Goal: Information Seeking & Learning: Learn about a topic

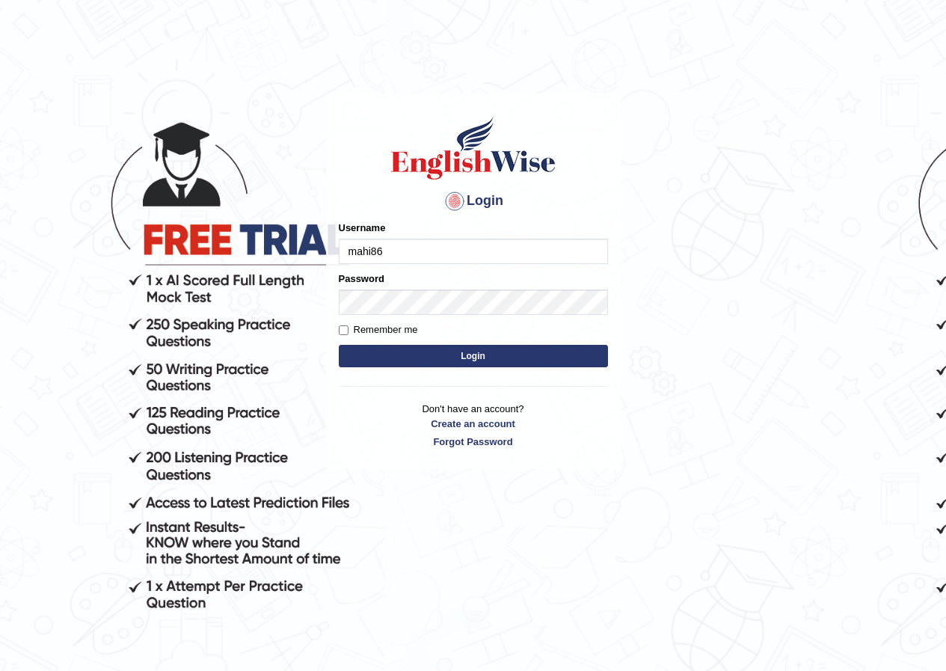
type input "mahi86"
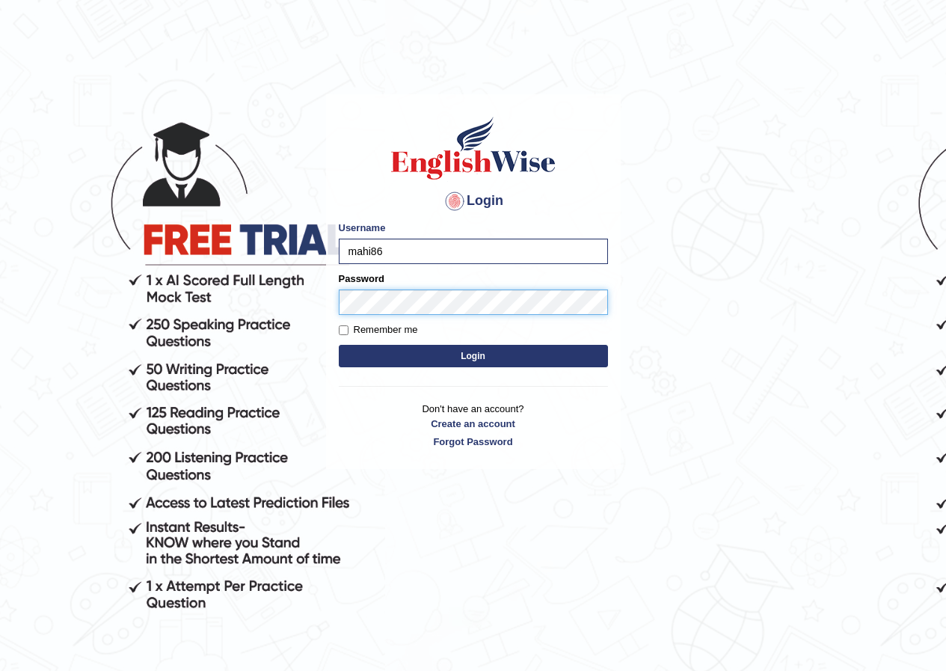
click at [339, 345] on button "Login" at bounding box center [473, 356] width 269 height 22
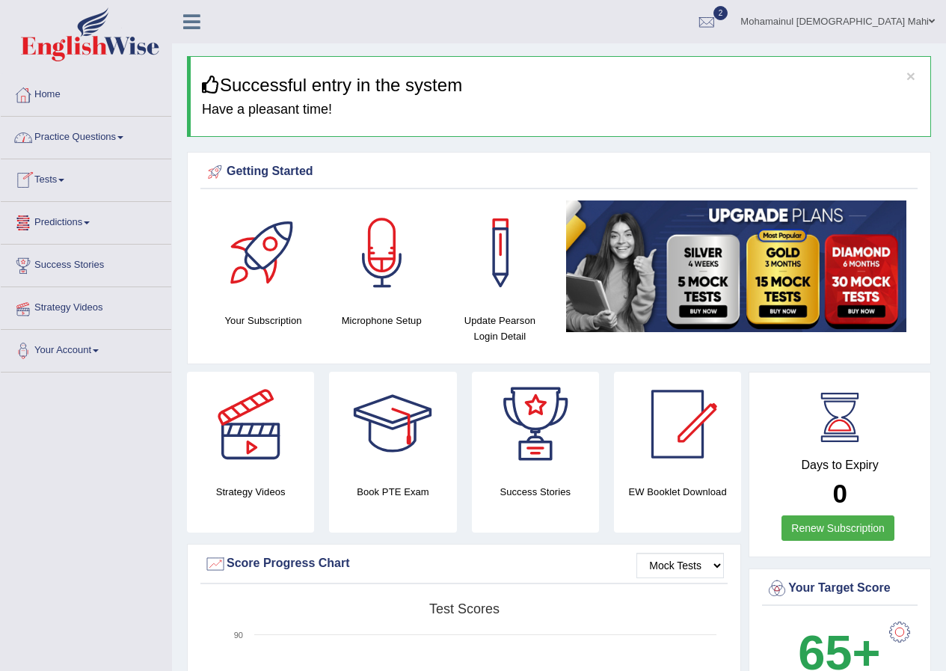
click at [71, 139] on link "Practice Questions" at bounding box center [86, 135] width 170 height 37
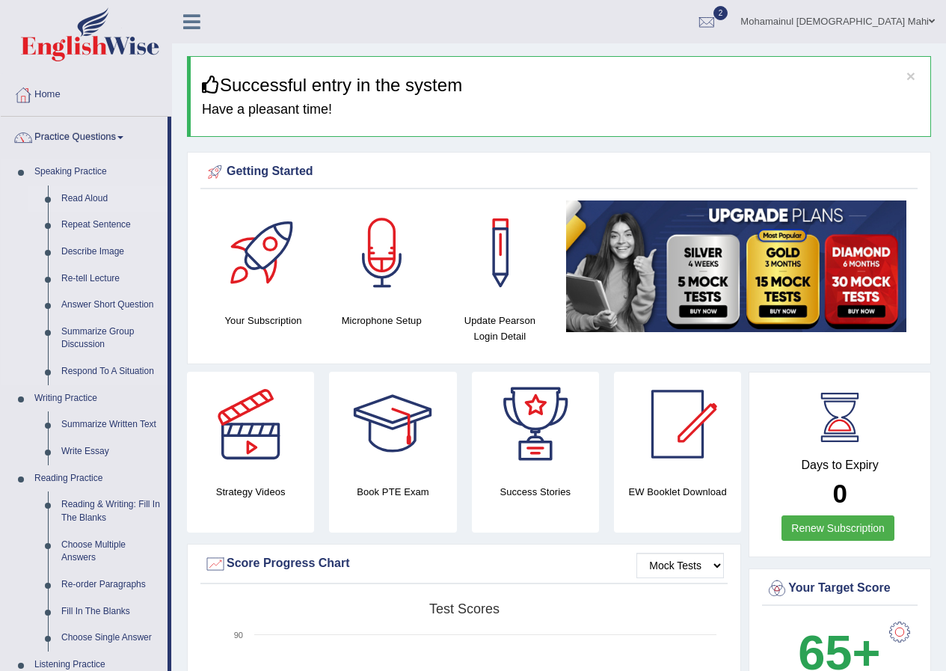
click at [77, 192] on link "Read Aloud" at bounding box center [111, 198] width 113 height 27
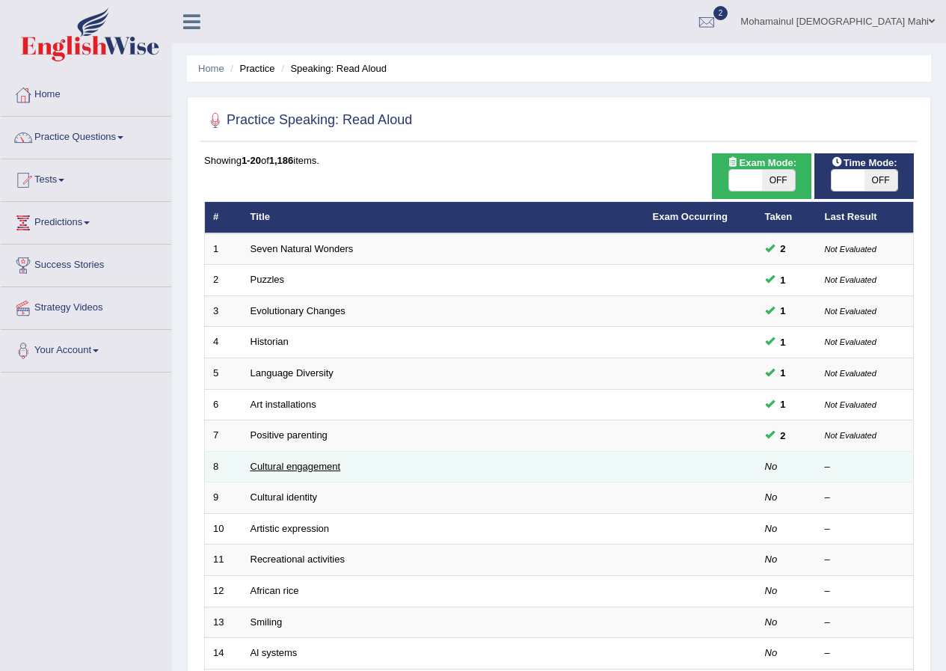
click at [271, 471] on link "Cultural engagement" at bounding box center [295, 466] width 90 height 11
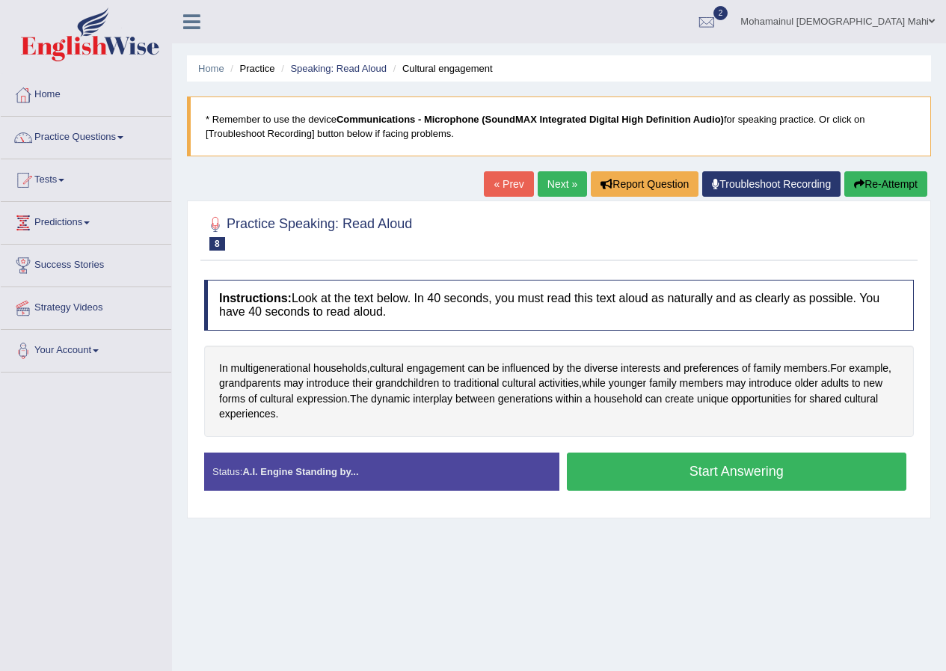
click at [692, 478] on button "Start Answering" at bounding box center [737, 471] width 340 height 38
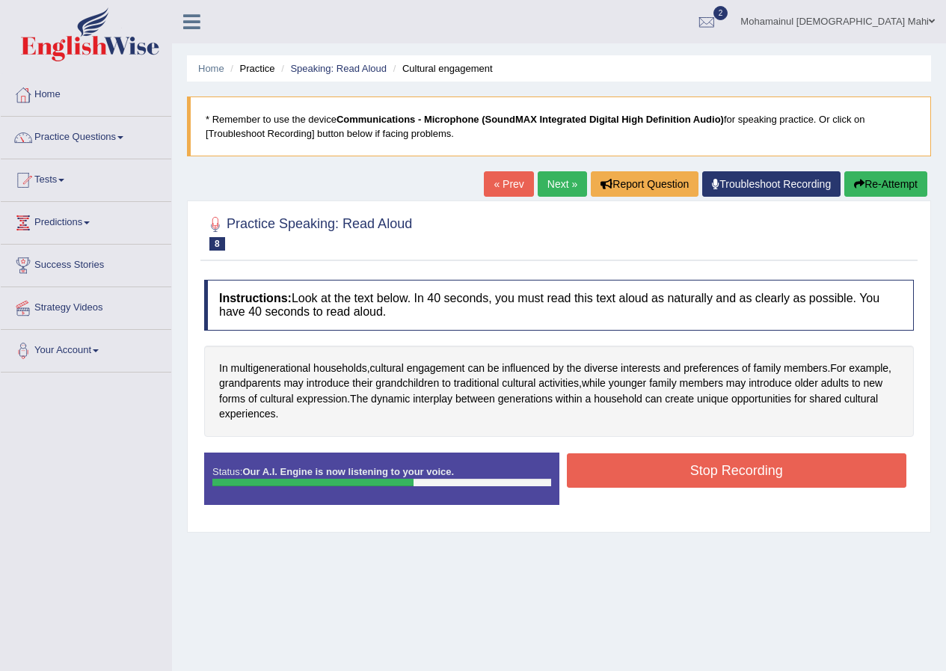
click at [610, 475] on button "Stop Recording" at bounding box center [737, 470] width 340 height 34
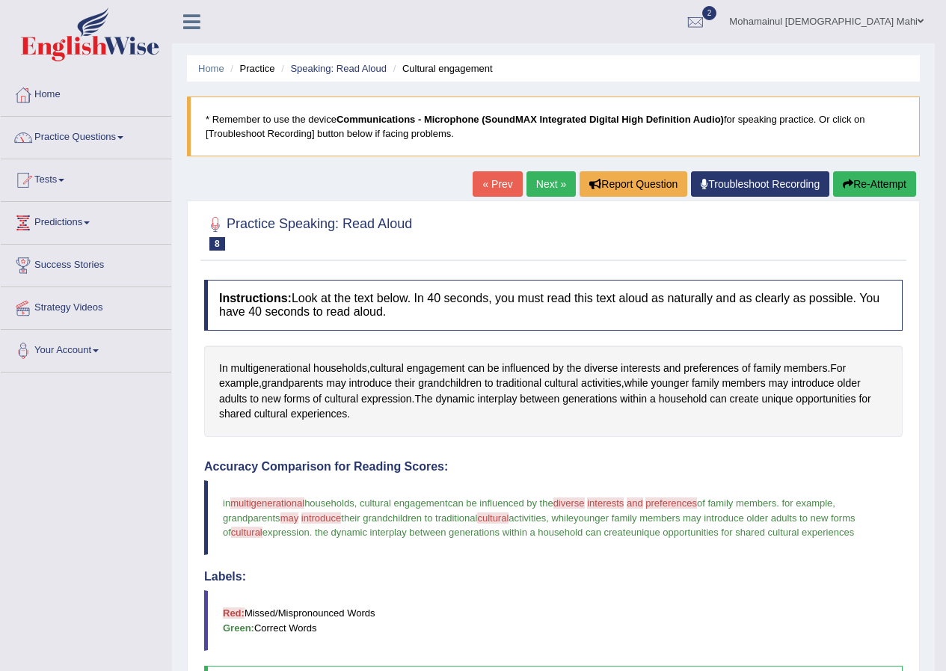
click at [529, 180] on link "Next »" at bounding box center [550, 183] width 49 height 25
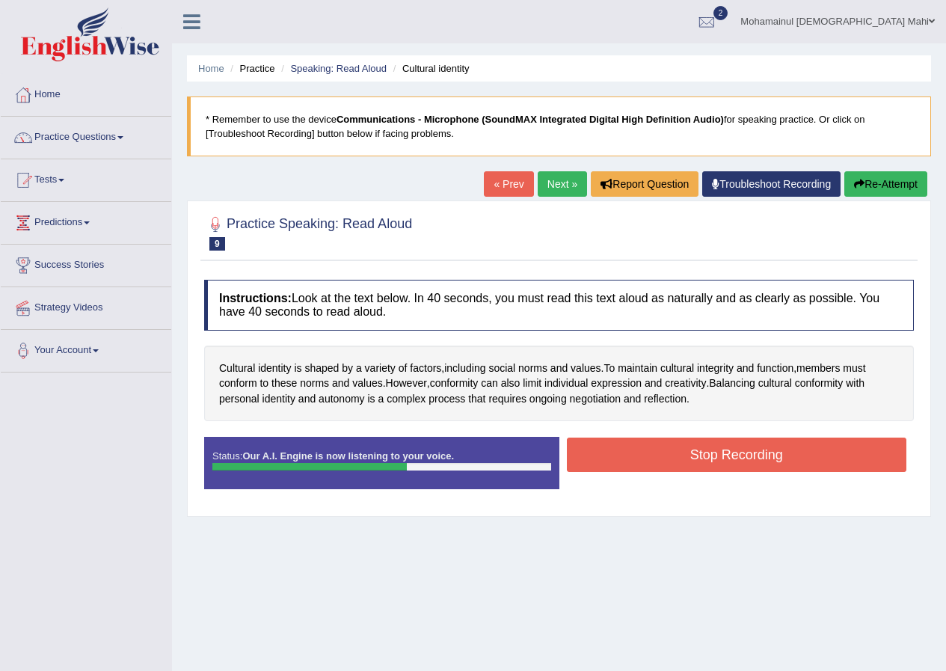
click at [604, 444] on button "Stop Recording" at bounding box center [737, 454] width 340 height 34
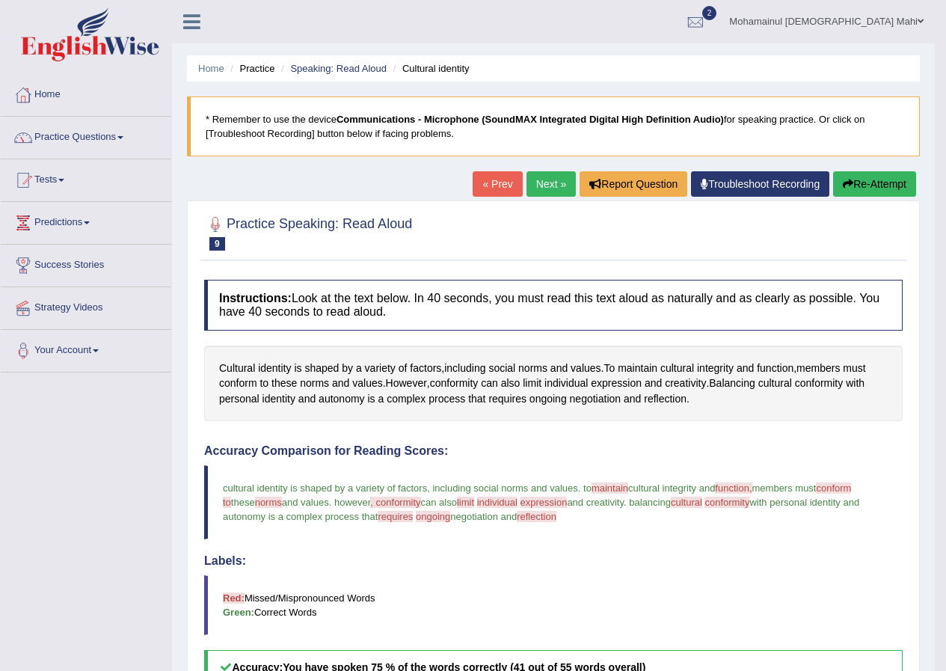
click at [547, 189] on link "Next »" at bounding box center [550, 183] width 49 height 25
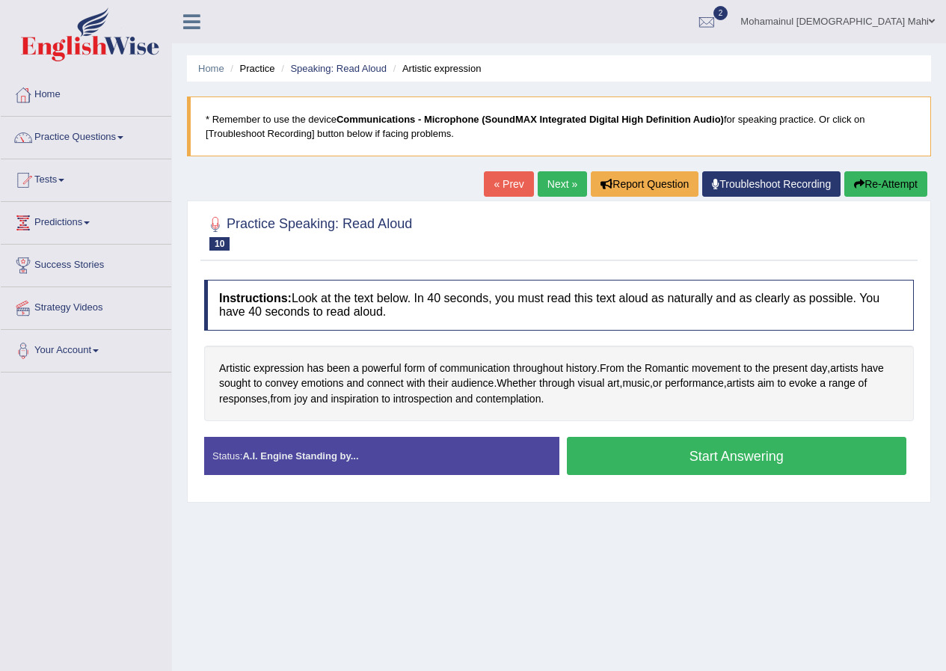
click at [664, 453] on button "Start Answering" at bounding box center [737, 456] width 340 height 38
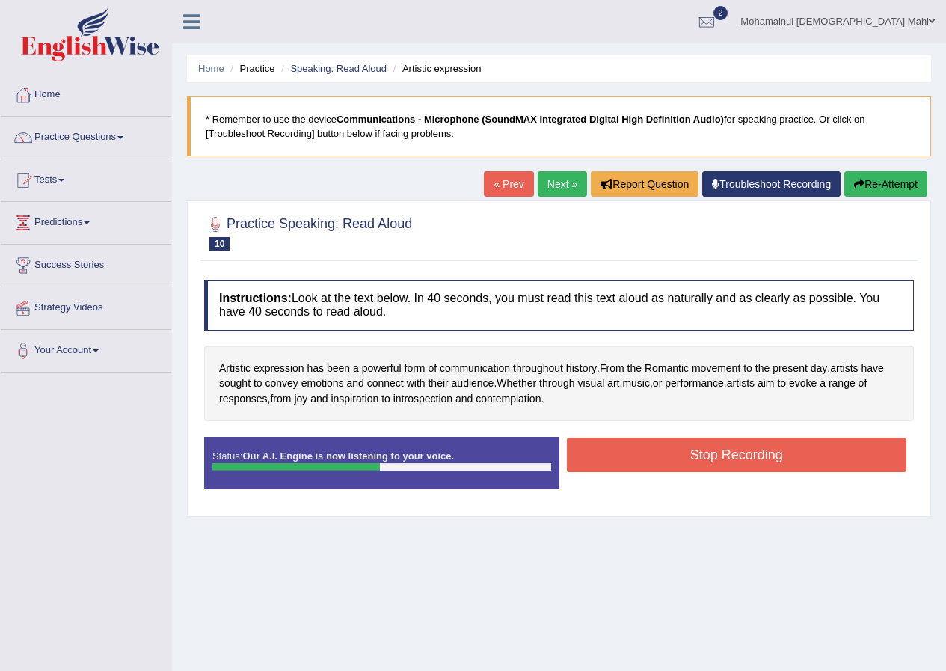
click at [638, 459] on button "Stop Recording" at bounding box center [737, 454] width 340 height 34
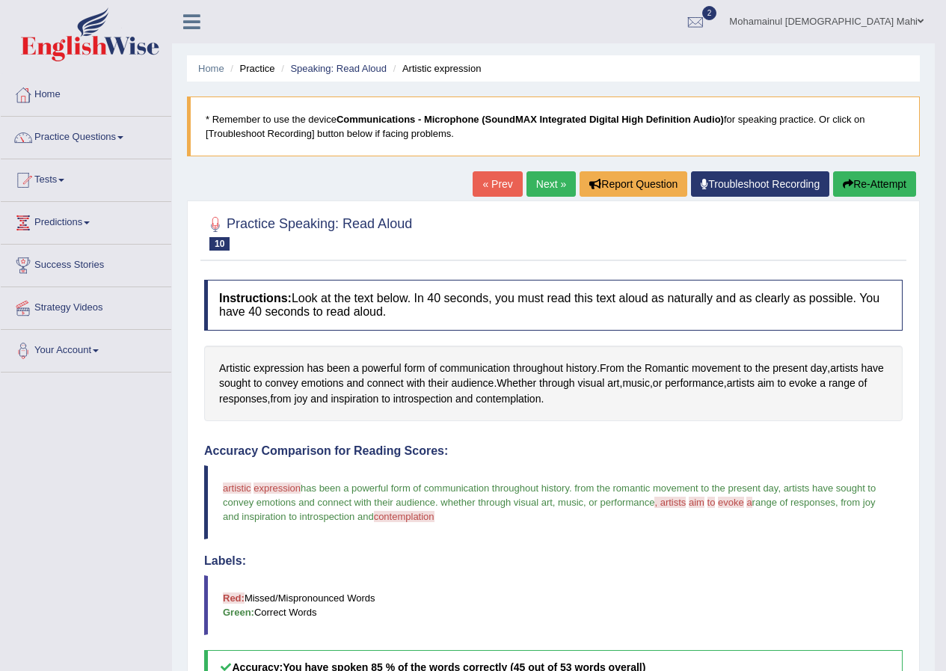
click at [540, 184] on link "Next »" at bounding box center [550, 183] width 49 height 25
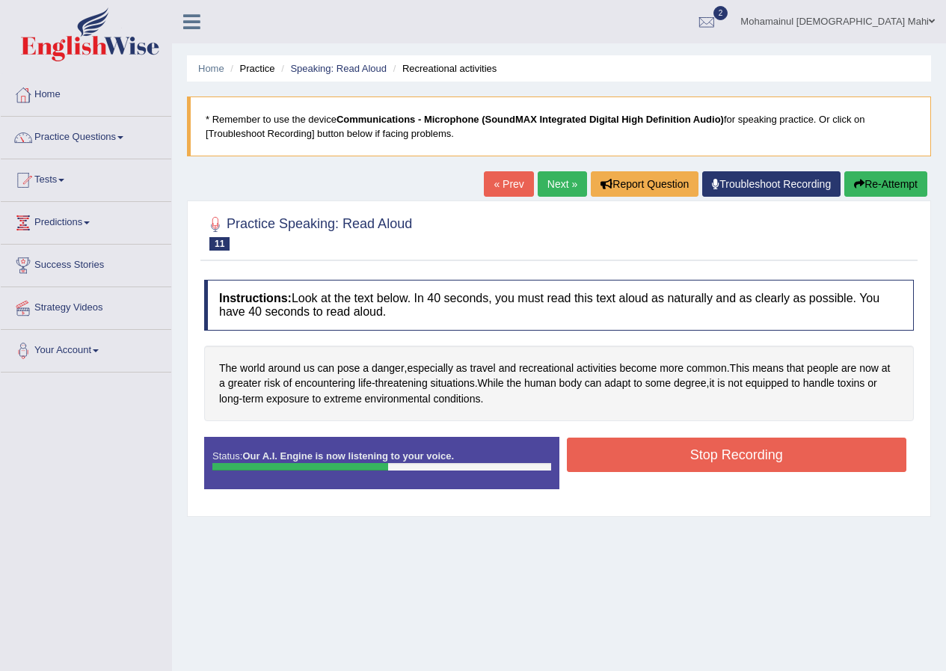
click at [627, 462] on button "Stop Recording" at bounding box center [737, 454] width 340 height 34
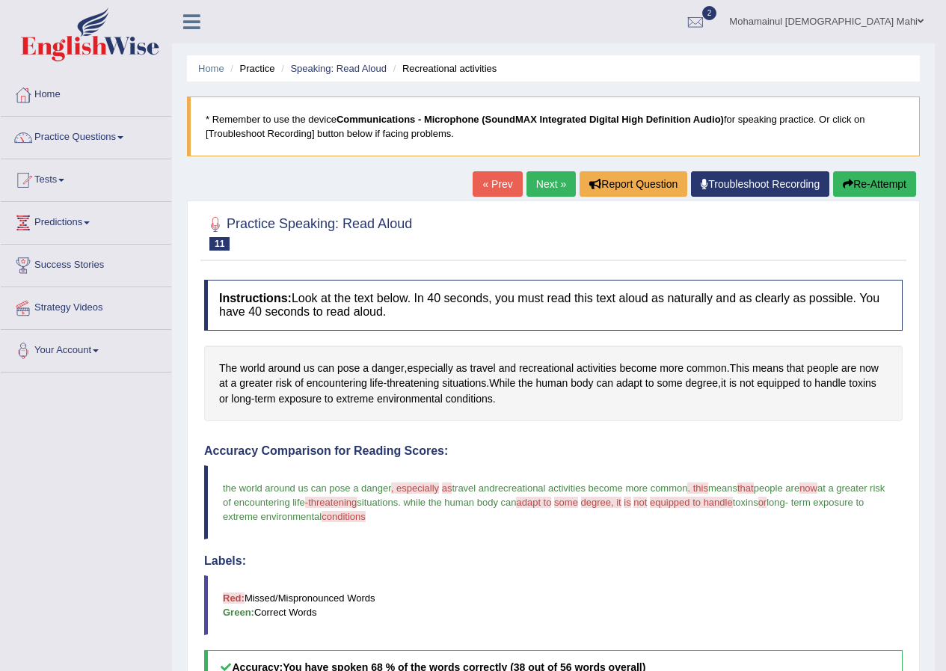
click at [544, 184] on link "Next »" at bounding box center [550, 183] width 49 height 25
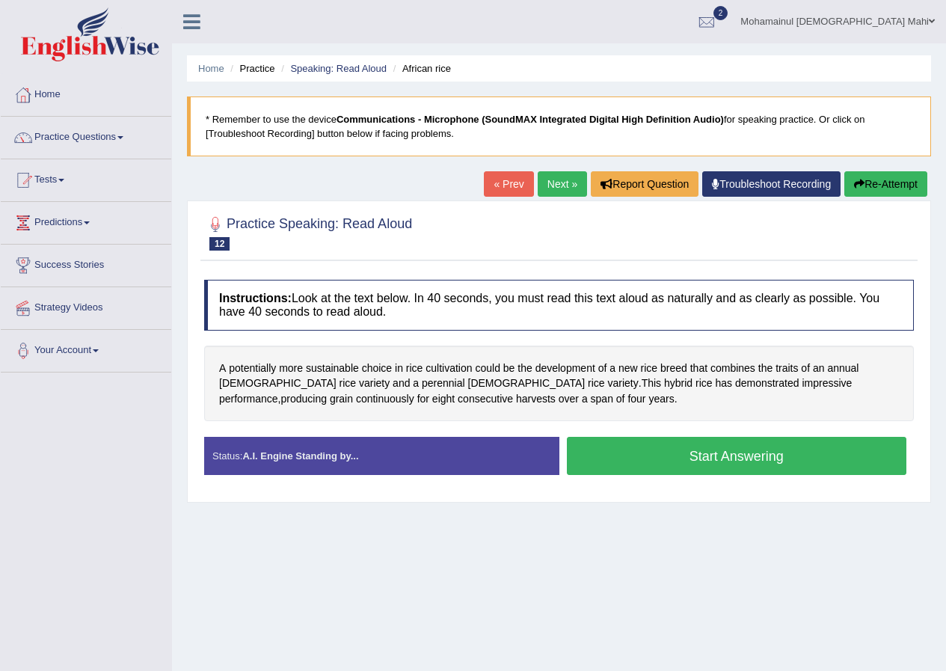
click at [756, 460] on button "Start Answering" at bounding box center [737, 456] width 340 height 38
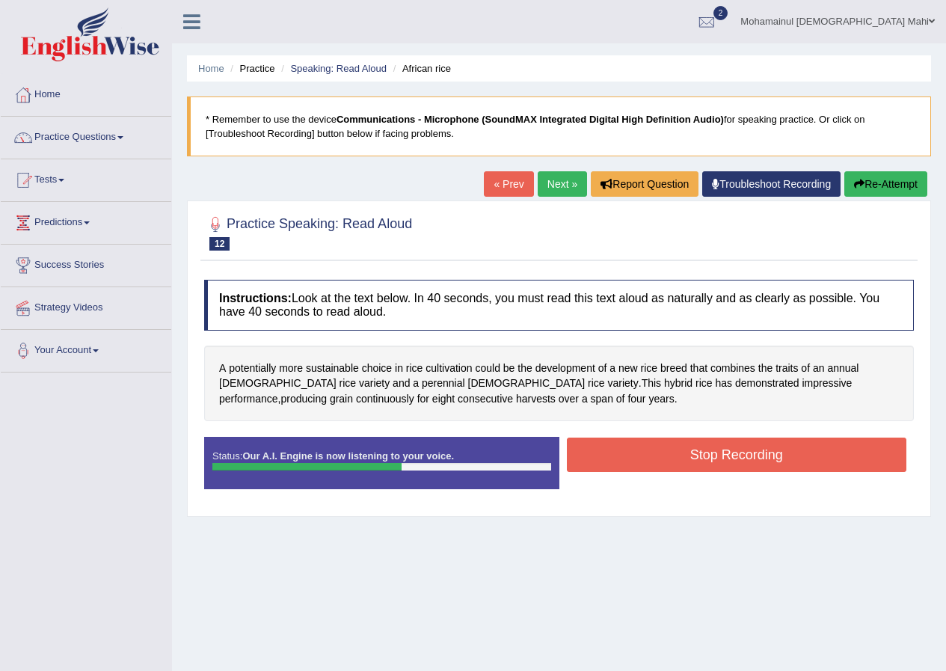
click at [621, 468] on button "Stop Recording" at bounding box center [737, 454] width 340 height 34
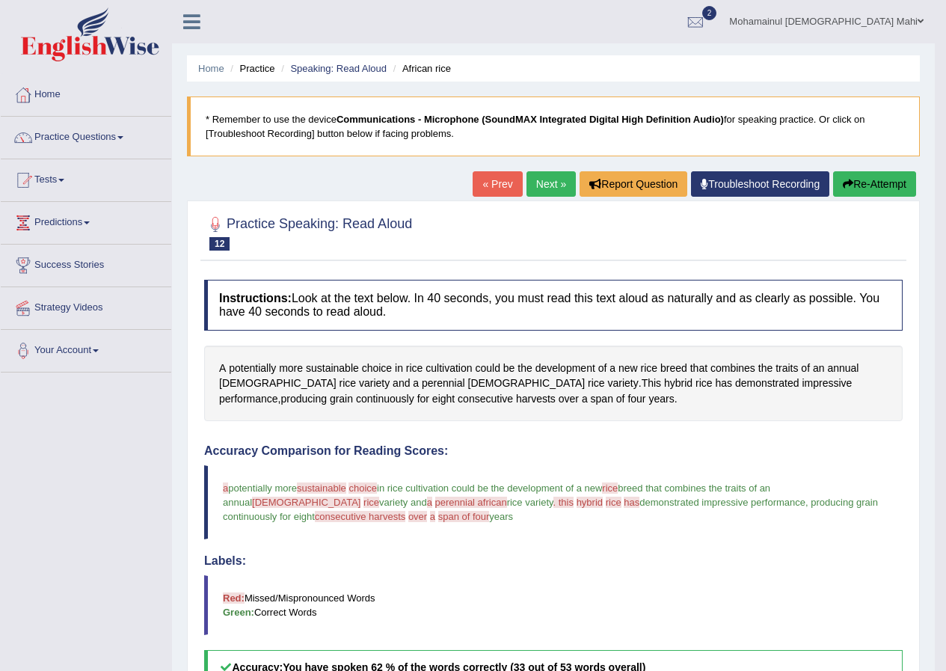
click at [537, 179] on link "Next »" at bounding box center [550, 183] width 49 height 25
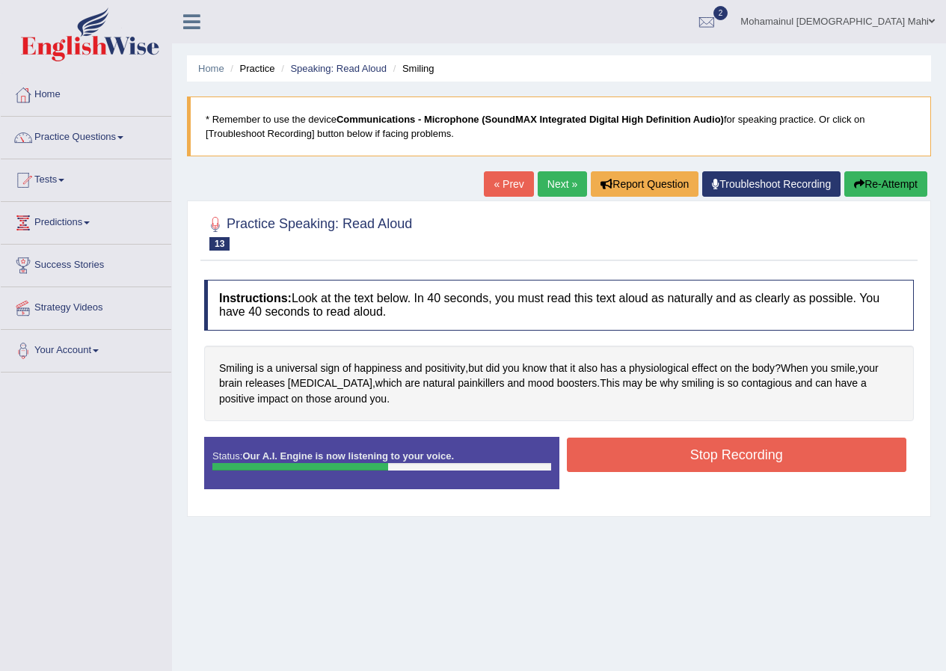
click at [643, 448] on button "Stop Recording" at bounding box center [737, 454] width 340 height 34
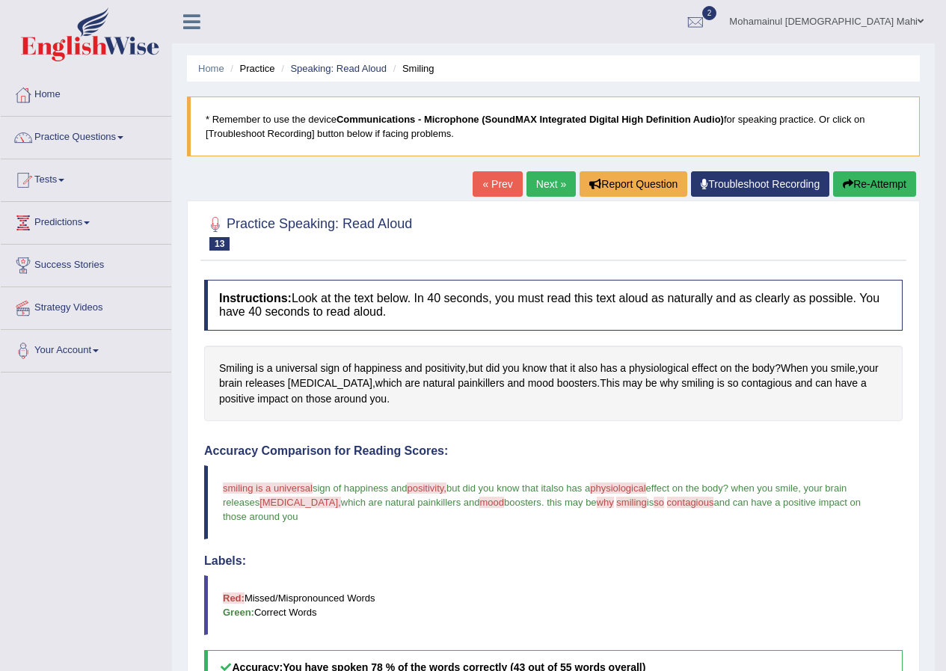
click at [546, 188] on link "Next »" at bounding box center [550, 183] width 49 height 25
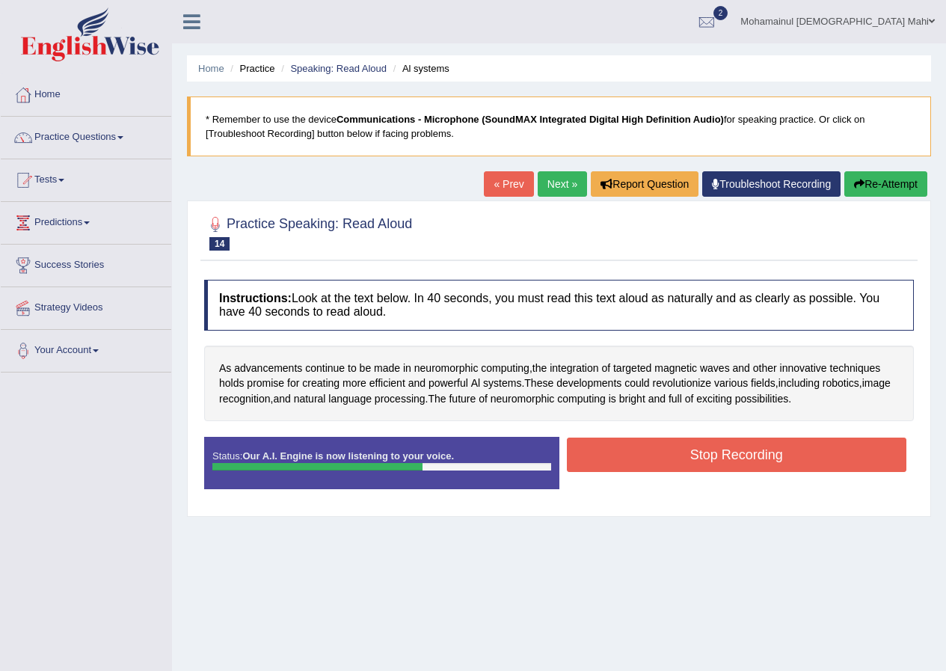
click at [635, 446] on button "Stop Recording" at bounding box center [737, 454] width 340 height 34
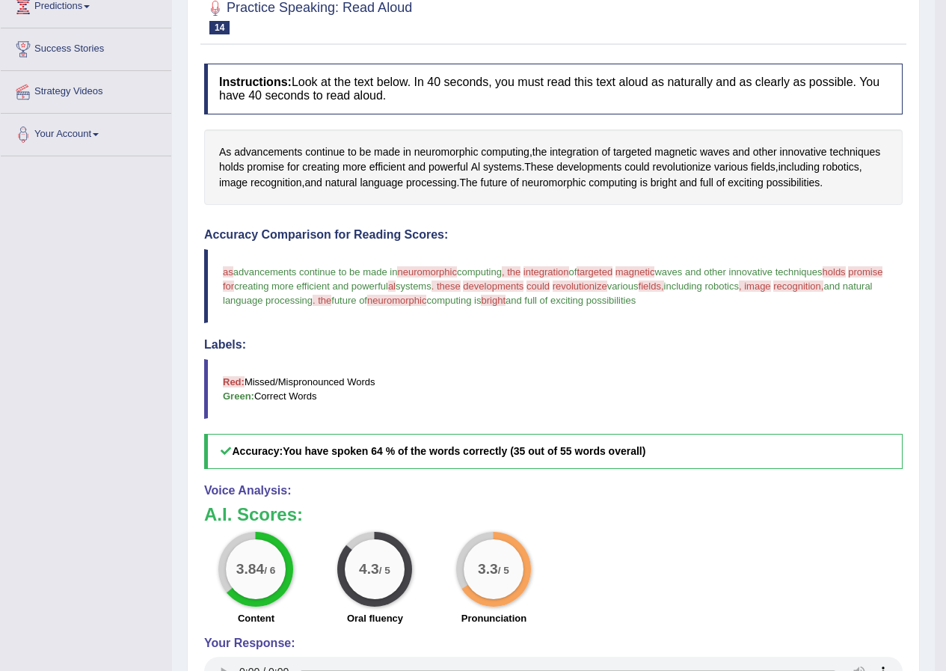
scroll to position [66, 0]
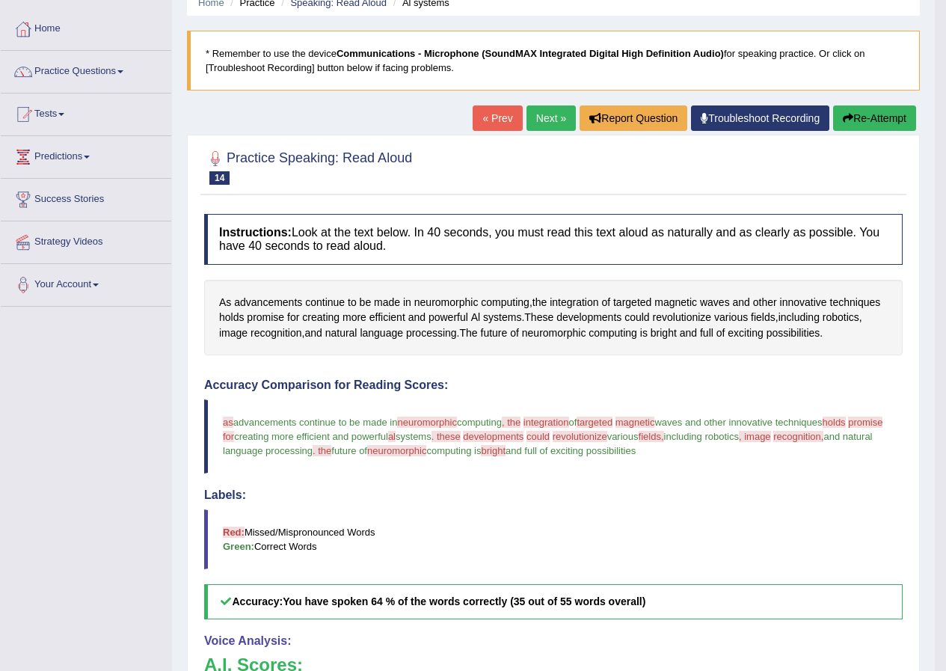
click at [552, 123] on link "Next »" at bounding box center [550, 117] width 49 height 25
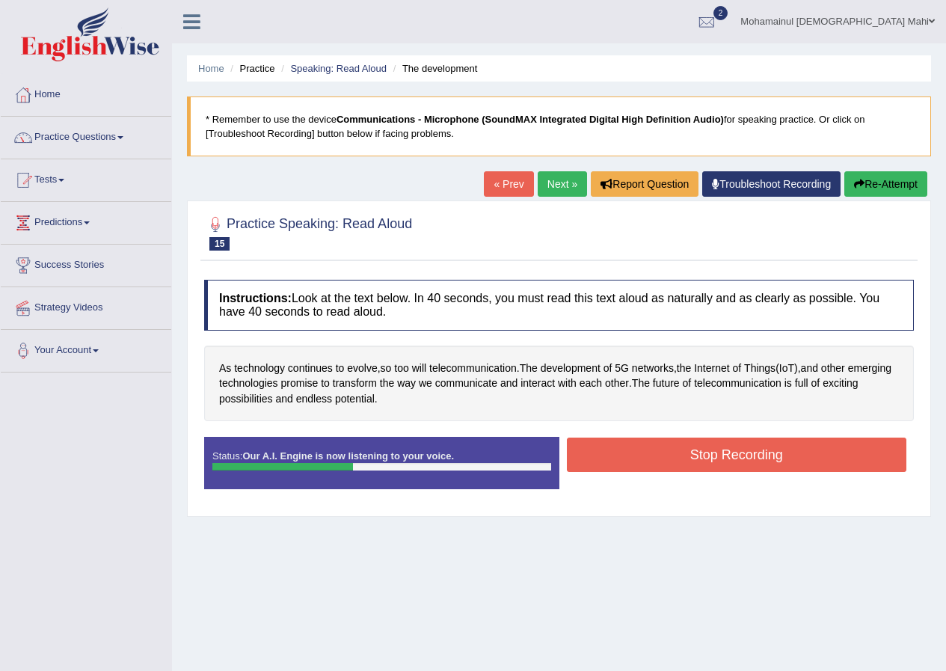
click at [682, 457] on button "Stop Recording" at bounding box center [737, 454] width 340 height 34
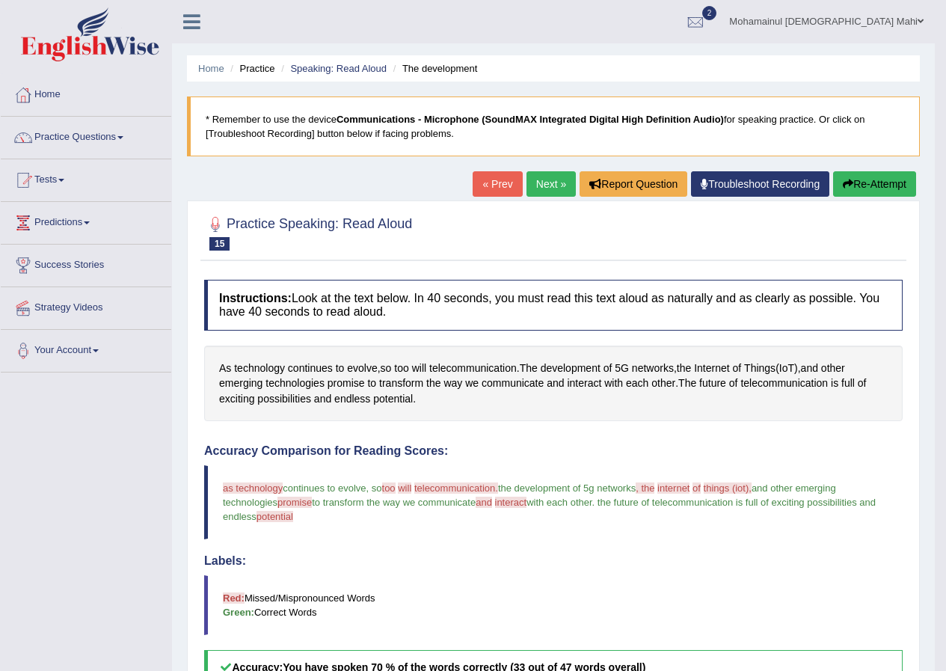
click at [541, 181] on link "Next »" at bounding box center [550, 183] width 49 height 25
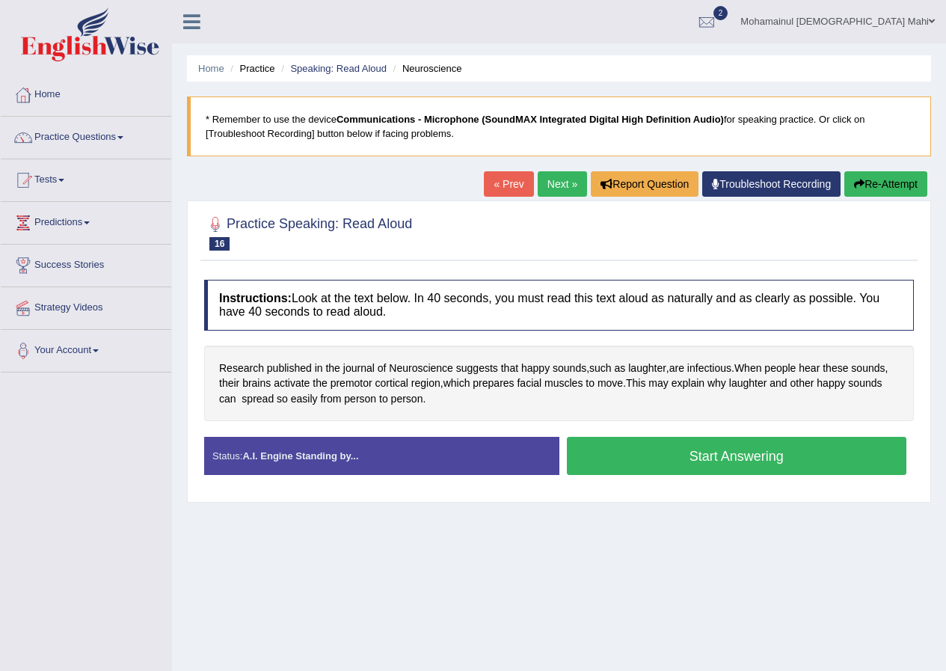
click at [819, 460] on button "Start Answering" at bounding box center [737, 456] width 340 height 38
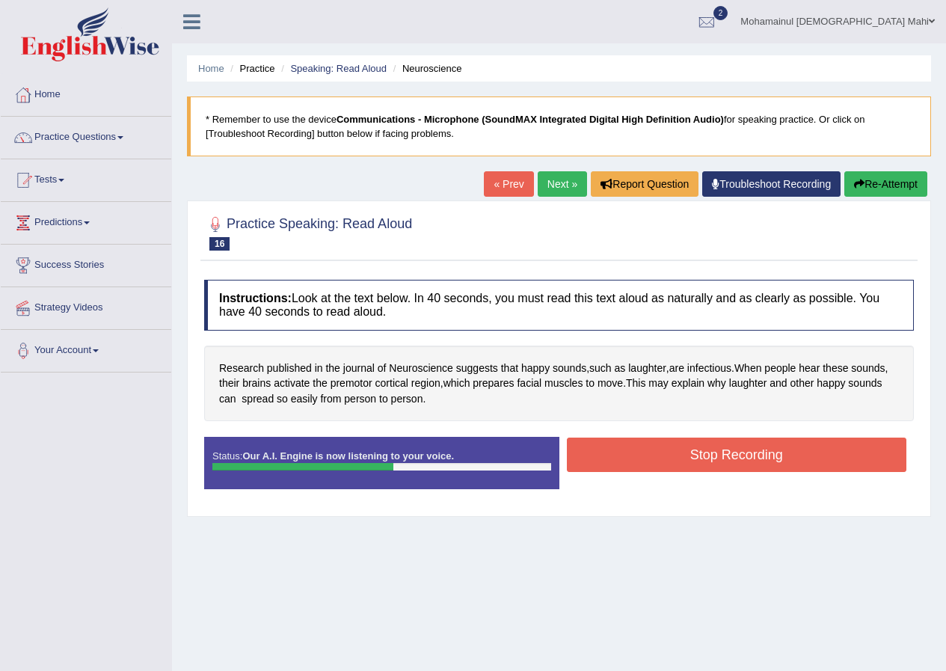
click at [820, 453] on button "Stop Recording" at bounding box center [737, 454] width 340 height 34
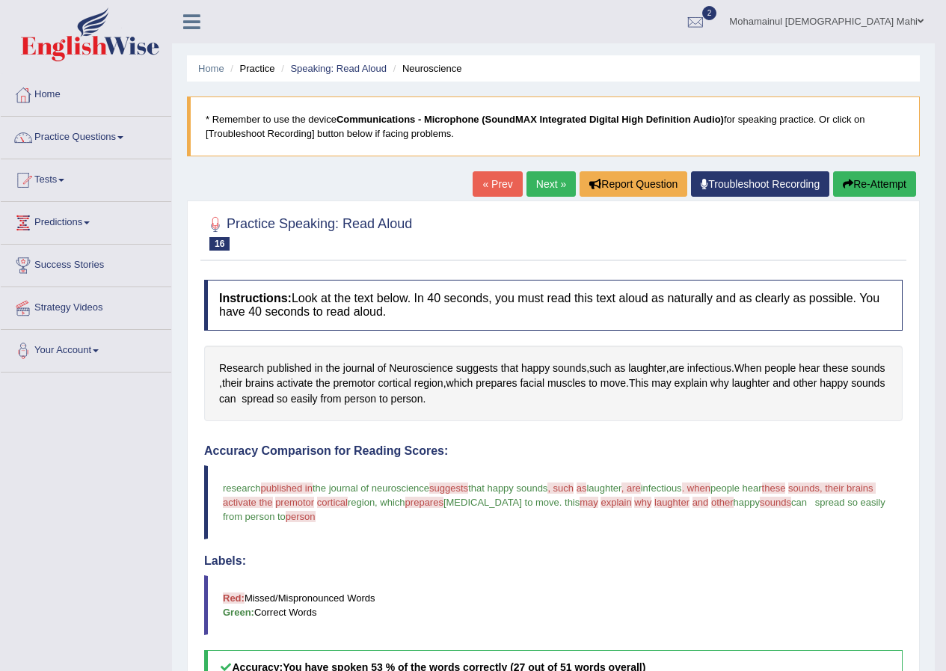
click at [535, 180] on link "Next »" at bounding box center [550, 183] width 49 height 25
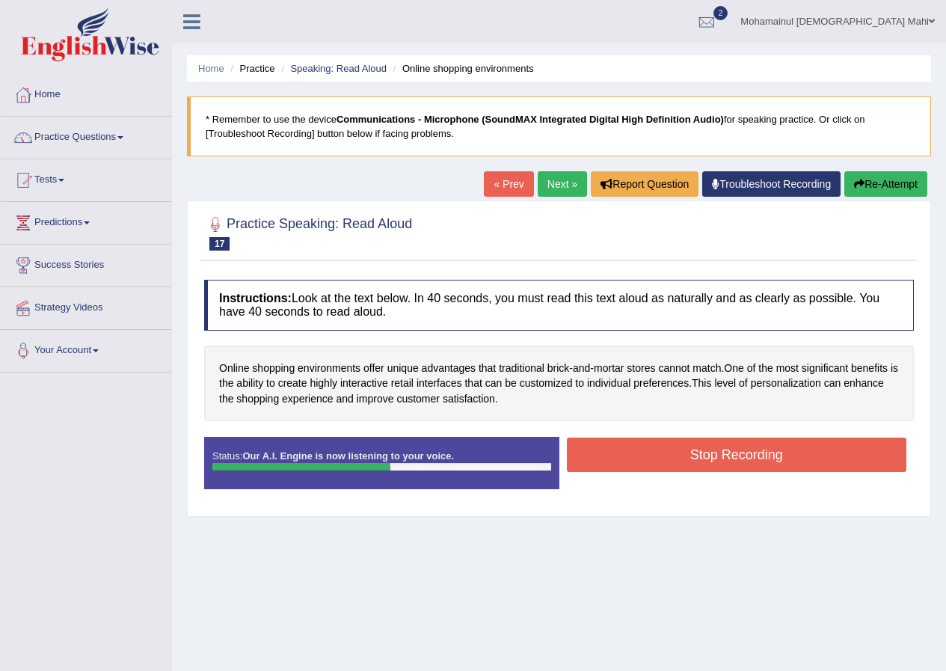
click at [659, 452] on button "Stop Recording" at bounding box center [737, 454] width 340 height 34
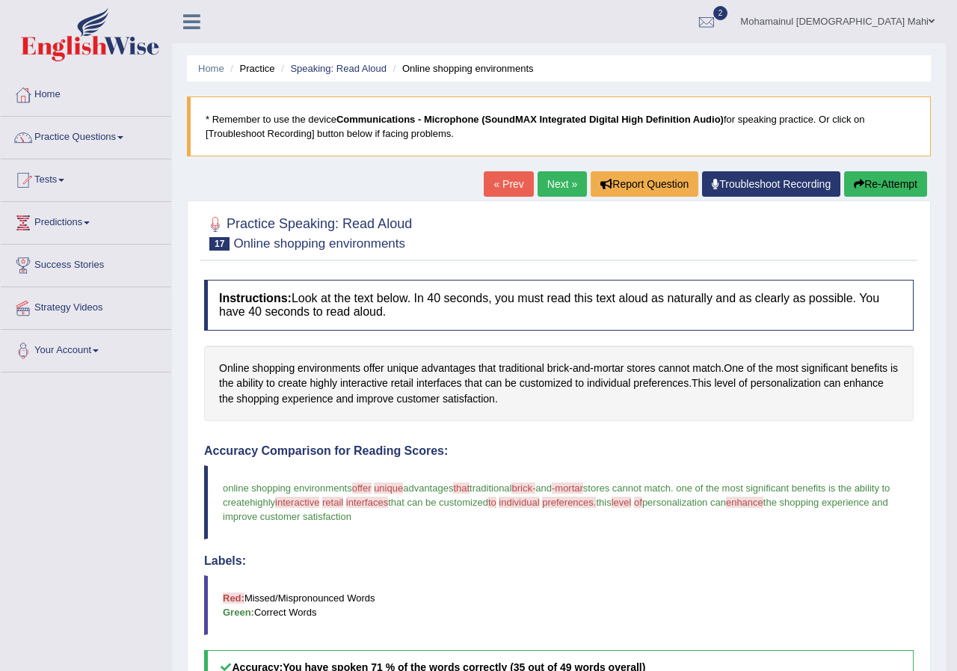
click at [562, 180] on div "Updating answer..." at bounding box center [478, 335] width 957 height 671
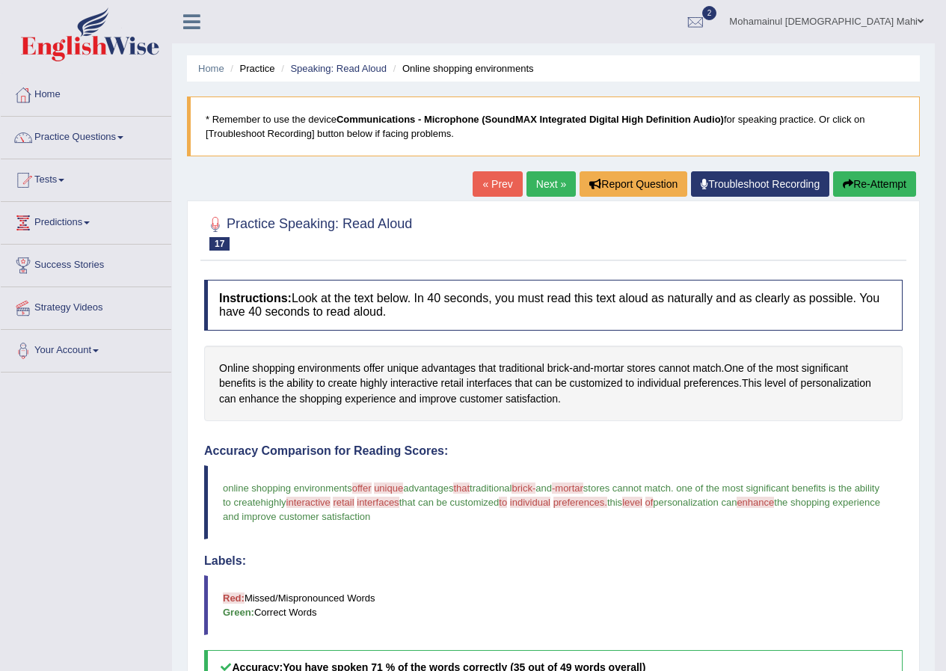
click at [562, 180] on link "Next »" at bounding box center [550, 183] width 49 height 25
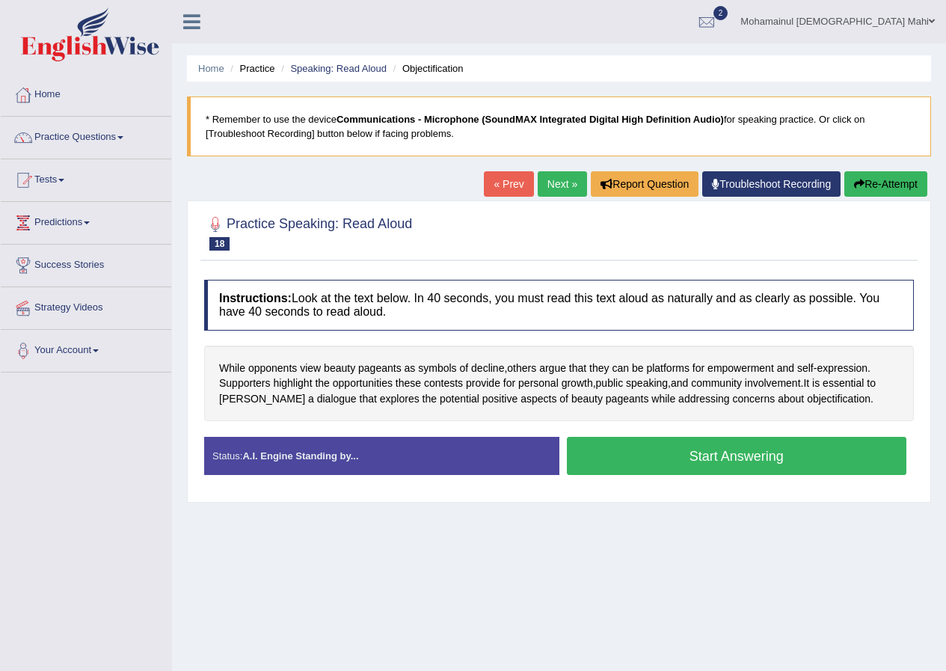
click at [718, 440] on button "Start Answering" at bounding box center [737, 456] width 340 height 38
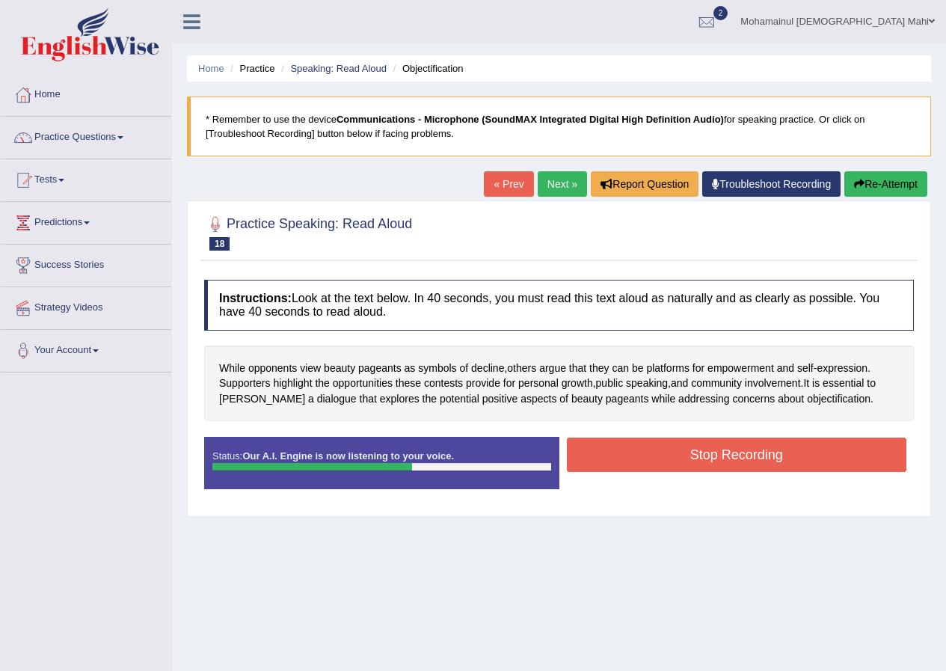
click at [647, 457] on button "Stop Recording" at bounding box center [737, 454] width 340 height 34
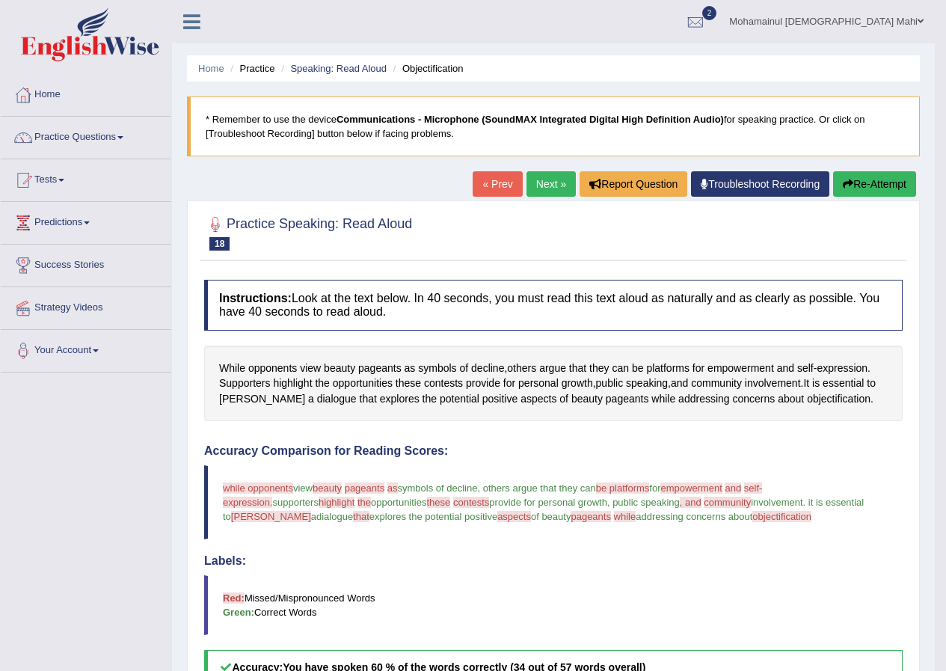
click at [532, 191] on link "Next »" at bounding box center [550, 183] width 49 height 25
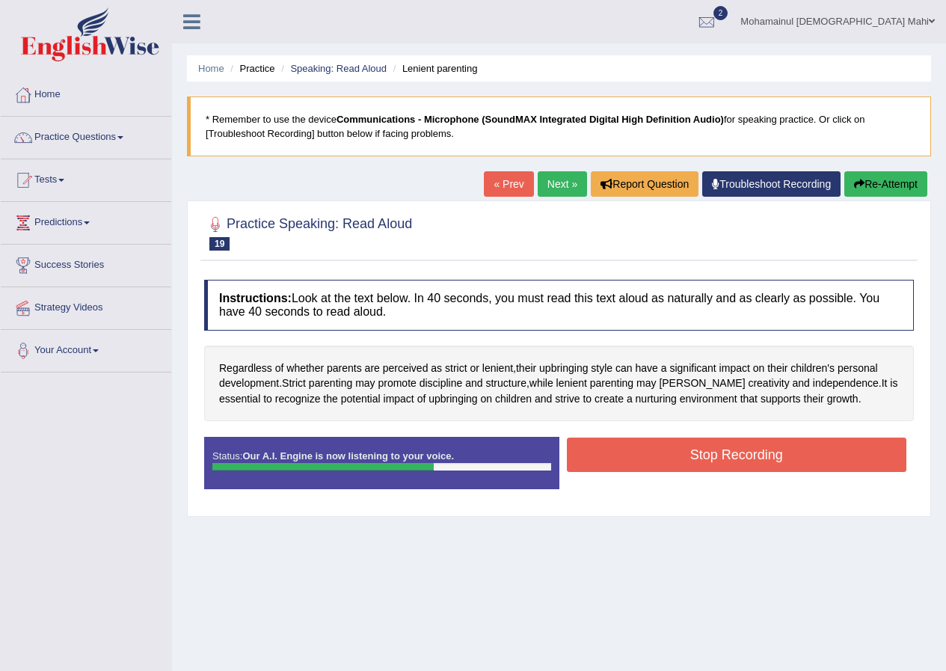
click at [644, 457] on button "Stop Recording" at bounding box center [737, 454] width 340 height 34
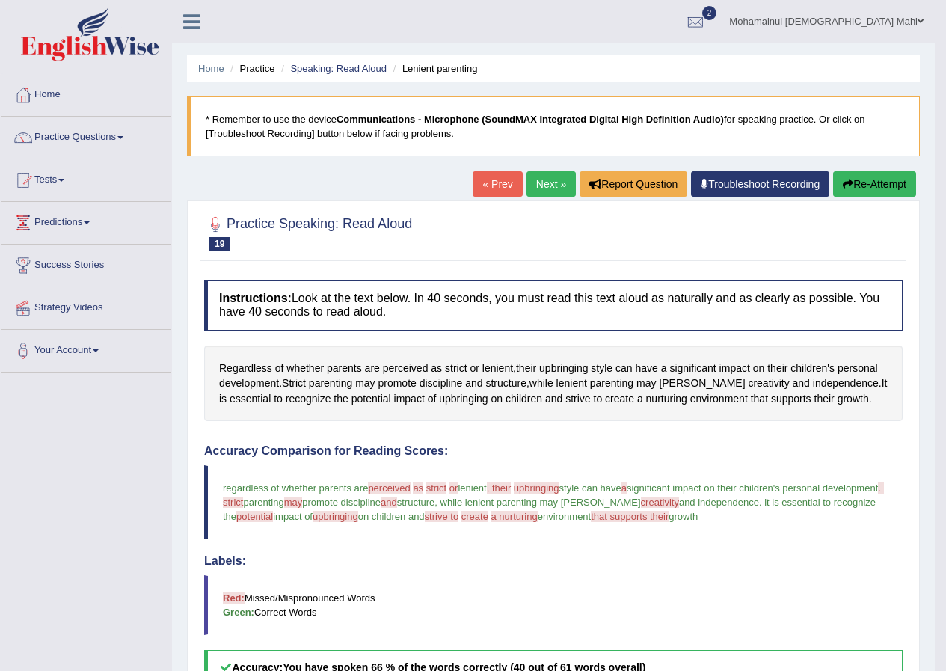
click at [534, 185] on link "Next »" at bounding box center [550, 183] width 49 height 25
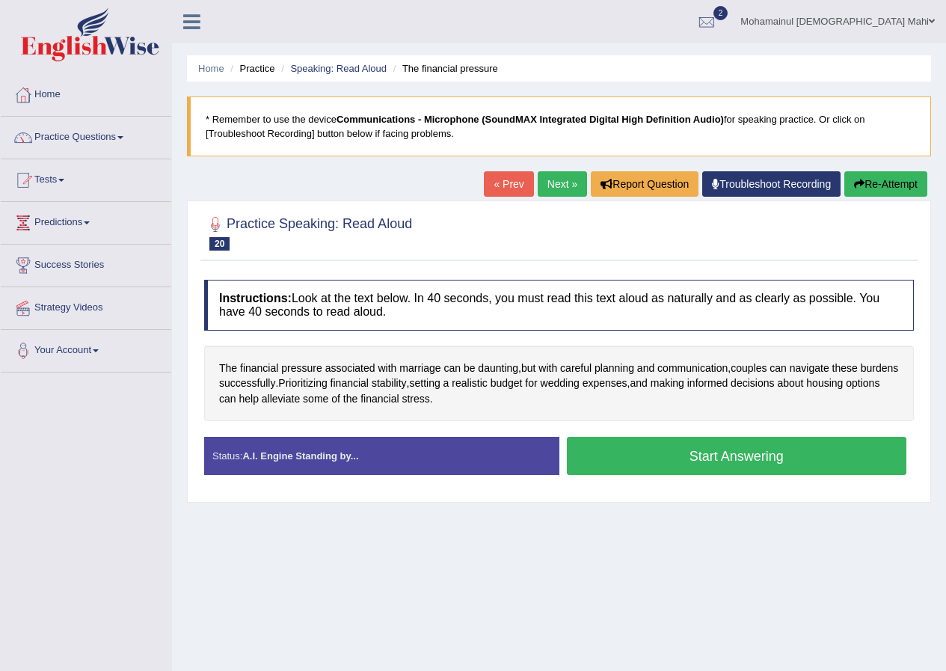
click at [670, 448] on button "Start Answering" at bounding box center [737, 456] width 340 height 38
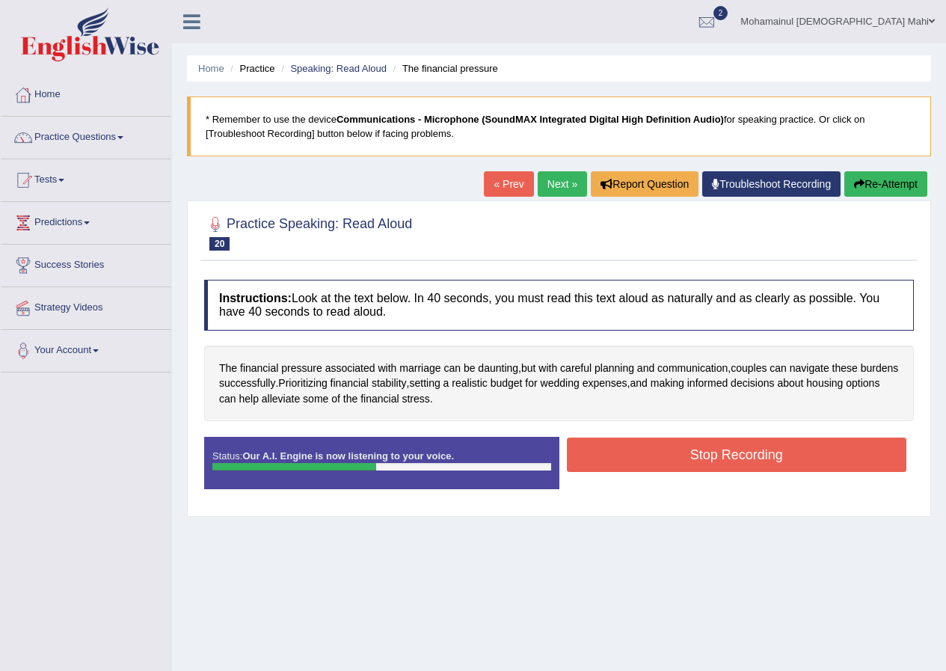
click at [612, 443] on button "Stop Recording" at bounding box center [737, 454] width 340 height 34
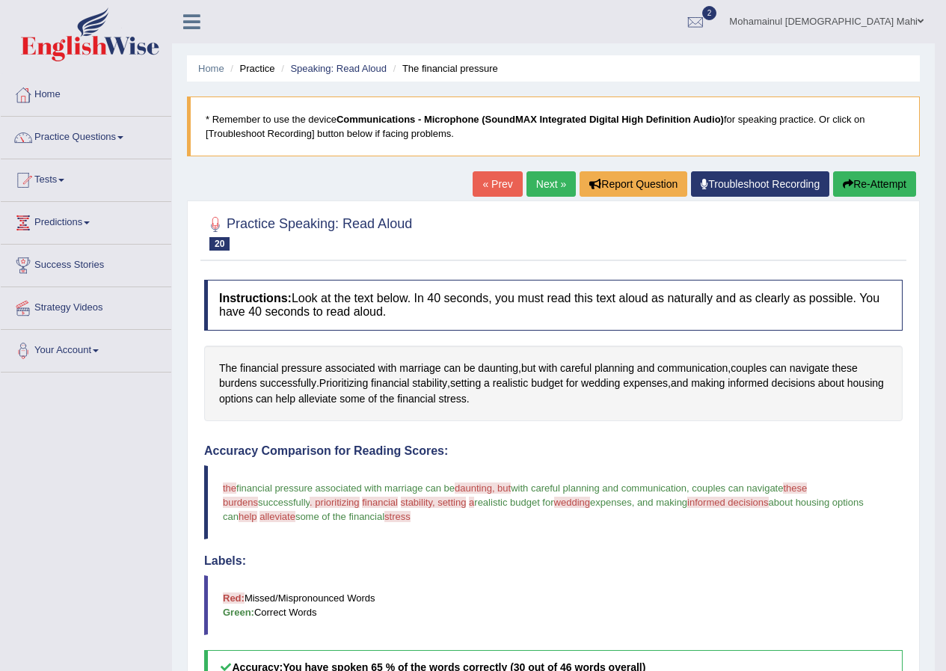
click at [556, 188] on link "Next »" at bounding box center [550, 183] width 49 height 25
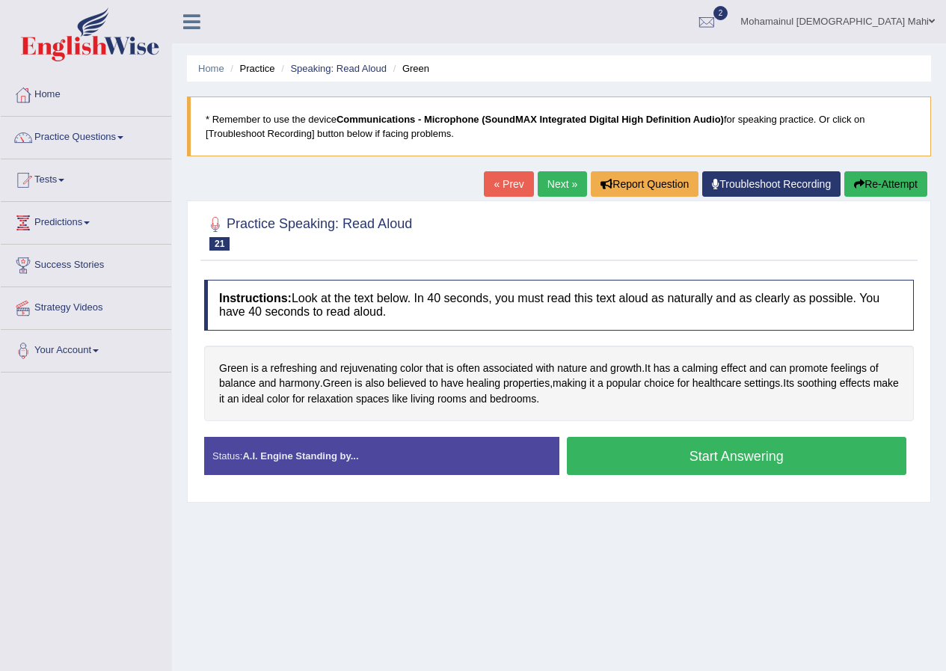
click at [690, 461] on button "Start Answering" at bounding box center [737, 456] width 340 height 38
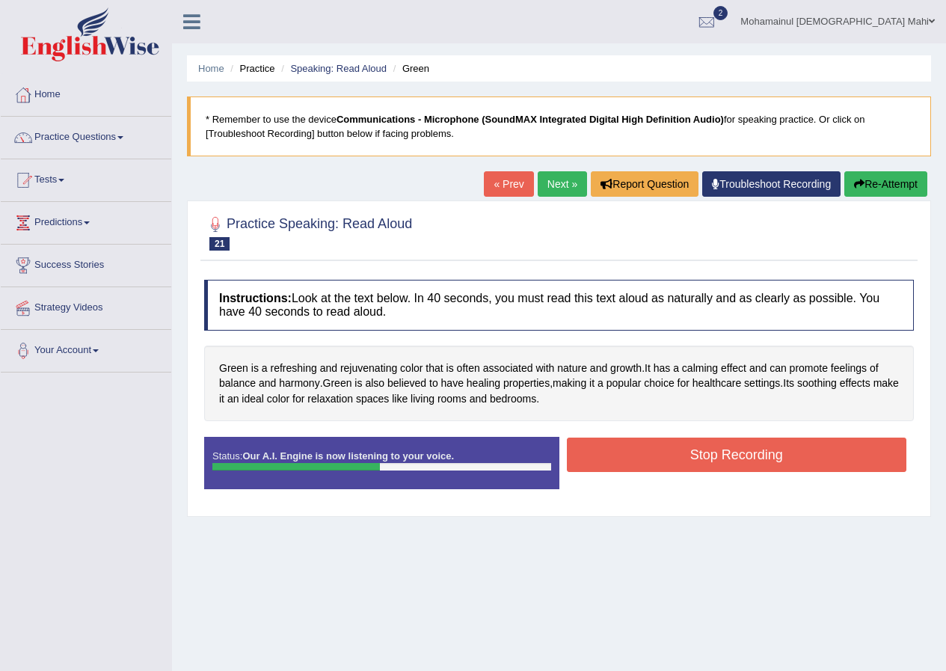
click at [668, 452] on button "Stop Recording" at bounding box center [737, 454] width 340 height 34
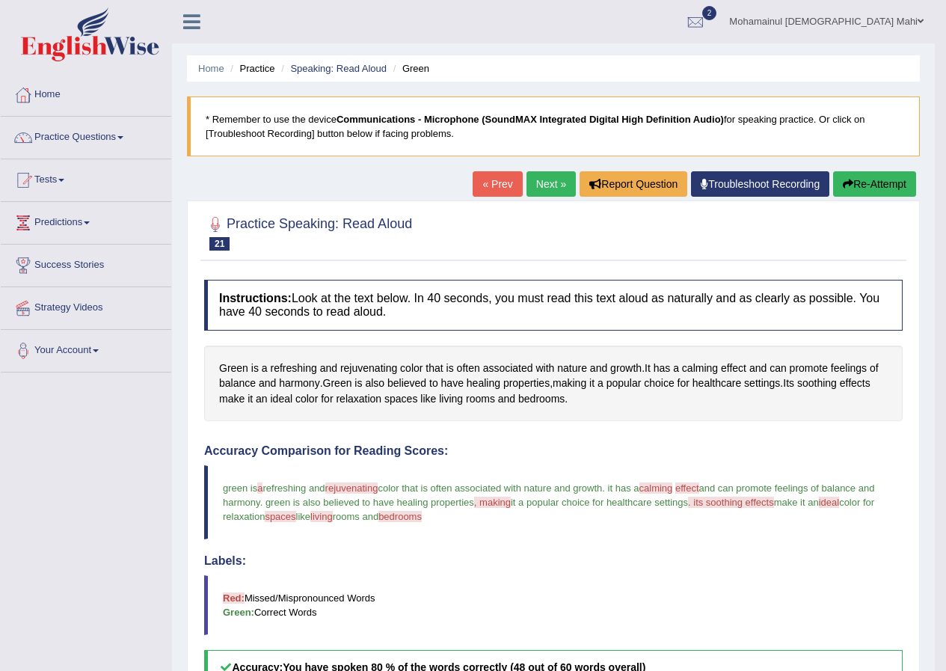
click at [535, 200] on div "« Prev Next » Report Question Troubleshoot Recording Re-Attempt" at bounding box center [696, 185] width 447 height 29
click at [554, 171] on link "Next »" at bounding box center [550, 183] width 49 height 25
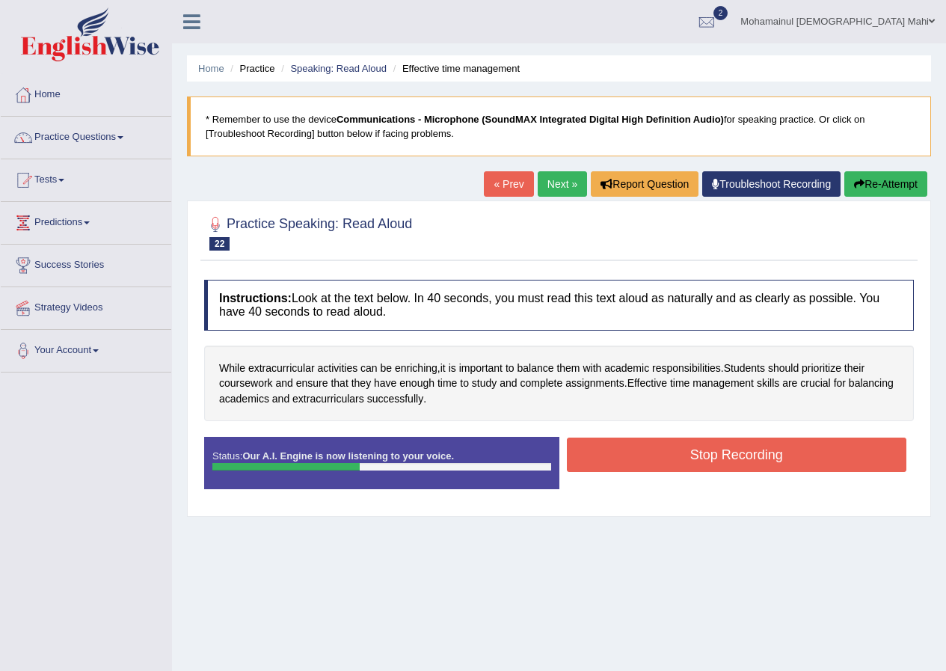
click at [606, 455] on button "Stop Recording" at bounding box center [737, 454] width 340 height 34
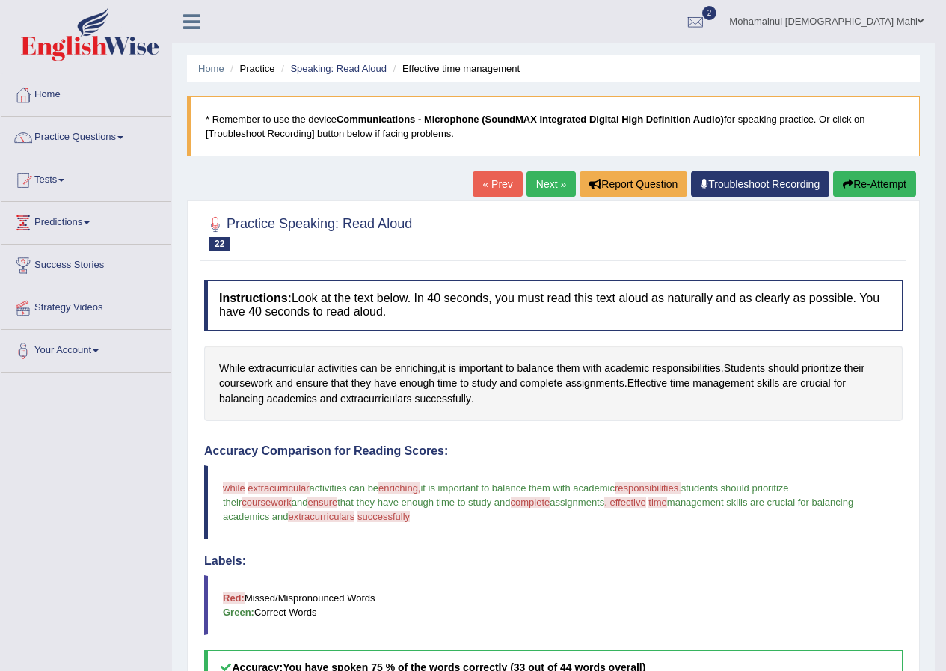
click at [554, 193] on link "Next »" at bounding box center [550, 183] width 49 height 25
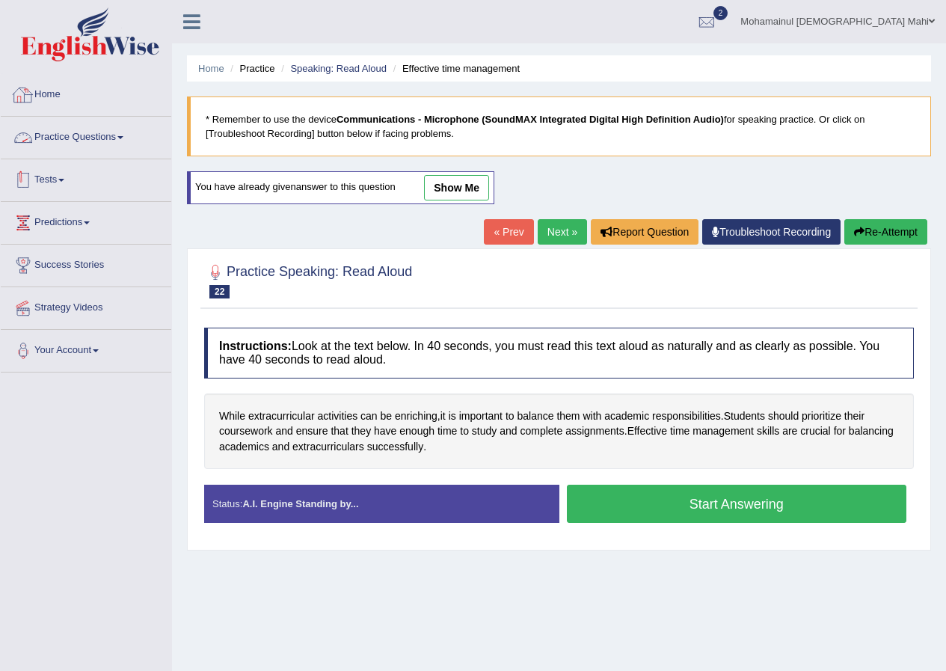
click at [70, 141] on link "Practice Questions" at bounding box center [86, 135] width 170 height 37
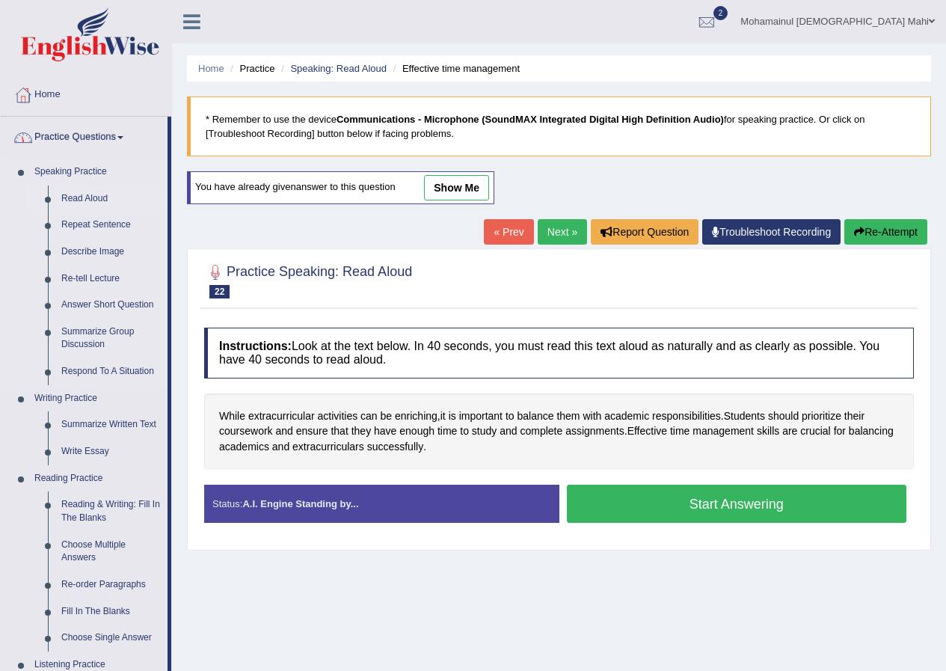
click at [70, 194] on link "Read Aloud" at bounding box center [111, 198] width 113 height 27
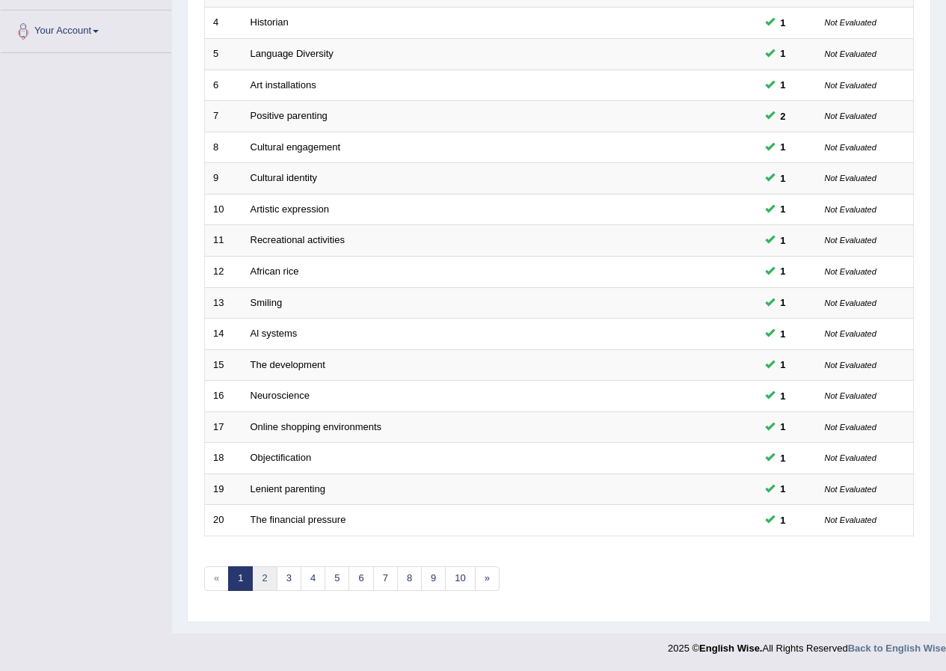
click at [259, 585] on link "2" at bounding box center [264, 578] width 25 height 25
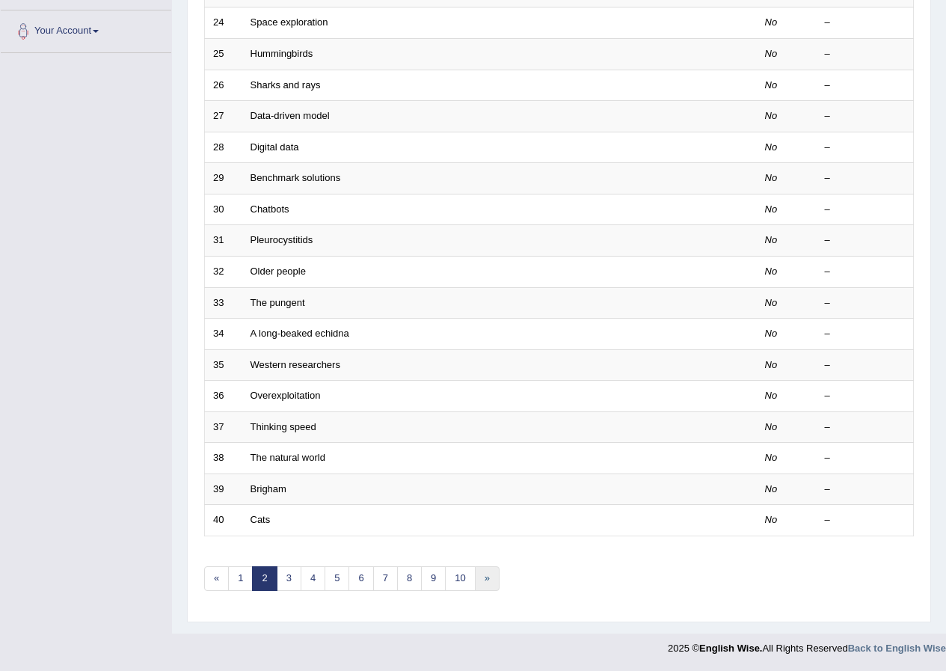
click at [484, 585] on link "»" at bounding box center [487, 578] width 25 height 25
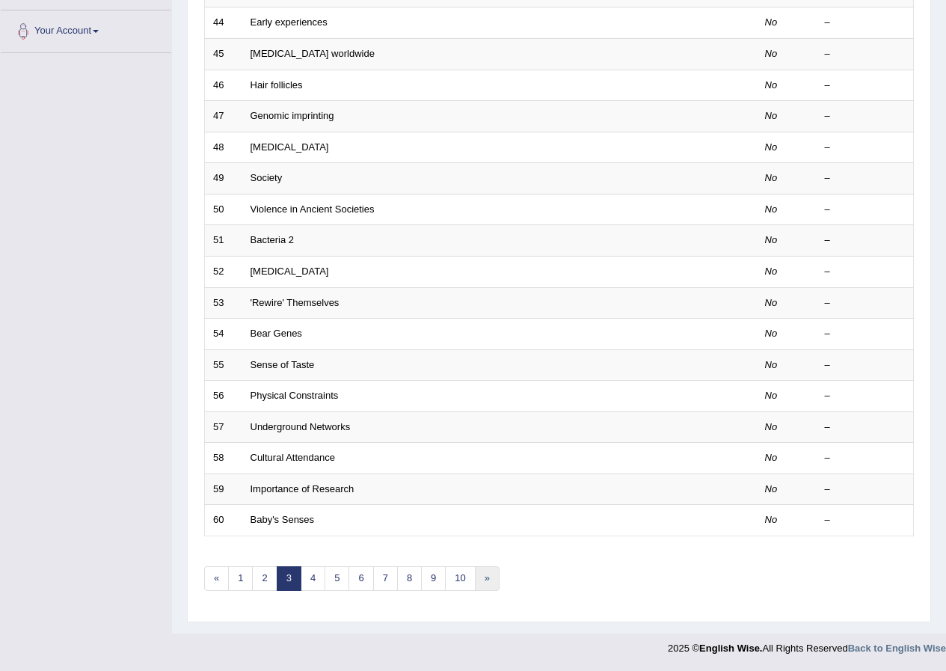
click at [484, 570] on link "»" at bounding box center [487, 578] width 25 height 25
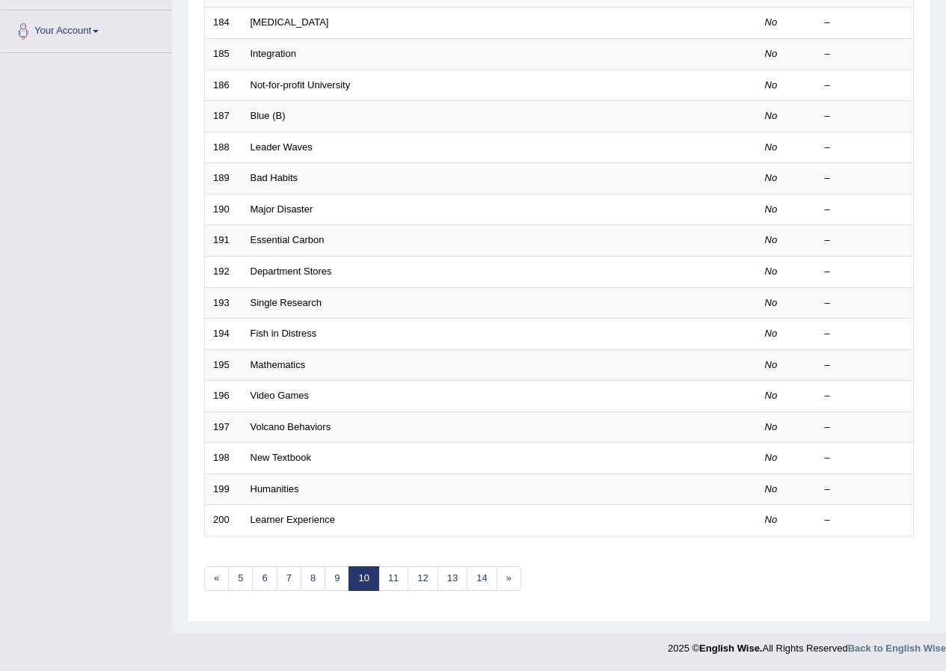
scroll to position [319, 0]
click at [484, 584] on link "14" at bounding box center [482, 578] width 30 height 25
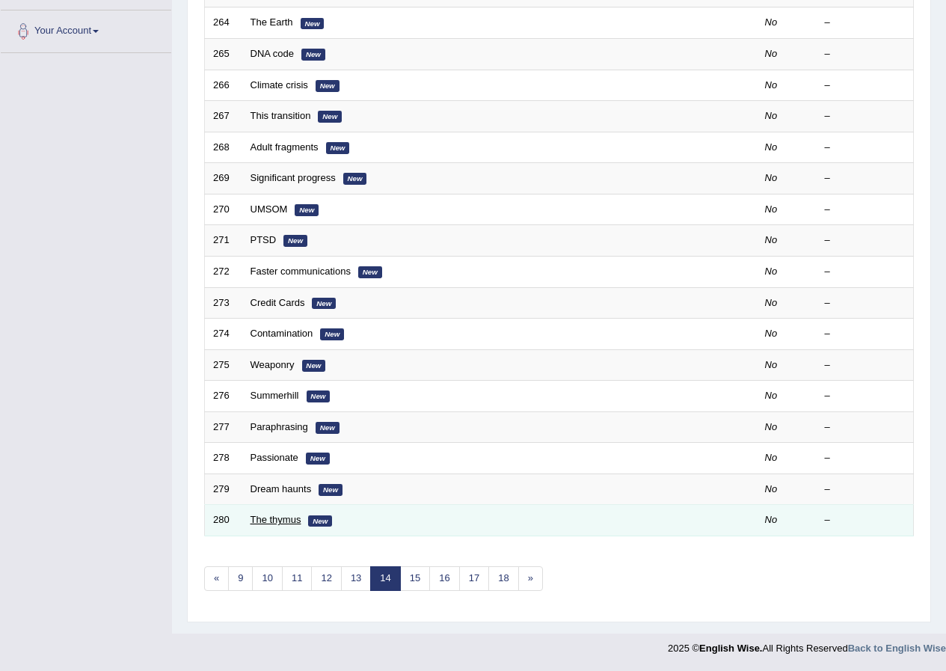
click at [284, 519] on link "The thymus" at bounding box center [275, 519] width 51 height 11
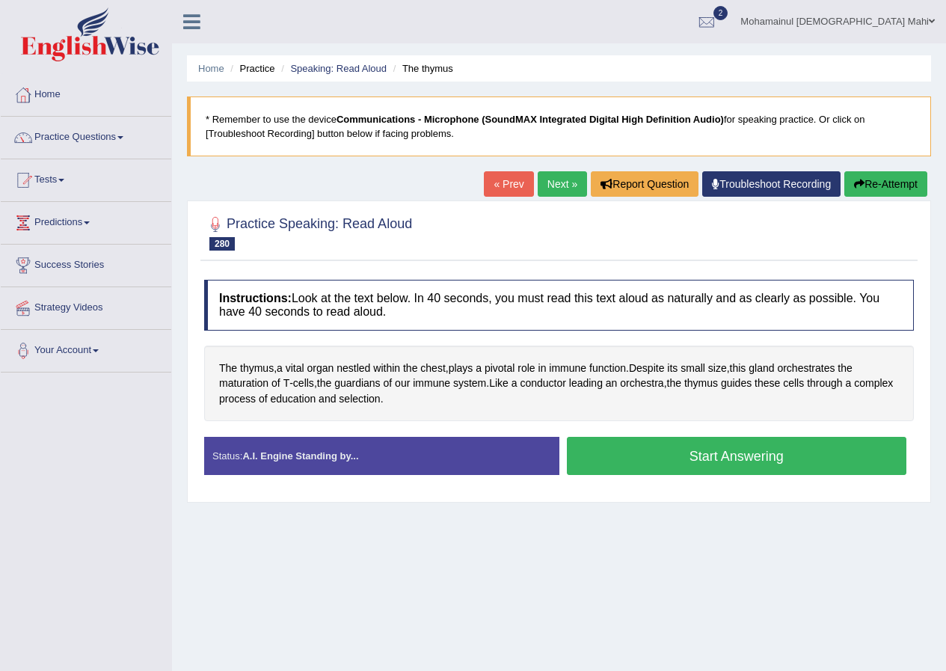
click at [690, 478] on div "Start Answering" at bounding box center [736, 458] width 355 height 42
click at [667, 458] on button "Start Answering" at bounding box center [737, 456] width 340 height 38
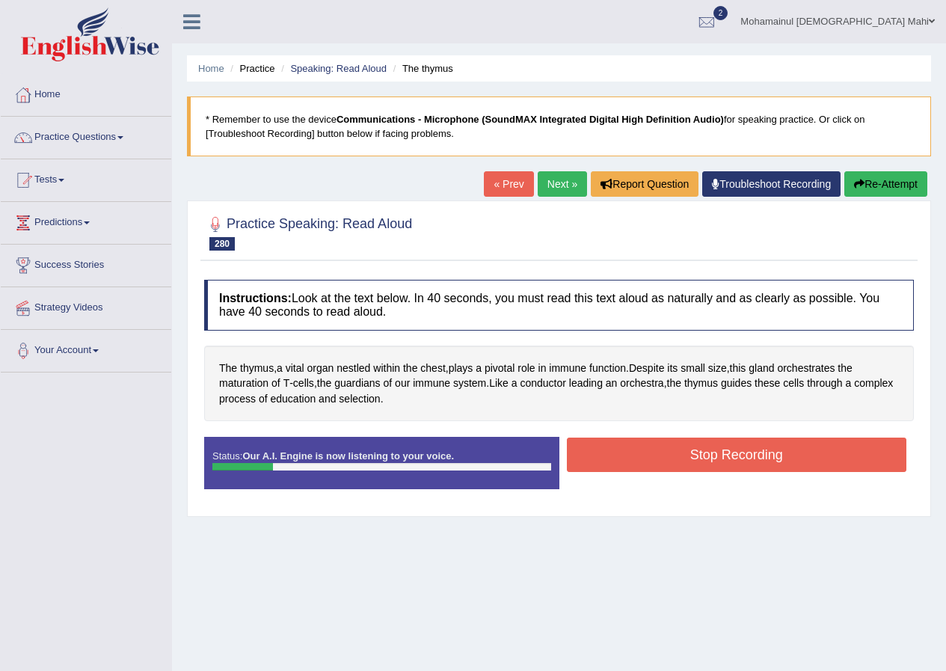
click at [864, 192] on button "Re-Attempt" at bounding box center [885, 183] width 83 height 25
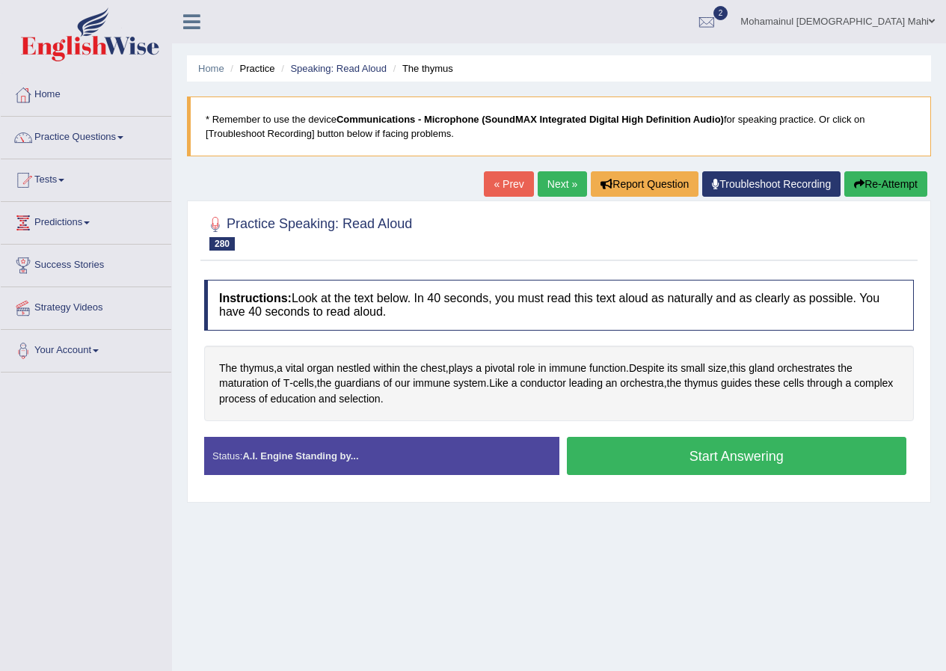
click at [657, 470] on button "Start Answering" at bounding box center [737, 456] width 340 height 38
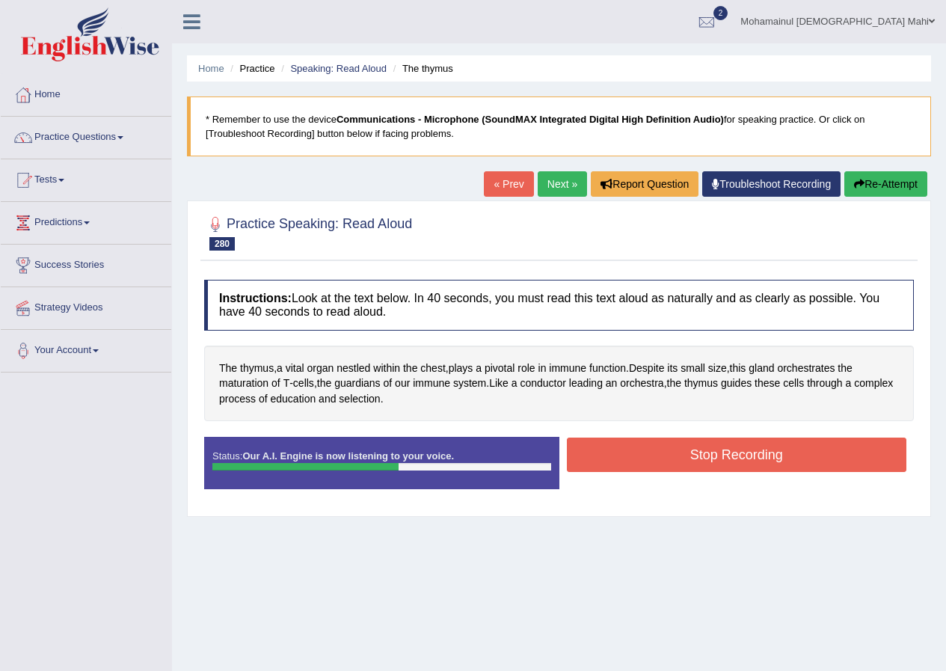
click at [669, 444] on button "Stop Recording" at bounding box center [737, 454] width 340 height 34
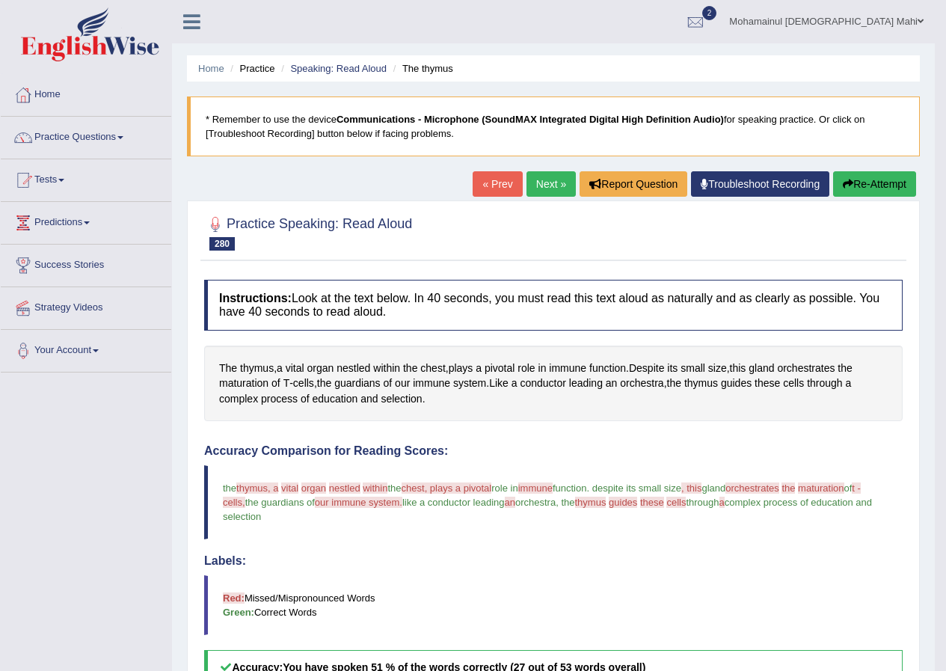
click at [533, 189] on link "Next »" at bounding box center [550, 183] width 49 height 25
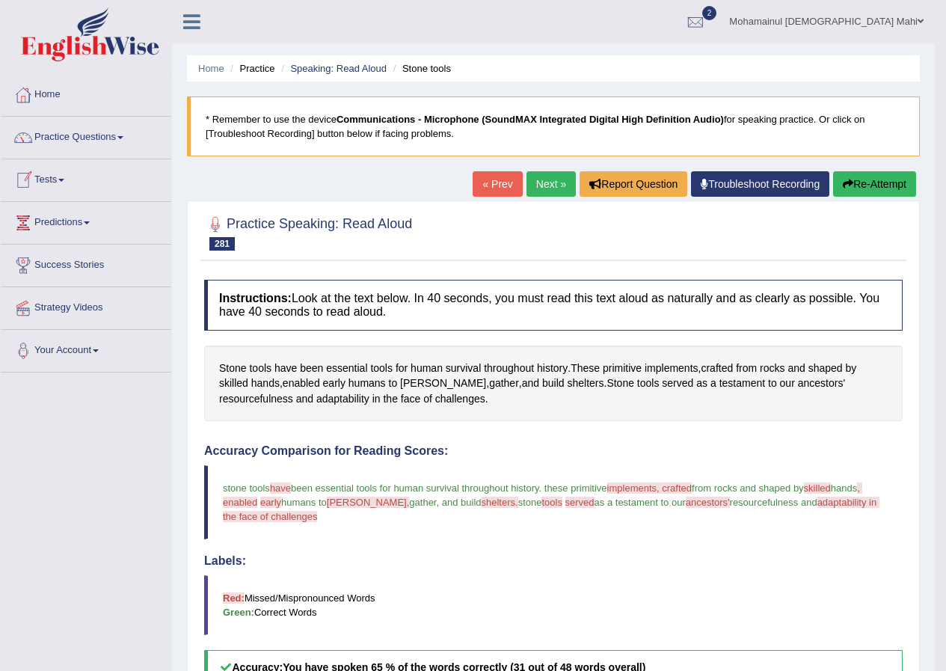
click at [79, 134] on link "Practice Questions" at bounding box center [86, 135] width 170 height 37
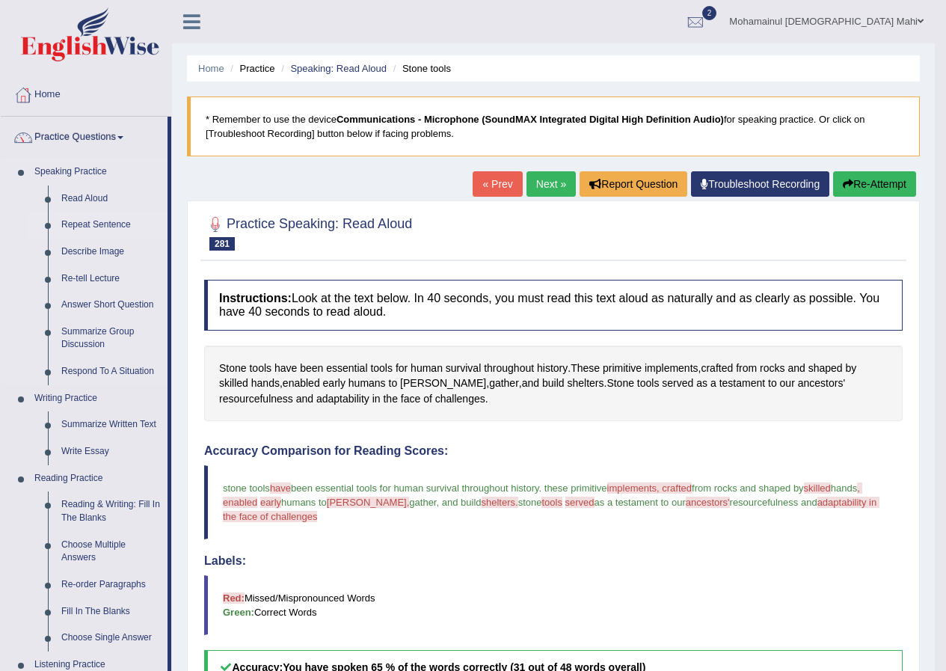
click at [90, 221] on link "Repeat Sentence" at bounding box center [111, 225] width 113 height 27
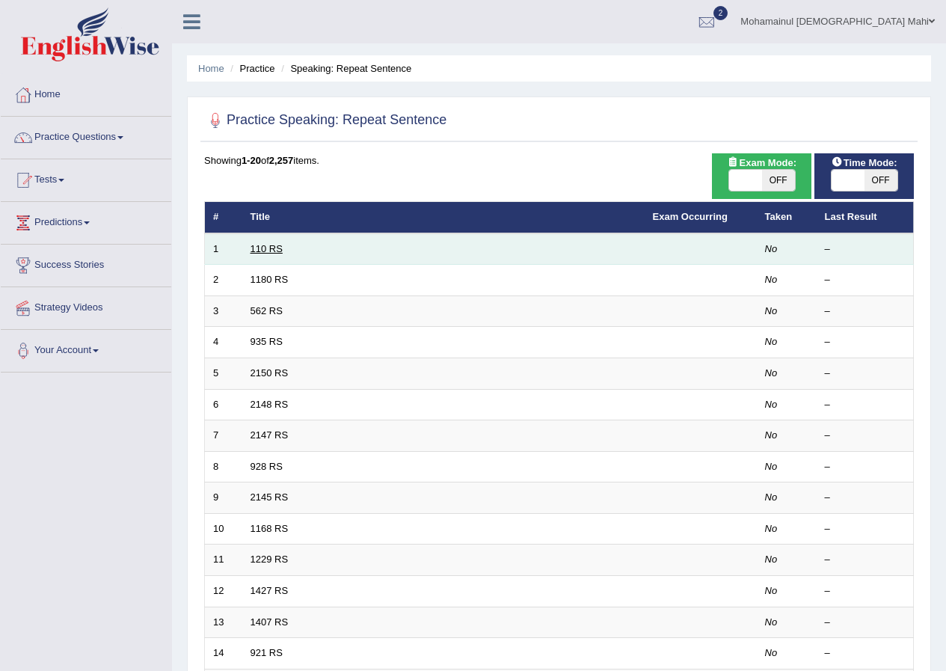
click at [264, 247] on link "110 RS" at bounding box center [266, 248] width 32 height 11
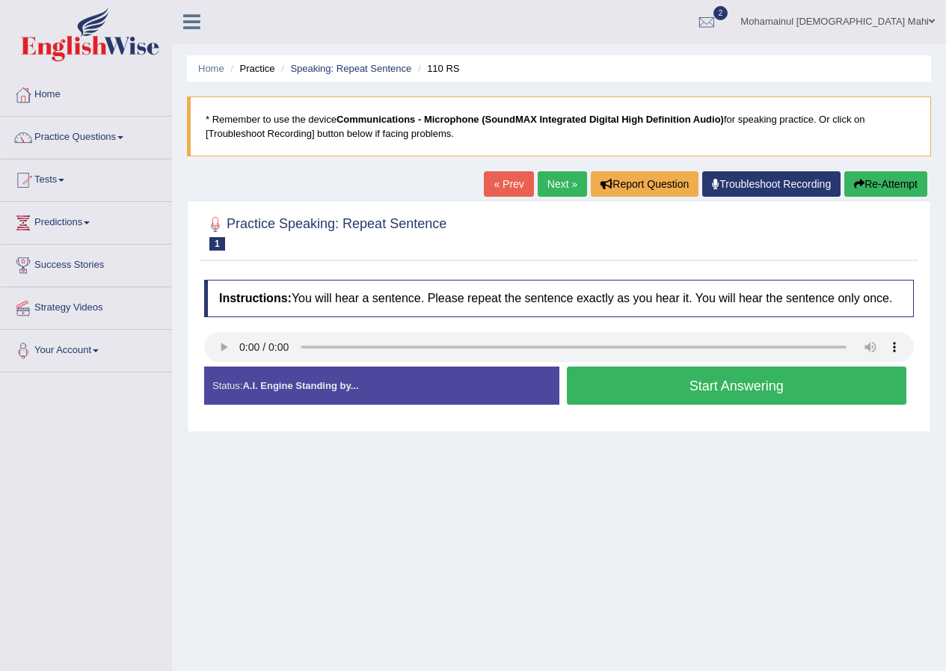
click at [698, 387] on button "Start Answering" at bounding box center [737, 385] width 340 height 38
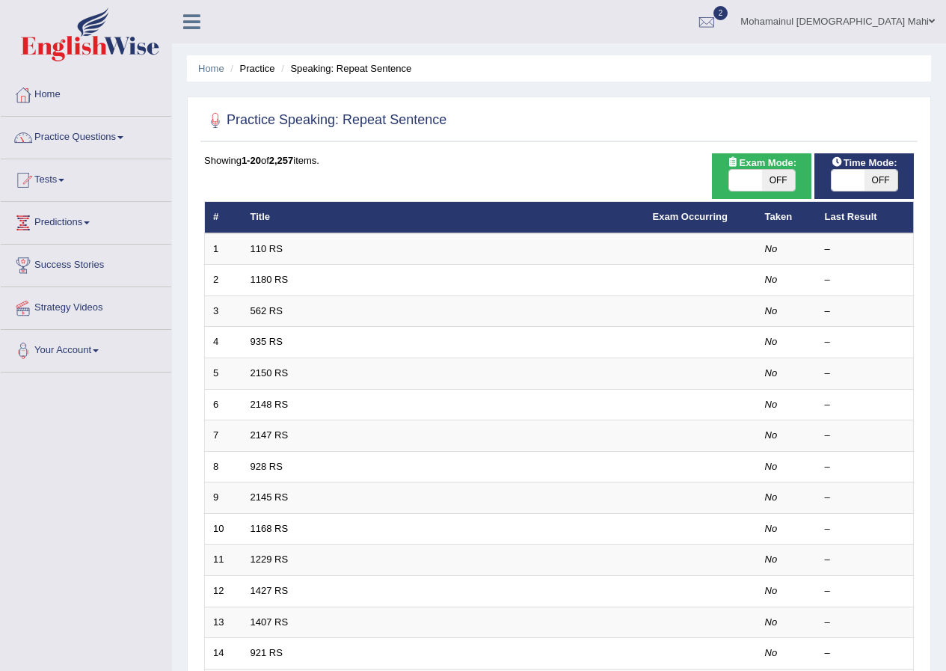
click at [265, 280] on link "1180 RS" at bounding box center [269, 279] width 38 height 11
click at [265, 244] on link "110 RS" at bounding box center [266, 248] width 32 height 11
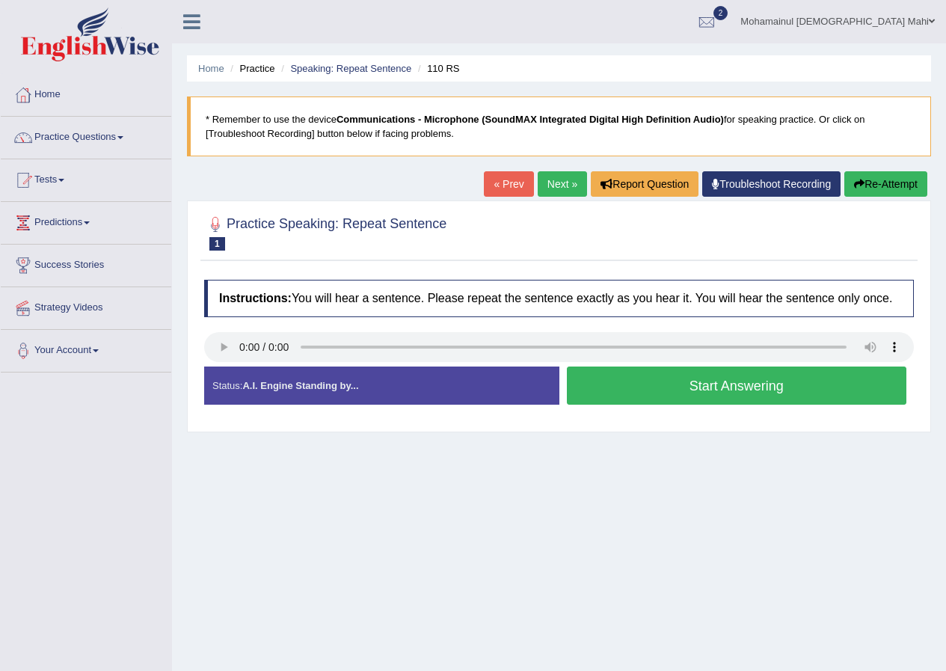
click at [786, 389] on button "Start Answering" at bounding box center [737, 385] width 340 height 38
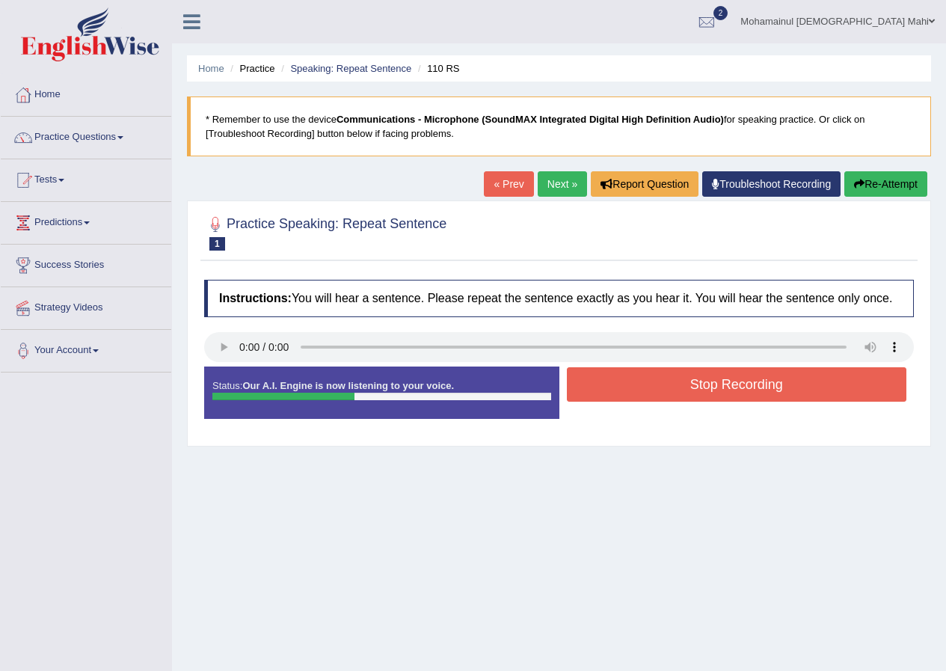
click at [799, 391] on button "Stop Recording" at bounding box center [737, 384] width 340 height 34
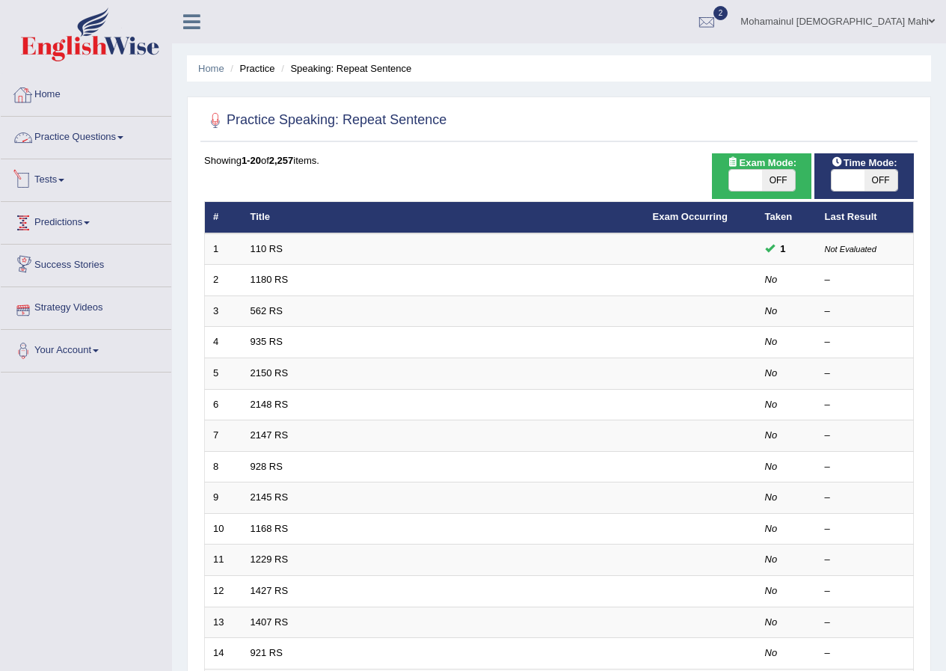
click at [79, 130] on link "Practice Questions" at bounding box center [86, 135] width 170 height 37
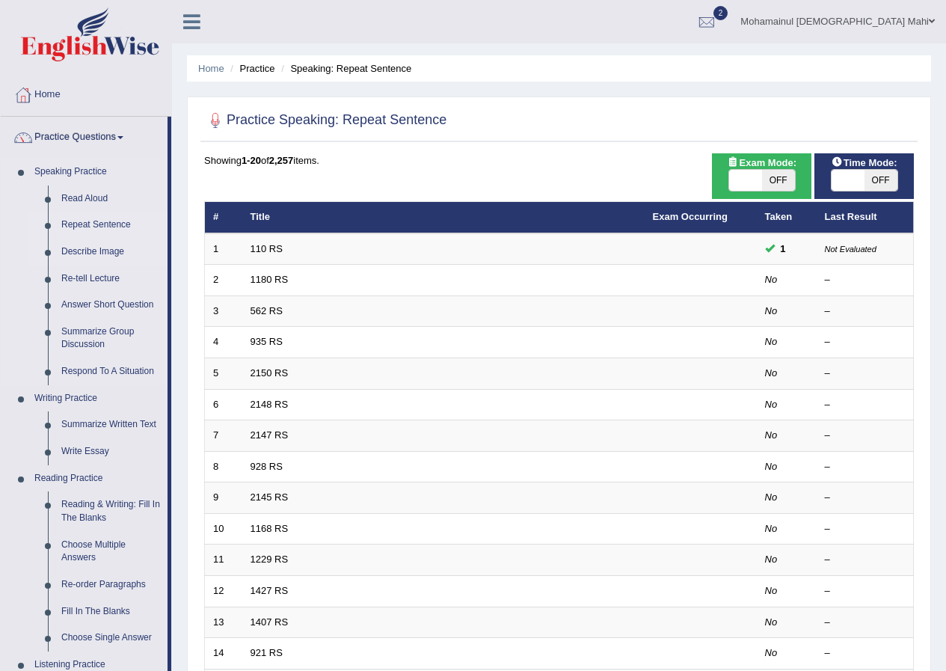
click at [87, 247] on link "Describe Image" at bounding box center [111, 252] width 113 height 27
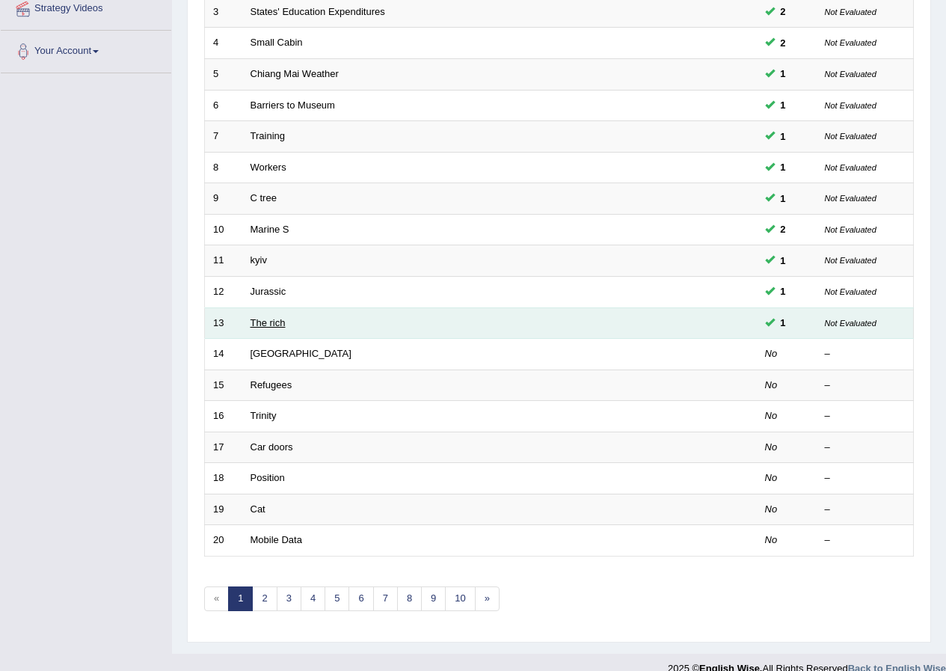
click at [256, 325] on link "The rich" at bounding box center [267, 322] width 35 height 11
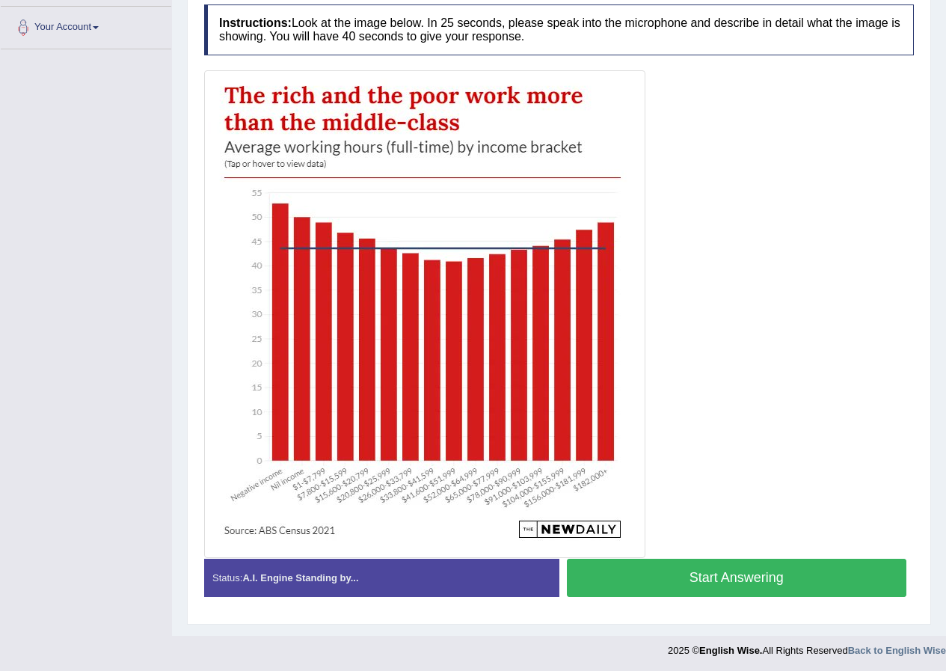
scroll to position [325, 0]
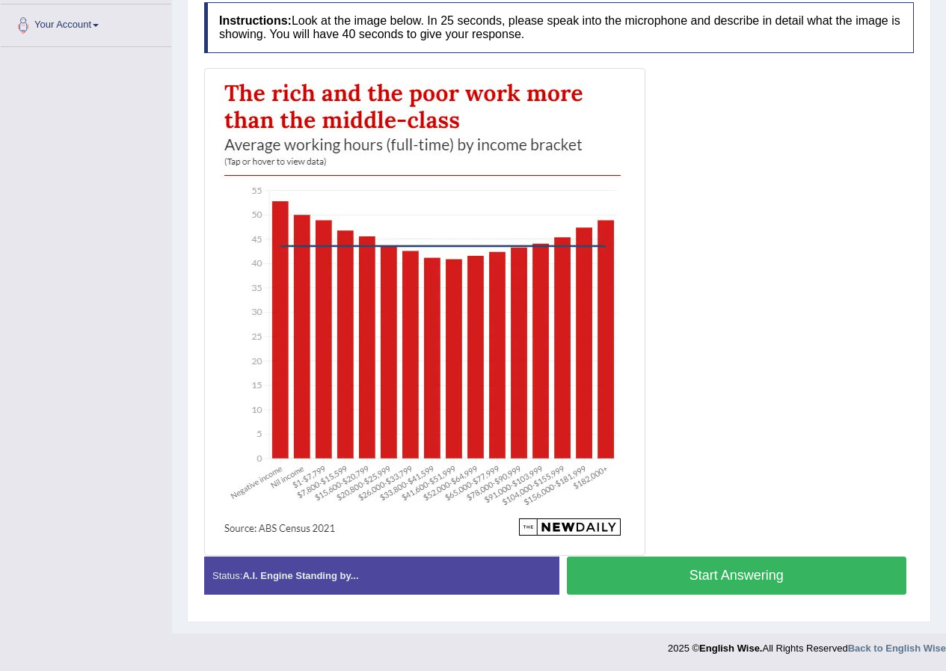
click at [659, 584] on button "Start Answering" at bounding box center [737, 575] width 340 height 38
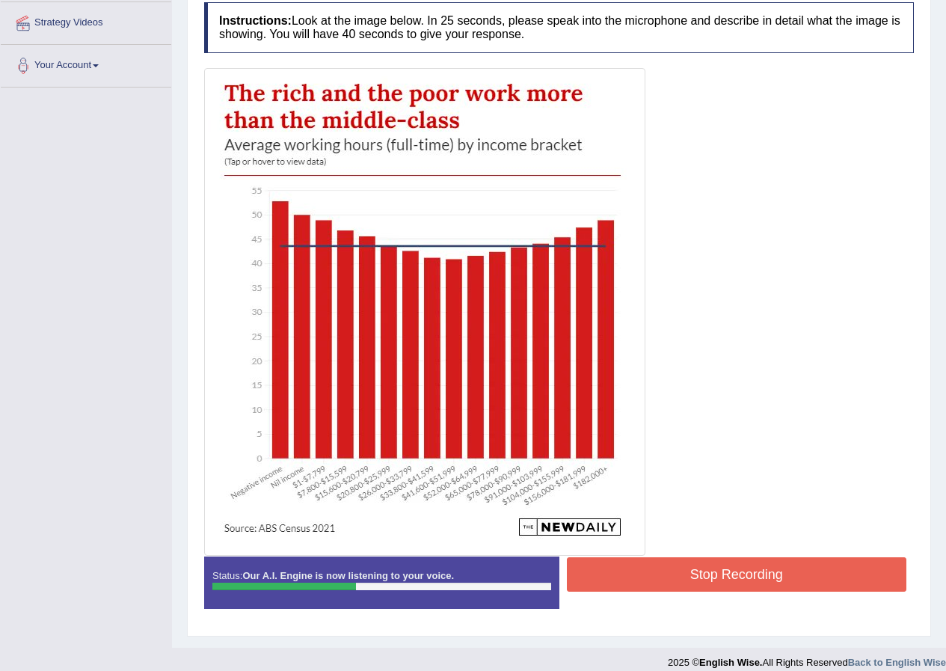
click at [646, 579] on button "Stop Recording" at bounding box center [737, 574] width 340 height 34
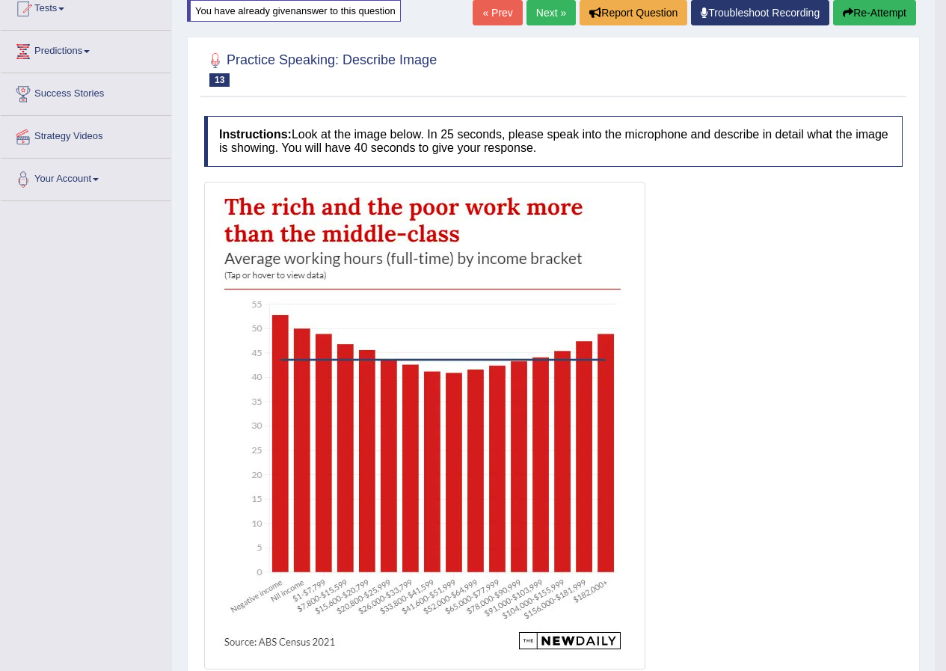
scroll to position [135, 0]
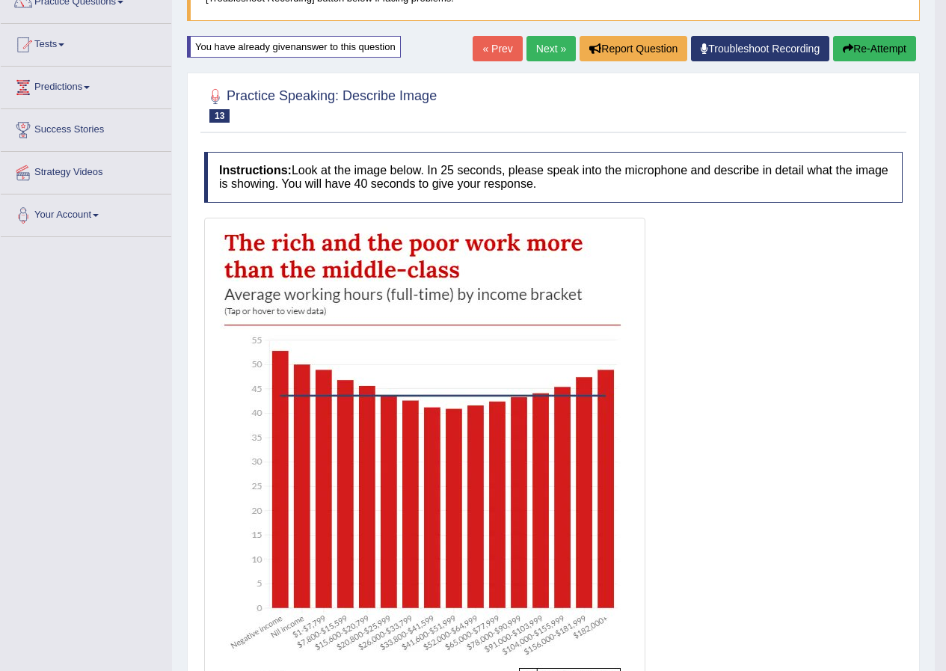
click at [550, 46] on link "Next »" at bounding box center [550, 48] width 49 height 25
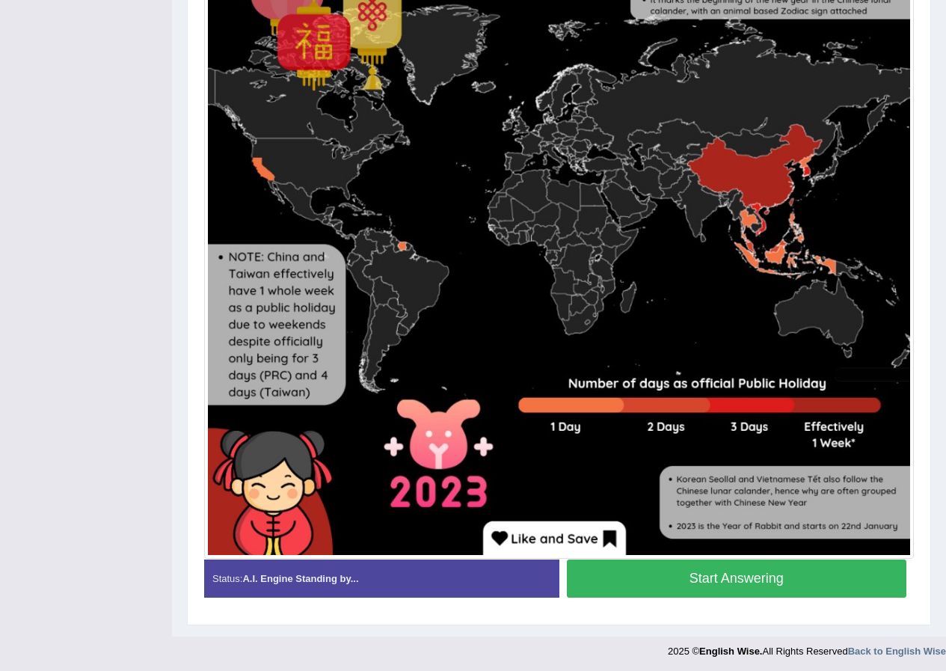
scroll to position [499, 0]
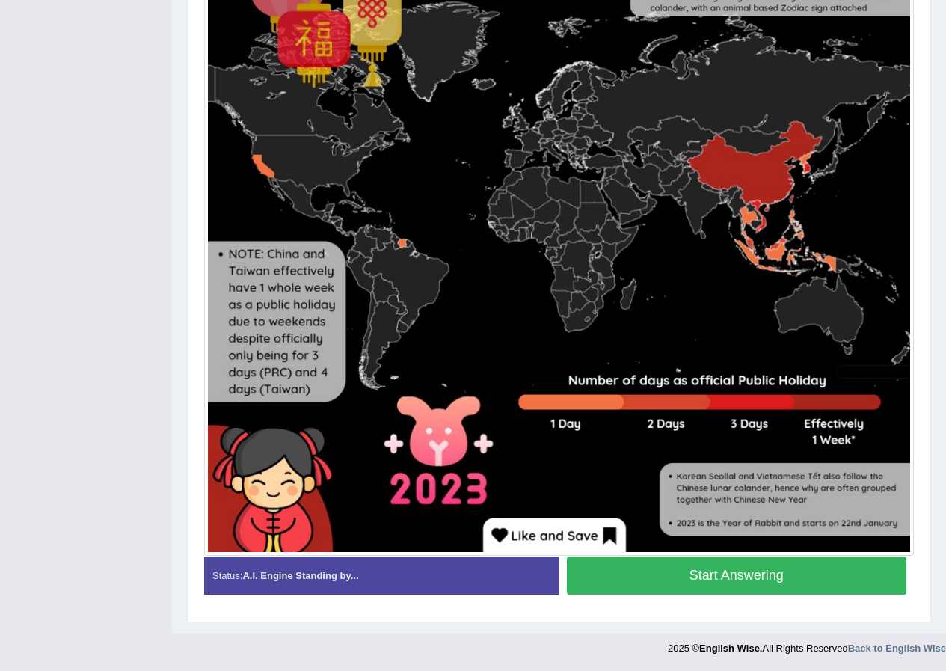
click at [670, 583] on button "Start Answering" at bounding box center [737, 575] width 340 height 38
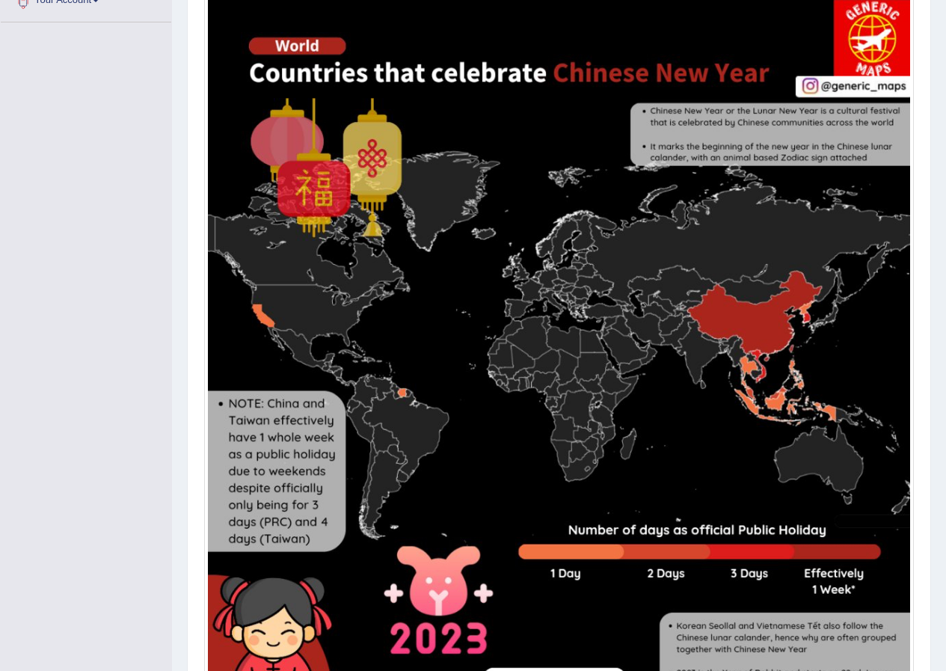
scroll to position [514, 0]
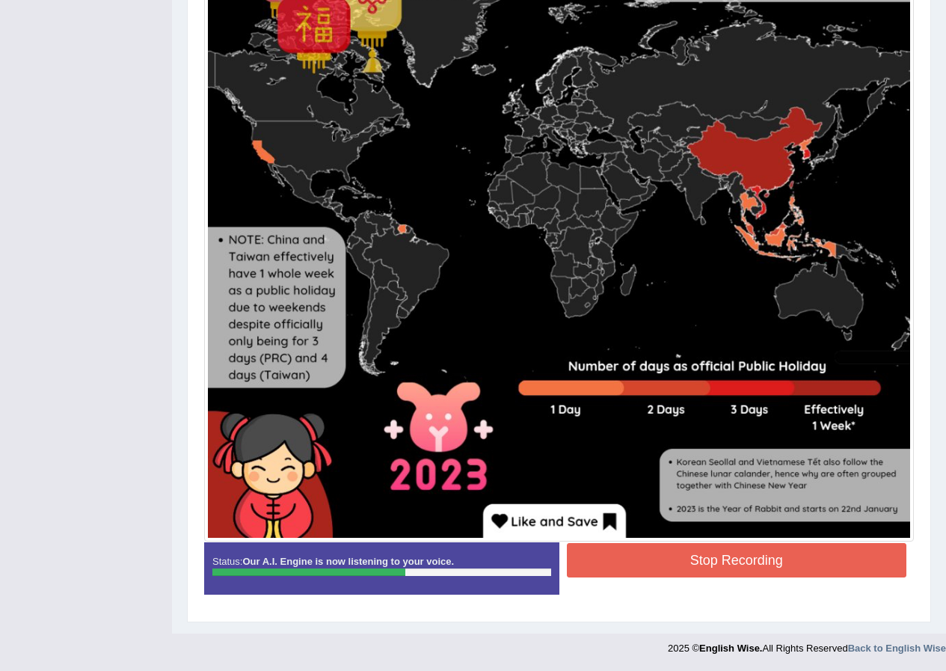
click at [733, 561] on button "Stop Recording" at bounding box center [737, 560] width 340 height 34
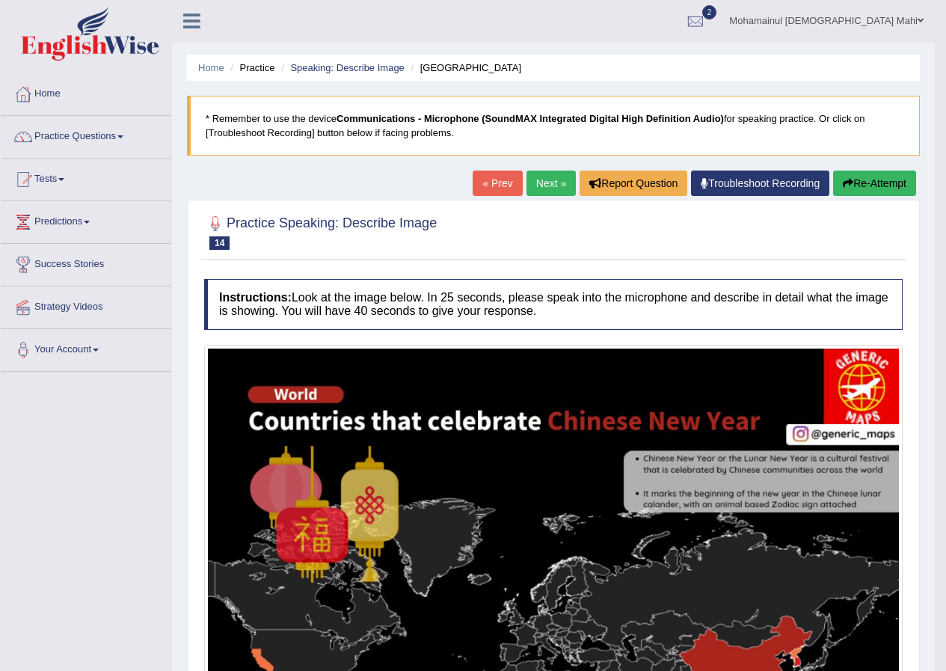
scroll to position [0, 0]
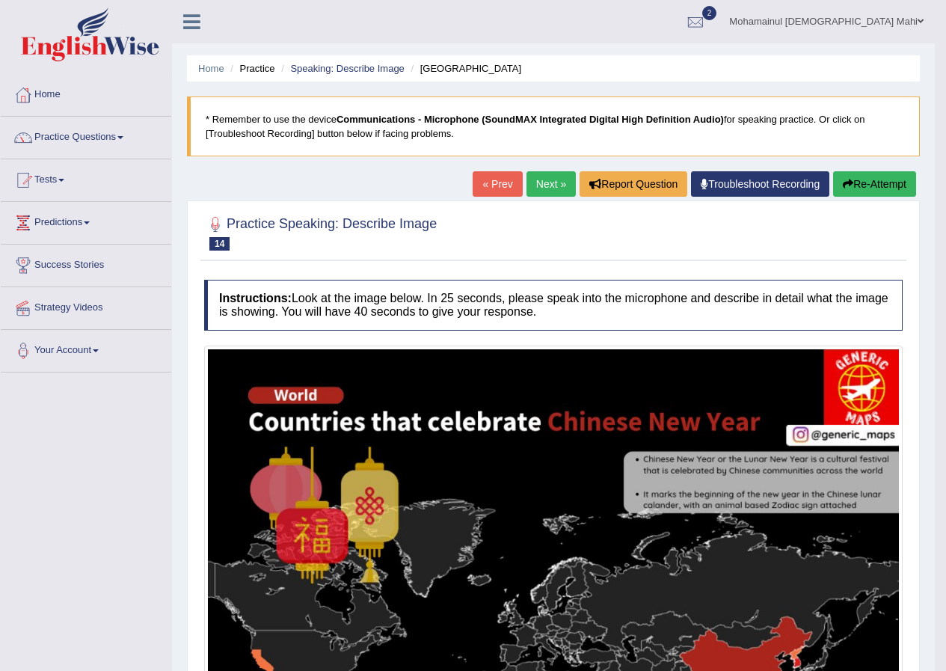
click at [547, 194] on link "Next »" at bounding box center [550, 183] width 49 height 25
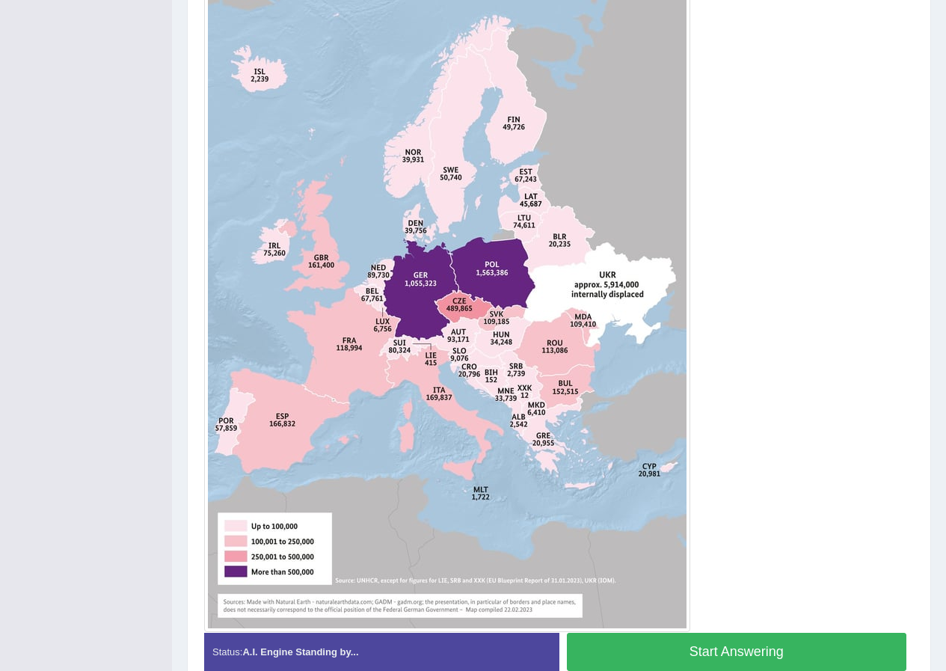
scroll to position [399, 0]
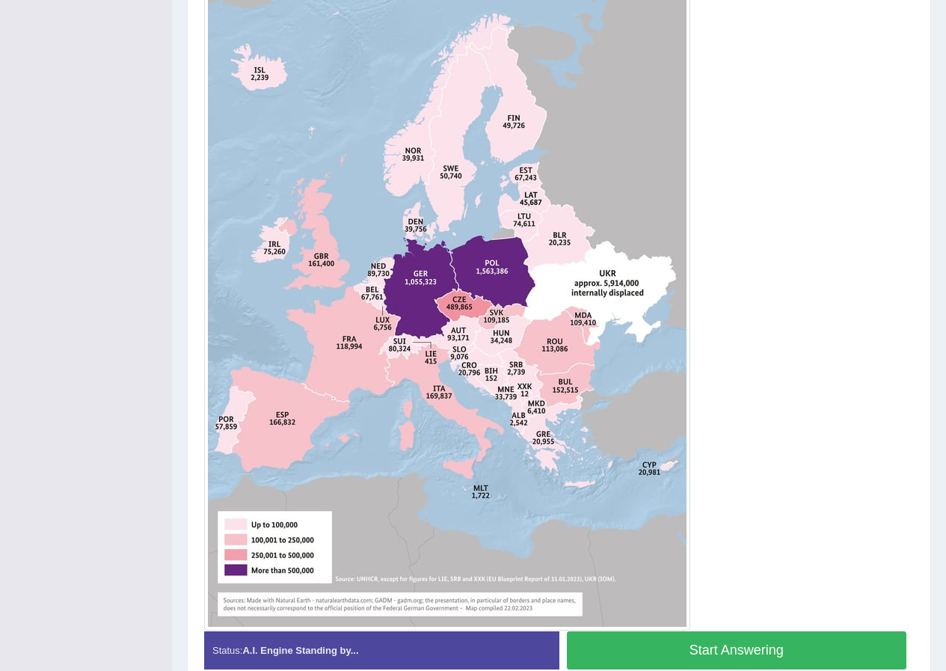
click at [614, 655] on button "Start Answering" at bounding box center [737, 650] width 340 height 38
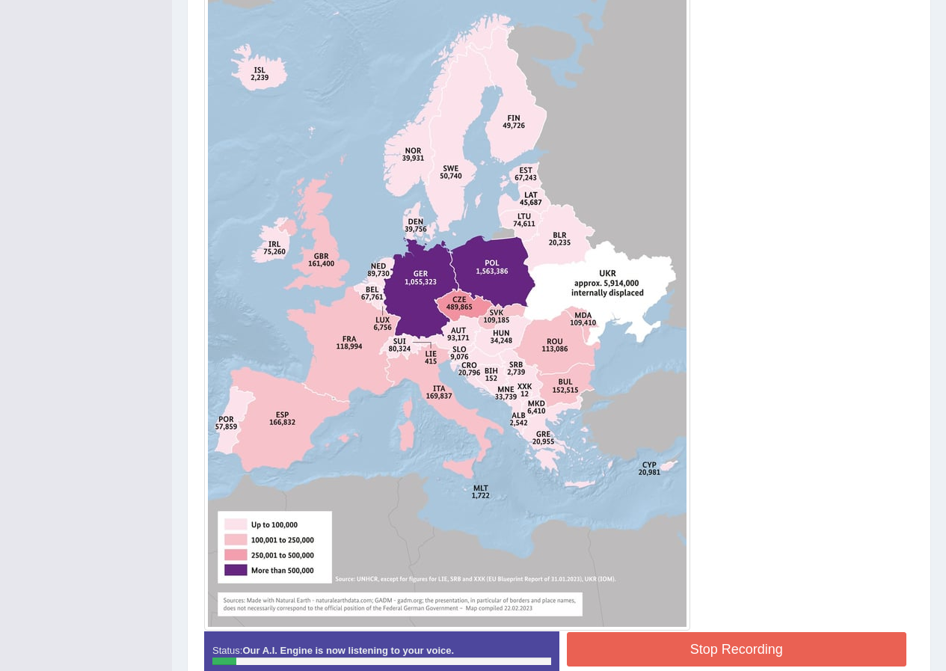
click at [650, 656] on button "Stop Recording" at bounding box center [737, 649] width 340 height 34
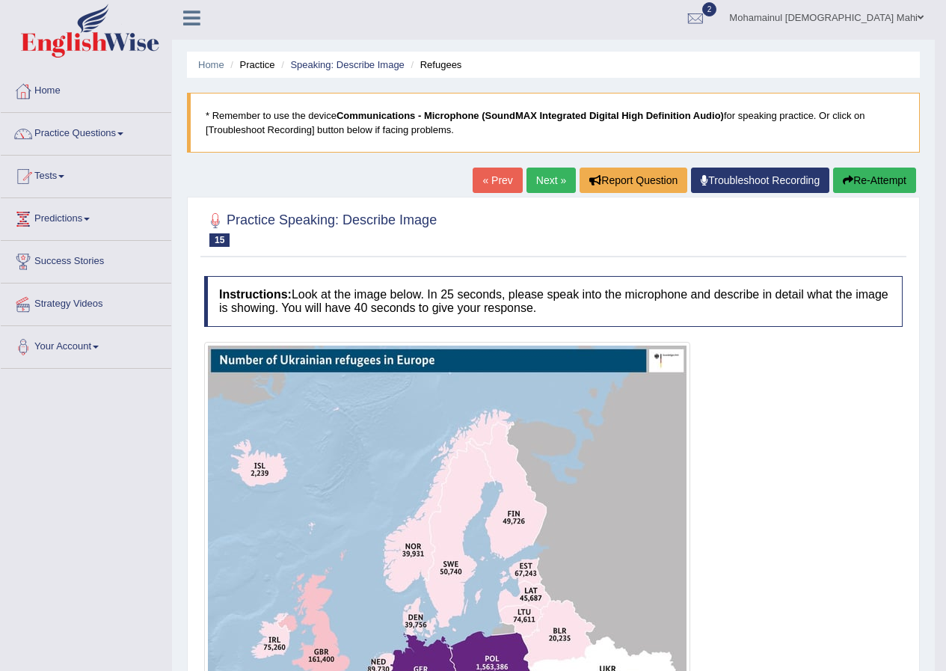
scroll to position [0, 0]
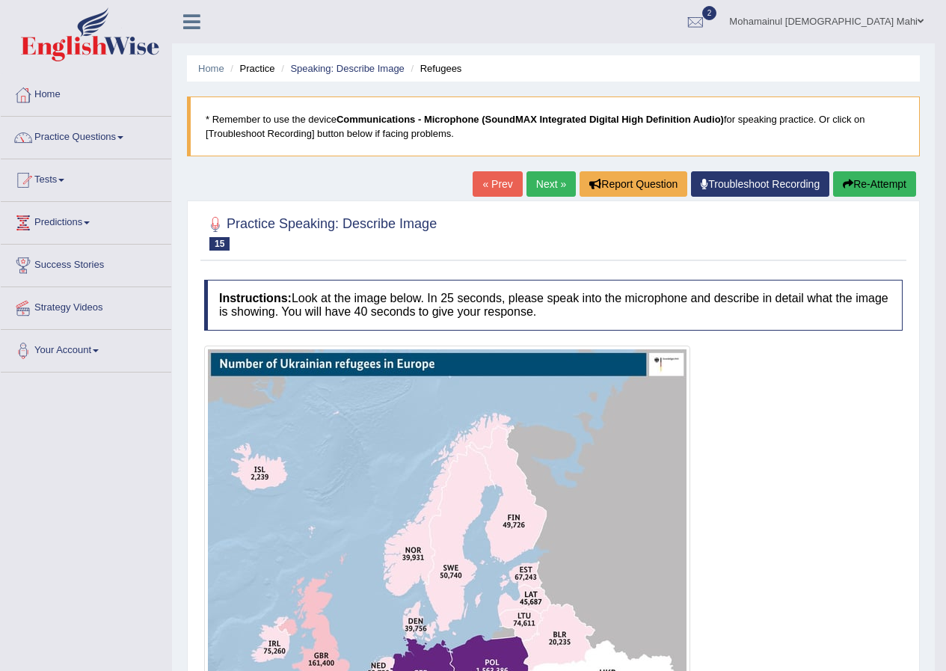
click at [885, 182] on button "Re-Attempt" at bounding box center [874, 183] width 83 height 25
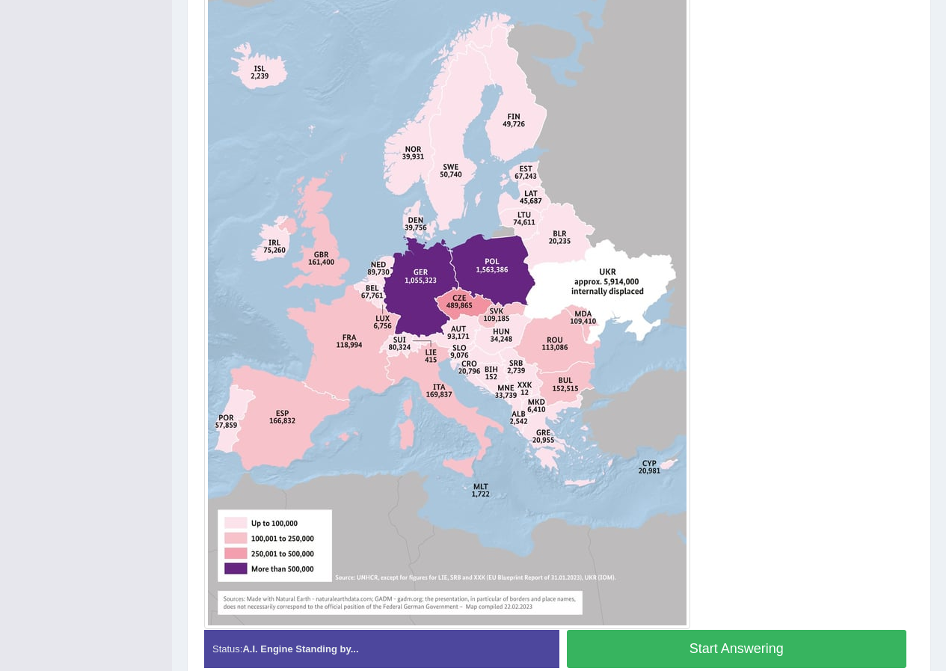
scroll to position [449, 0]
click at [706, 639] on button "Start Answering" at bounding box center [737, 649] width 340 height 38
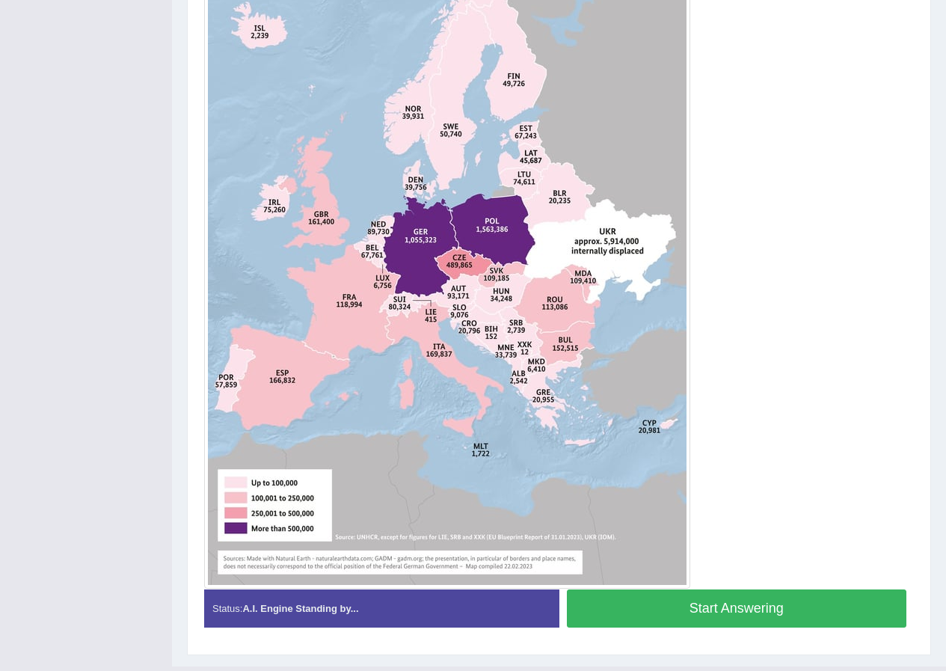
scroll to position [408, 0]
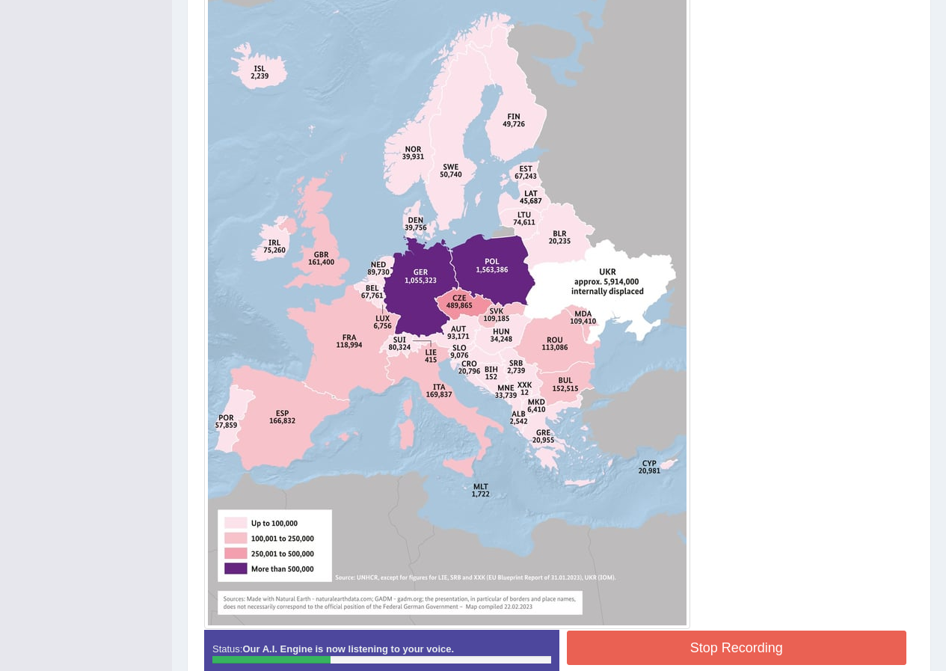
click at [680, 654] on button "Stop Recording" at bounding box center [737, 647] width 340 height 34
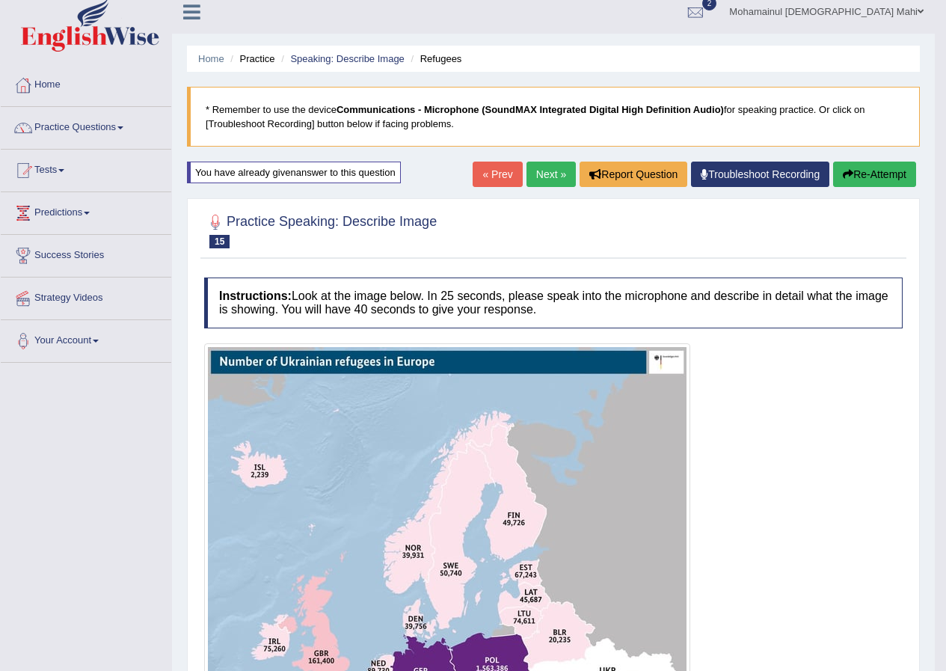
scroll to position [0, 0]
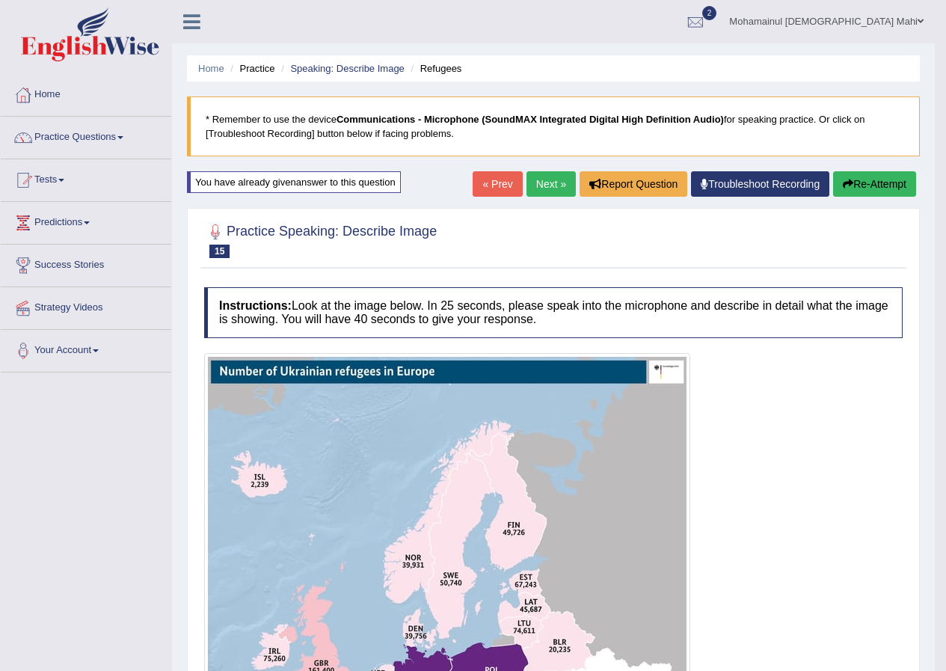
click at [549, 192] on link "Next »" at bounding box center [550, 183] width 49 height 25
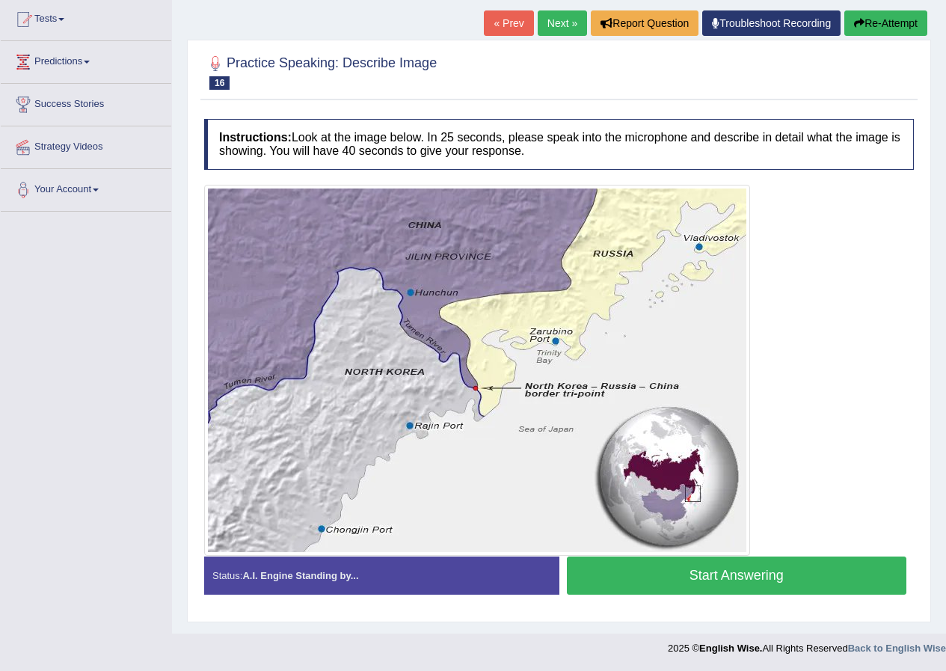
click at [597, 565] on button "Start Answering" at bounding box center [737, 575] width 340 height 38
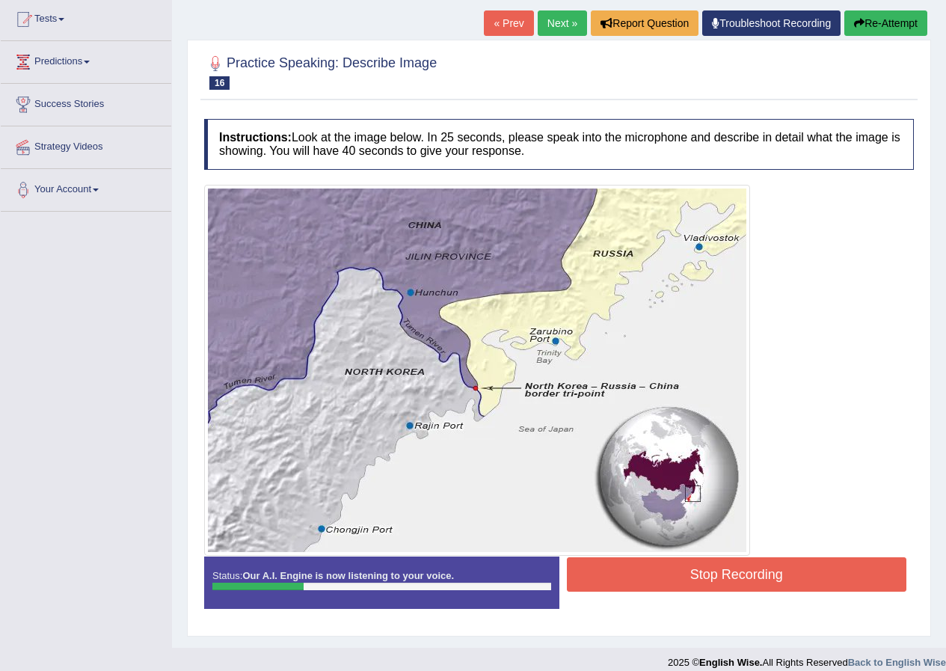
click at [656, 585] on button "Stop Recording" at bounding box center [737, 574] width 340 height 34
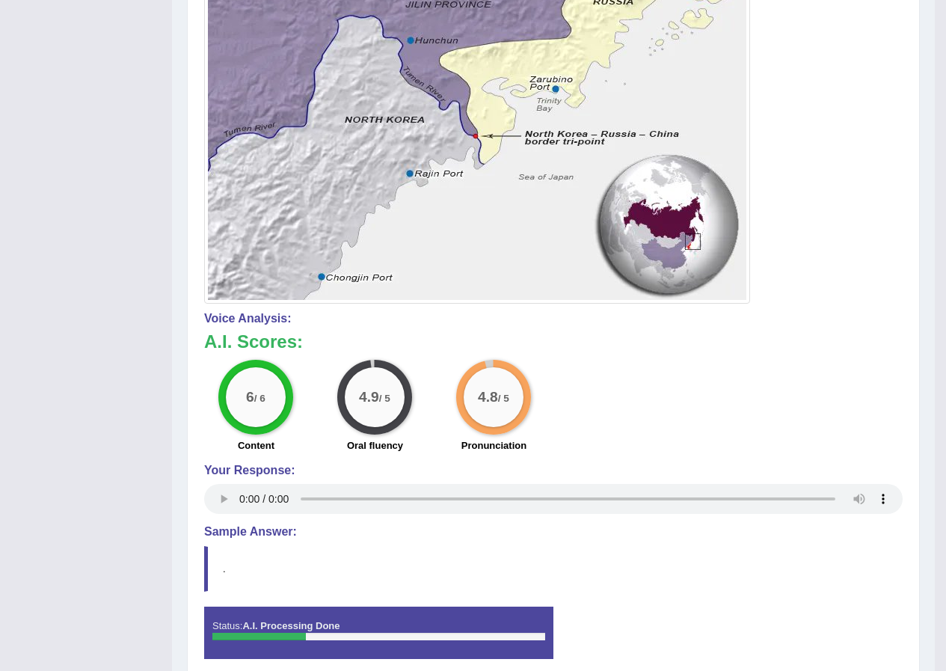
scroll to position [39, 0]
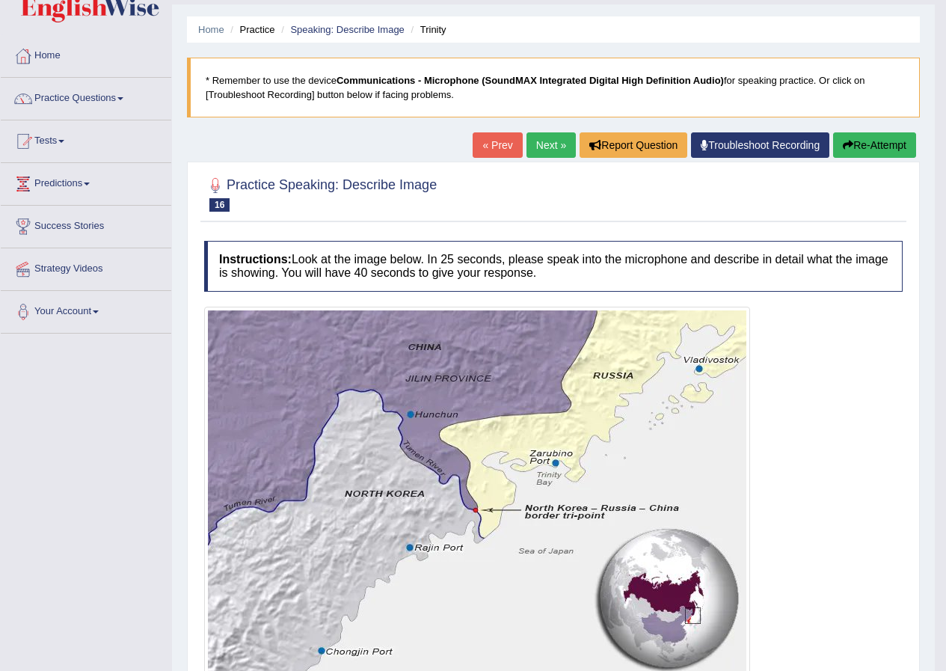
click at [547, 145] on link "Next »" at bounding box center [550, 144] width 49 height 25
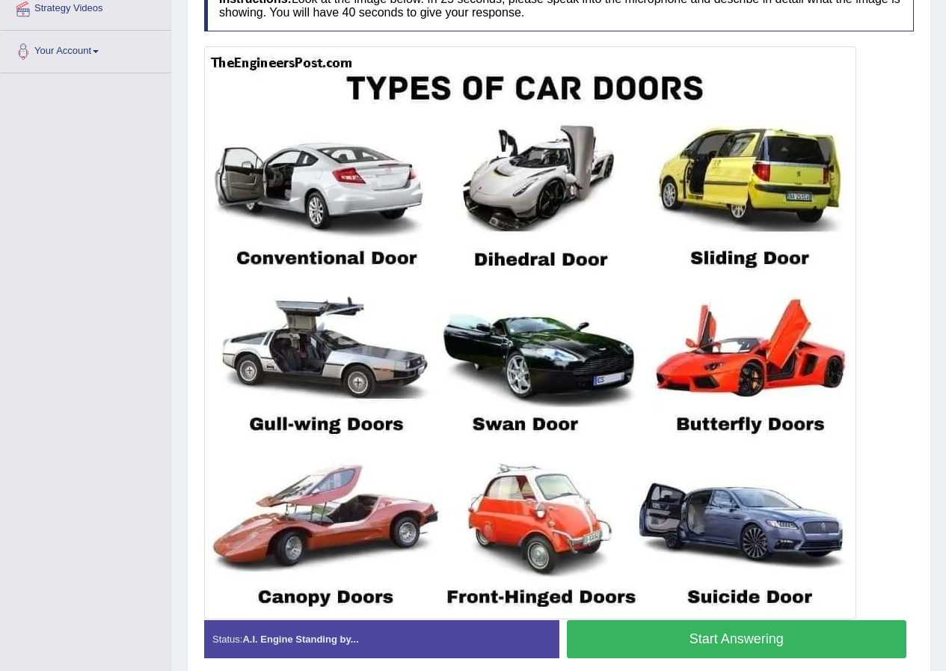
click at [689, 637] on button "Start Answering" at bounding box center [737, 639] width 340 height 38
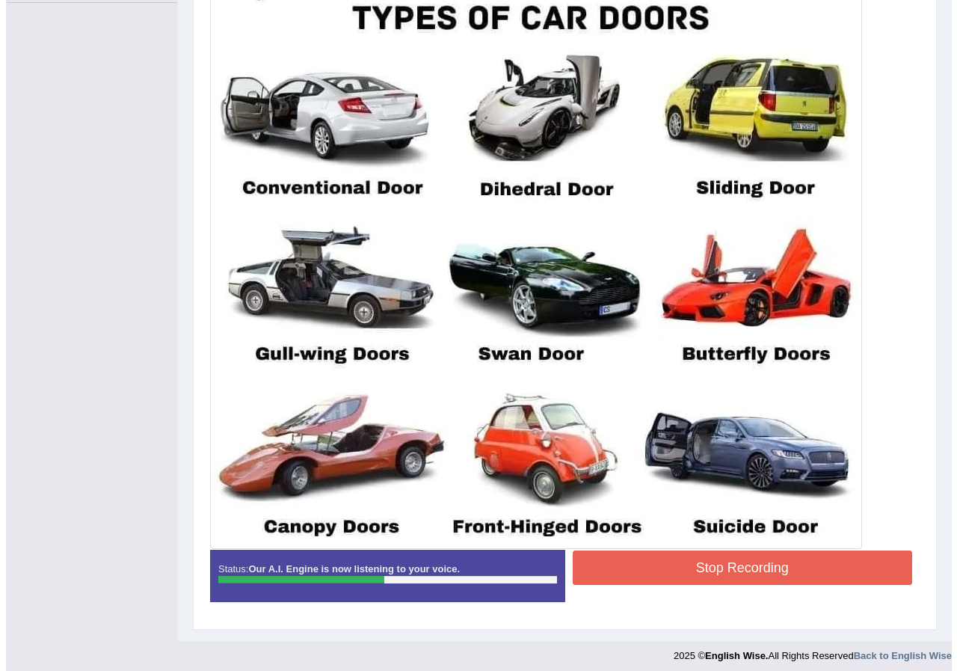
scroll to position [377, 0]
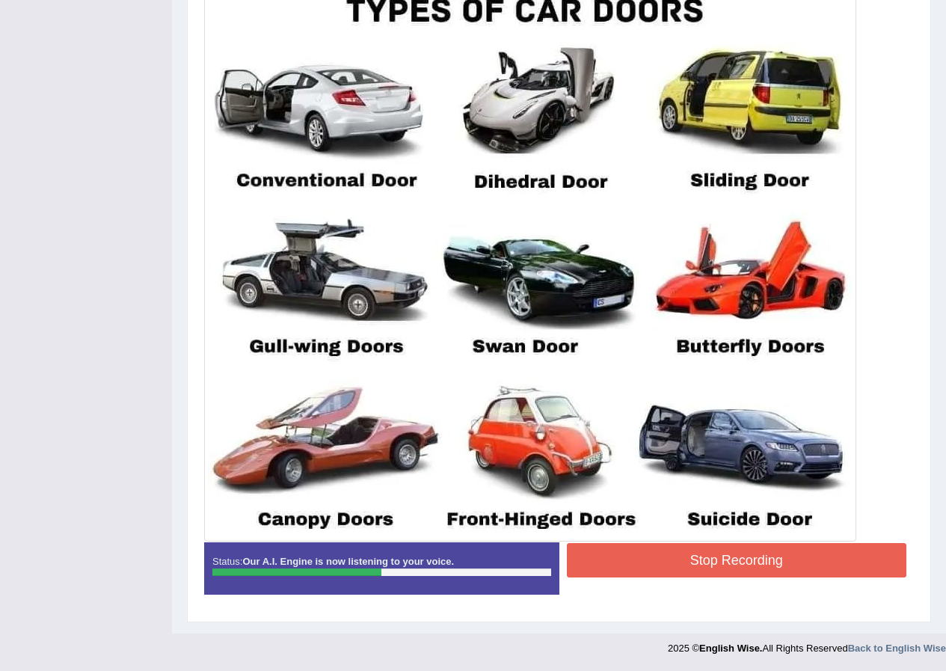
click at [643, 558] on button "Stop Recording" at bounding box center [737, 560] width 340 height 34
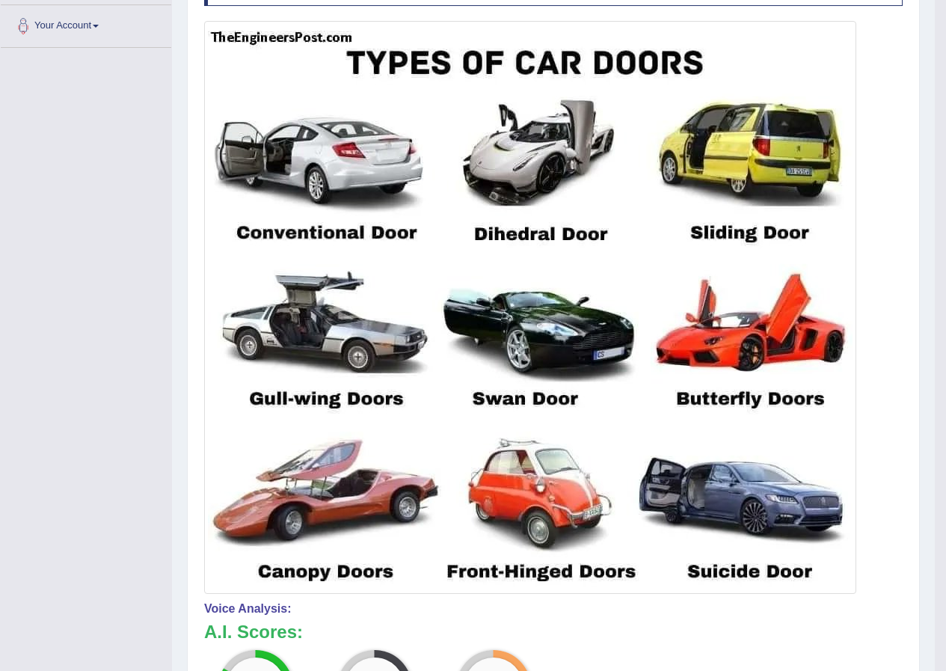
scroll to position [166, 0]
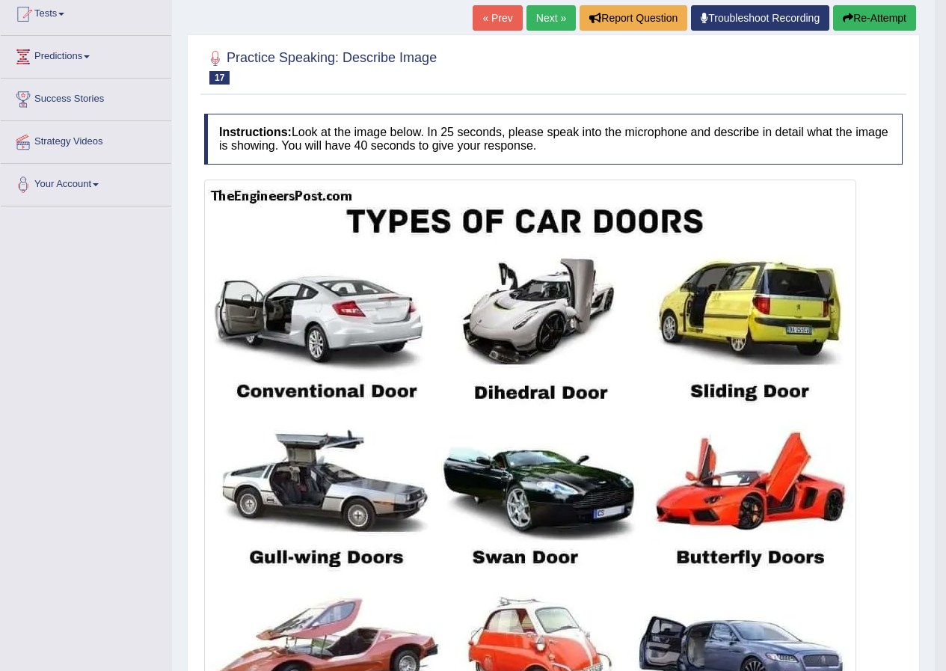
click at [543, 10] on link "Next »" at bounding box center [550, 17] width 49 height 25
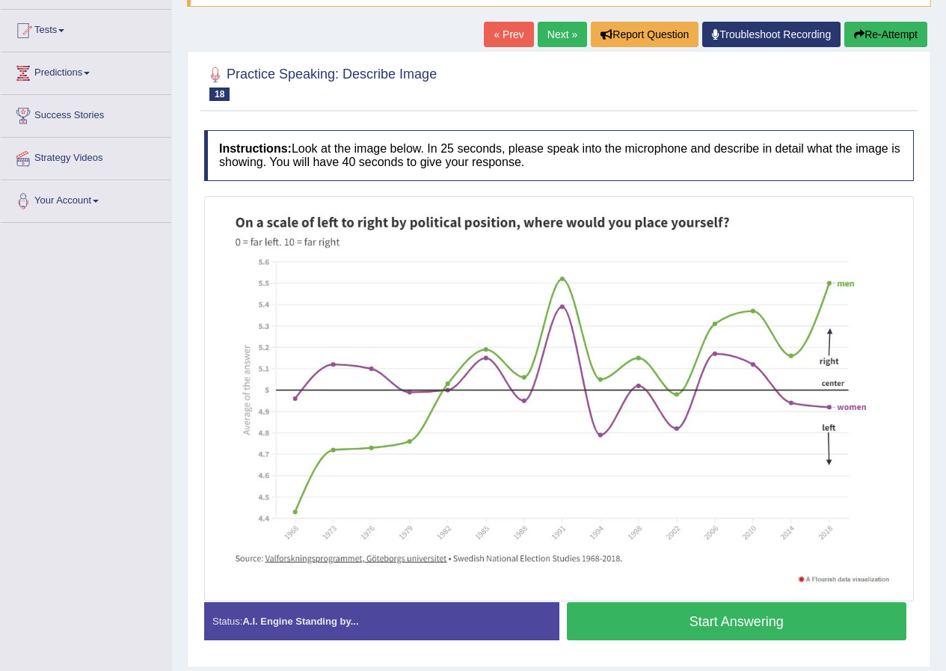
scroll to position [195, 0]
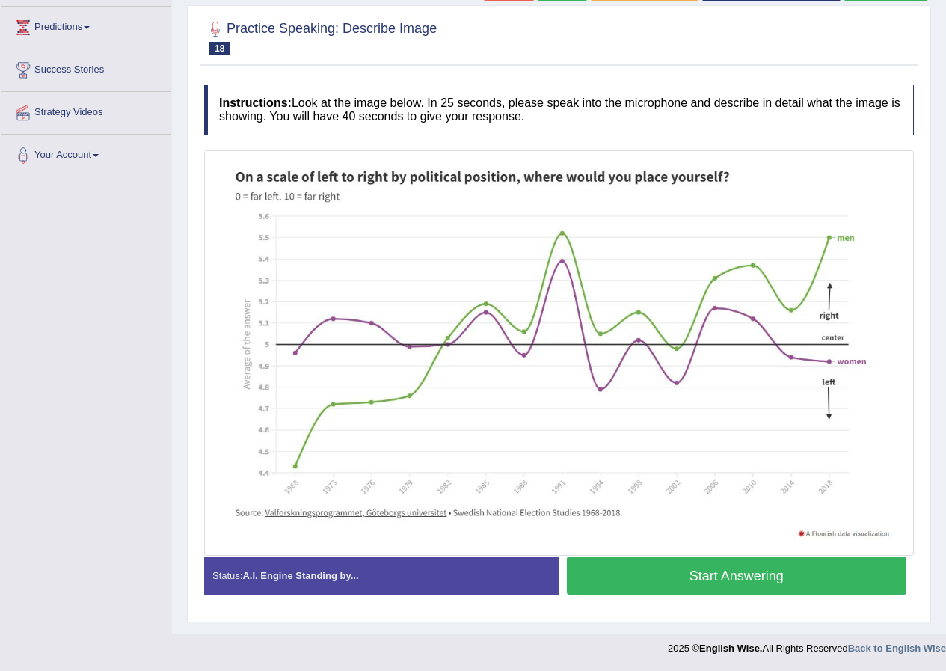
click at [659, 579] on button "Start Answering" at bounding box center [737, 575] width 340 height 38
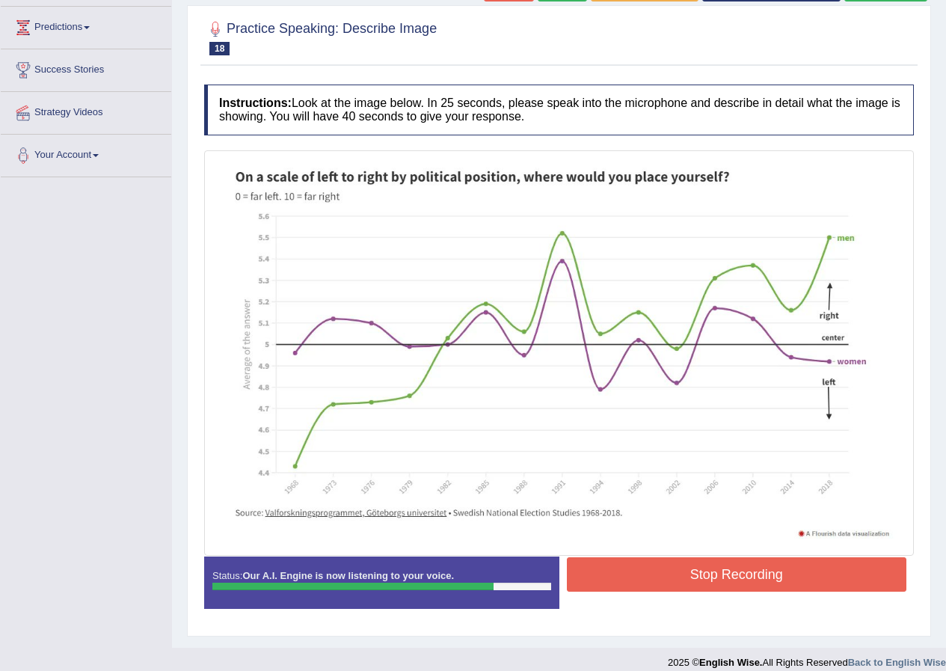
click at [630, 566] on button "Stop Recording" at bounding box center [737, 574] width 340 height 34
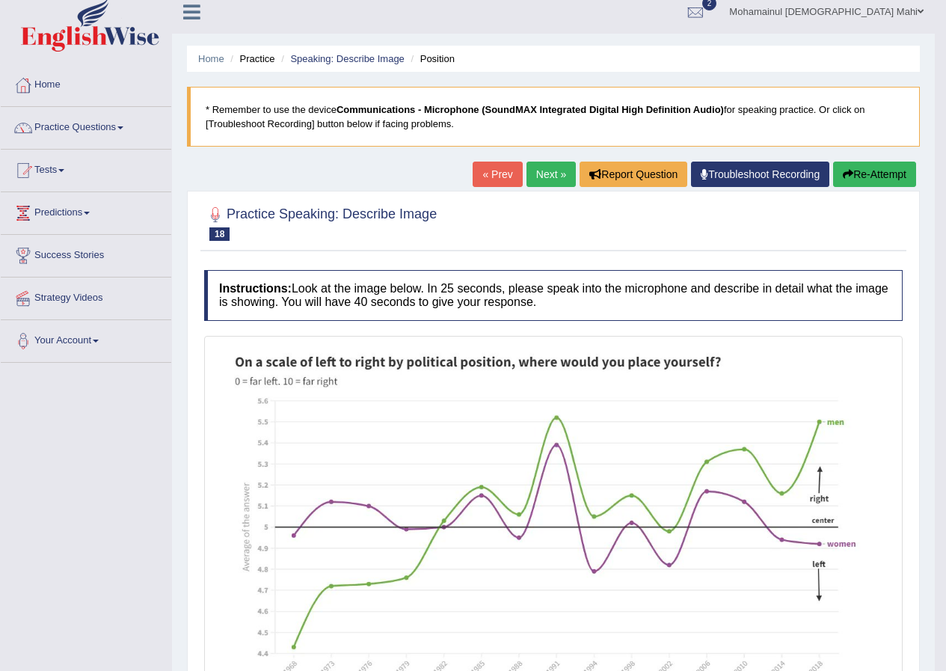
scroll to position [0, 0]
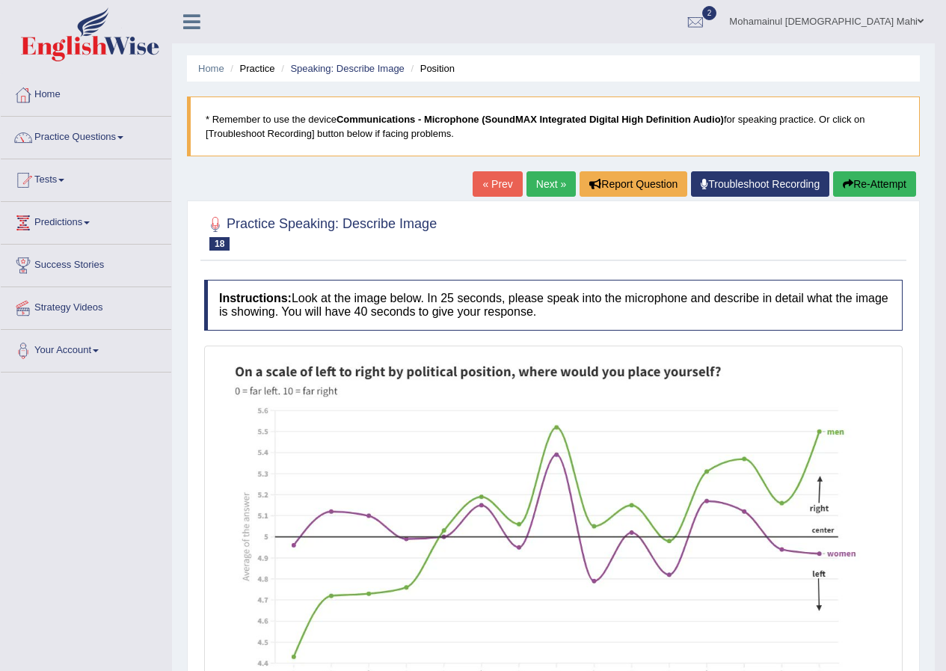
click at [537, 182] on link "Next »" at bounding box center [550, 183] width 49 height 25
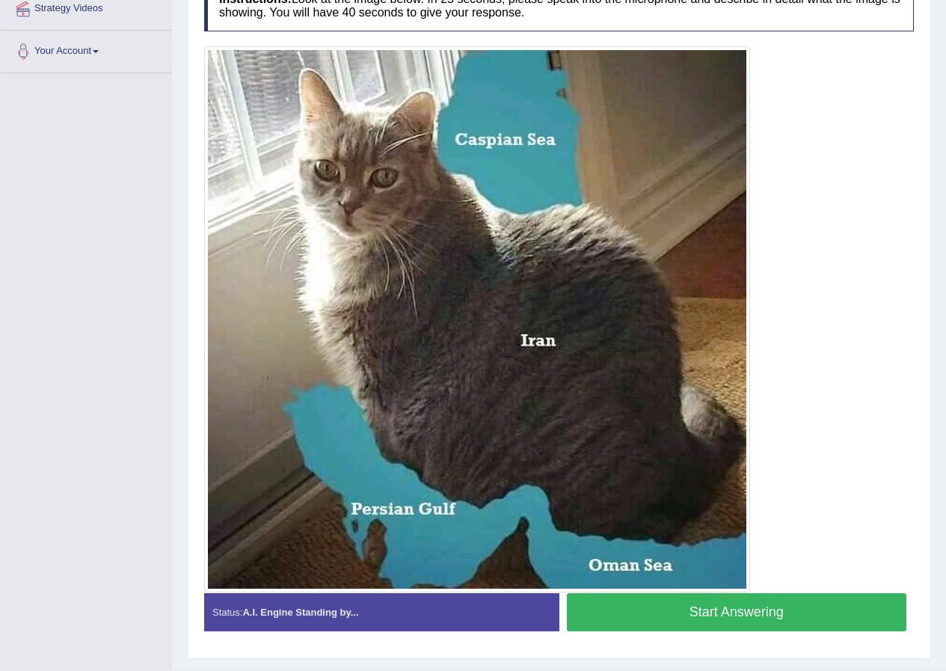
scroll to position [336, 0]
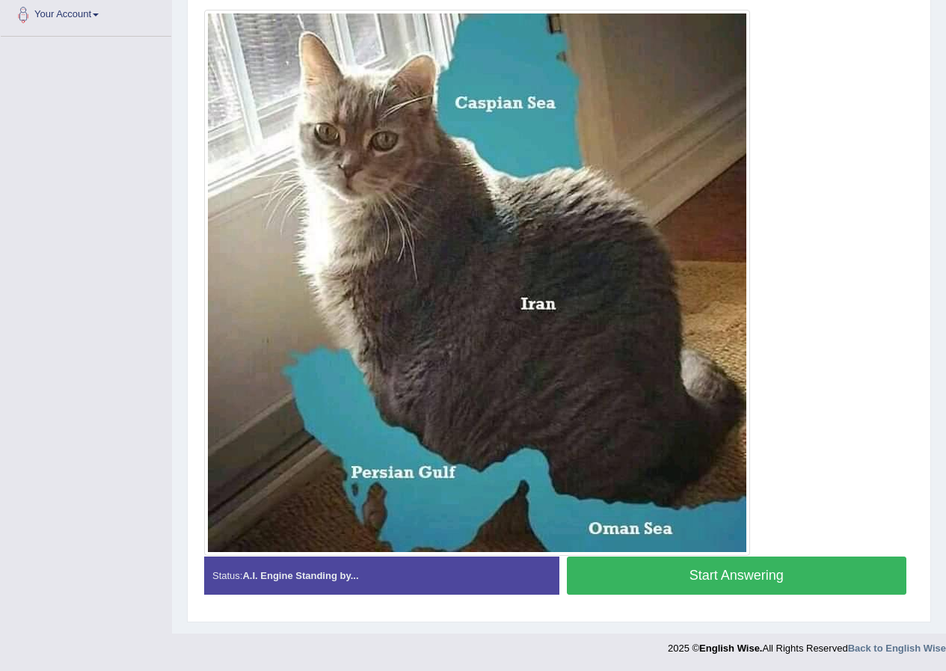
click at [645, 583] on button "Start Answering" at bounding box center [737, 575] width 340 height 38
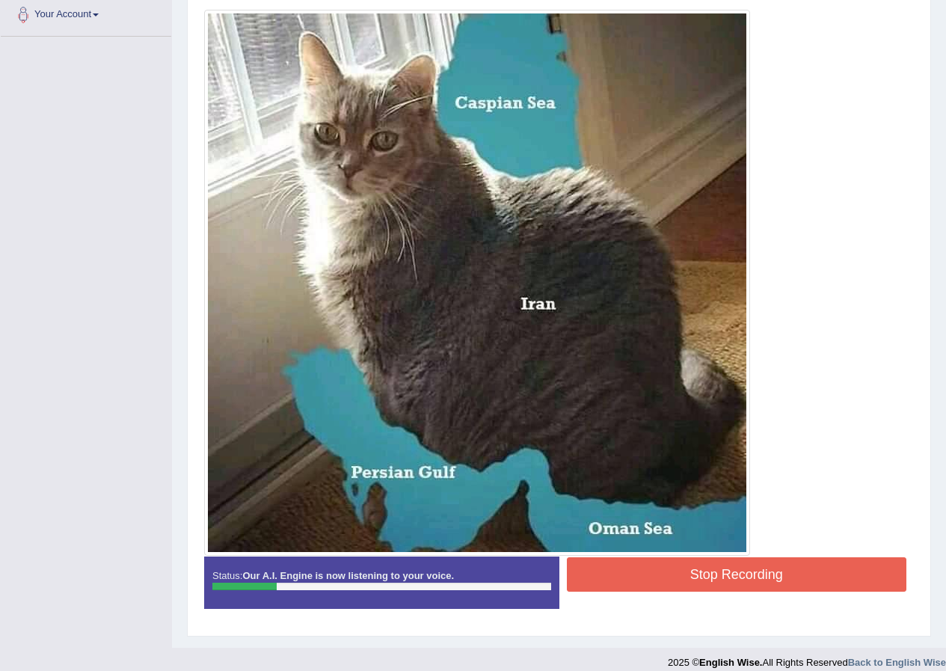
click at [675, 560] on button "Stop Recording" at bounding box center [737, 574] width 340 height 34
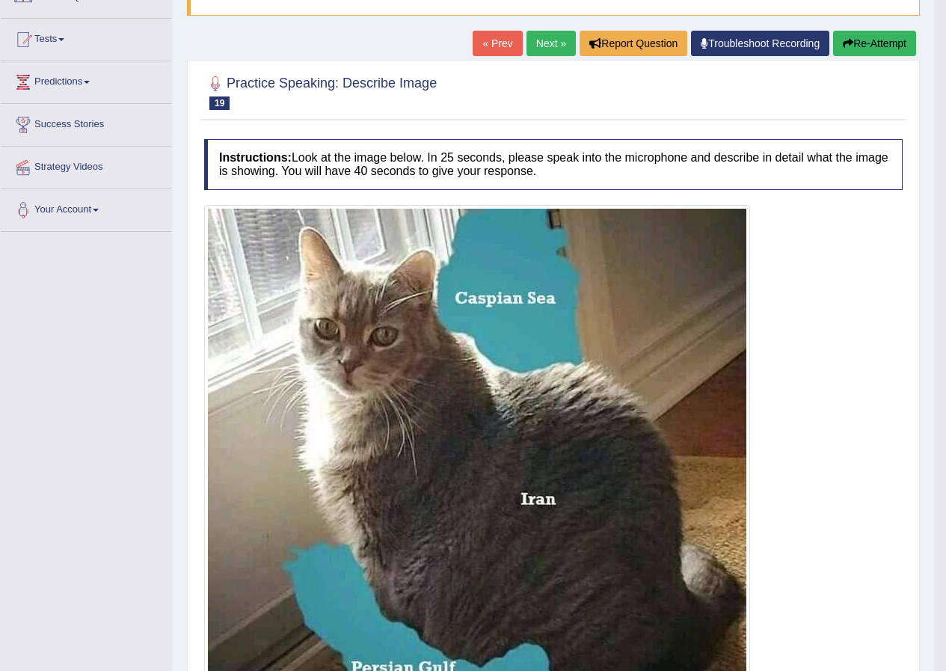
scroll to position [139, 0]
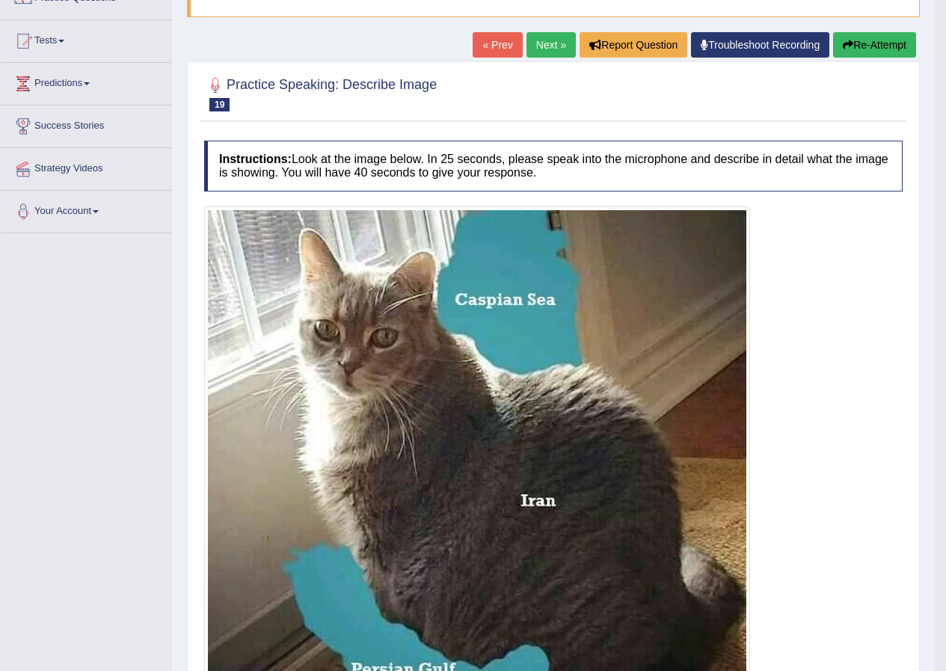
click at [890, 52] on button "Re-Attempt" at bounding box center [874, 44] width 83 height 25
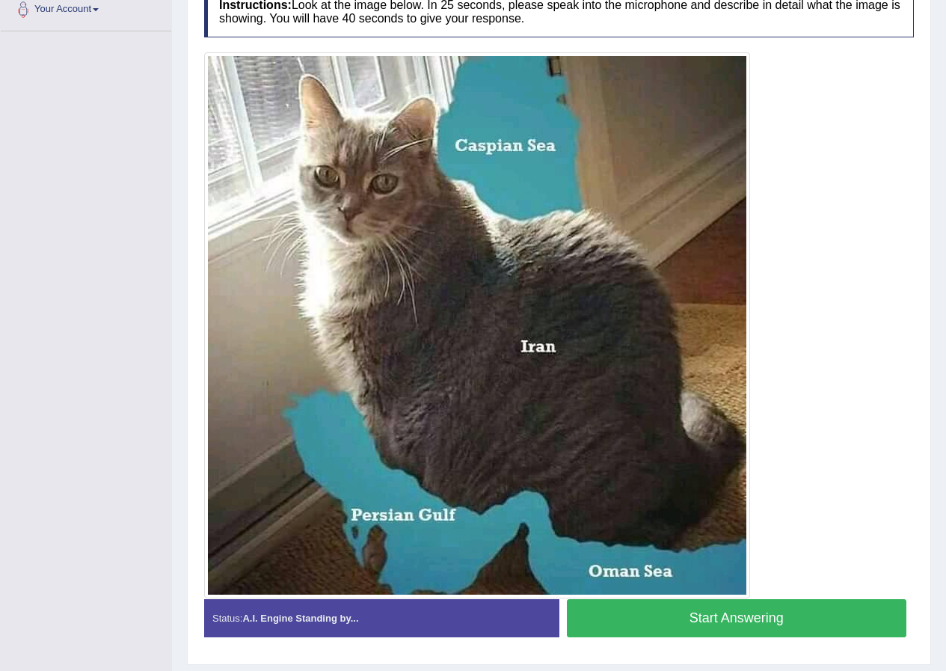
scroll to position [363, 0]
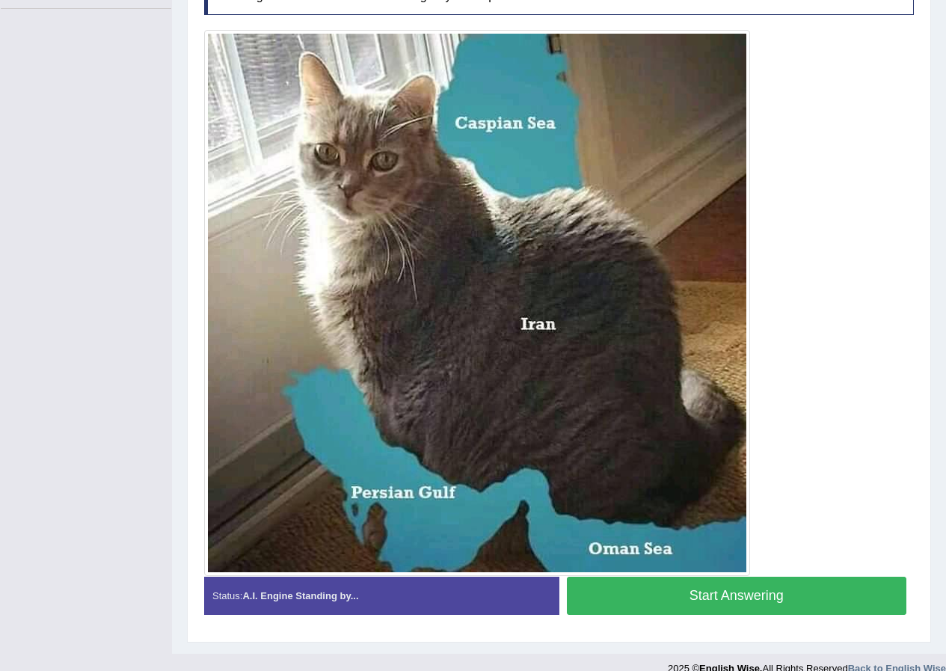
click at [688, 604] on button "Start Answering" at bounding box center [737, 595] width 340 height 38
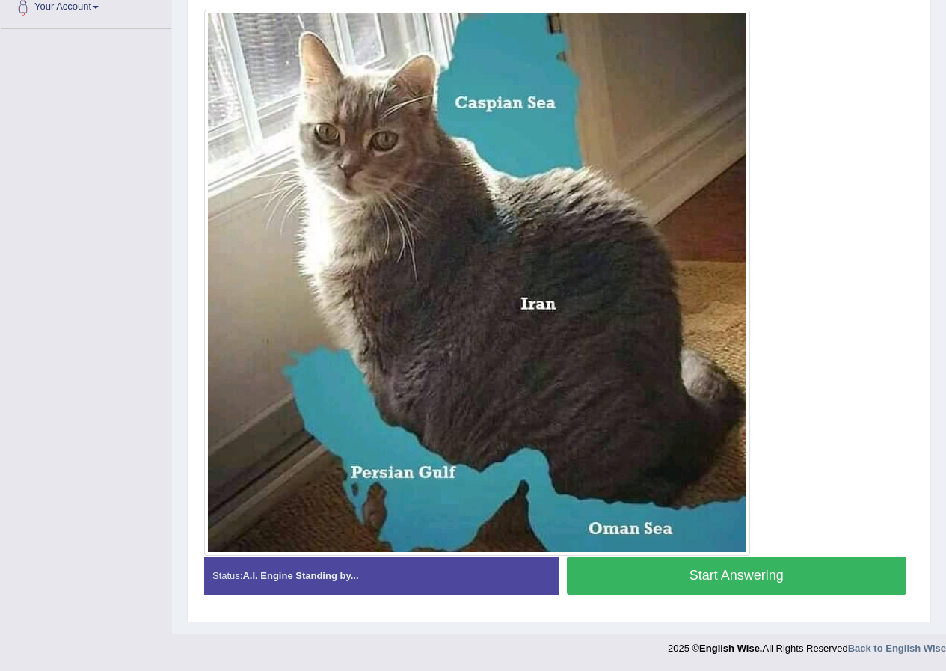
scroll to position [357, 0]
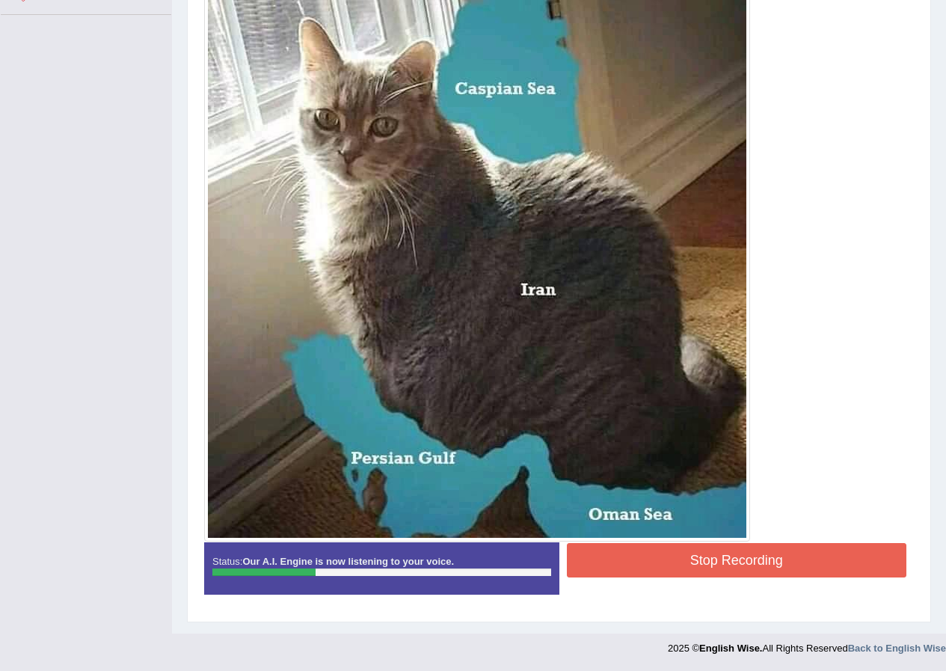
click at [659, 575] on button "Stop Recording" at bounding box center [737, 560] width 340 height 34
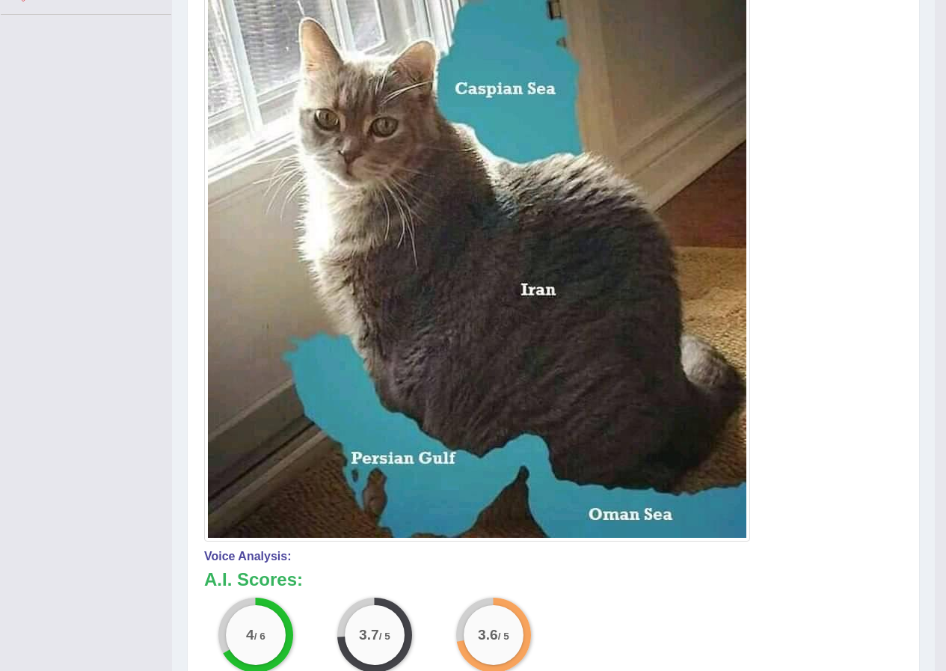
scroll to position [58, 0]
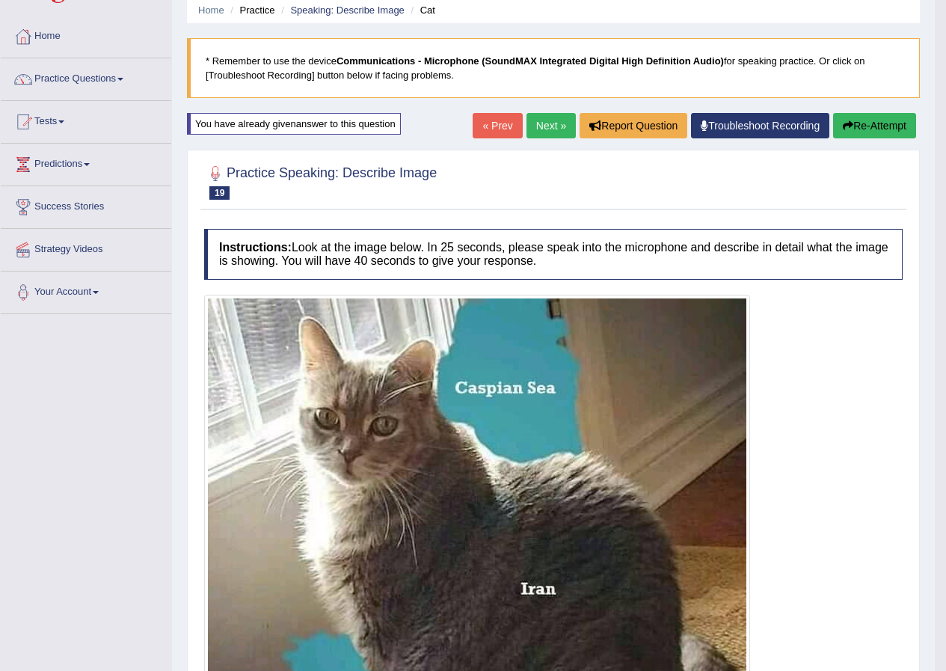
click at [545, 134] on link "Next »" at bounding box center [550, 125] width 49 height 25
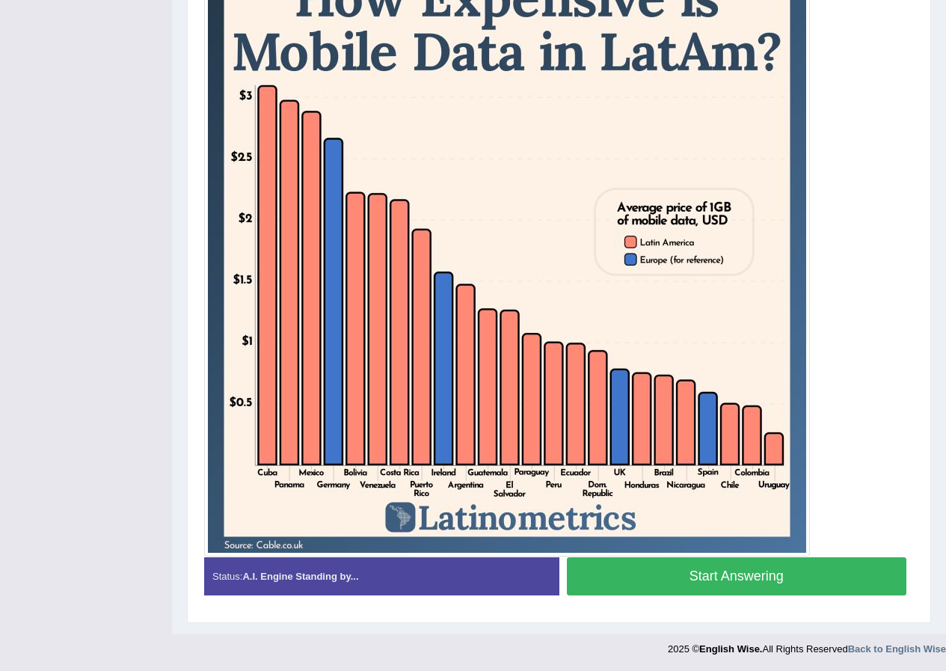
scroll to position [396, 0]
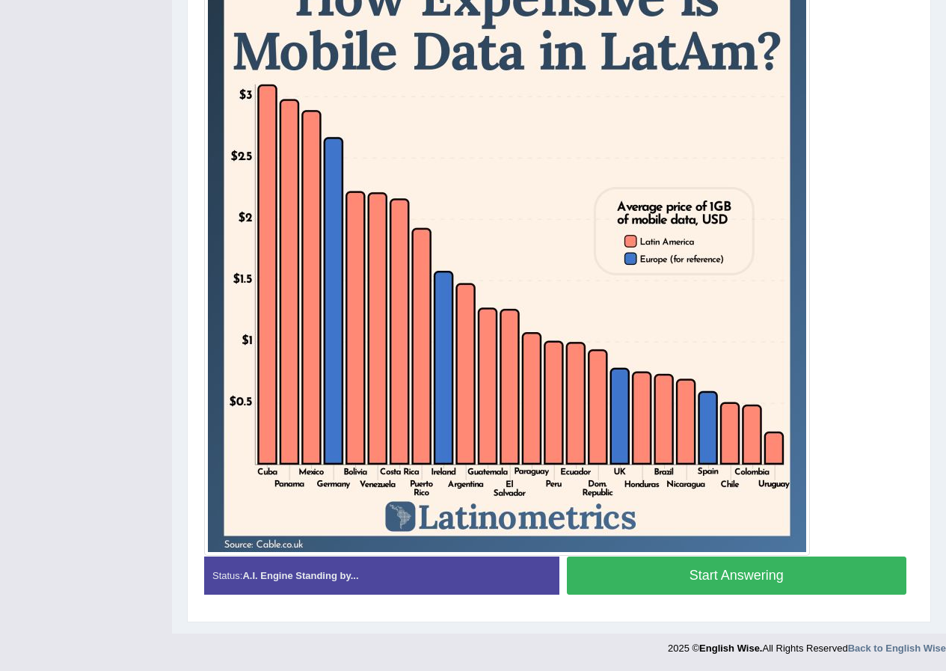
click at [659, 584] on button "Start Answering" at bounding box center [737, 575] width 340 height 38
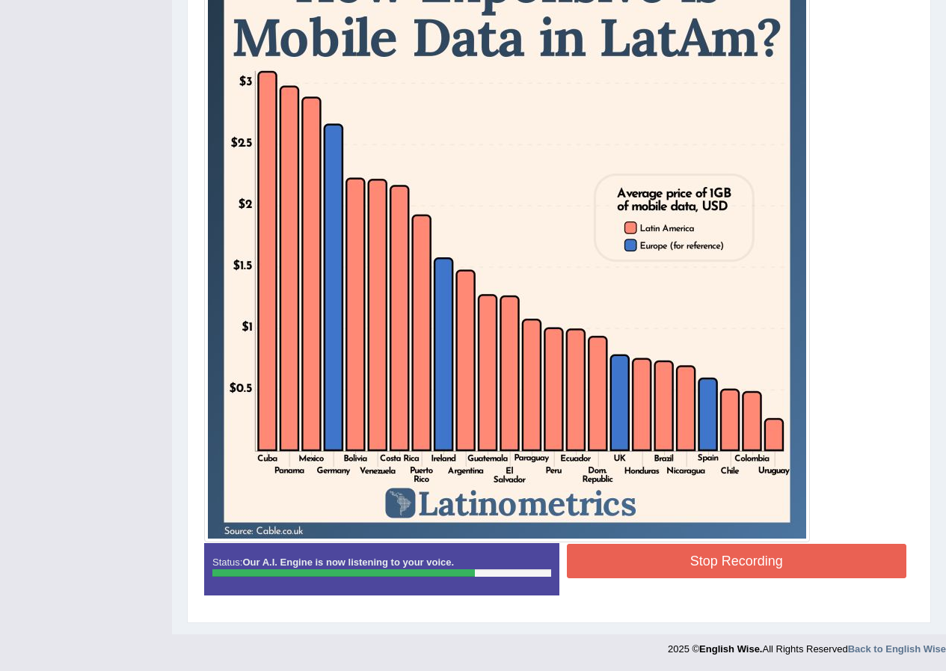
scroll to position [410, 0]
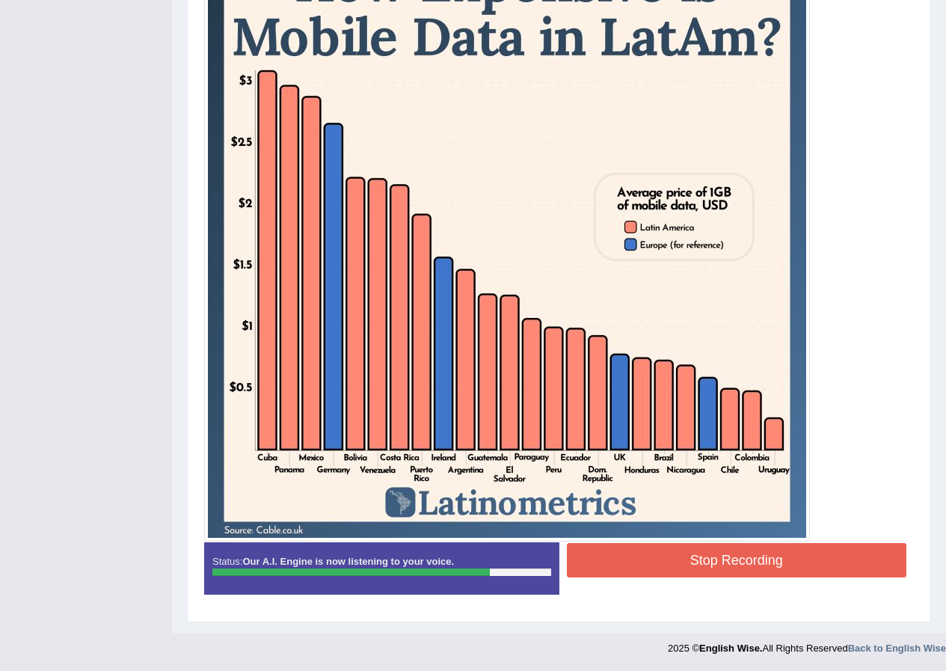
click at [642, 560] on button "Stop Recording" at bounding box center [737, 560] width 340 height 34
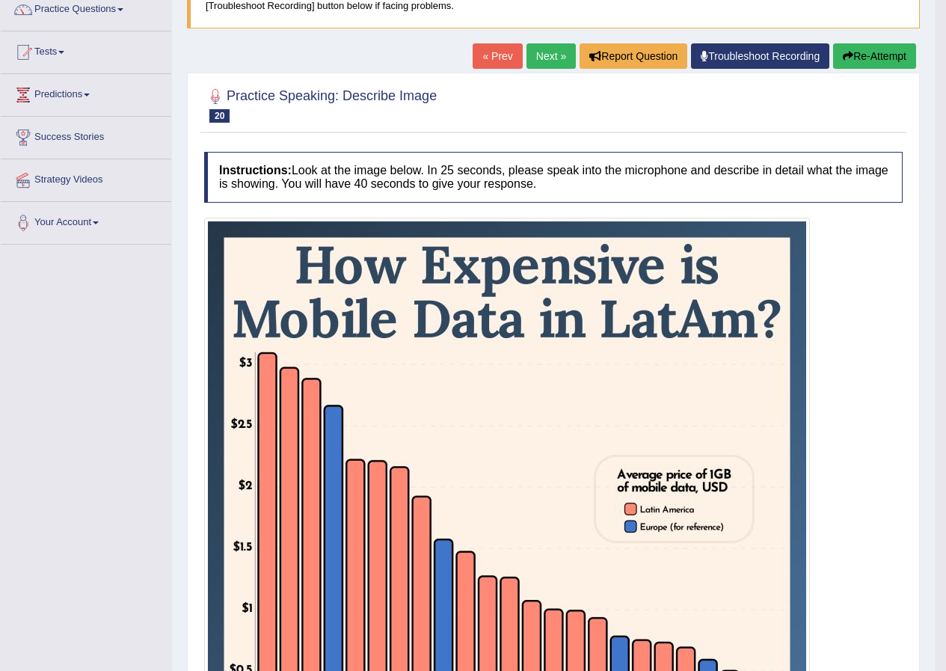
scroll to position [0, 0]
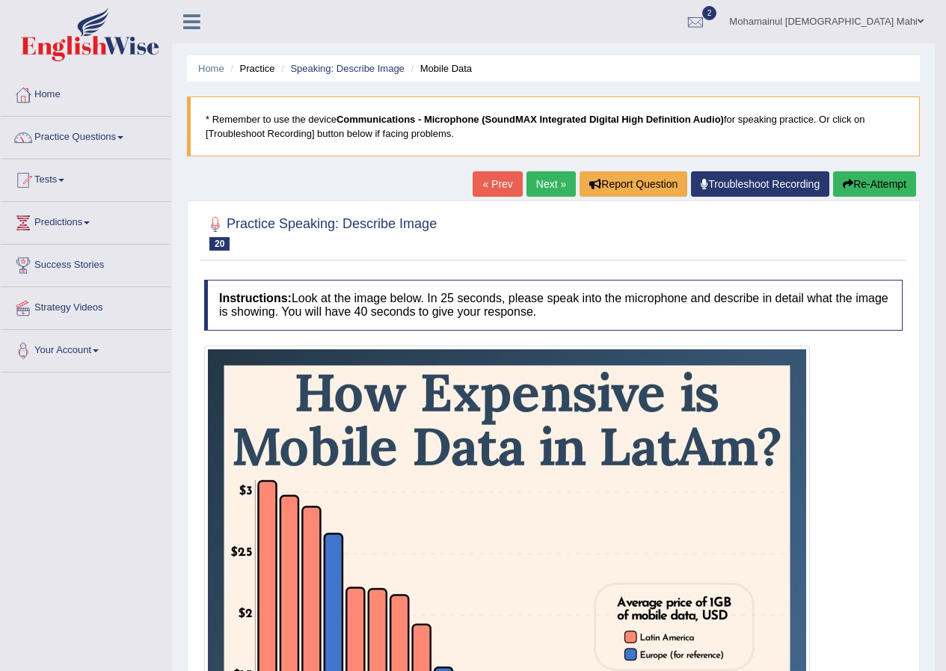
click at [526, 187] on link "Next »" at bounding box center [550, 183] width 49 height 25
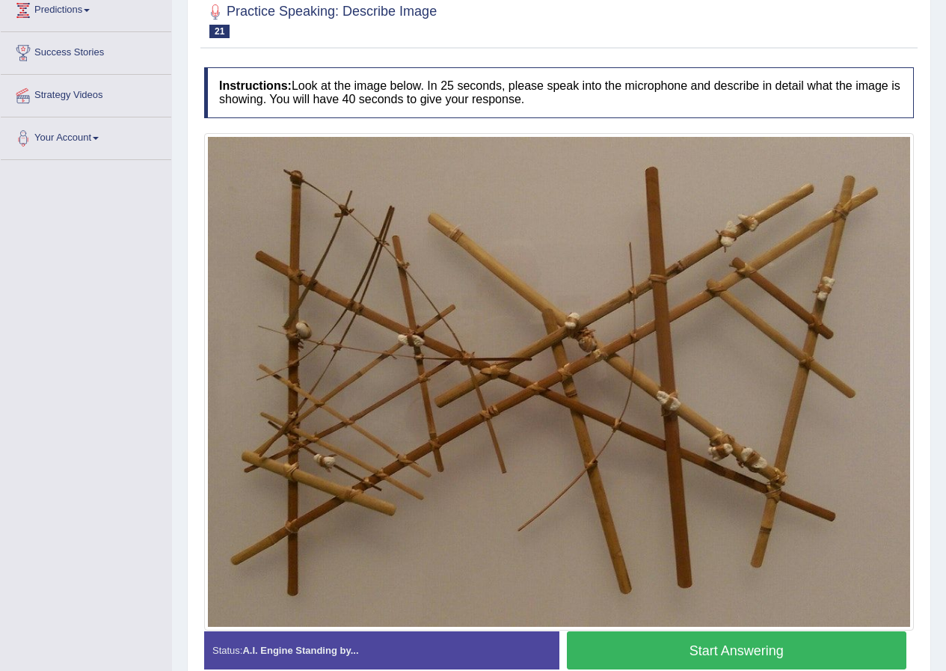
scroll to position [212, 0]
click at [607, 648] on button "Start Answering" at bounding box center [737, 650] width 340 height 38
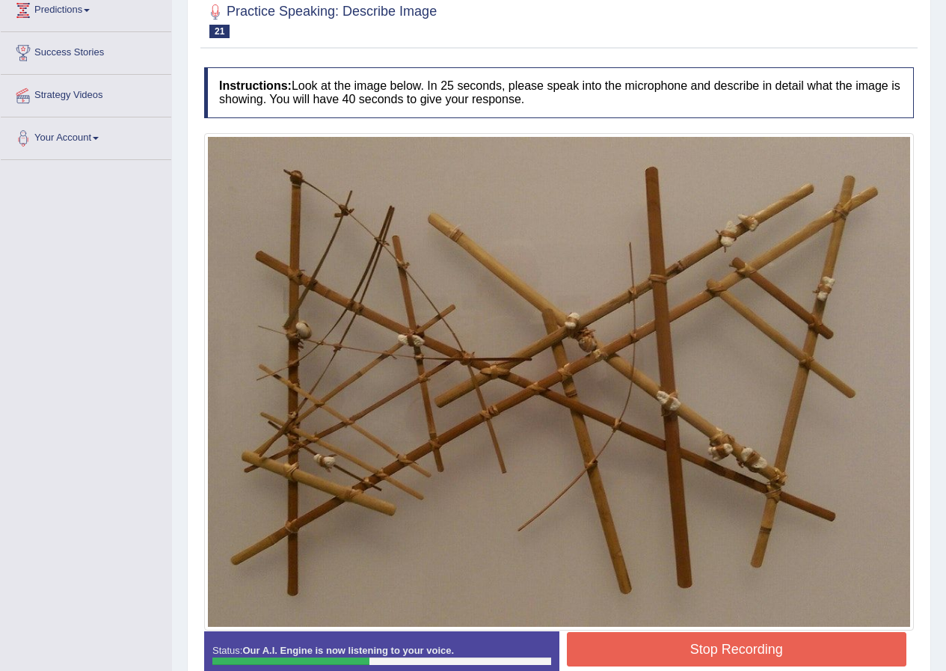
click at [671, 654] on button "Stop Recording" at bounding box center [737, 649] width 340 height 34
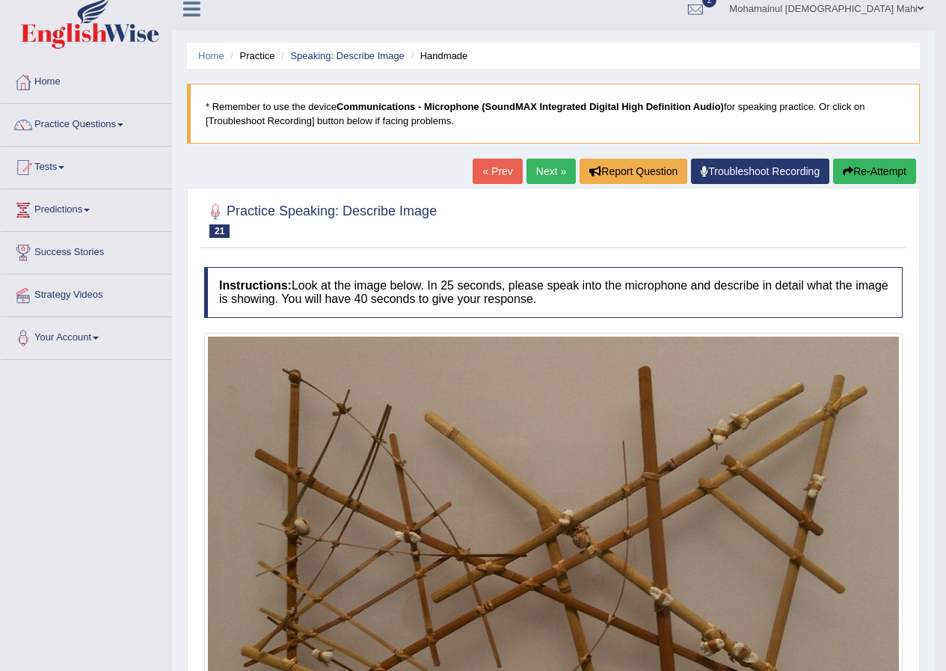
scroll to position [9, 0]
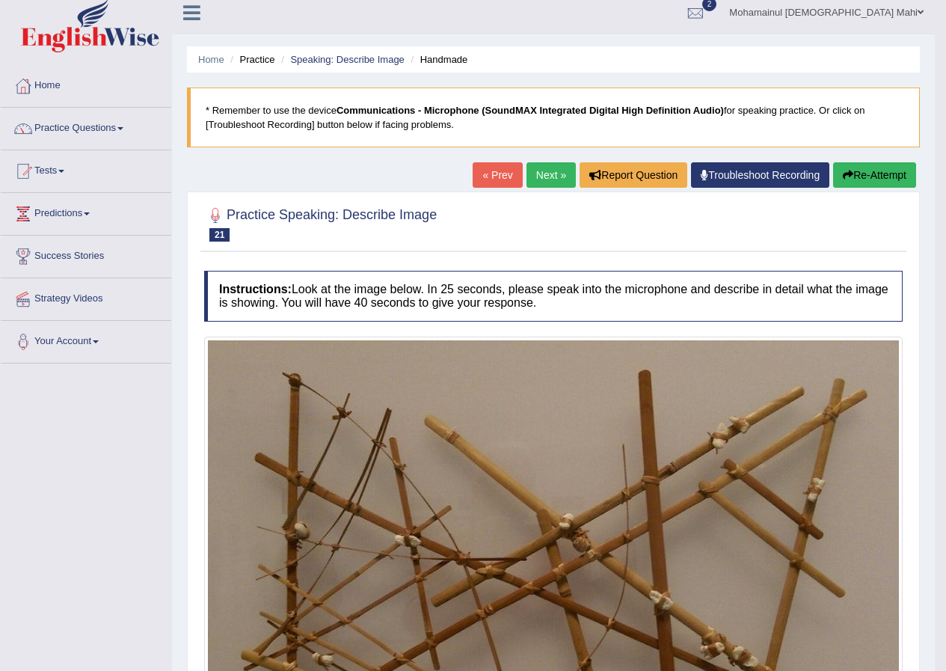
click at [543, 179] on link "Next »" at bounding box center [550, 174] width 49 height 25
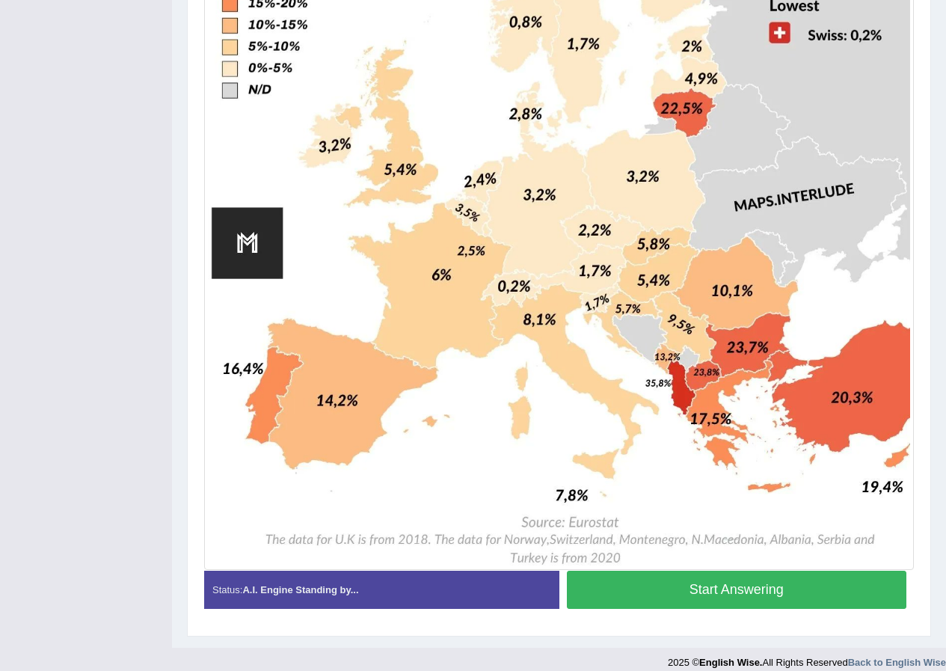
scroll to position [688, 0]
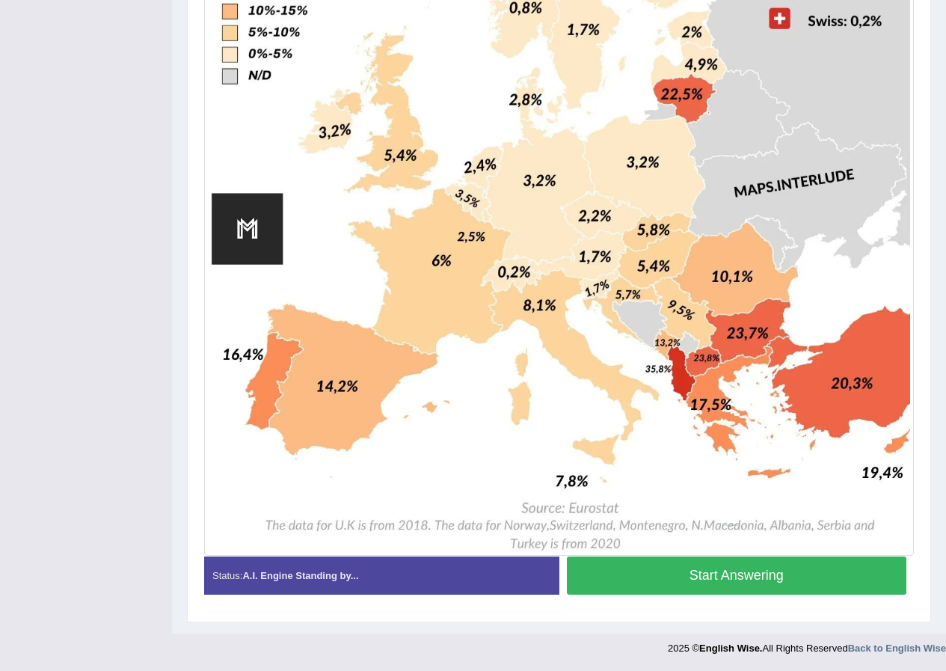
click at [672, 567] on button "Start Answering" at bounding box center [737, 575] width 340 height 38
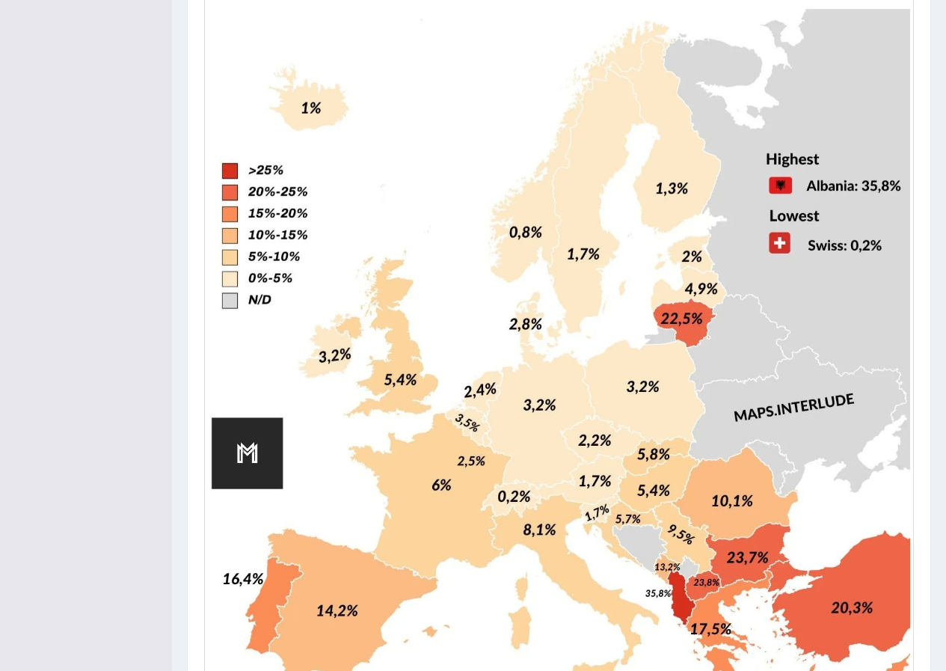
scroll to position [613, 0]
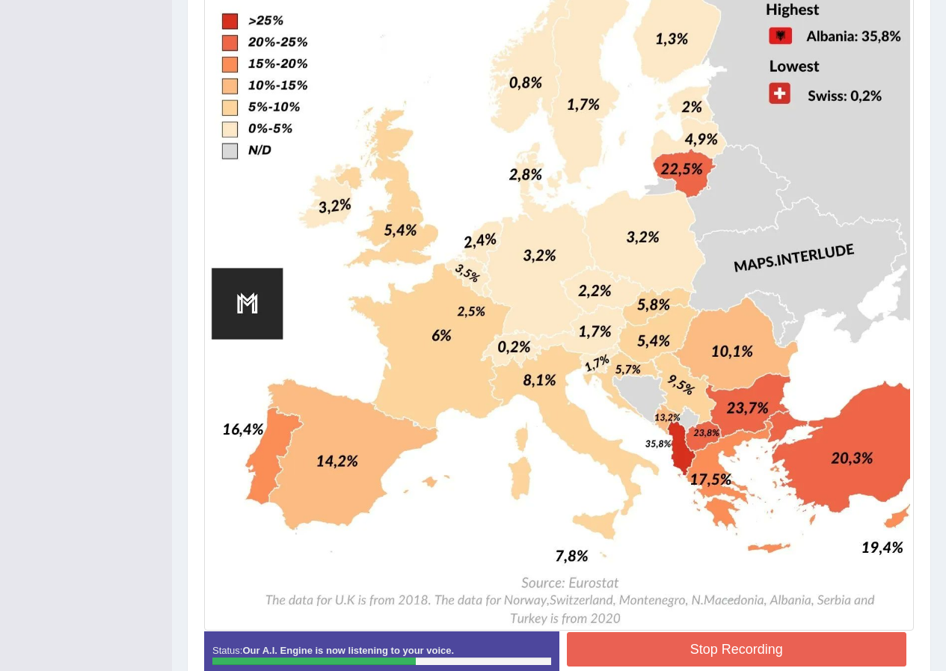
click at [653, 650] on button "Stop Recording" at bounding box center [737, 649] width 340 height 34
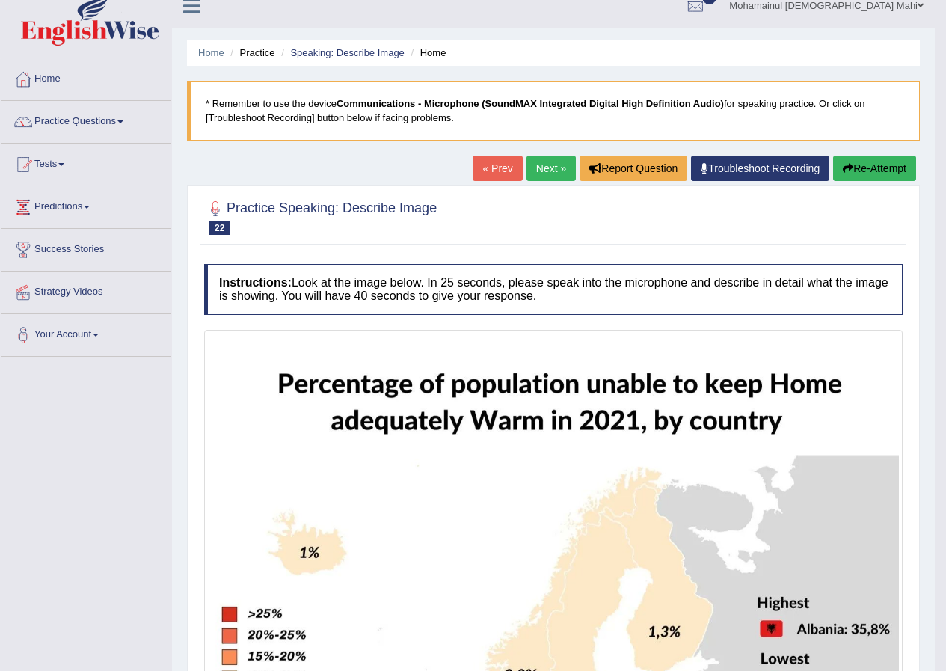
scroll to position [15, 0]
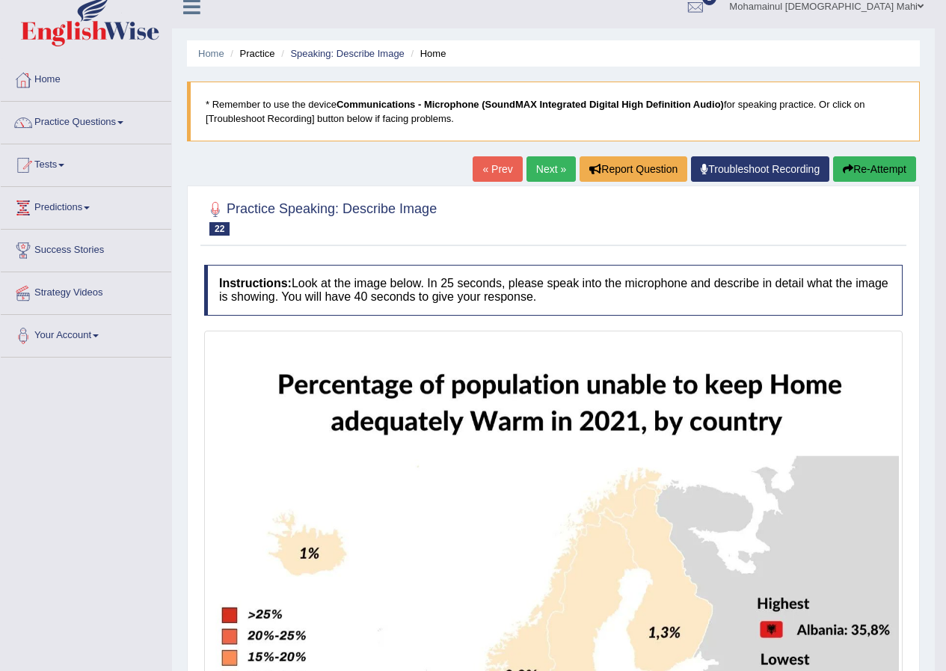
click at [517, 171] on div "« Prev Next » Report Question Troubleshoot Recording Re-Attempt" at bounding box center [696, 170] width 447 height 29
click at [531, 166] on link "Next »" at bounding box center [550, 168] width 49 height 25
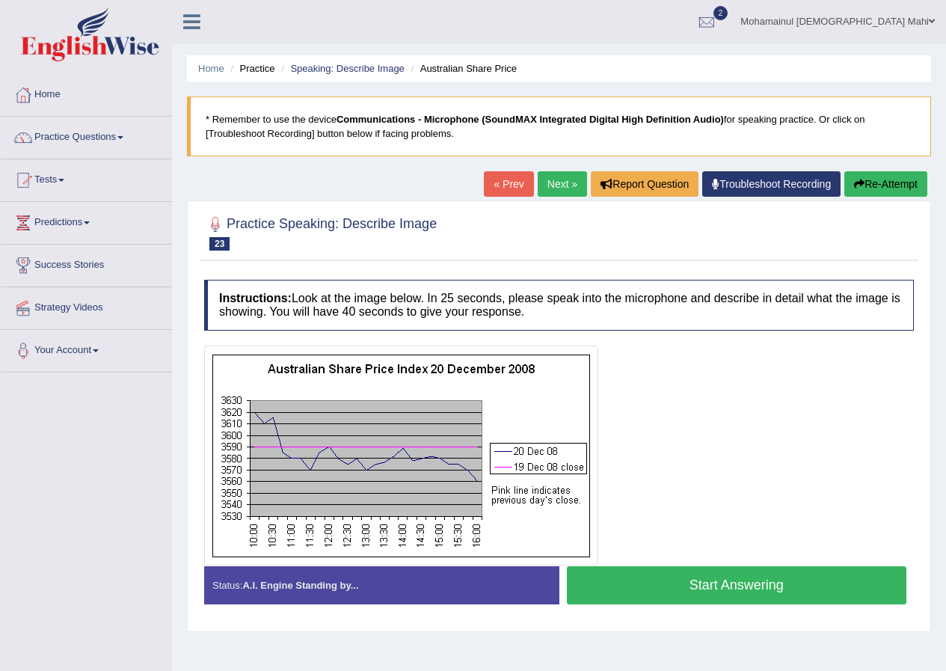
click at [618, 581] on button "Start Answering" at bounding box center [737, 585] width 340 height 38
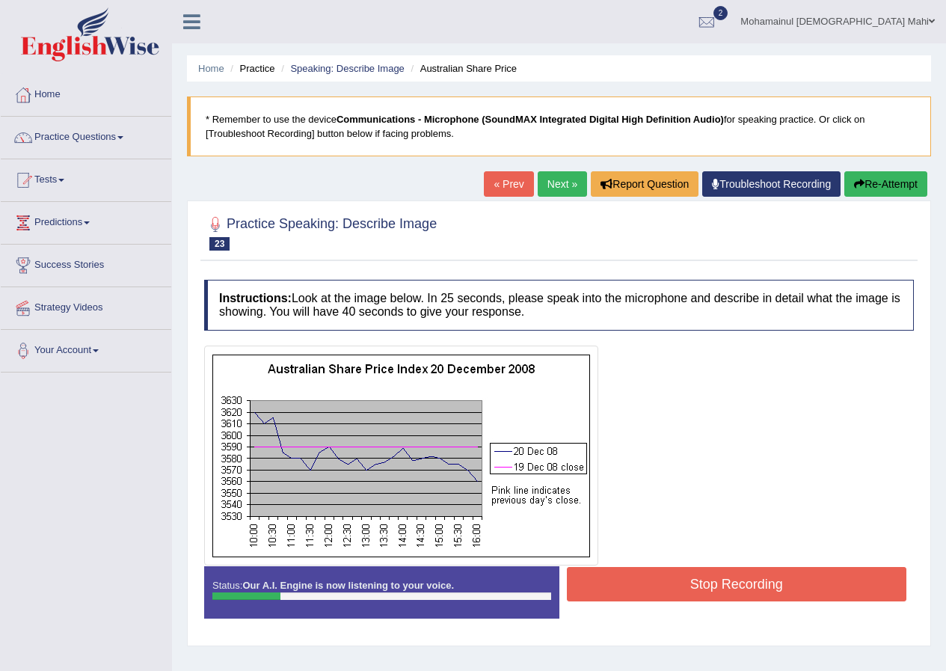
click at [855, 178] on button "Re-Attempt" at bounding box center [885, 183] width 83 height 25
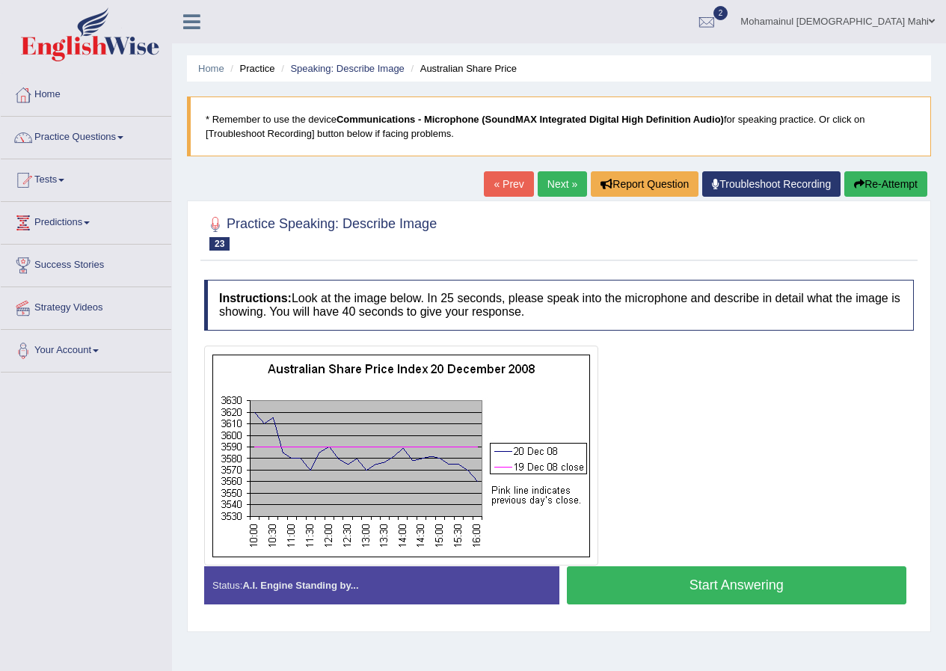
click at [725, 576] on button "Start Answering" at bounding box center [737, 585] width 340 height 38
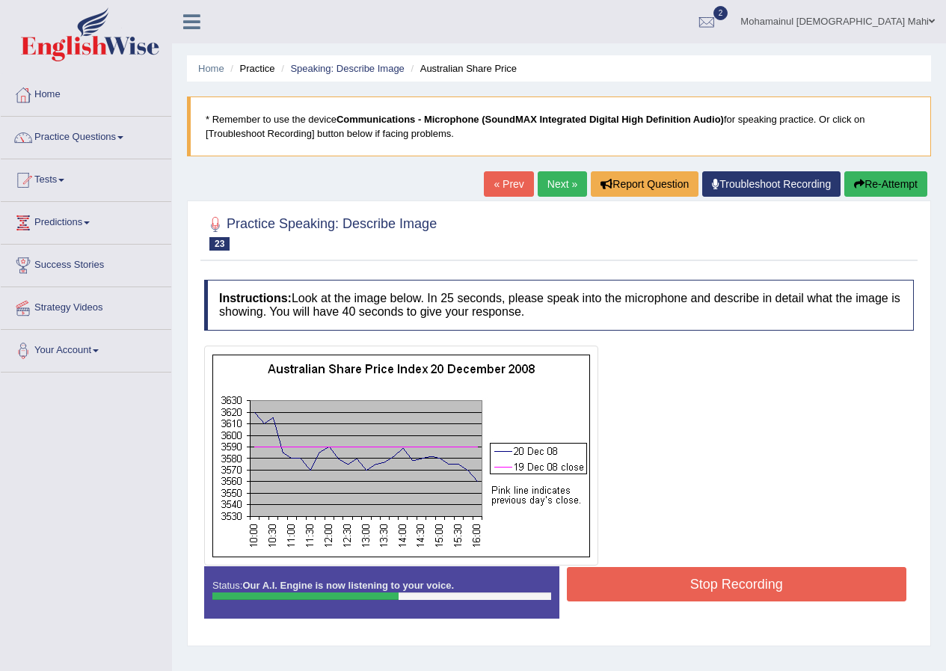
click at [757, 588] on button "Stop Recording" at bounding box center [737, 584] width 340 height 34
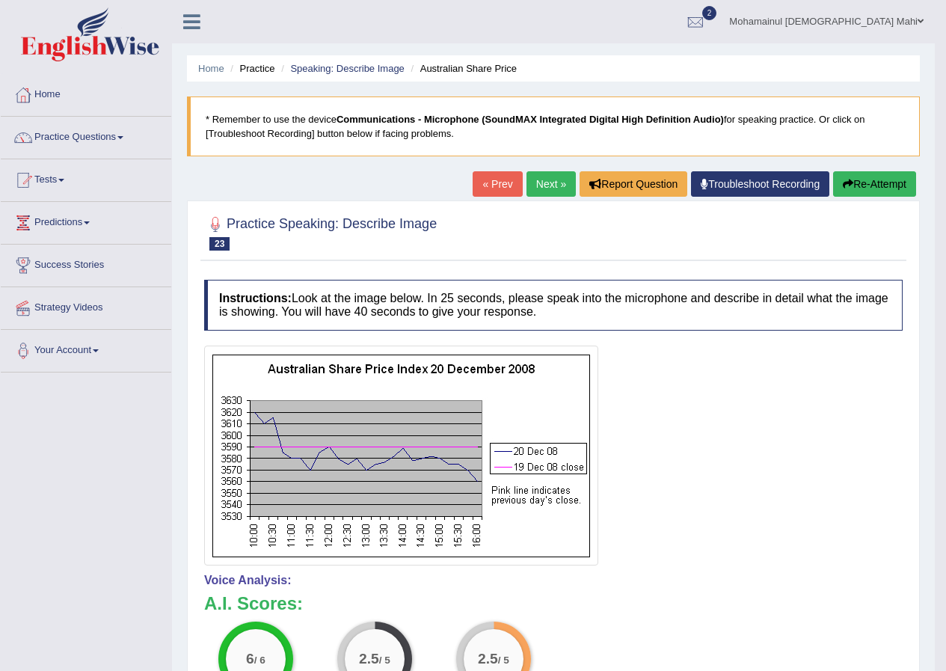
click at [533, 179] on link "Next »" at bounding box center [550, 183] width 49 height 25
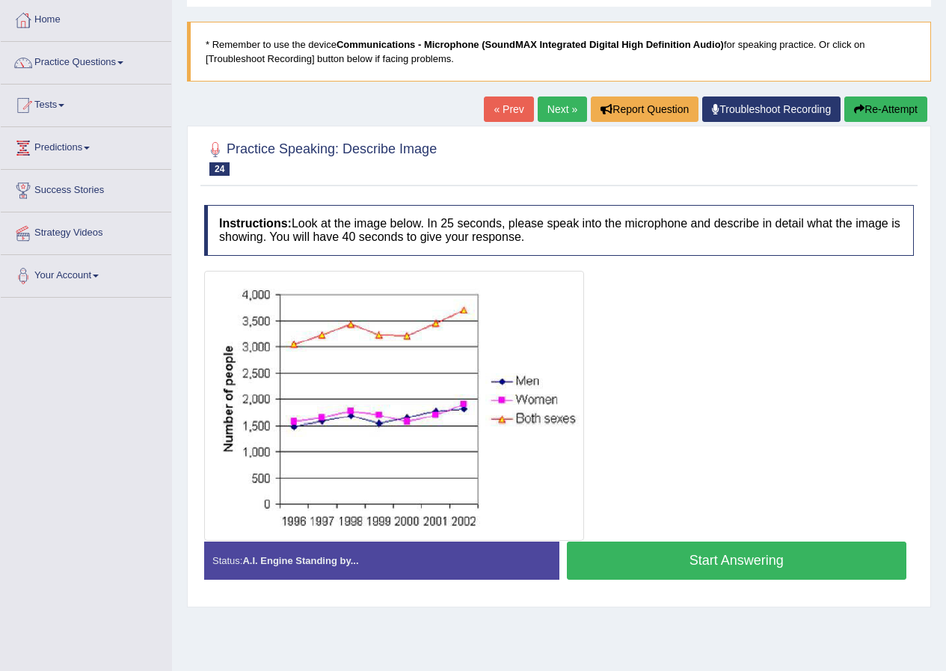
click at [670, 564] on button "Start Answering" at bounding box center [737, 560] width 340 height 38
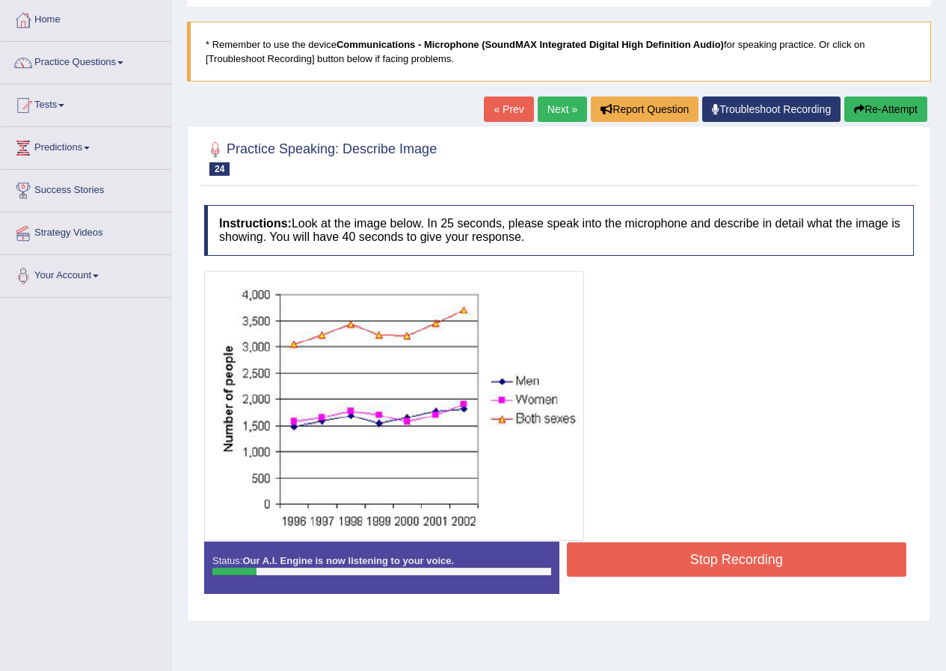
click at [869, 100] on button "Re-Attempt" at bounding box center [885, 108] width 83 height 25
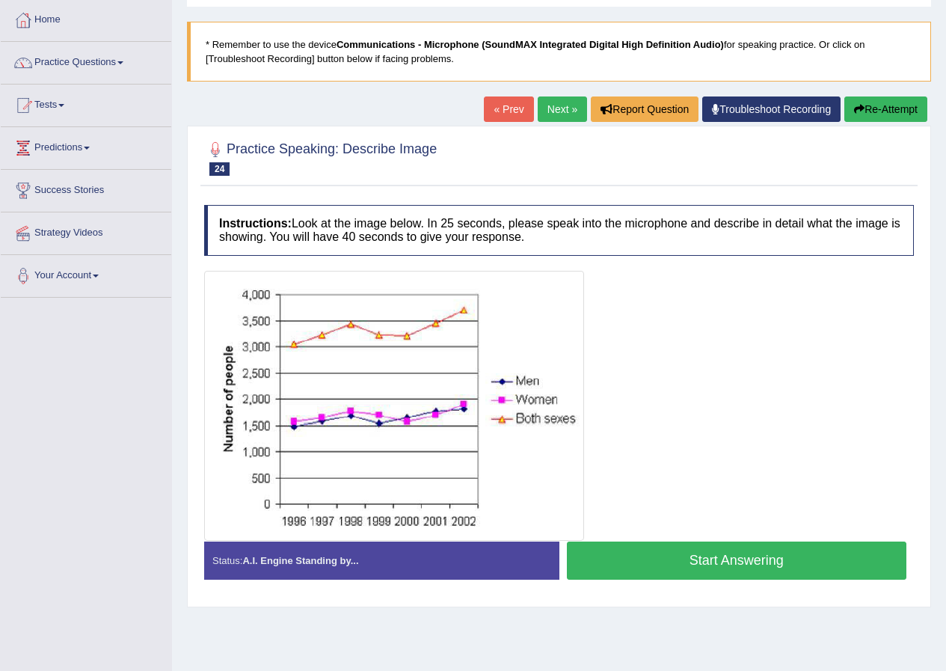
click at [805, 562] on button "Start Answering" at bounding box center [737, 560] width 340 height 38
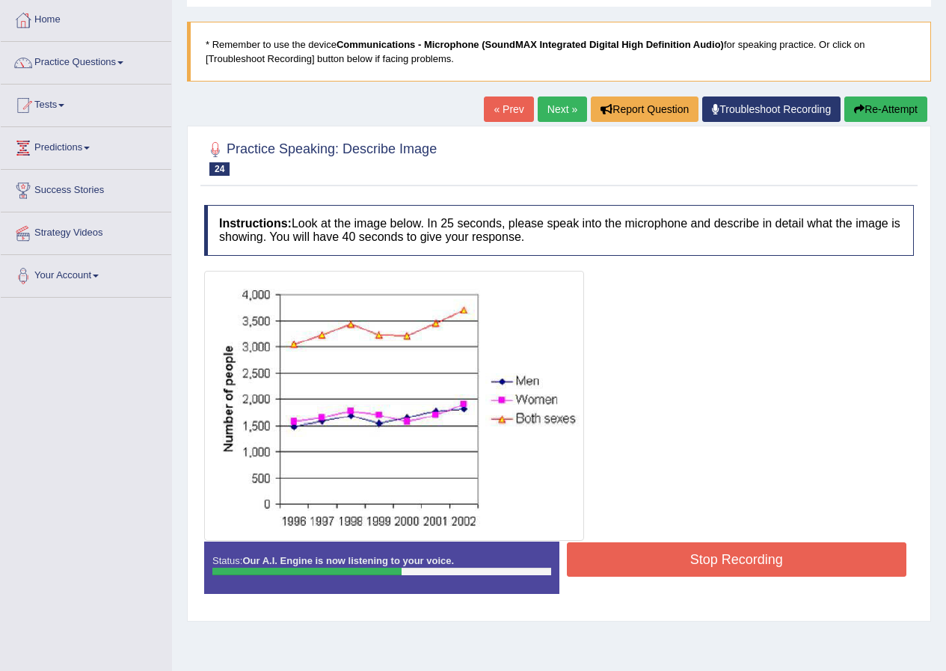
click at [876, 96] on button "Re-Attempt" at bounding box center [885, 108] width 83 height 25
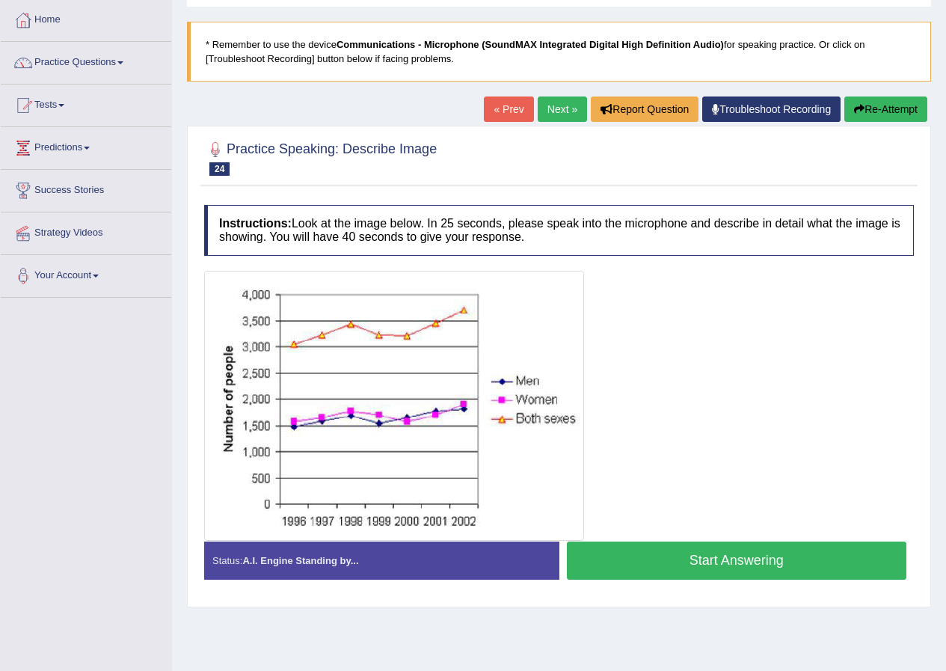
click at [585, 558] on button "Start Answering" at bounding box center [737, 560] width 340 height 38
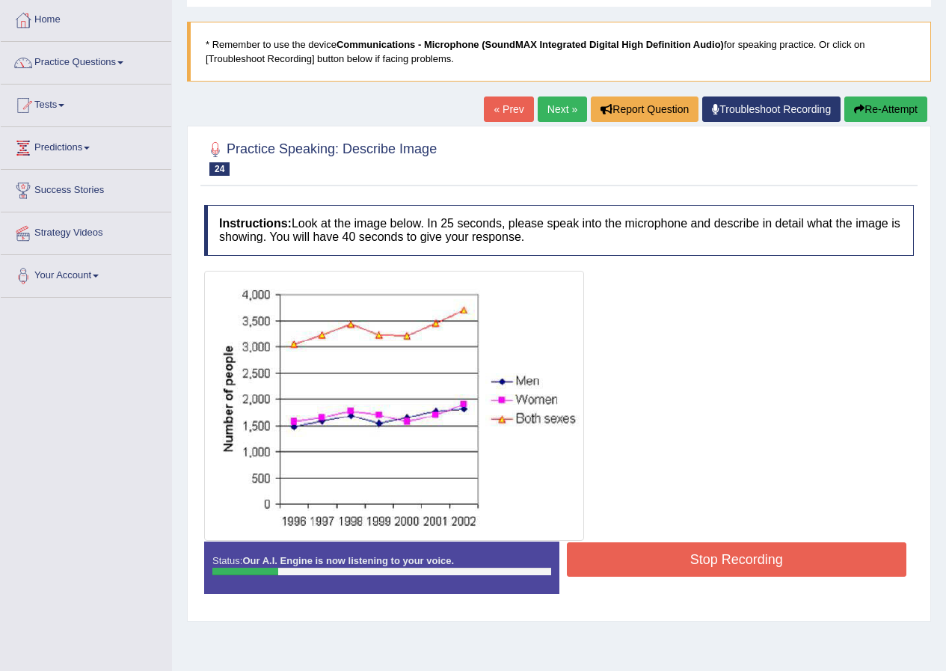
click at [903, 110] on button "Re-Attempt" at bounding box center [885, 108] width 83 height 25
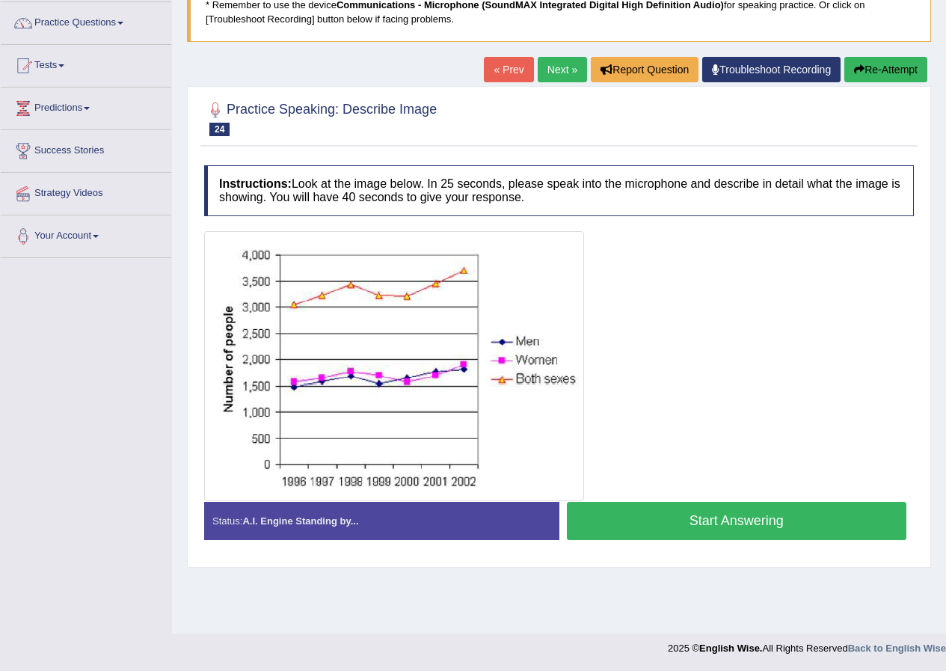
click at [686, 509] on button "Start Answering" at bounding box center [737, 521] width 340 height 38
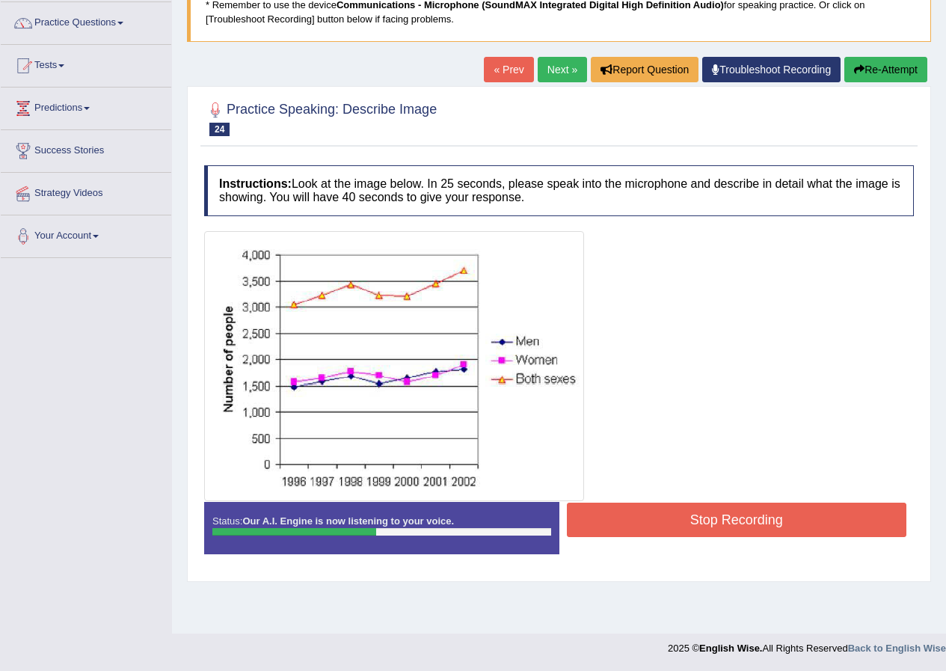
click at [724, 506] on button "Stop Recording" at bounding box center [737, 519] width 340 height 34
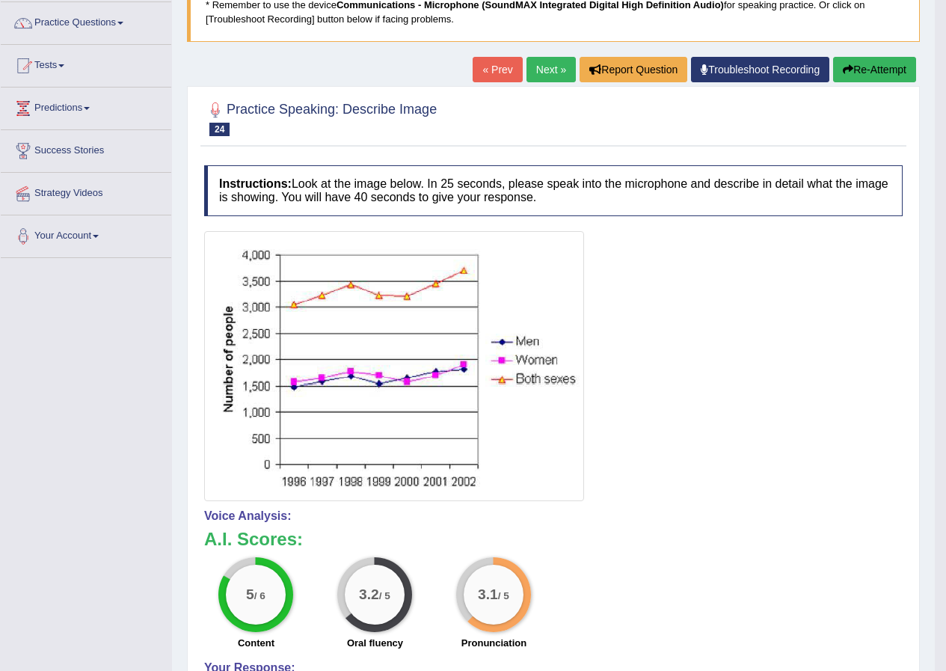
click at [537, 76] on link "Next »" at bounding box center [550, 69] width 49 height 25
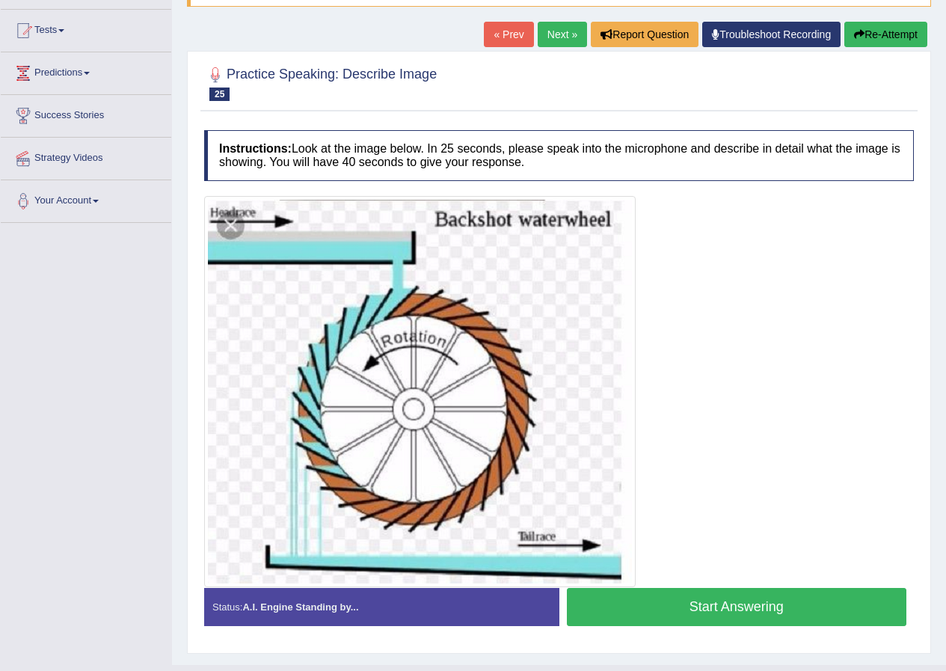
click at [633, 609] on button "Start Answering" at bounding box center [737, 607] width 340 height 38
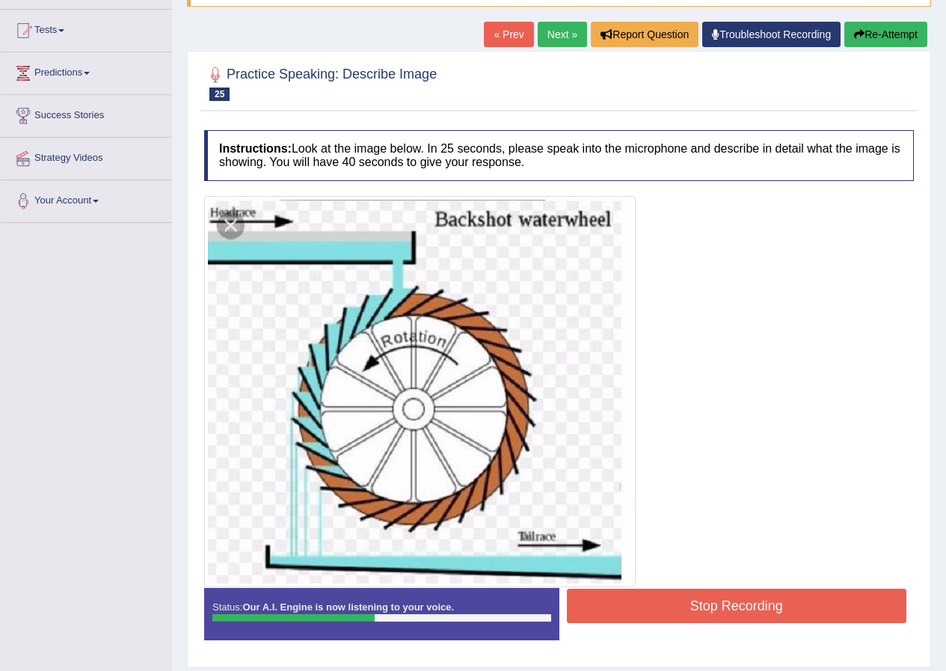
click at [669, 617] on button "Stop Recording" at bounding box center [737, 605] width 340 height 34
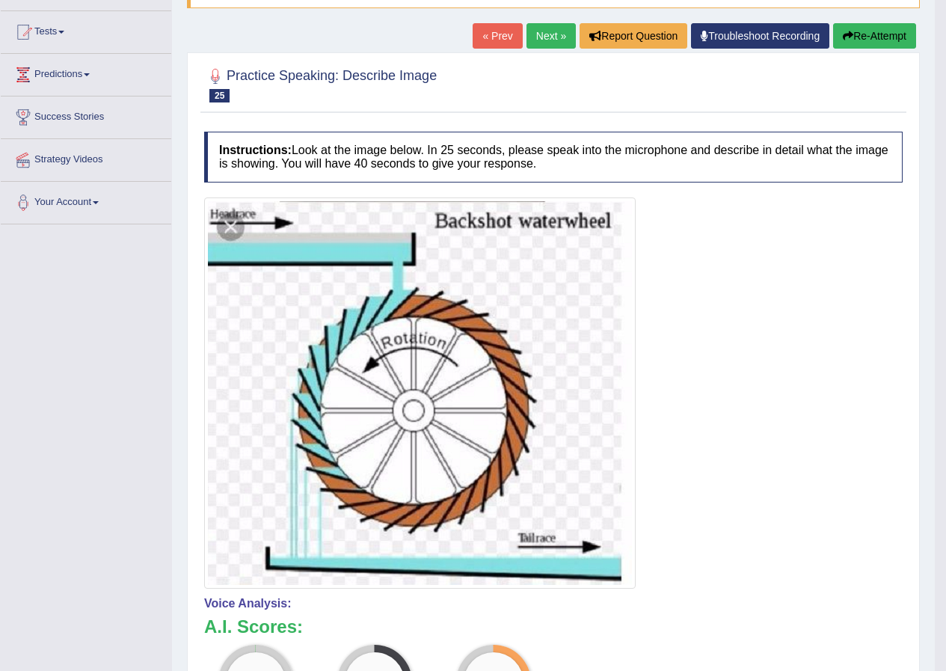
scroll to position [134, 0]
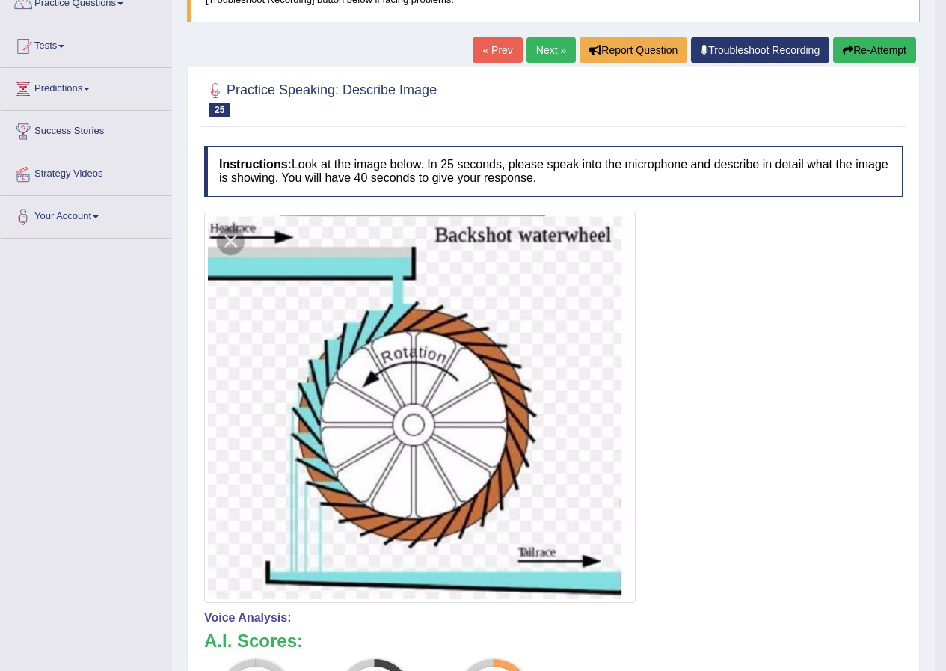
click at [876, 50] on button "Re-Attempt" at bounding box center [874, 49] width 83 height 25
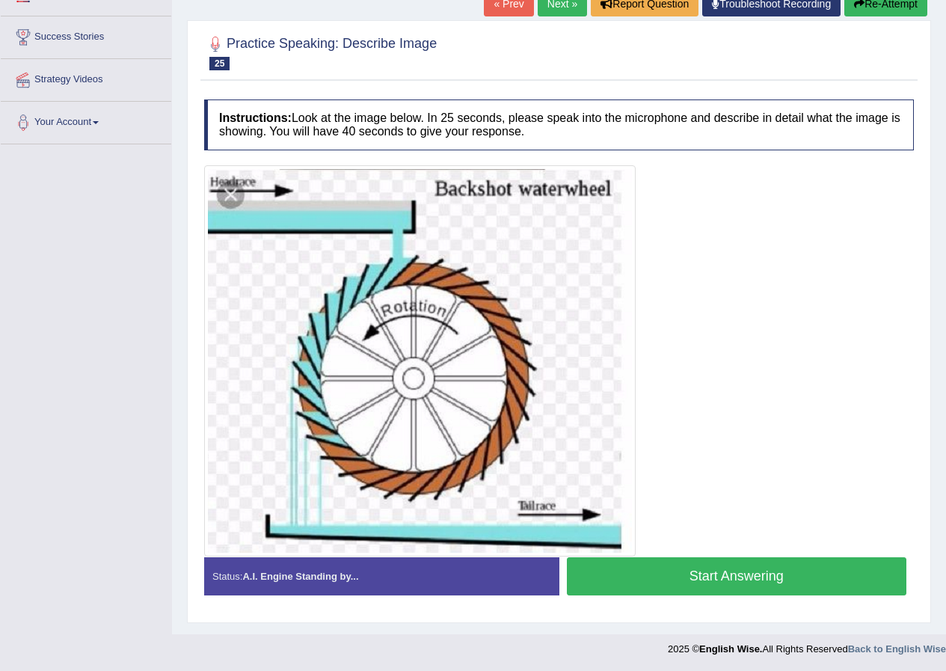
scroll to position [229, 0]
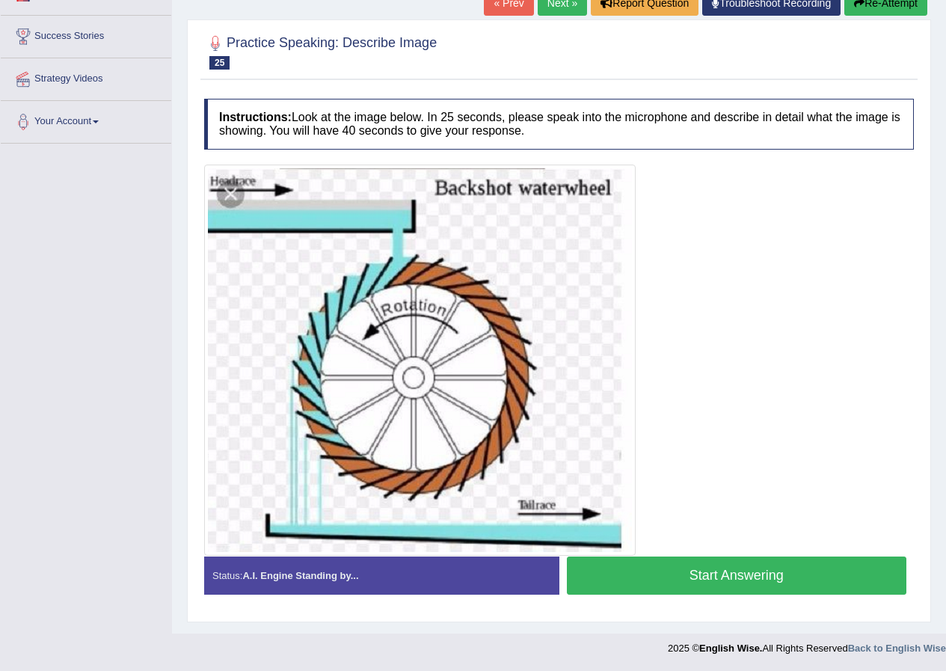
click at [707, 562] on button "Start Answering" at bounding box center [737, 575] width 340 height 38
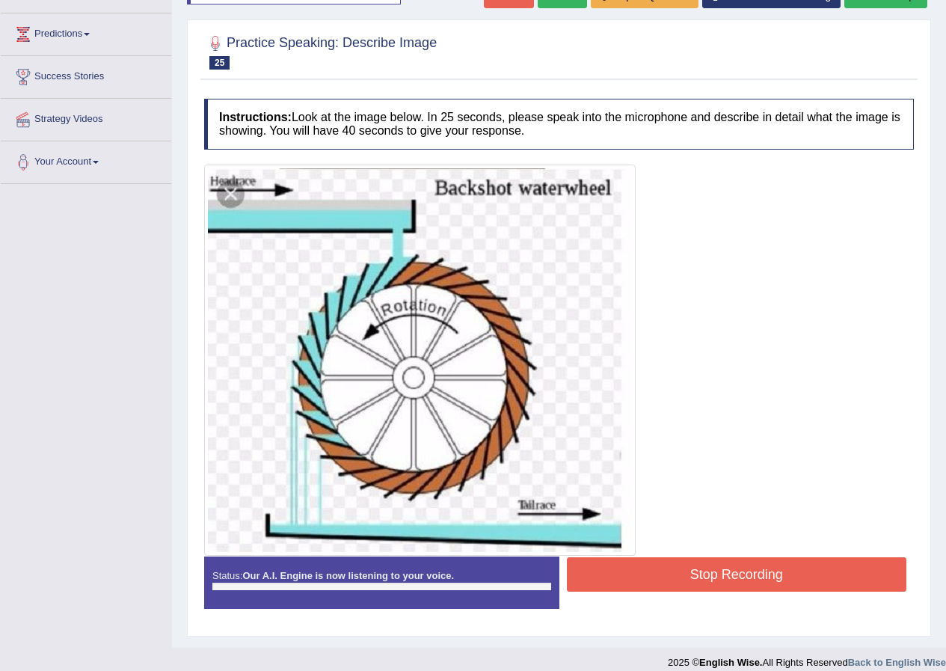
scroll to position [203, 0]
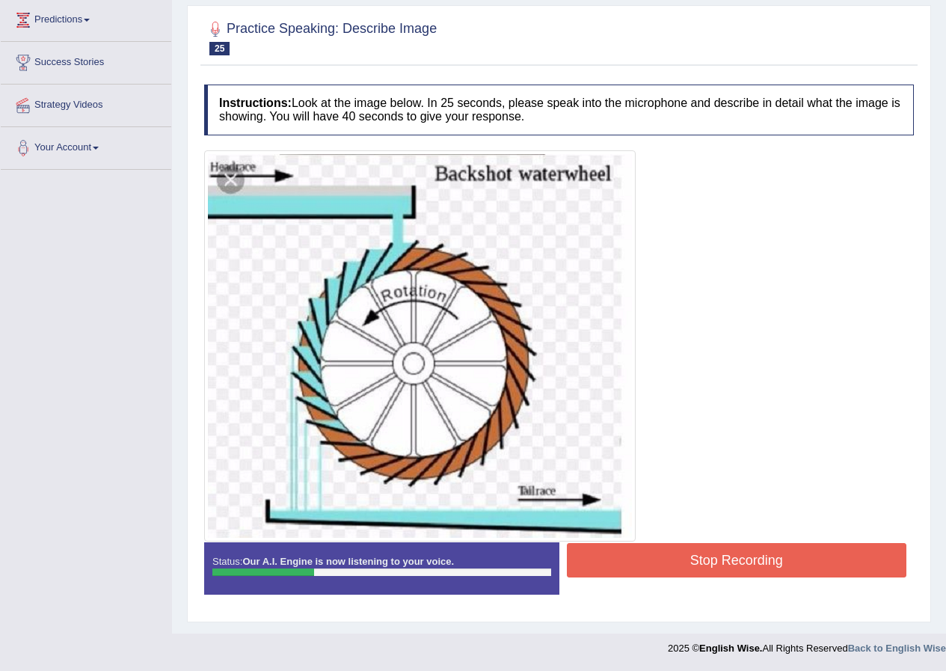
click at [766, 553] on button "Stop Recording" at bounding box center [737, 560] width 340 height 34
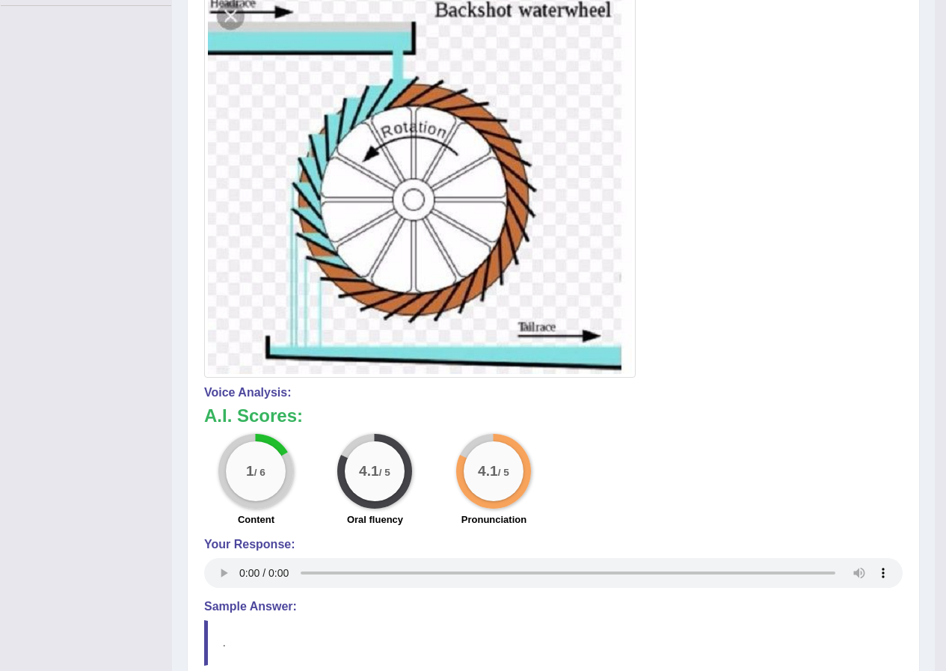
scroll to position [142, 0]
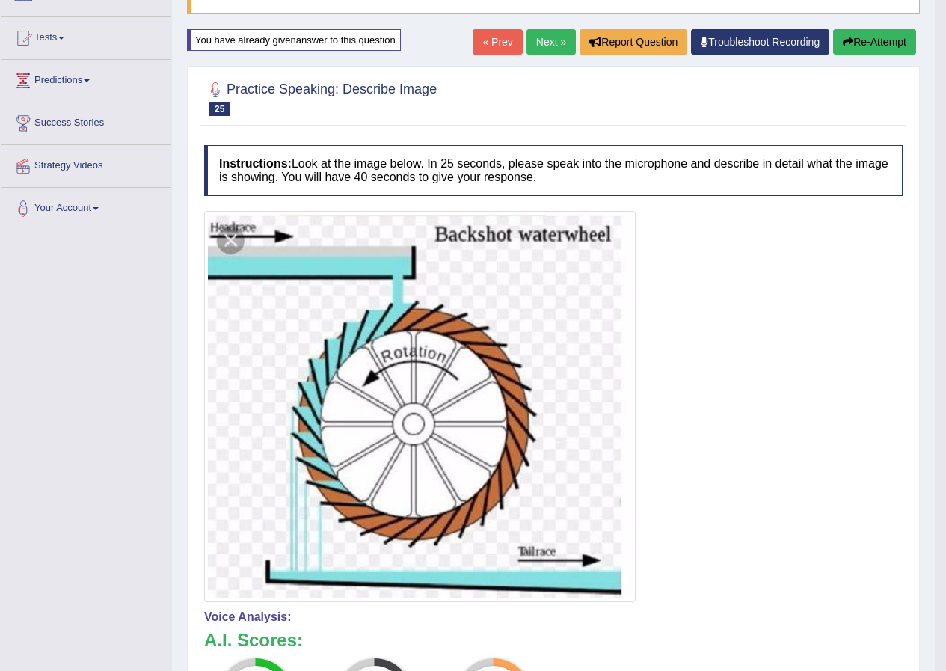
click at [526, 38] on link "Next »" at bounding box center [550, 41] width 49 height 25
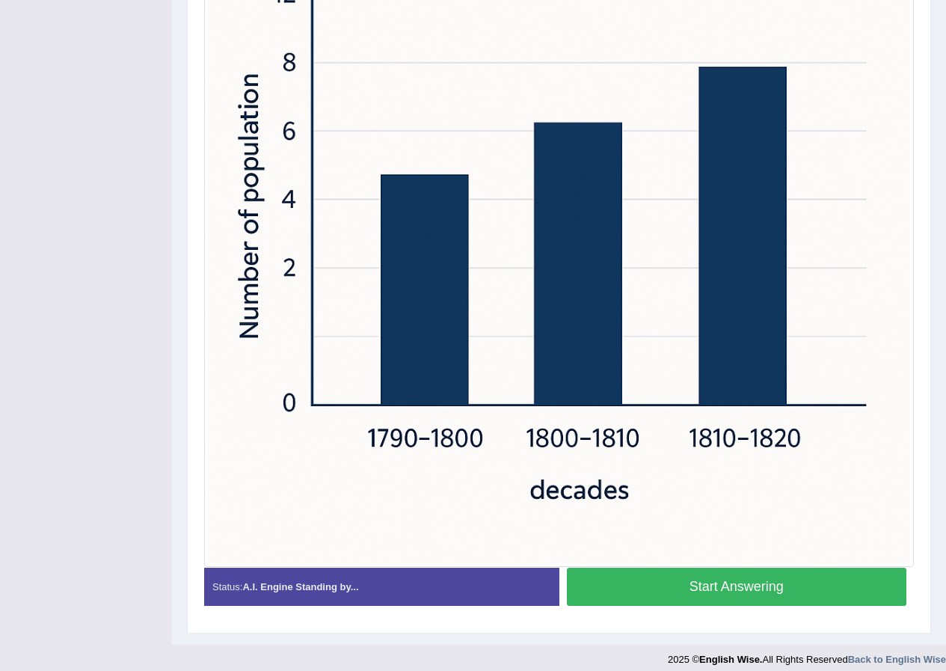
scroll to position [499, 0]
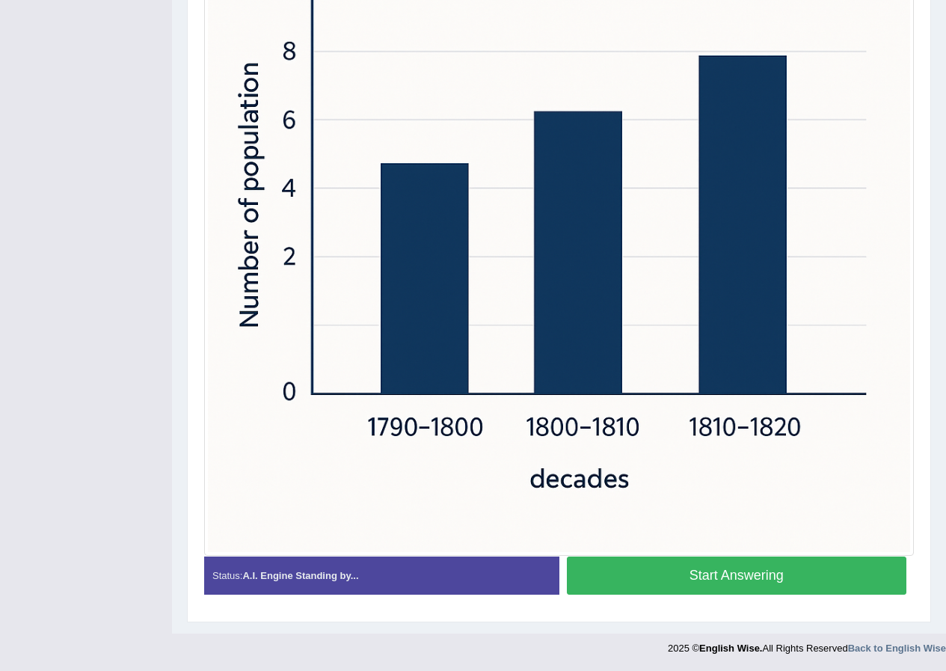
click at [673, 569] on button "Start Answering" at bounding box center [737, 575] width 340 height 38
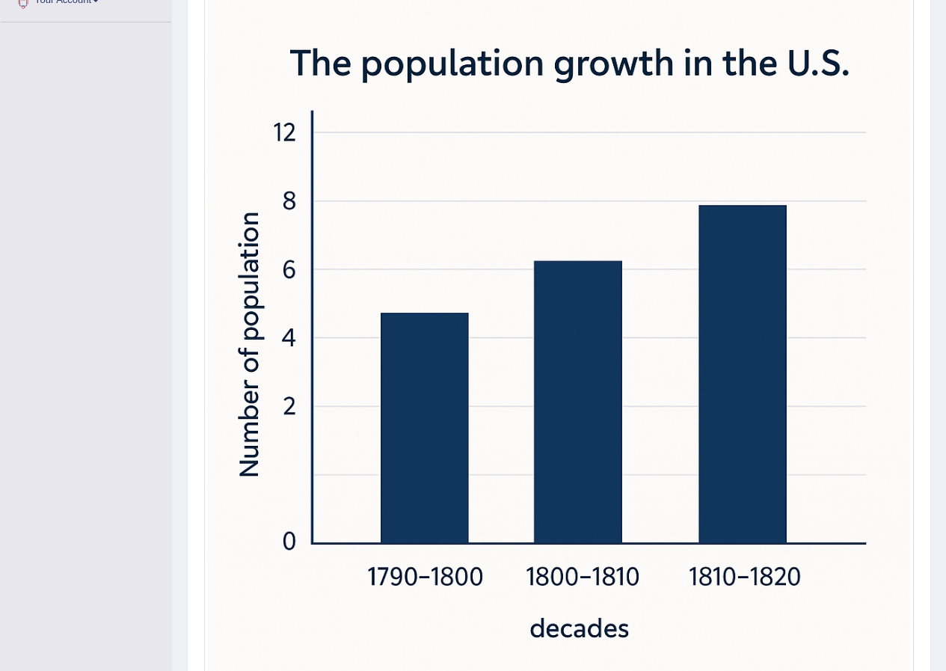
scroll to position [514, 0]
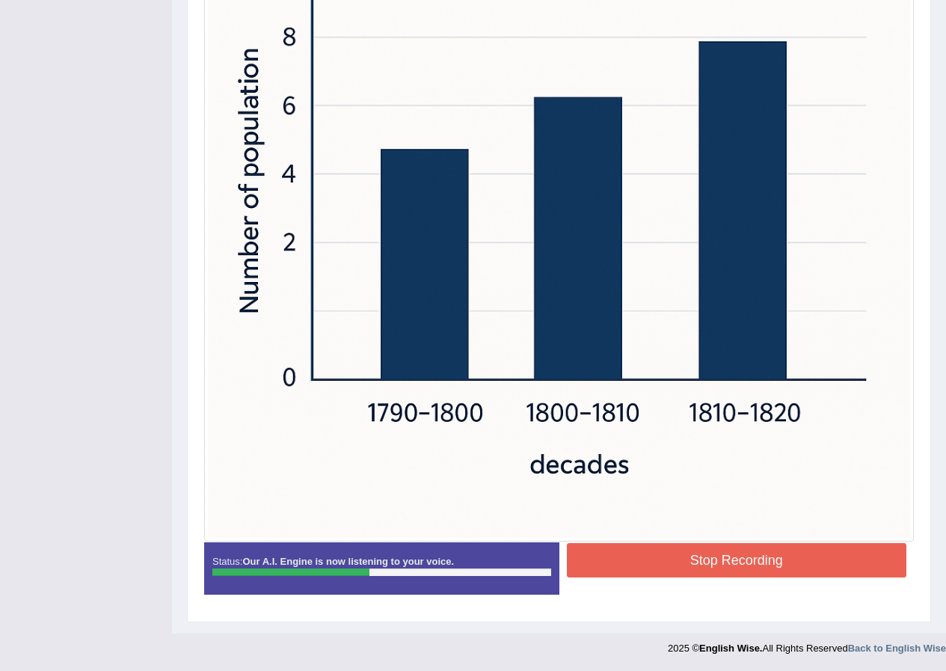
click at [639, 570] on button "Stop Recording" at bounding box center [737, 560] width 340 height 34
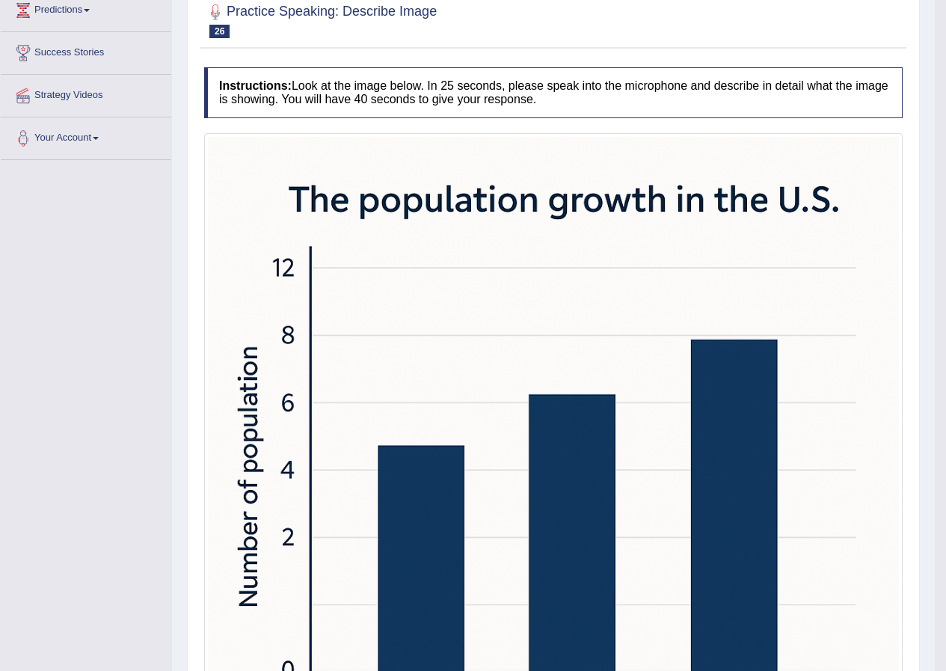
scroll to position [67, 0]
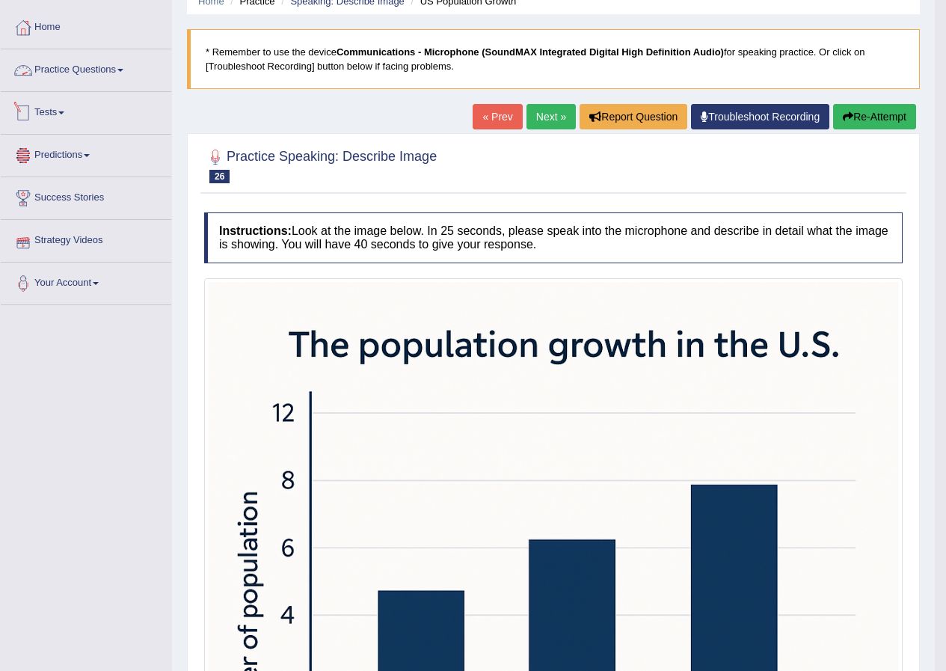
click at [81, 79] on link "Practice Questions" at bounding box center [86, 67] width 170 height 37
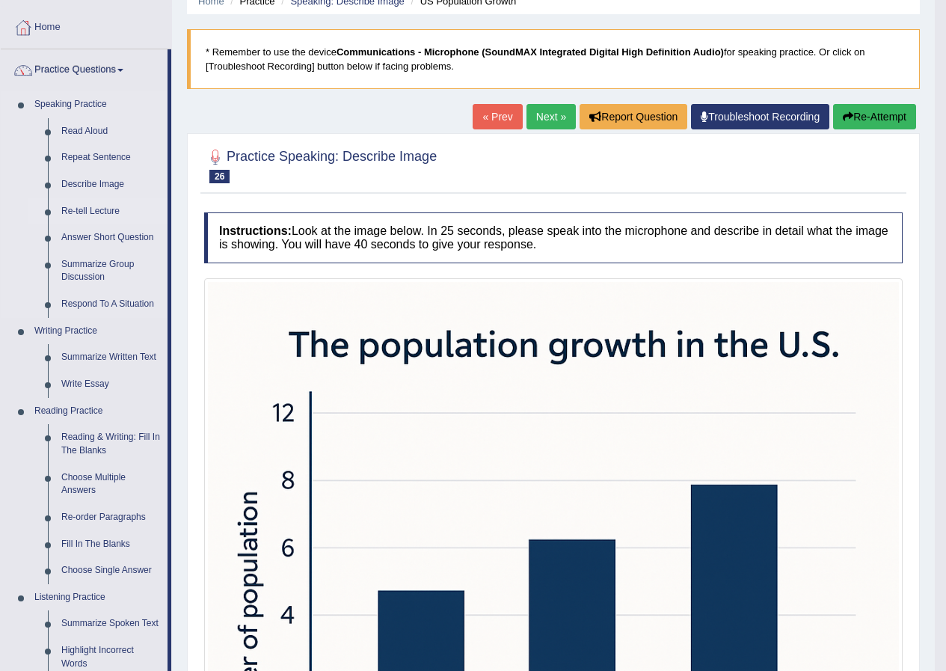
click at [89, 212] on link "Re-tell Lecture" at bounding box center [111, 211] width 113 height 27
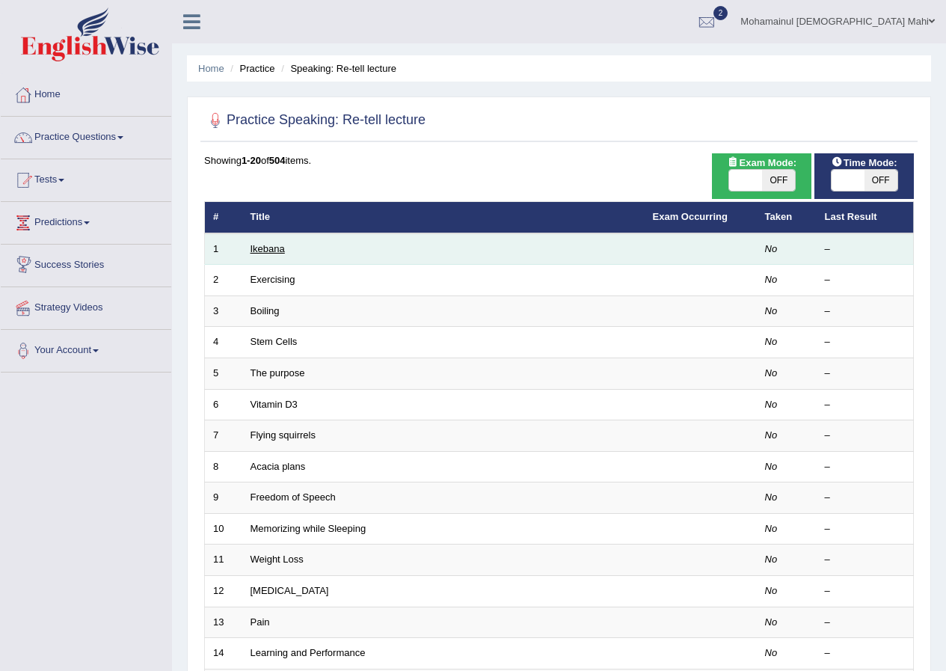
click at [260, 245] on link "Ikebana" at bounding box center [267, 248] width 34 height 11
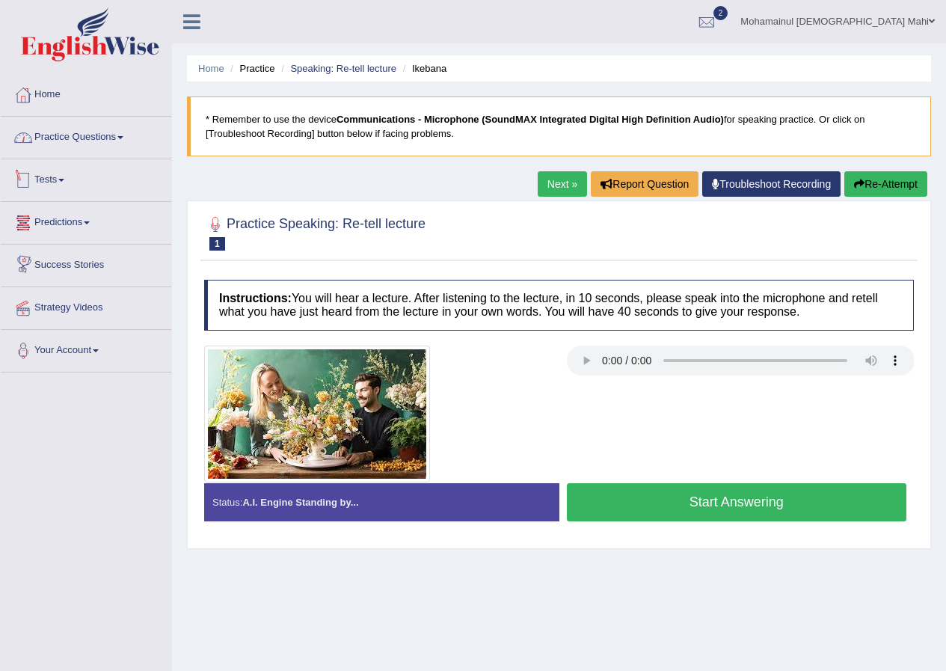
click at [75, 128] on link "Practice Questions" at bounding box center [86, 135] width 170 height 37
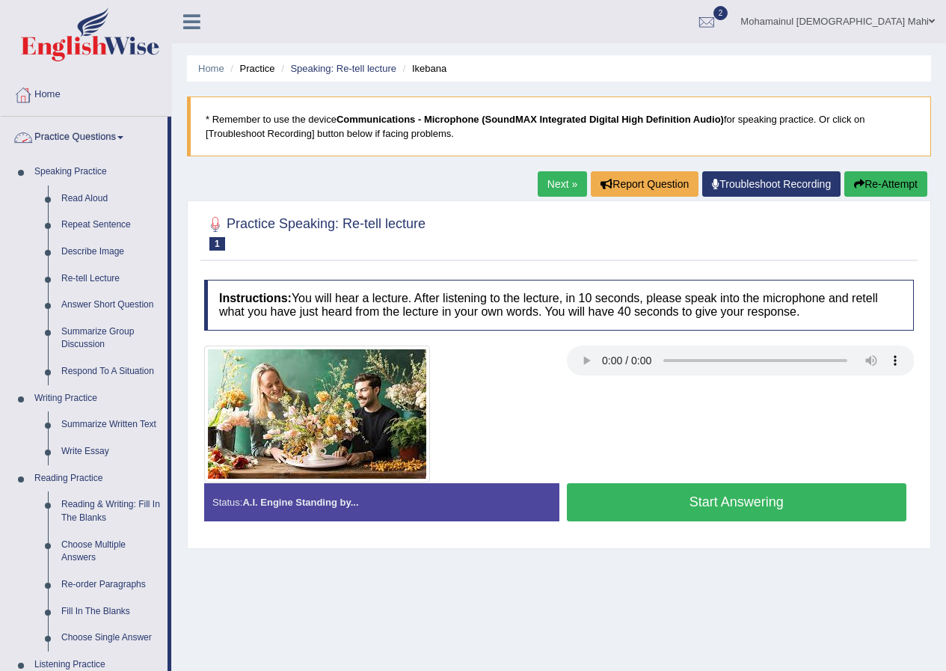
click at [84, 146] on link "Practice Questions" at bounding box center [84, 135] width 167 height 37
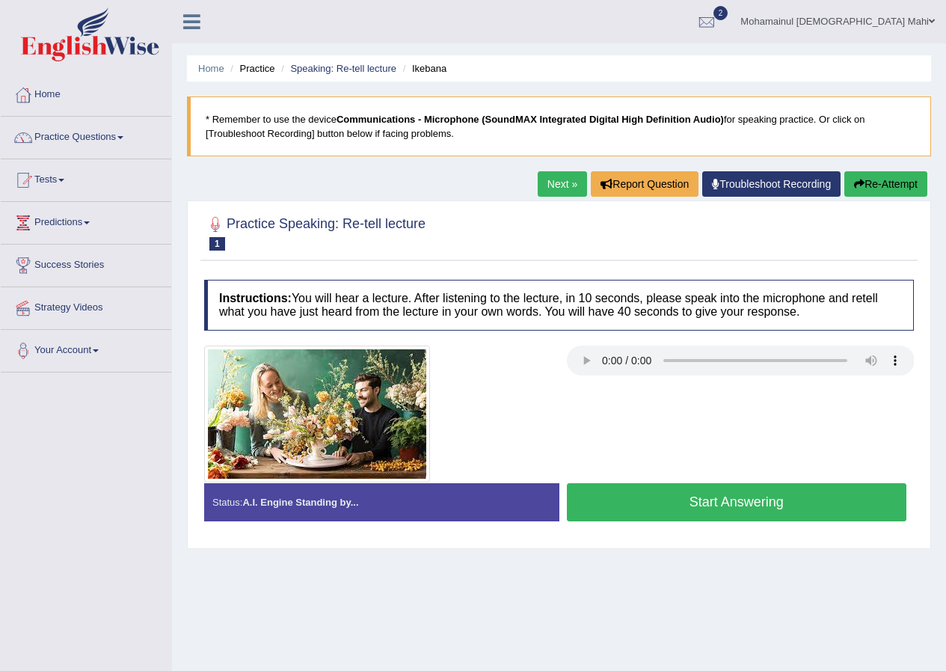
click at [84, 146] on link "Practice Questions" at bounding box center [86, 135] width 170 height 37
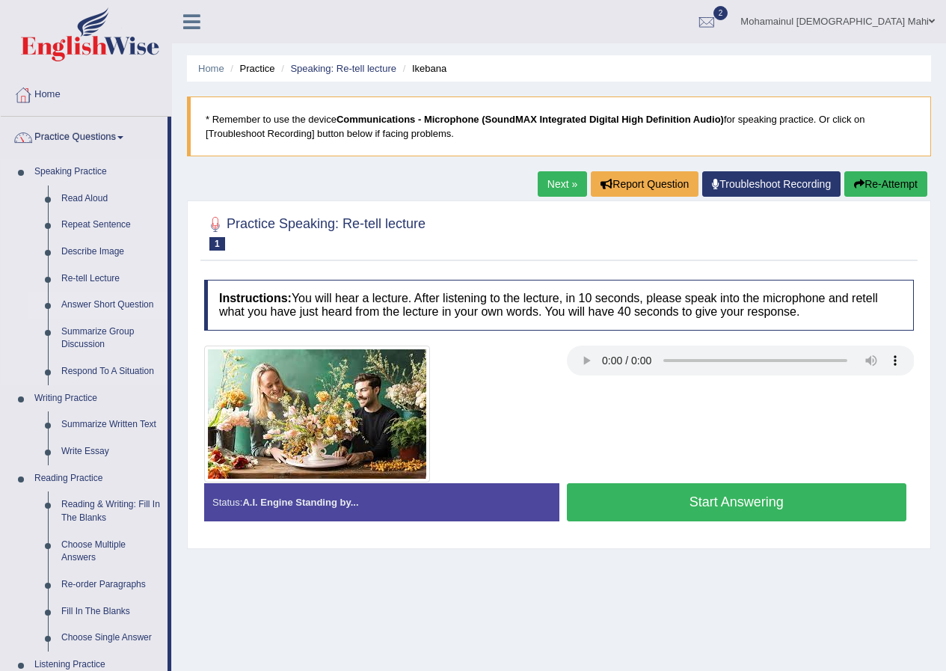
click at [99, 306] on link "Answer Short Question" at bounding box center [111, 305] width 113 height 27
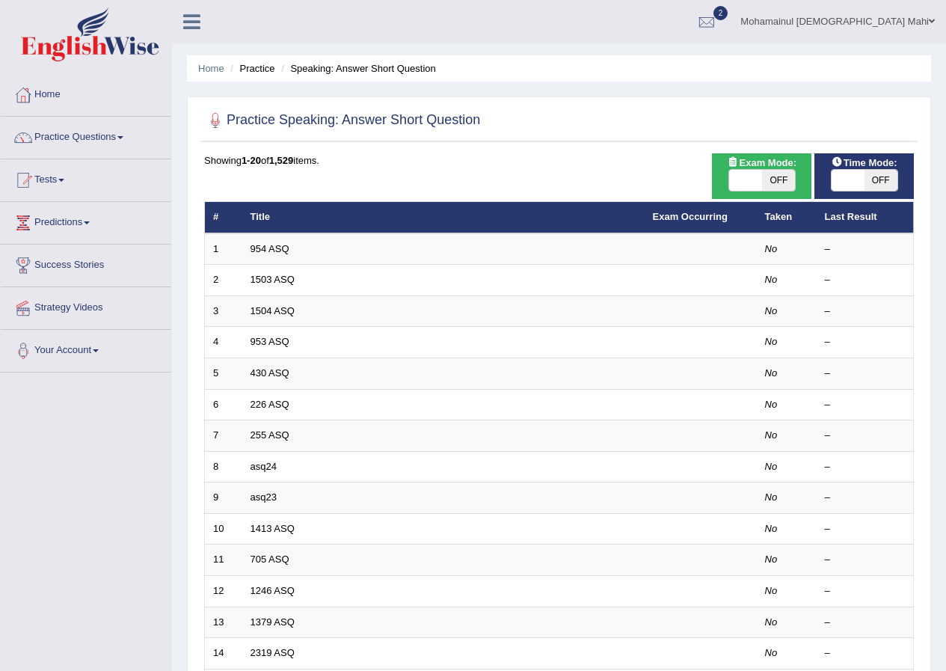
click at [267, 248] on link "954 ASQ" at bounding box center [269, 248] width 39 height 11
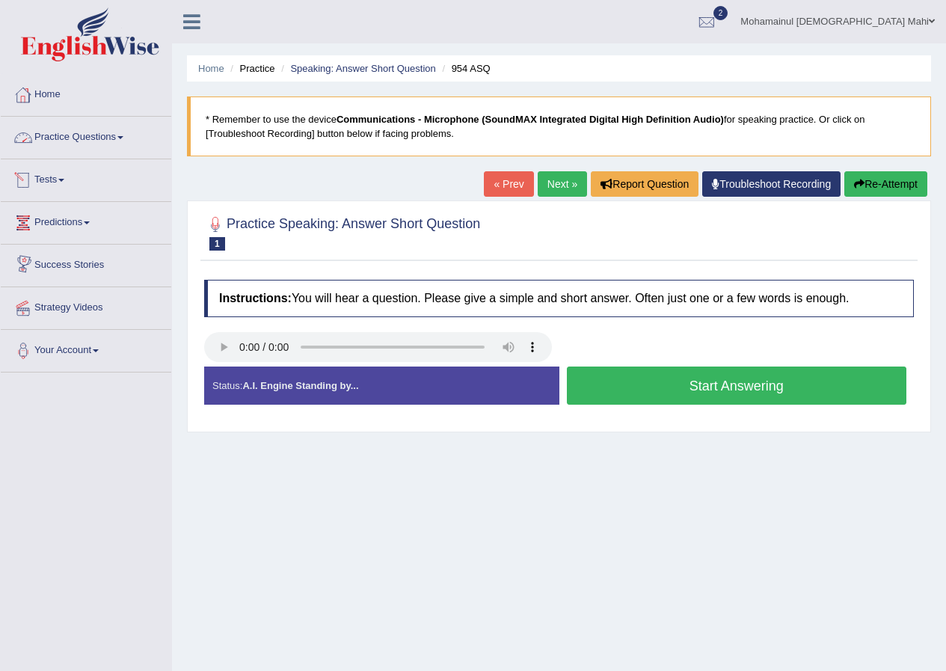
click at [55, 137] on link "Practice Questions" at bounding box center [86, 135] width 170 height 37
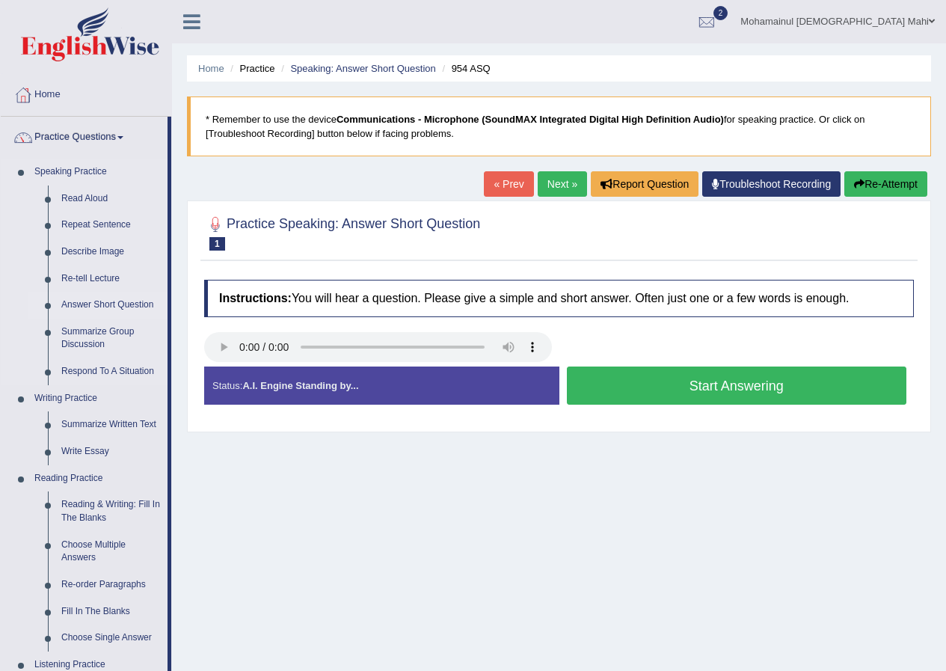
click at [93, 299] on link "Answer Short Question" at bounding box center [111, 305] width 113 height 27
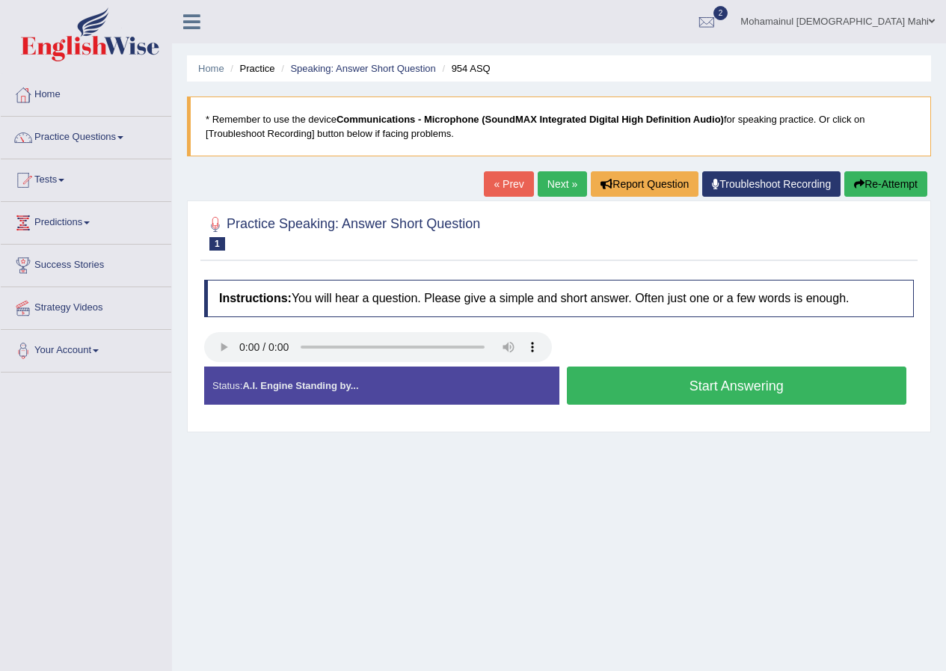
click at [104, 133] on link "Practice Questions" at bounding box center [86, 135] width 170 height 37
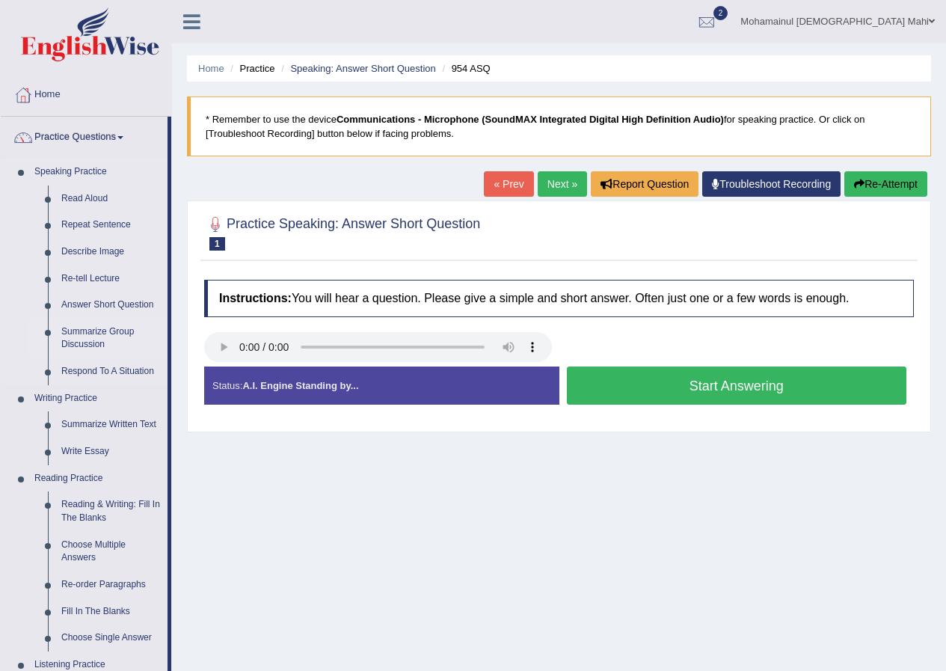
click at [102, 330] on link "Summarize Group Discussion" at bounding box center [111, 339] width 113 height 40
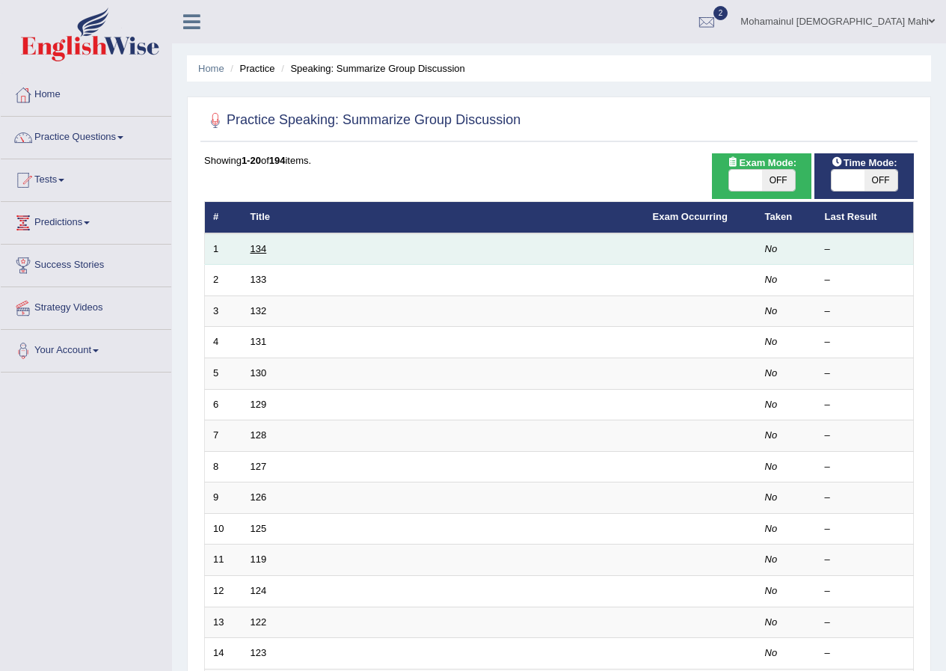
click at [263, 250] on link "134" at bounding box center [258, 248] width 16 height 11
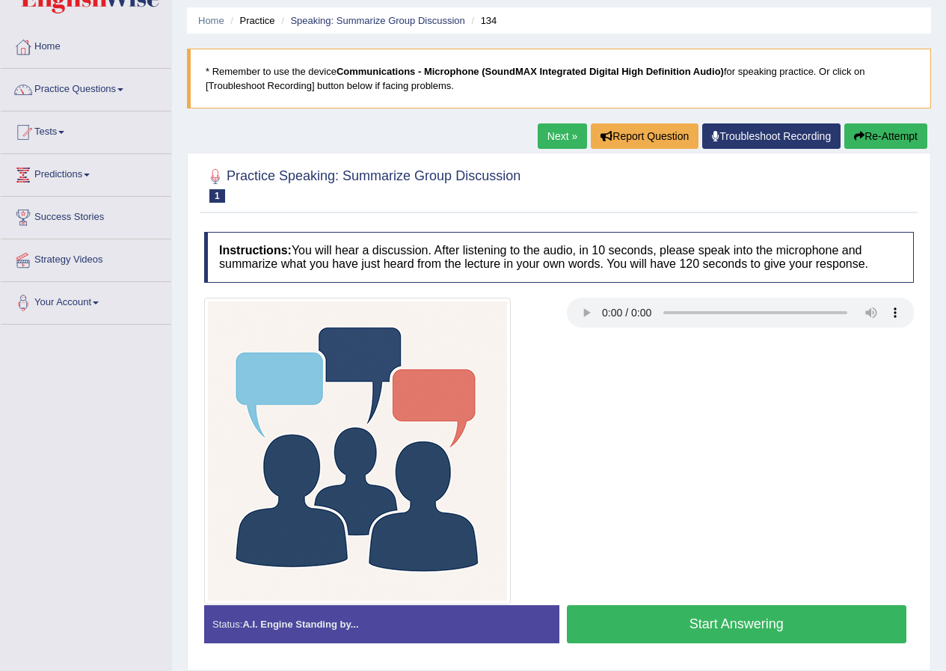
scroll to position [75, 0]
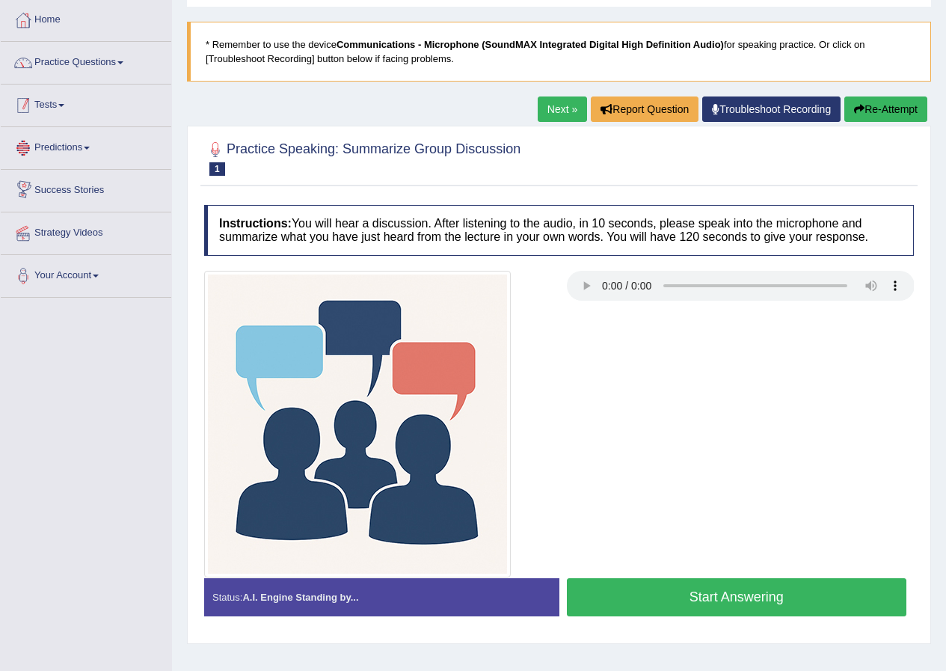
click at [82, 77] on link "Practice Questions" at bounding box center [86, 60] width 170 height 37
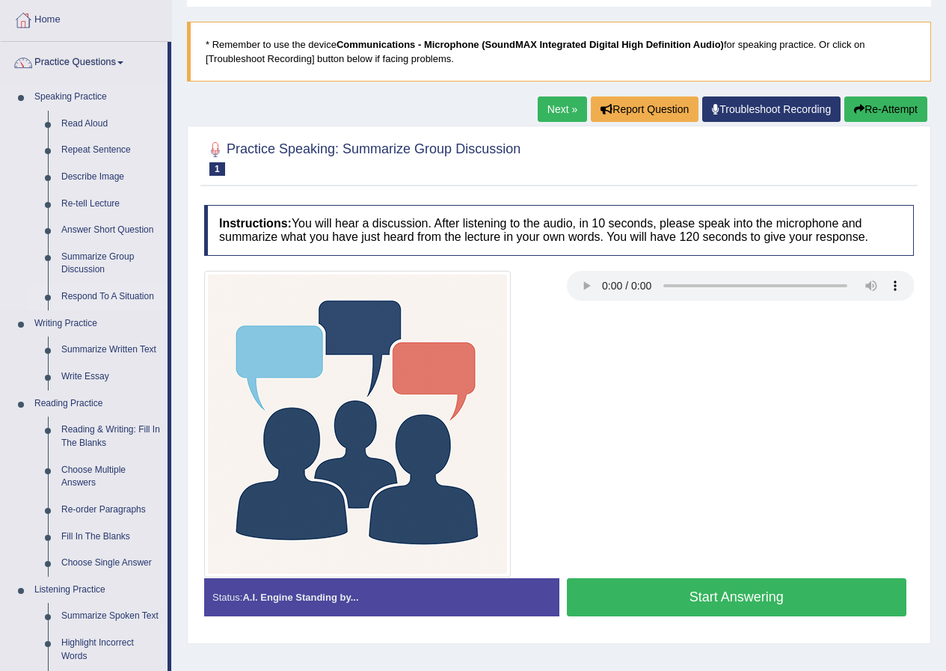
click at [120, 289] on link "Respond To A Situation" at bounding box center [111, 296] width 113 height 27
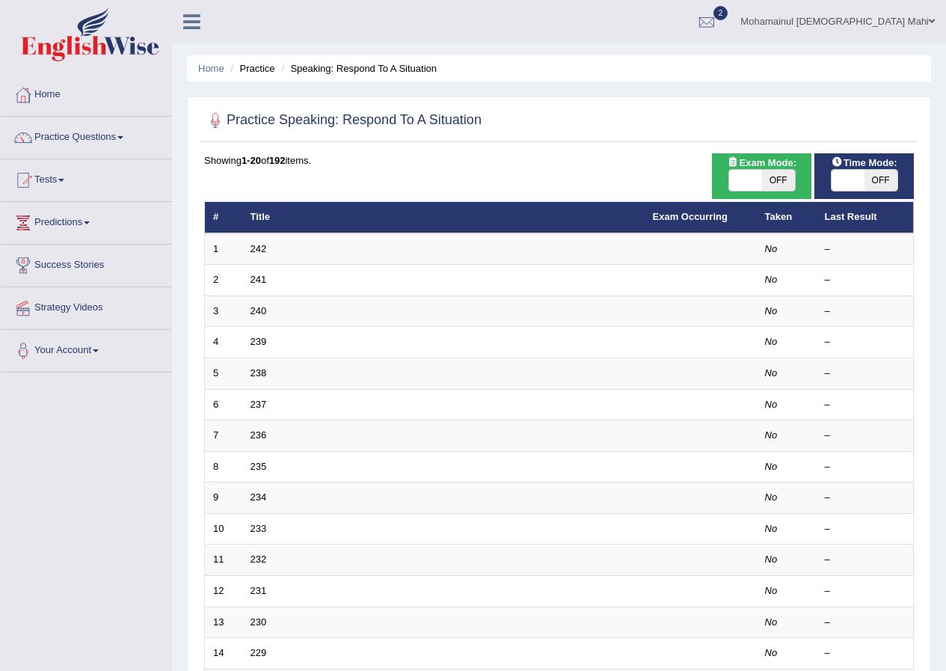
click at [263, 251] on link "242" at bounding box center [258, 248] width 16 height 11
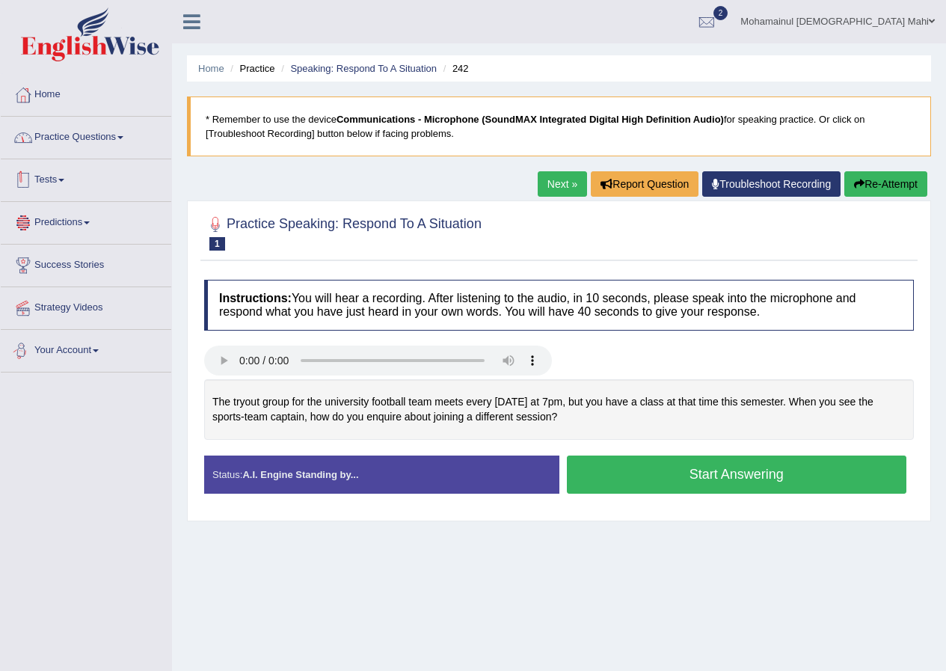
click at [98, 144] on link "Practice Questions" at bounding box center [86, 135] width 170 height 37
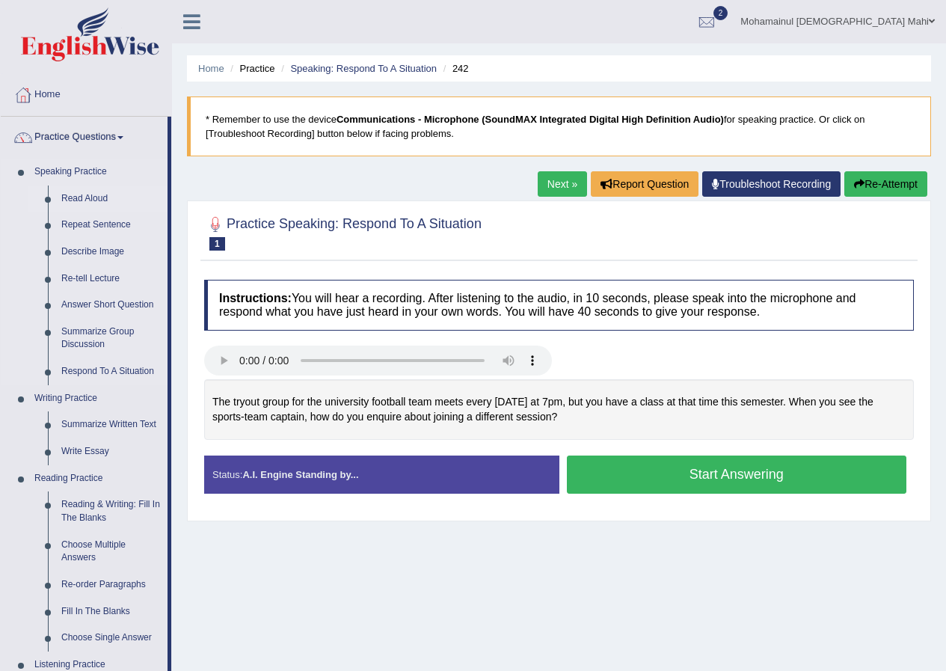
click at [83, 199] on link "Read Aloud" at bounding box center [111, 198] width 113 height 27
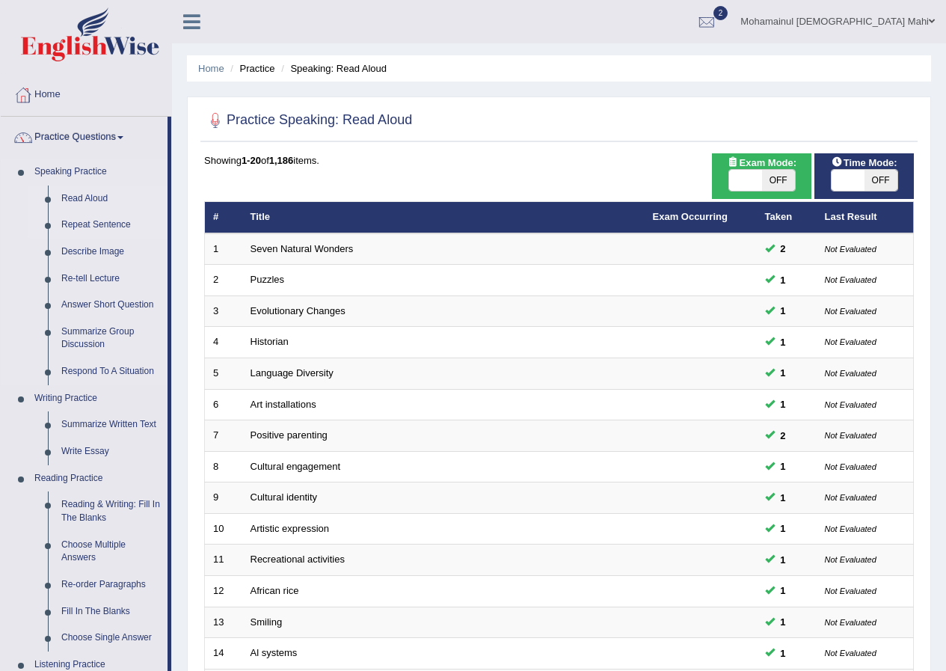
click at [73, 217] on link "Repeat Sentence" at bounding box center [111, 225] width 113 height 27
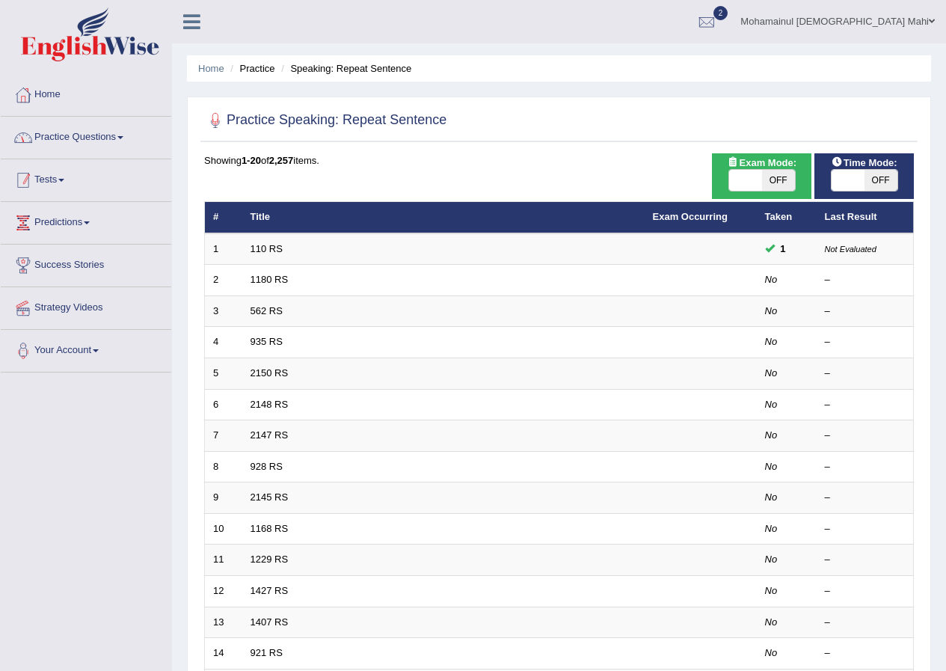
click at [80, 137] on link "Practice Questions" at bounding box center [86, 135] width 170 height 37
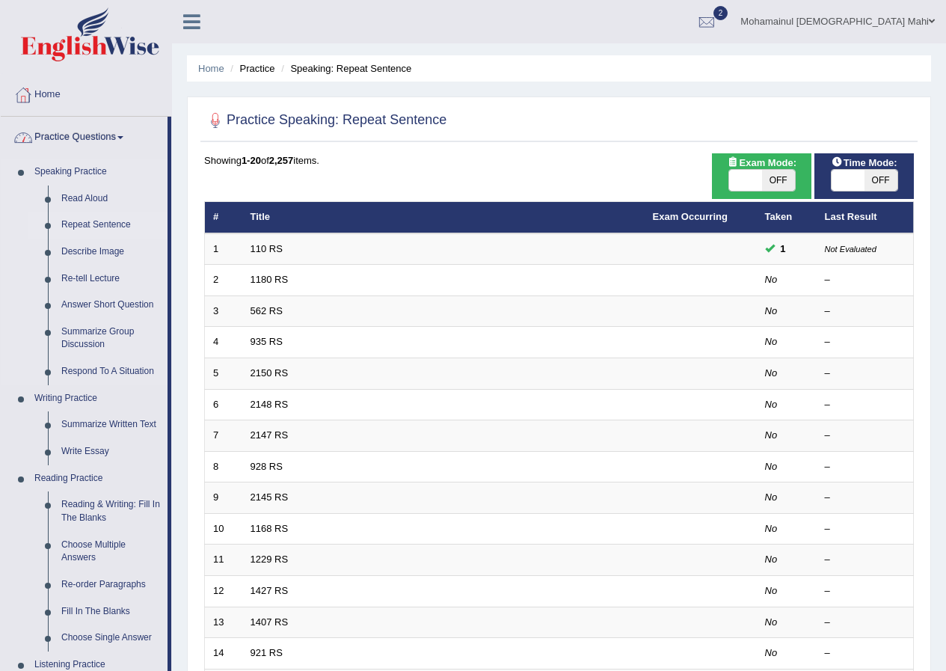
click at [74, 223] on link "Repeat Sentence" at bounding box center [111, 225] width 113 height 27
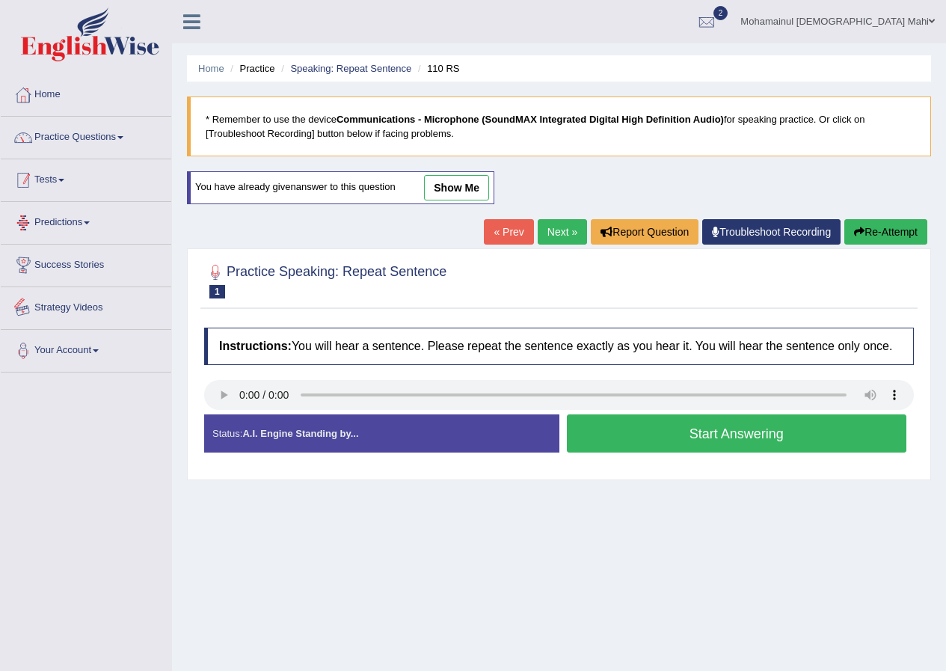
click at [80, 133] on link "Practice Questions" at bounding box center [86, 135] width 170 height 37
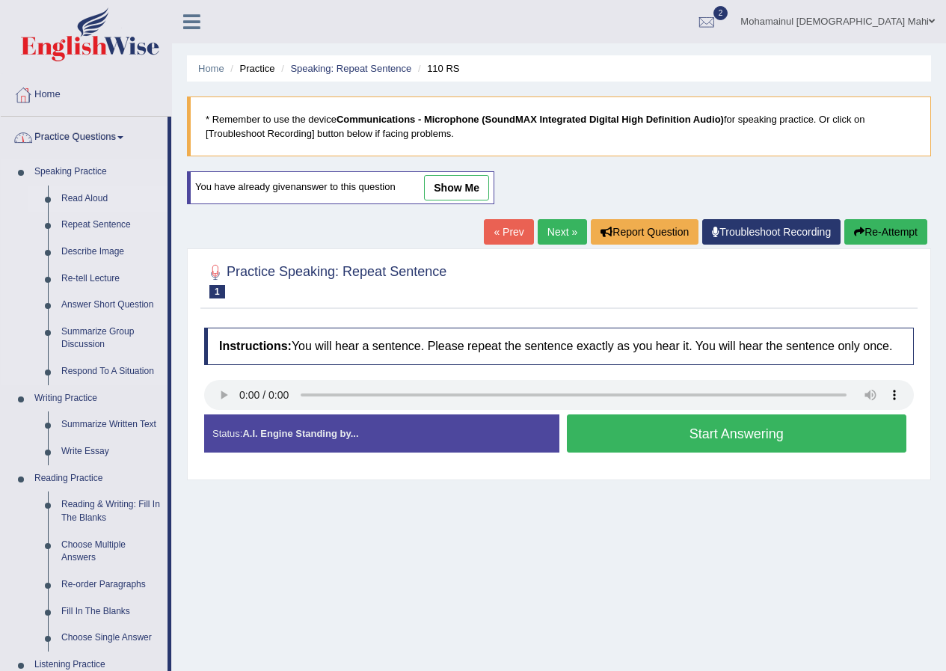
click at [61, 197] on link "Read Aloud" at bounding box center [111, 198] width 113 height 27
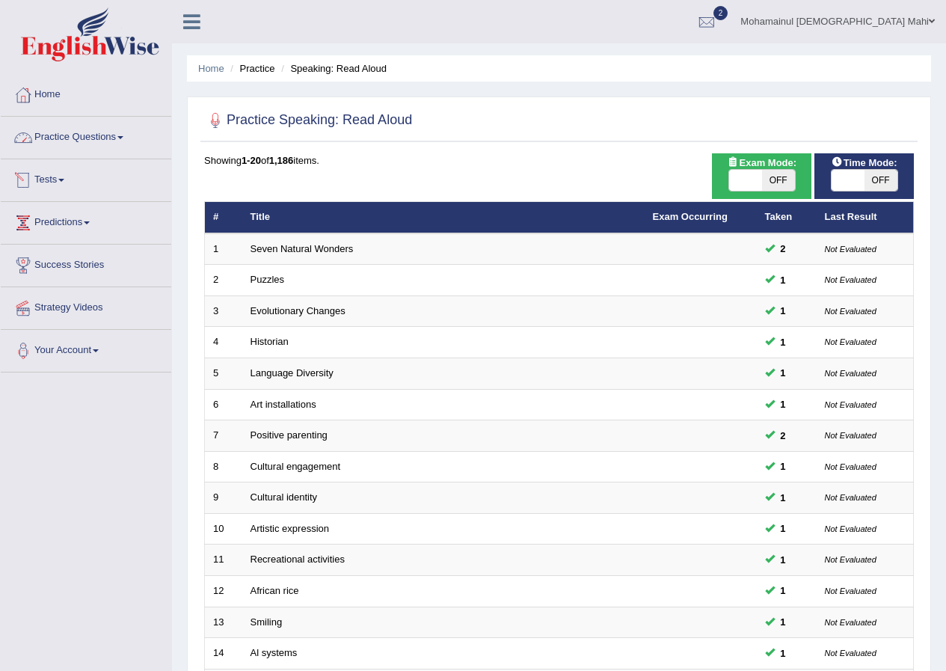
click at [123, 143] on link "Practice Questions" at bounding box center [86, 135] width 170 height 37
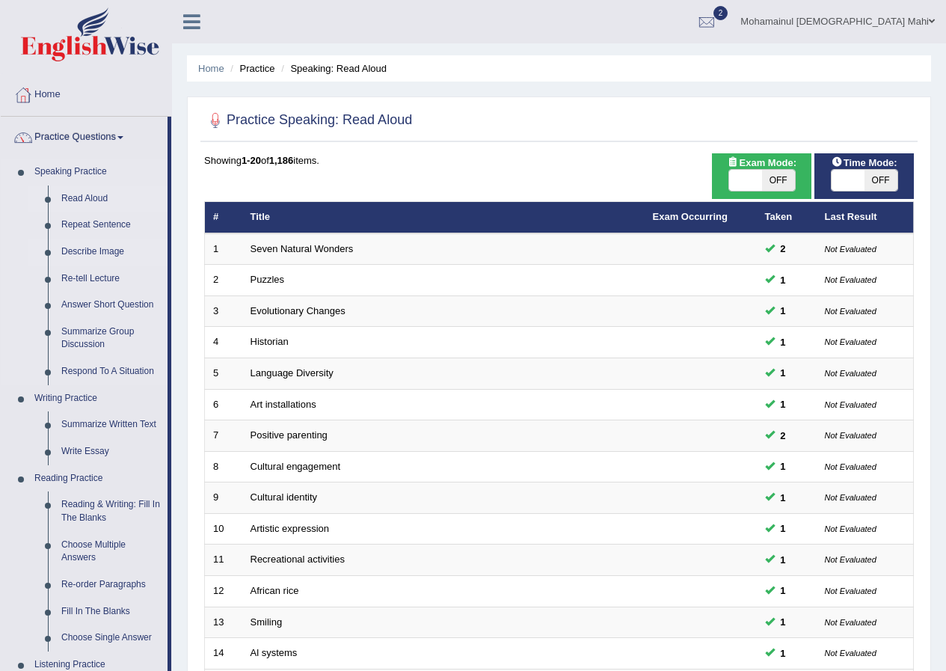
click at [96, 249] on link "Describe Image" at bounding box center [111, 252] width 113 height 27
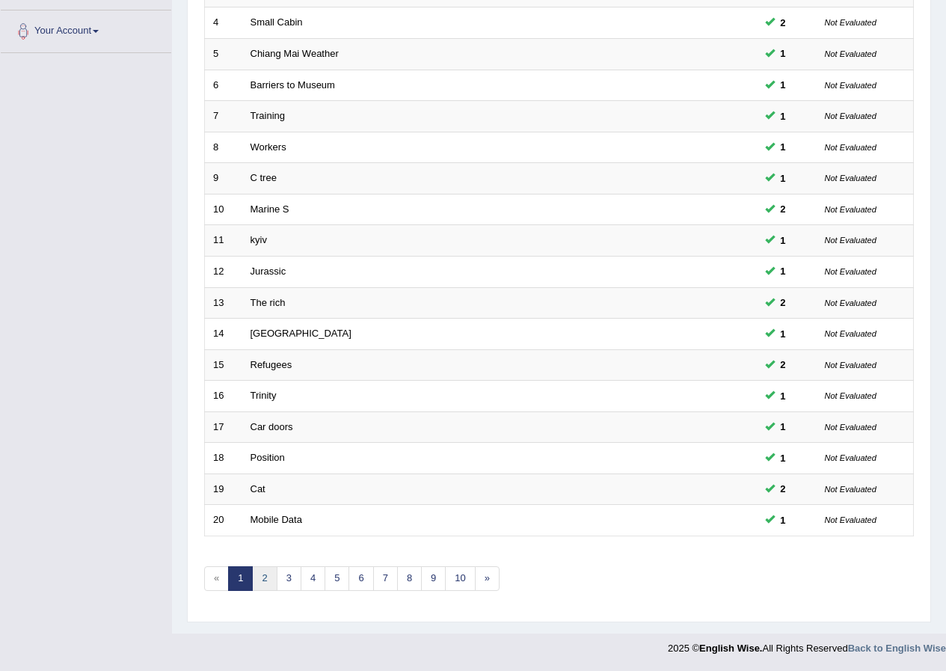
click at [266, 579] on link "2" at bounding box center [264, 578] width 25 height 25
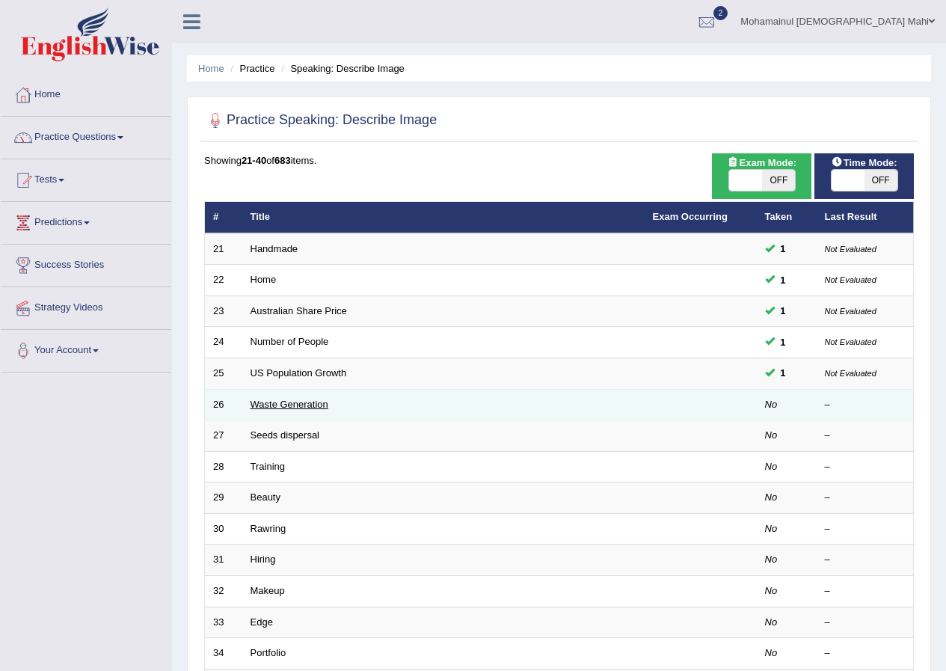
click at [277, 398] on link "Waste Generation" at bounding box center [289, 403] width 78 height 11
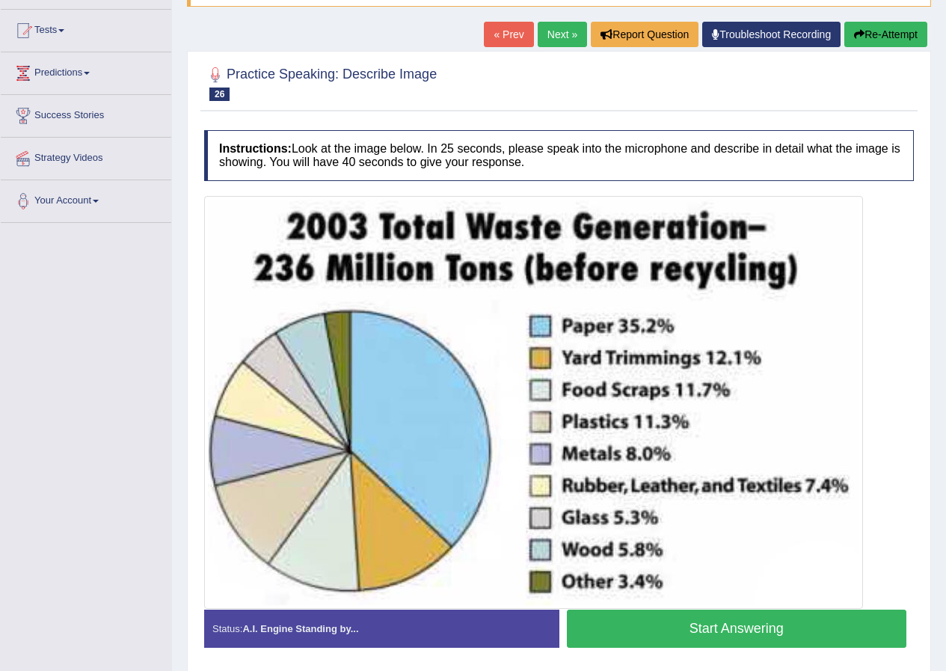
click at [698, 625] on button "Start Answering" at bounding box center [737, 628] width 340 height 38
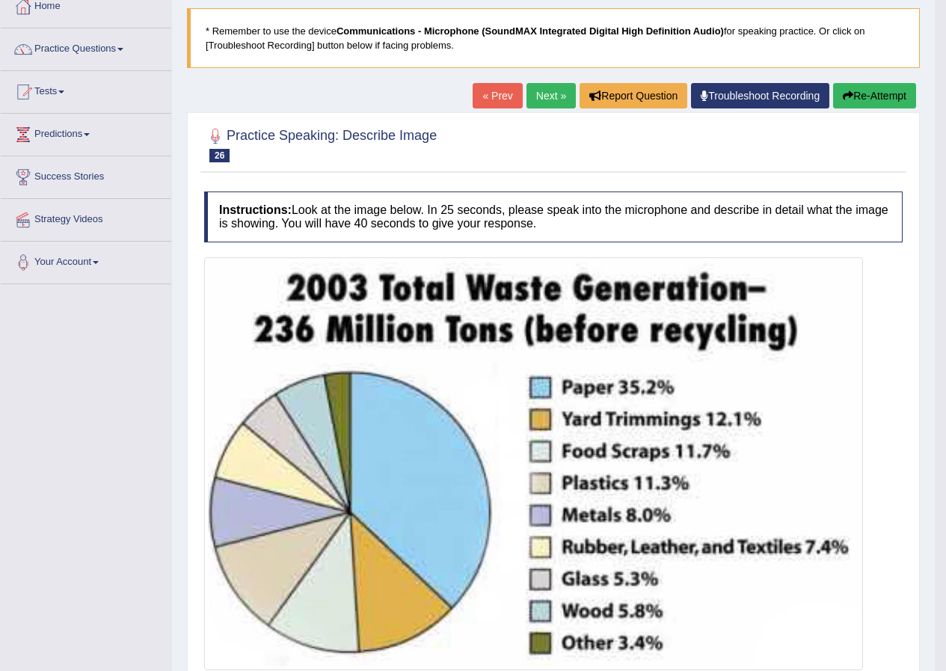
scroll to position [81, 0]
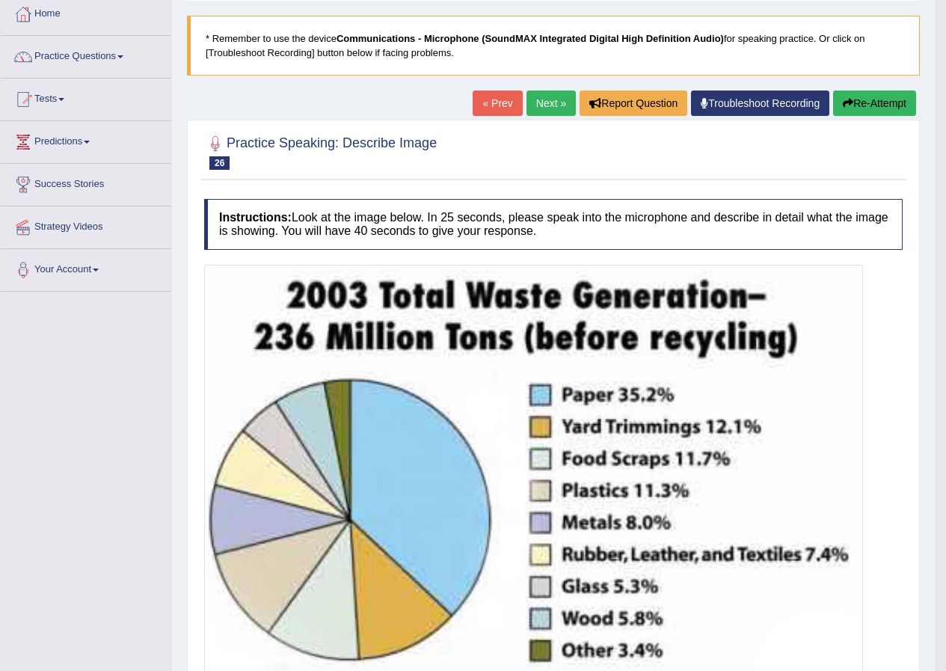
click at [529, 111] on link "Next »" at bounding box center [550, 102] width 49 height 25
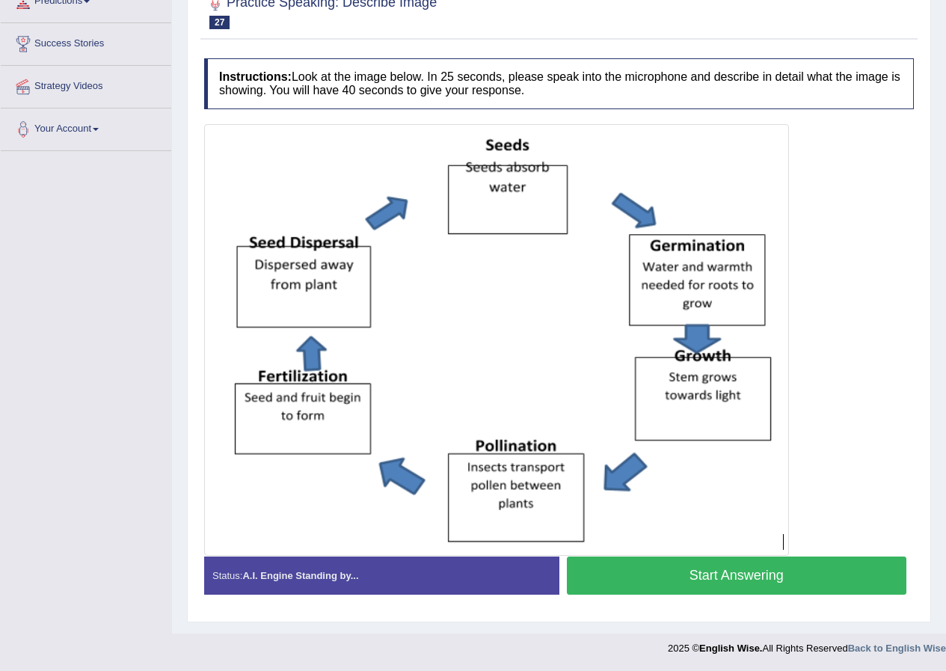
click at [602, 561] on button "Start Answering" at bounding box center [737, 575] width 340 height 38
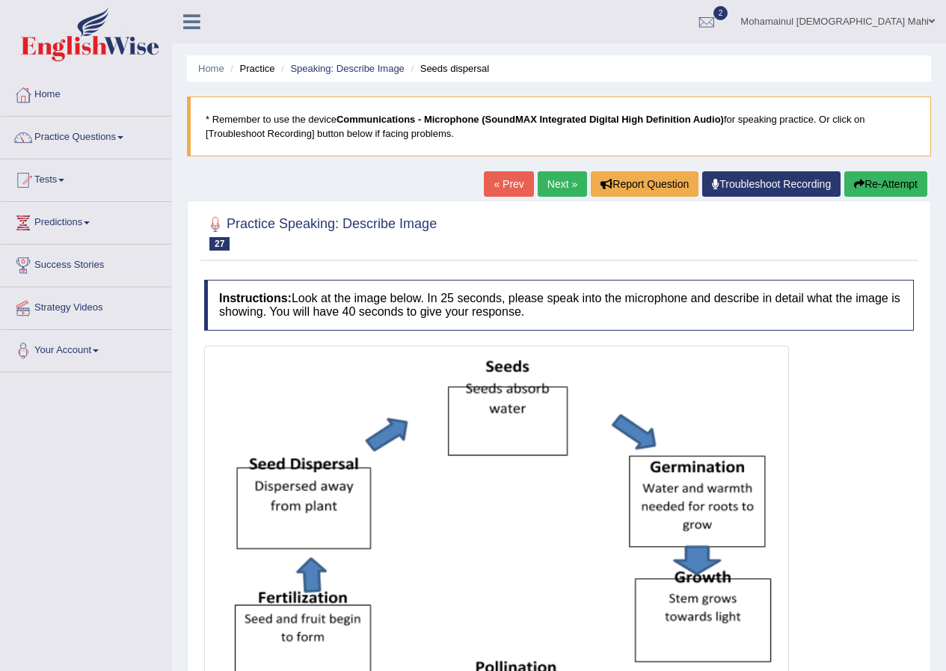
click at [879, 178] on button "Re-Attempt" at bounding box center [885, 183] width 83 height 25
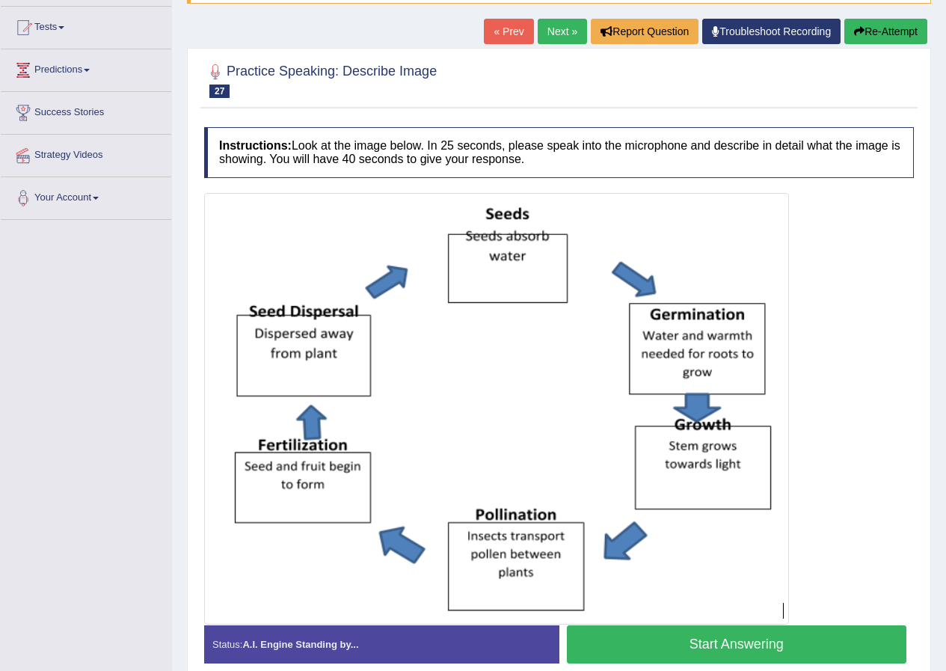
scroll to position [221, 0]
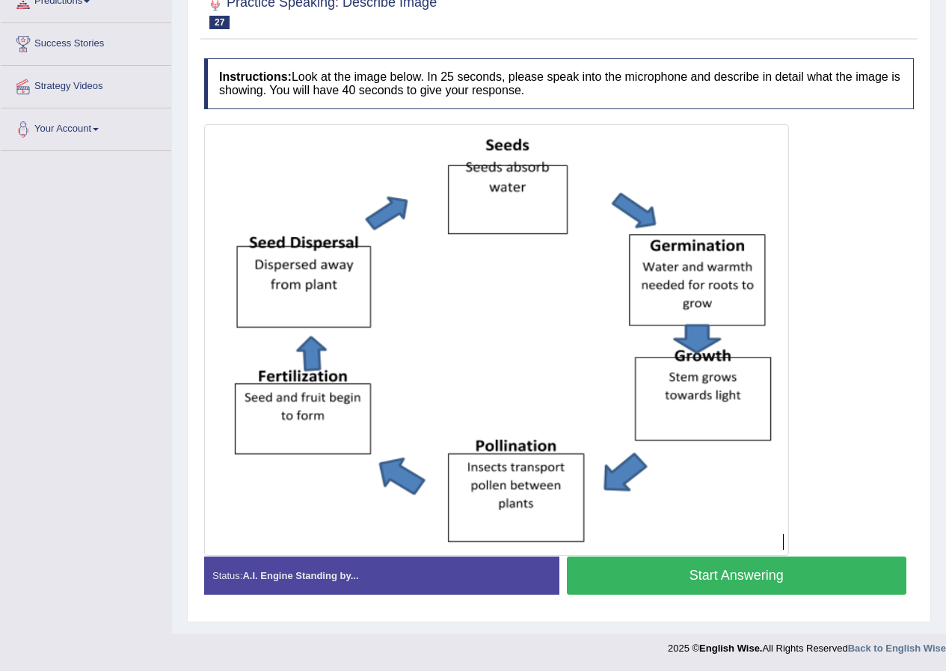
click at [695, 567] on button "Start Answering" at bounding box center [737, 575] width 340 height 38
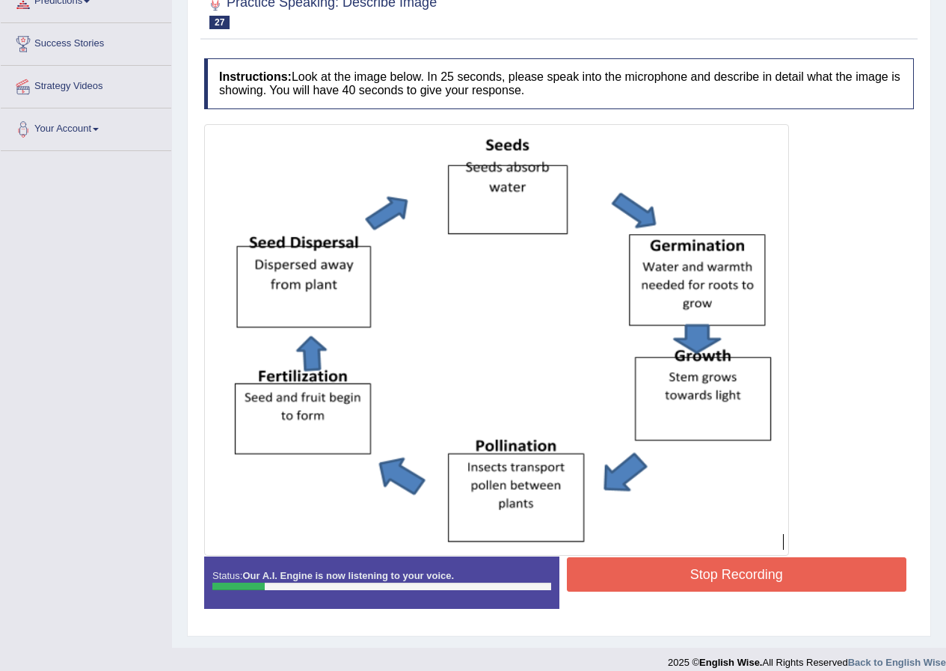
click at [653, 557] on button "Stop Recording" at bounding box center [737, 574] width 340 height 34
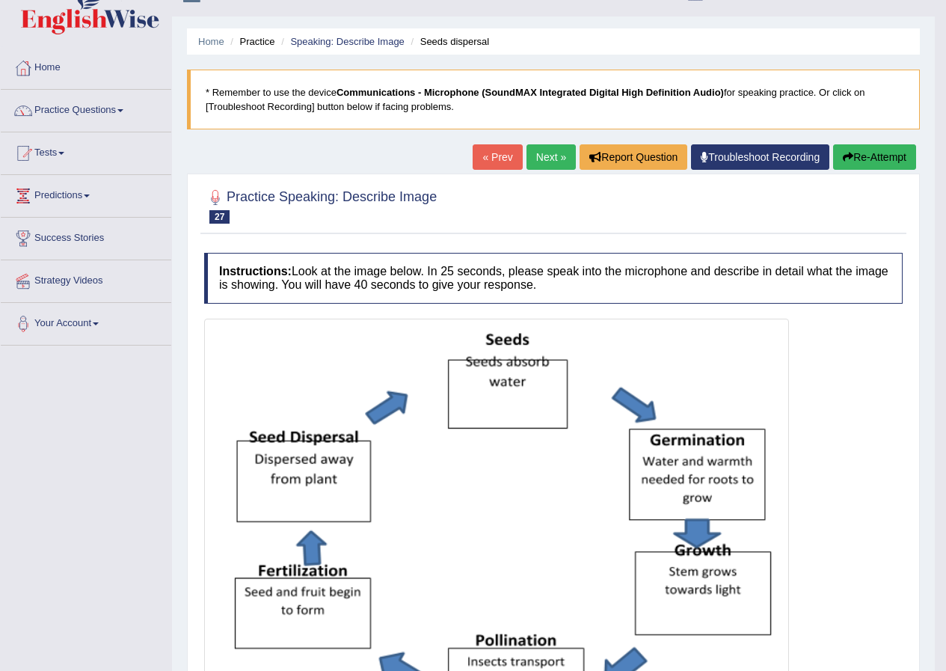
scroll to position [25, 0]
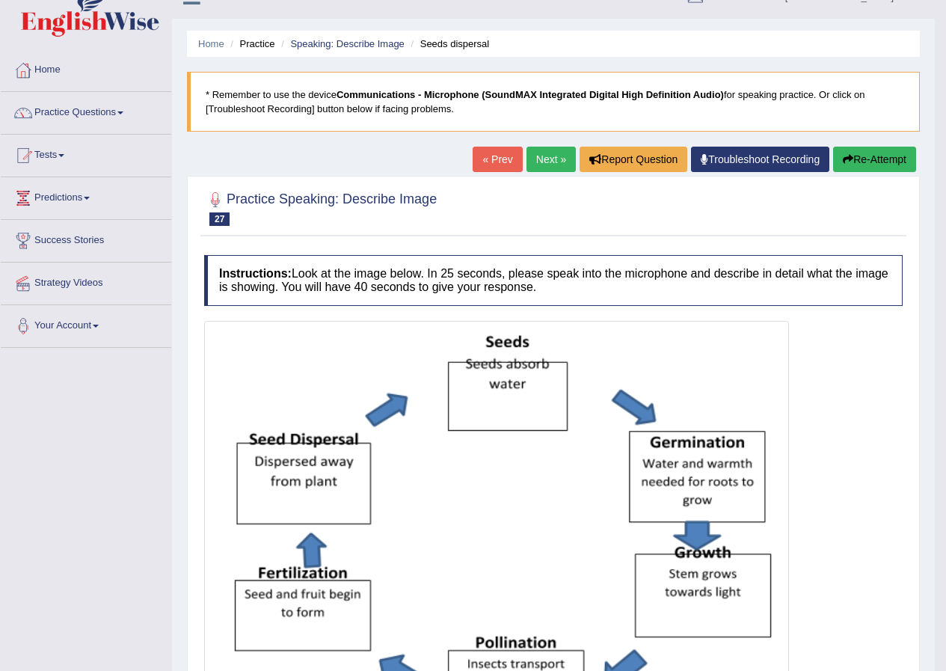
click at [850, 157] on button "Re-Attempt" at bounding box center [874, 159] width 83 height 25
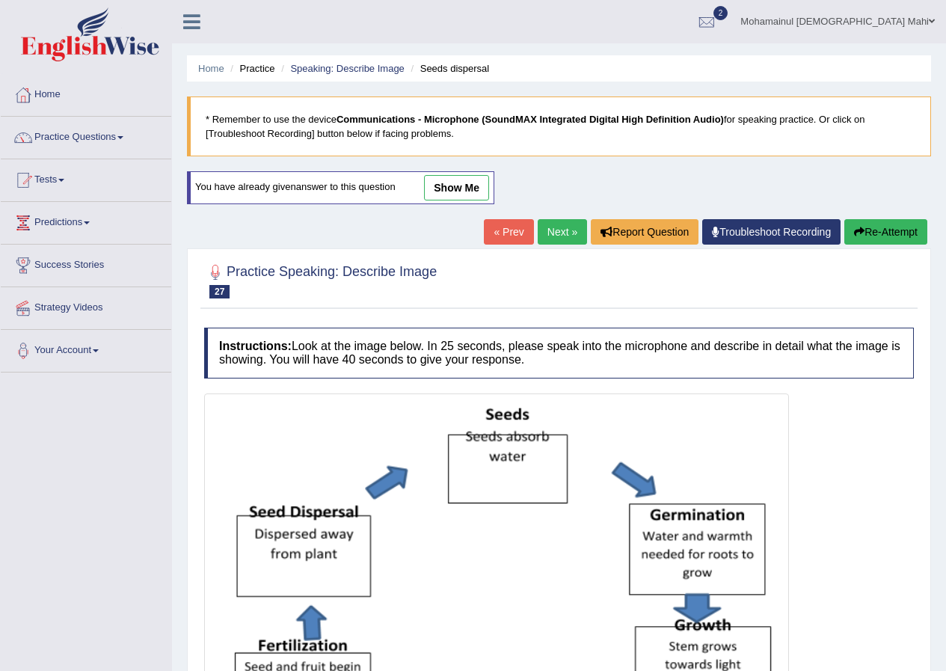
scroll to position [269, 0]
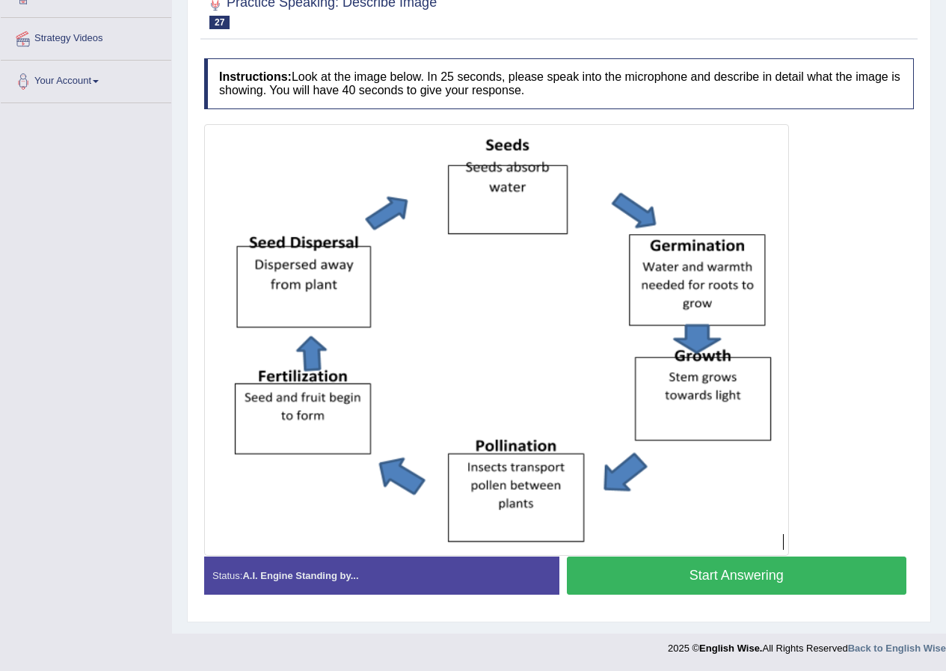
click at [711, 570] on button "Start Answering" at bounding box center [737, 575] width 340 height 38
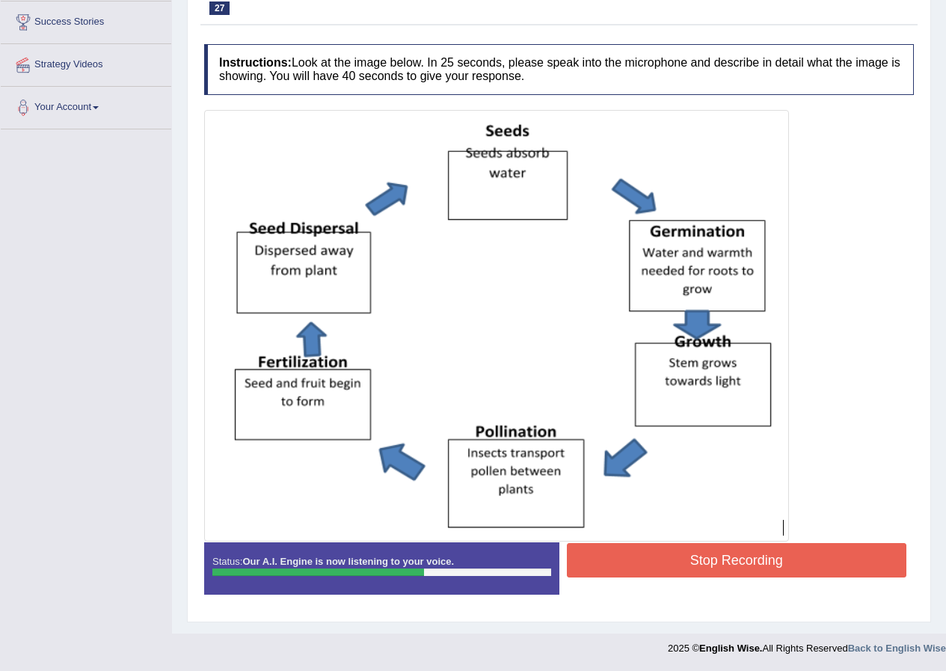
click at [692, 564] on button "Stop Recording" at bounding box center [737, 560] width 340 height 34
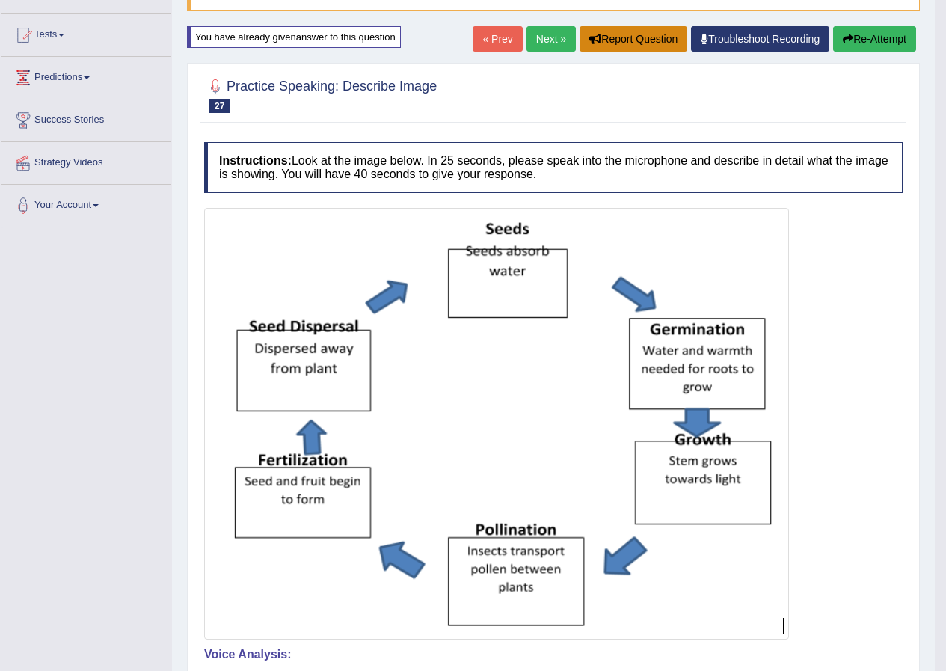
scroll to position [0, 0]
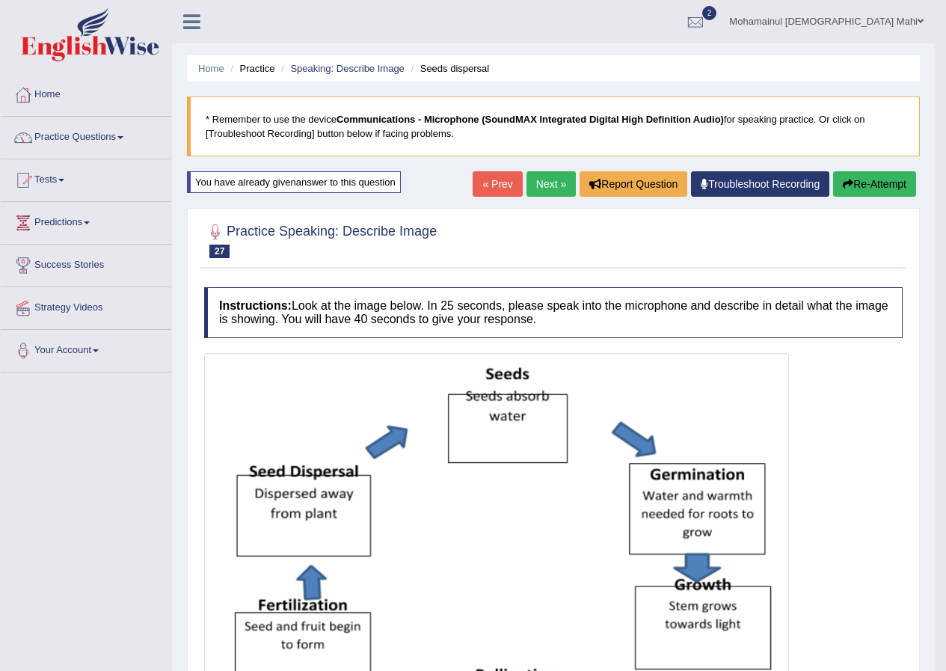
click at [532, 186] on link "Next »" at bounding box center [550, 183] width 49 height 25
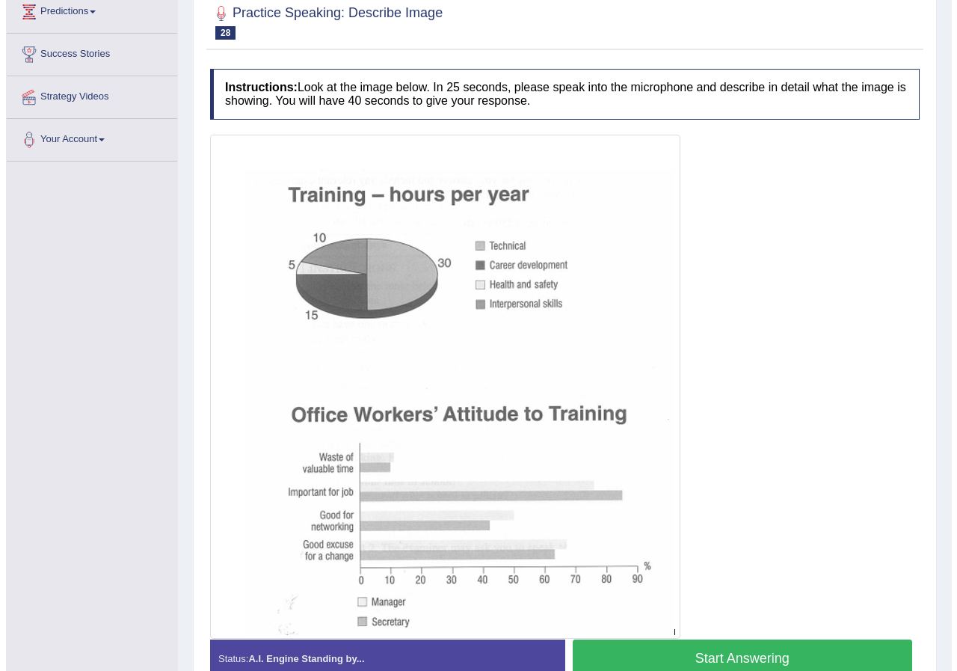
scroll to position [294, 0]
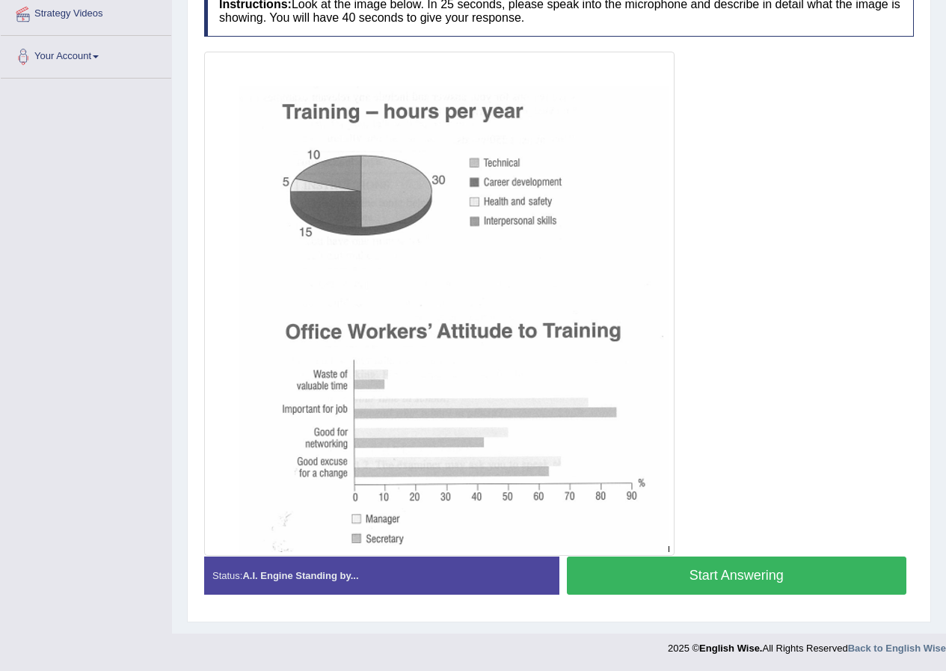
click at [644, 586] on button "Start Answering" at bounding box center [737, 575] width 340 height 38
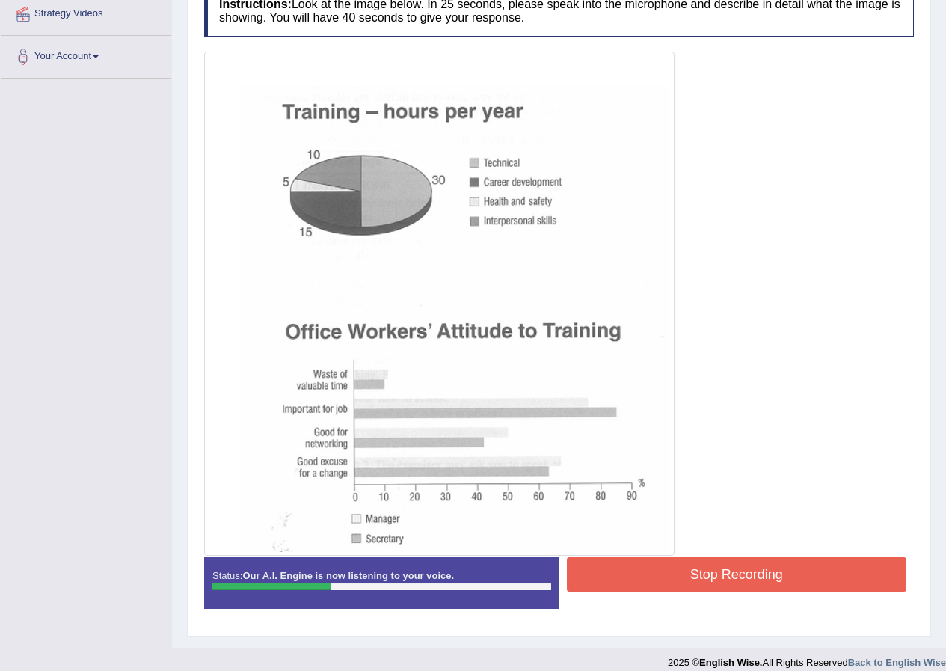
click at [680, 574] on button "Stop Recording" at bounding box center [737, 574] width 340 height 34
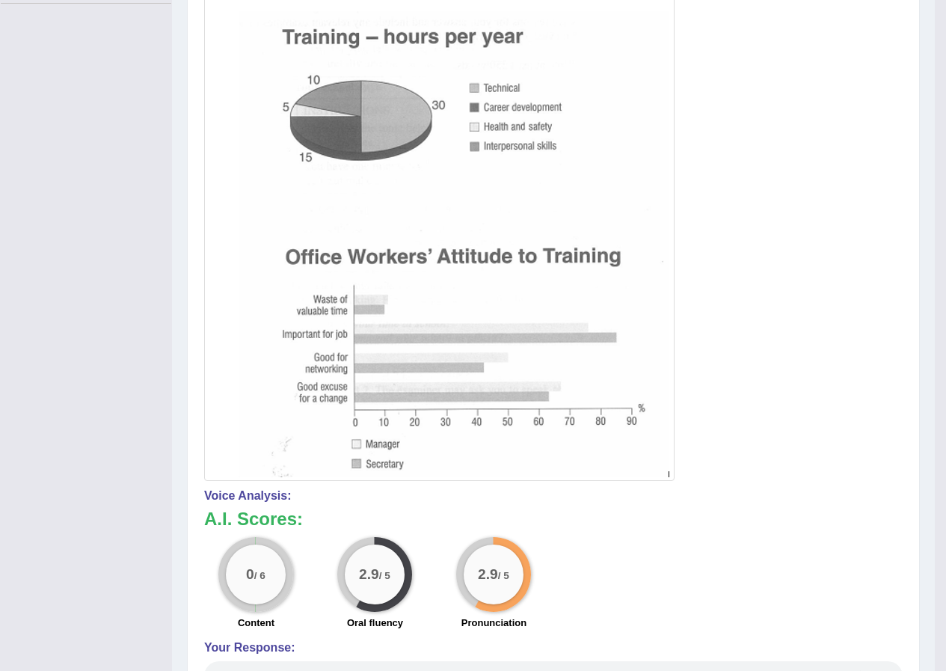
scroll to position [70, 0]
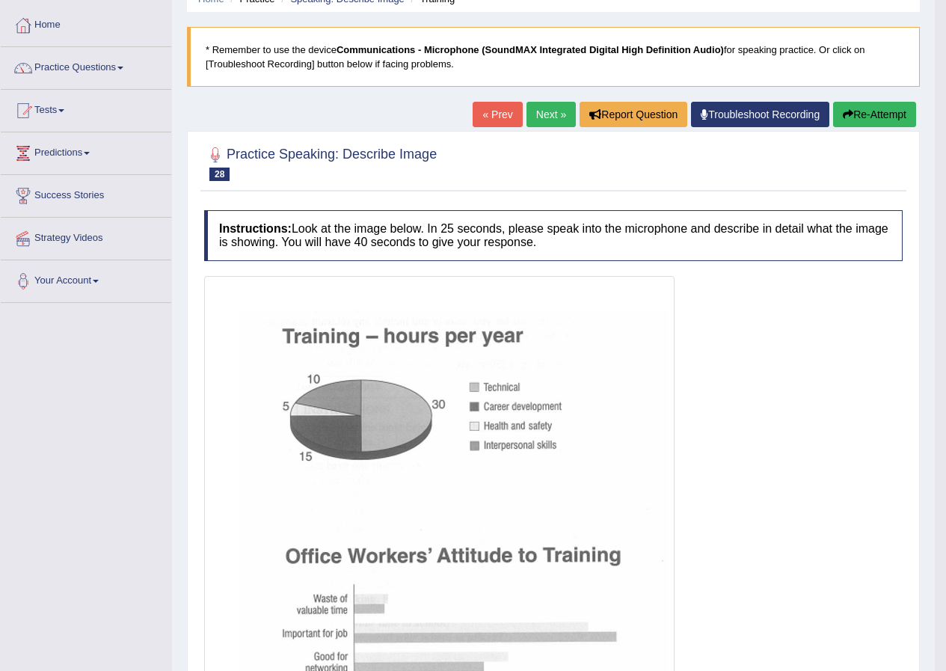
click at [906, 103] on button "Re-Attempt" at bounding box center [874, 114] width 83 height 25
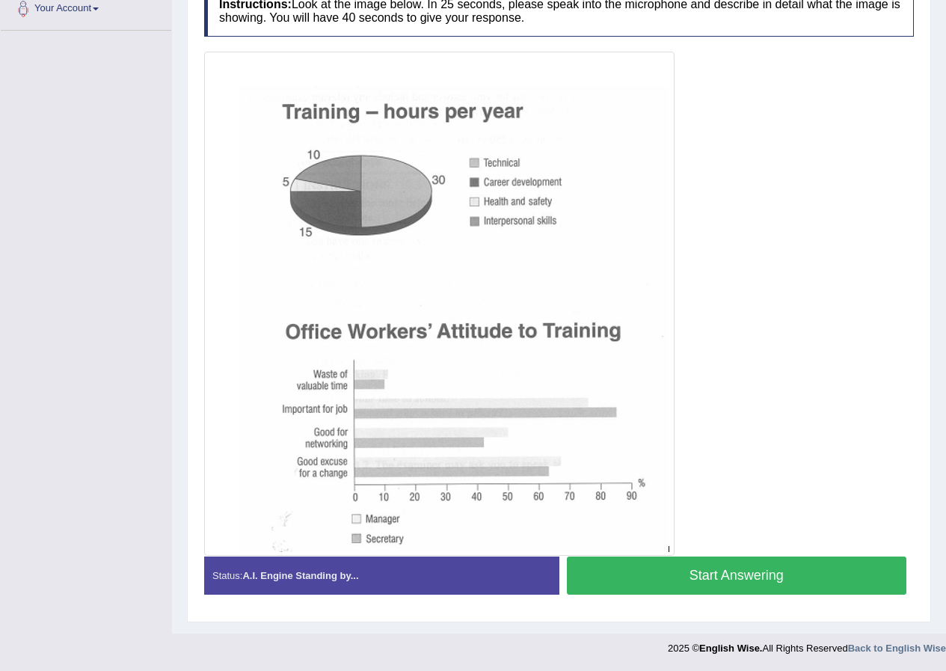
scroll to position [342, 0]
click at [771, 564] on button "Start Answering" at bounding box center [737, 575] width 340 height 38
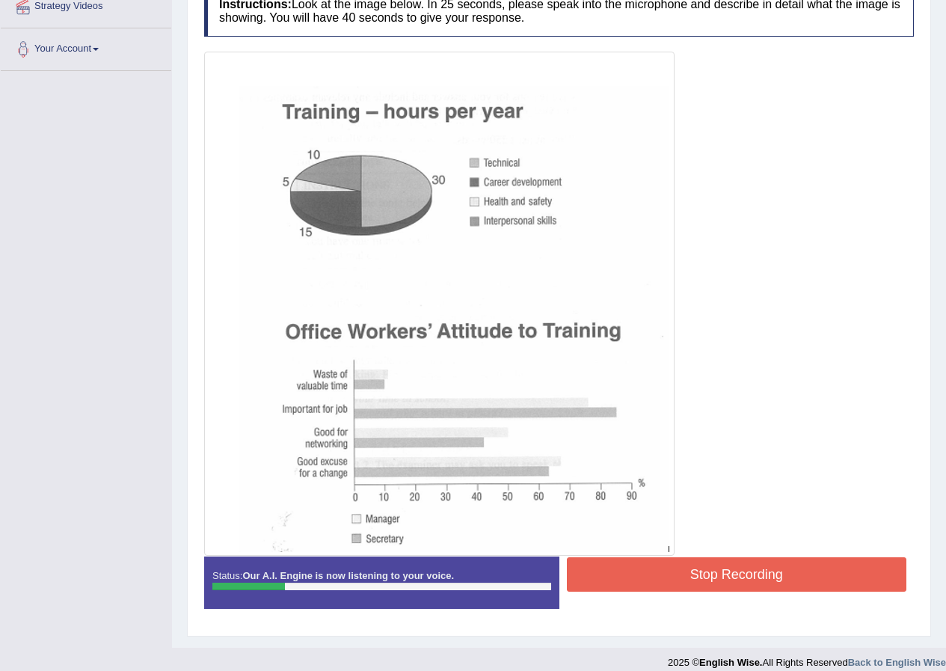
scroll to position [0, 0]
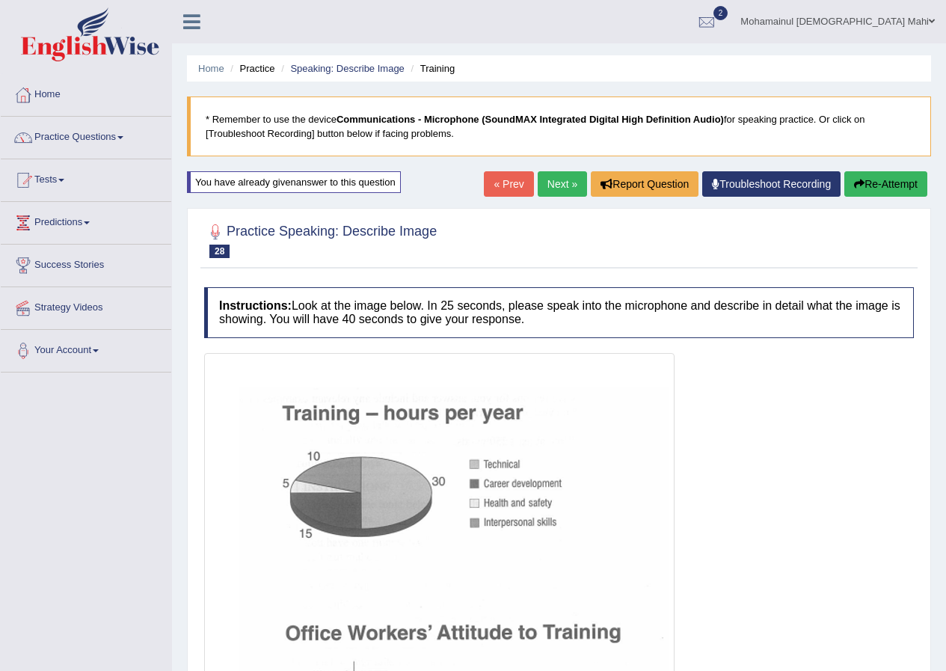
click at [888, 177] on button "Re-Attempt" at bounding box center [885, 183] width 83 height 25
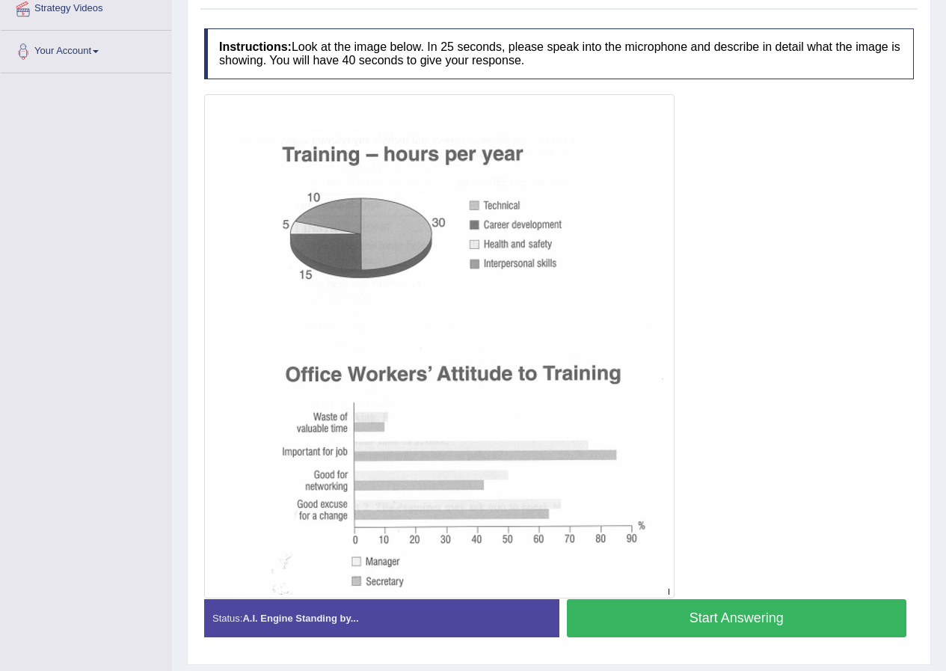
click at [815, 620] on button "Start Answering" at bounding box center [737, 618] width 340 height 38
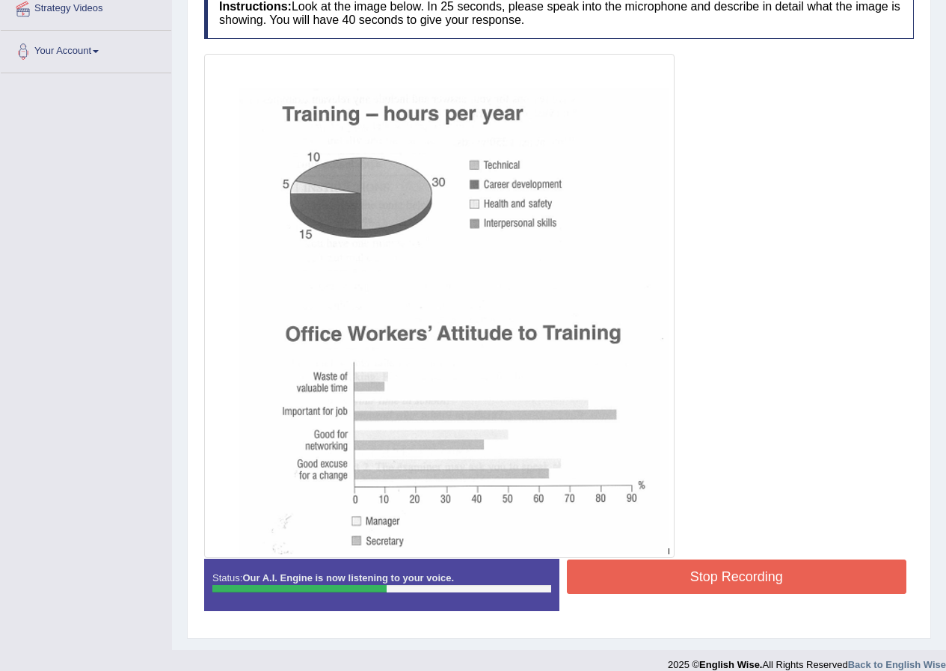
click at [784, 577] on button "Stop Recording" at bounding box center [737, 576] width 340 height 34
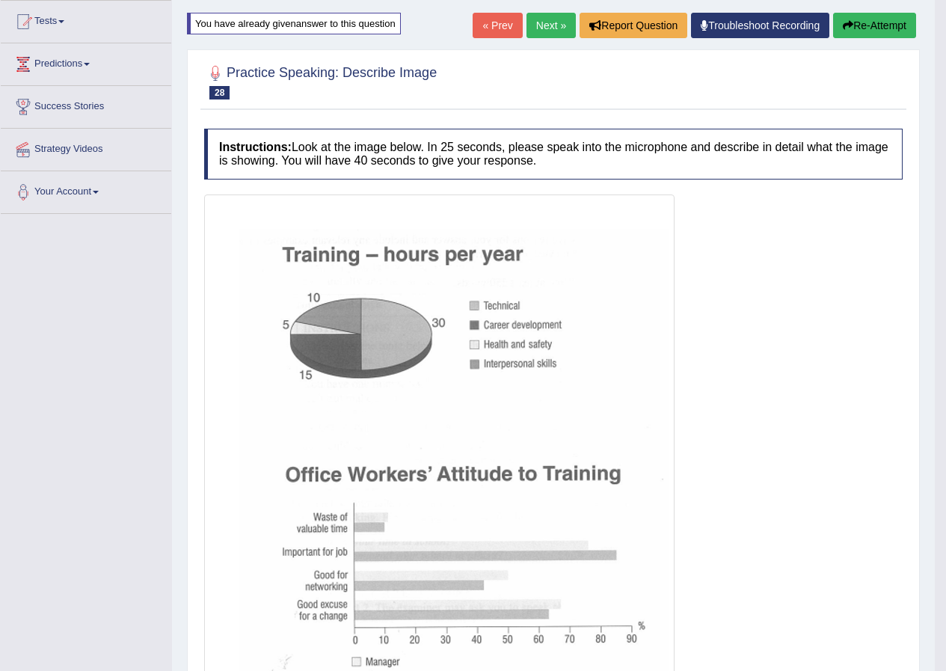
scroll to position [105, 0]
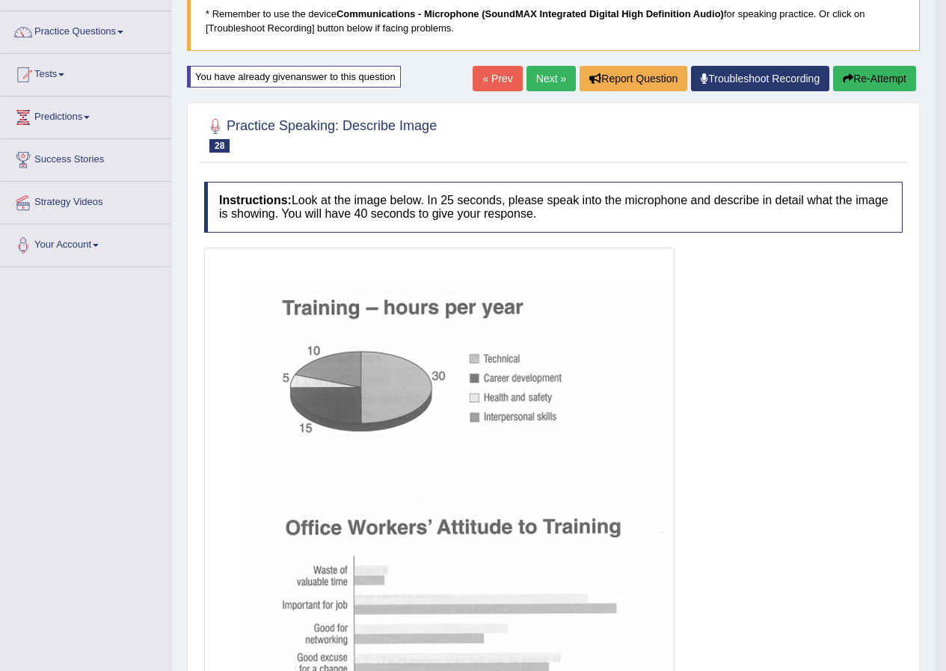
click at [529, 71] on link "Next »" at bounding box center [550, 78] width 49 height 25
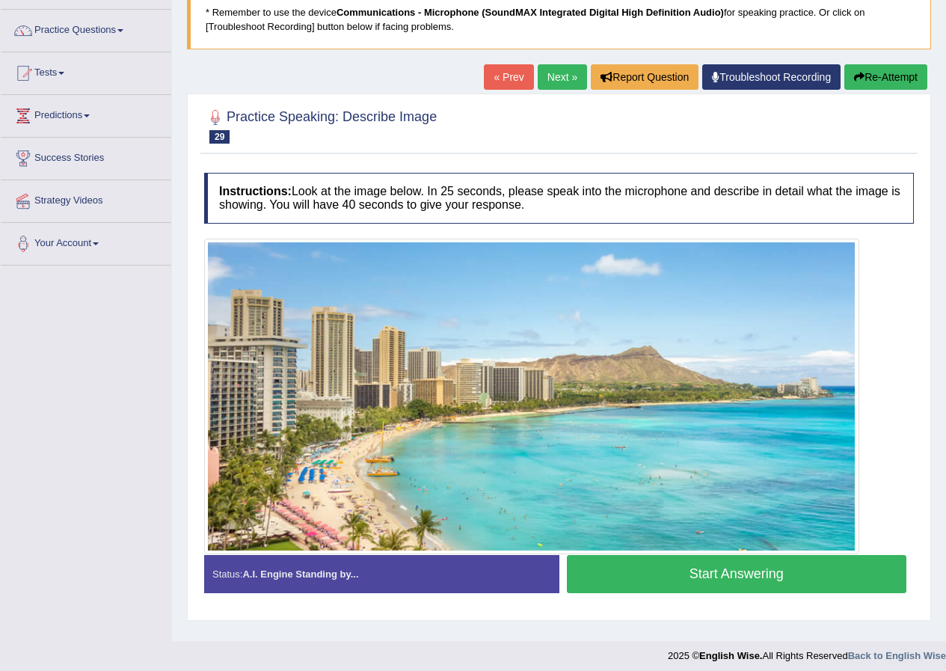
click at [751, 570] on button "Start Answering" at bounding box center [737, 574] width 340 height 38
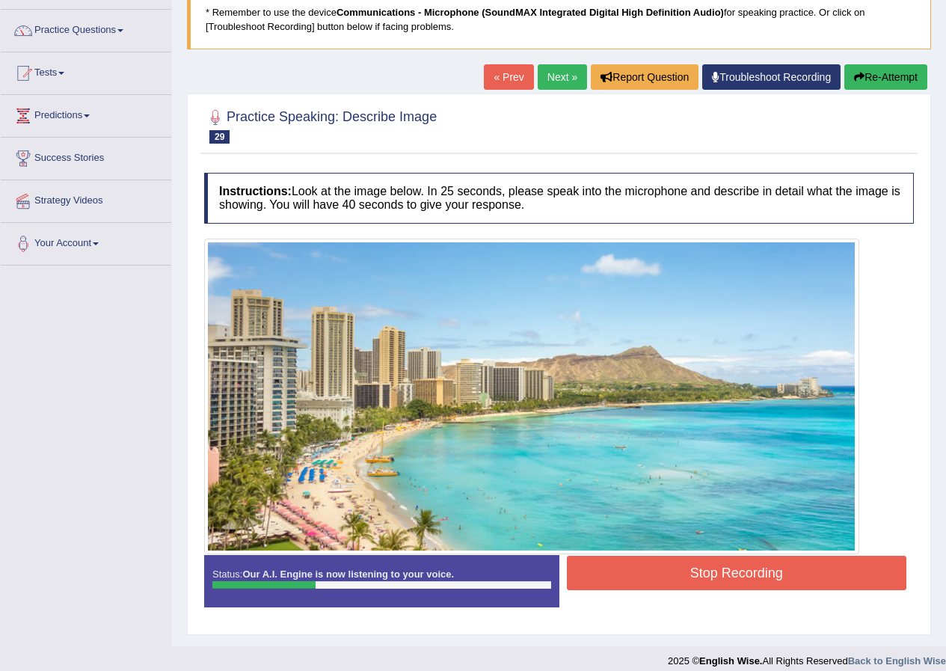
click at [893, 80] on button "Re-Attempt" at bounding box center [885, 76] width 83 height 25
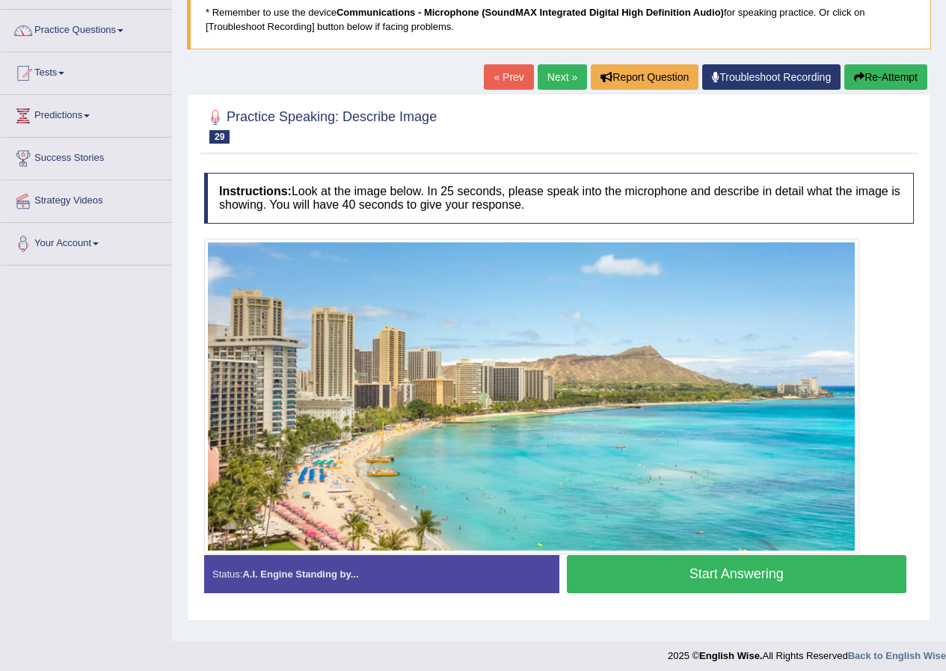
click at [723, 565] on button "Start Answering" at bounding box center [737, 574] width 340 height 38
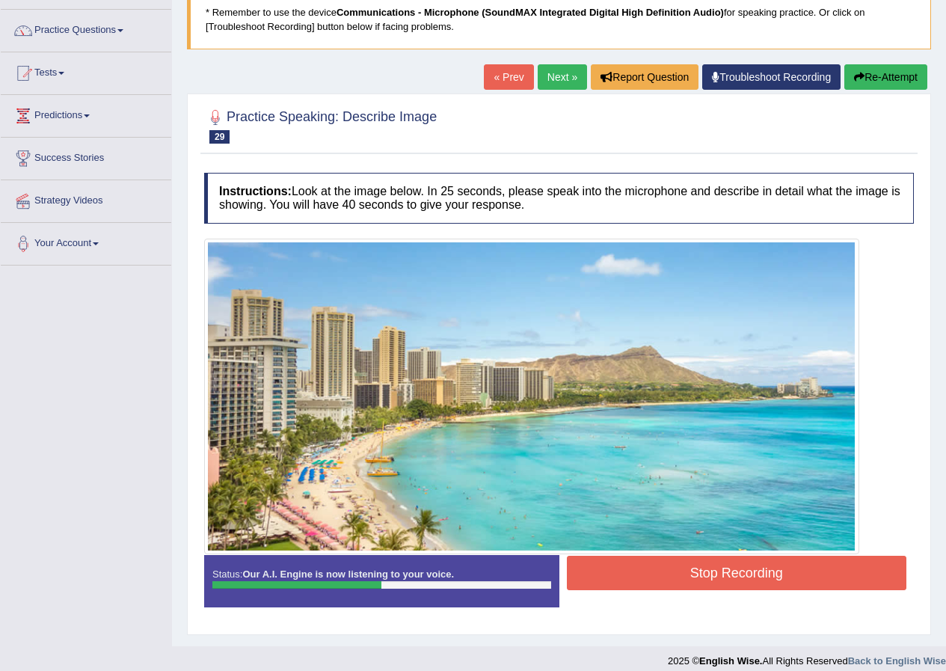
click at [626, 567] on button "Stop Recording" at bounding box center [737, 573] width 340 height 34
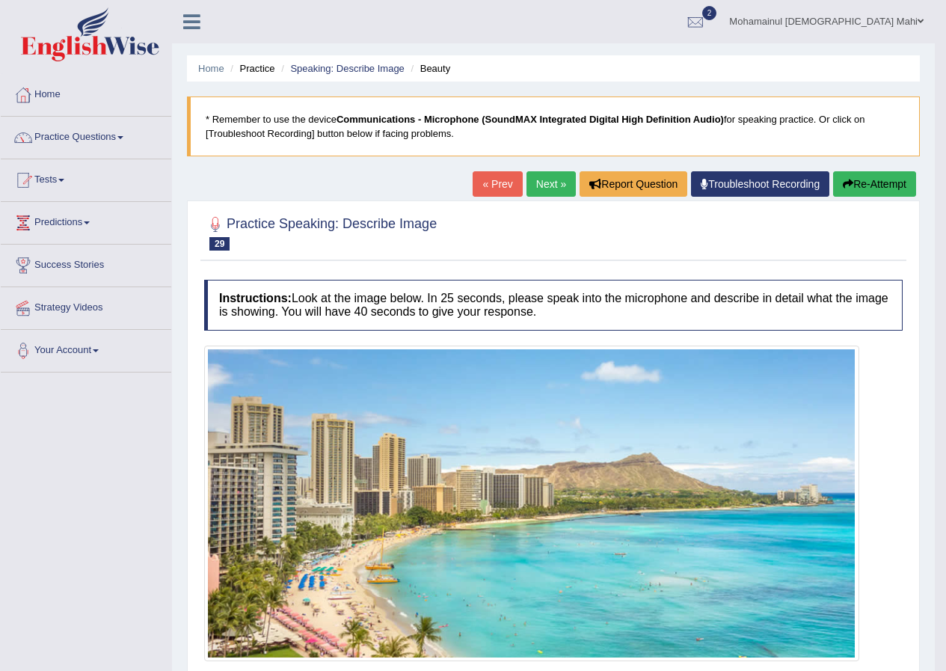
click at [860, 182] on button "Re-Attempt" at bounding box center [874, 183] width 83 height 25
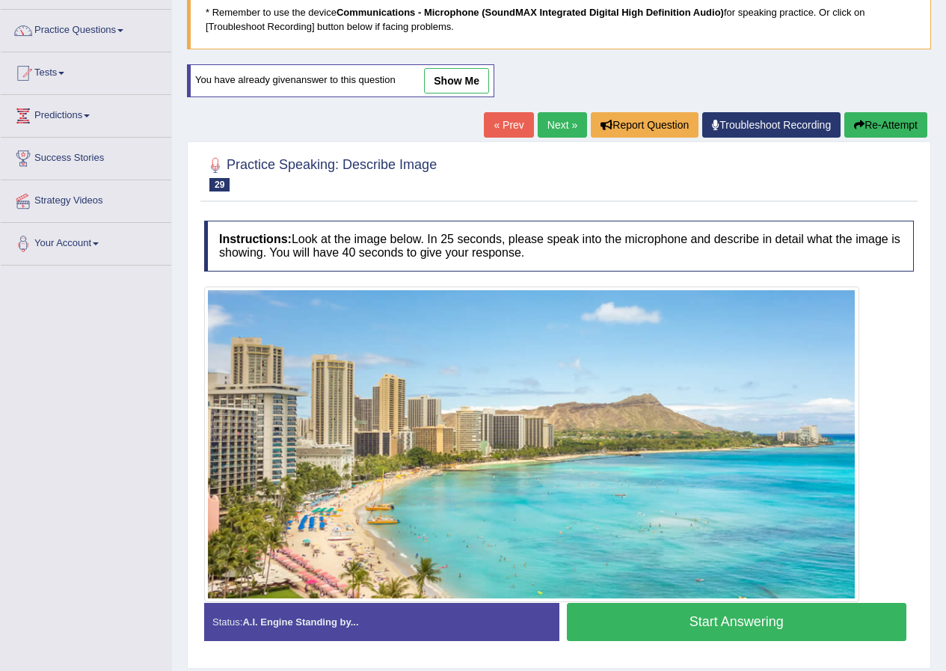
click at [690, 624] on button "Start Answering" at bounding box center [737, 622] width 340 height 38
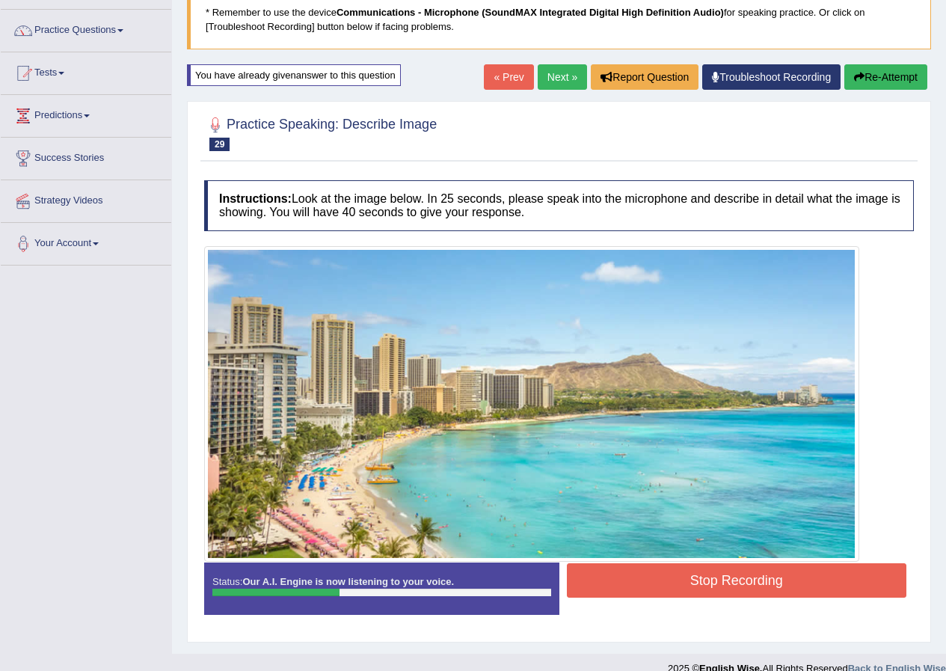
scroll to position [127, 0]
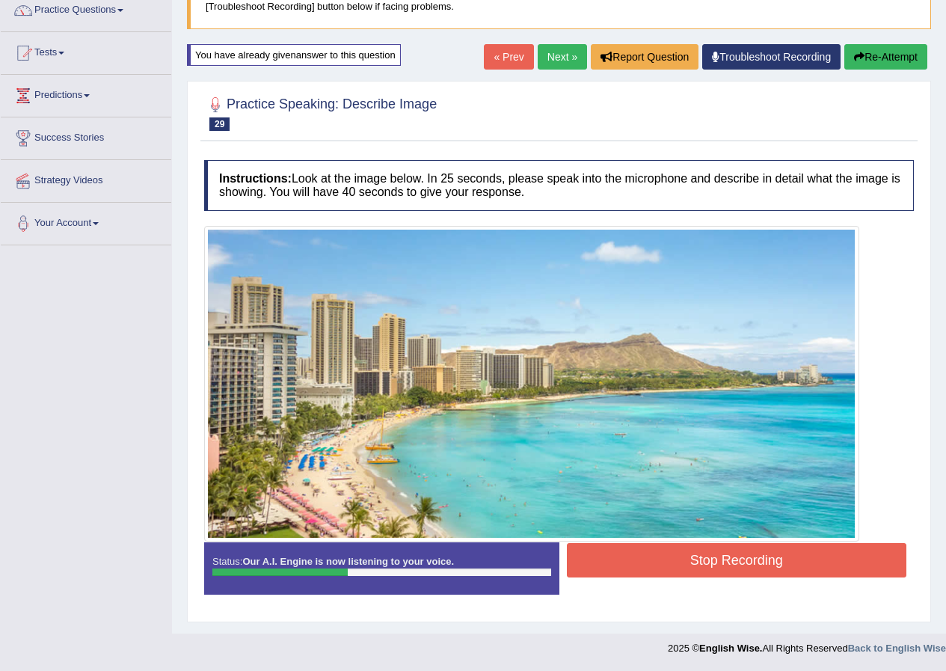
click at [734, 566] on button "Stop Recording" at bounding box center [737, 560] width 340 height 34
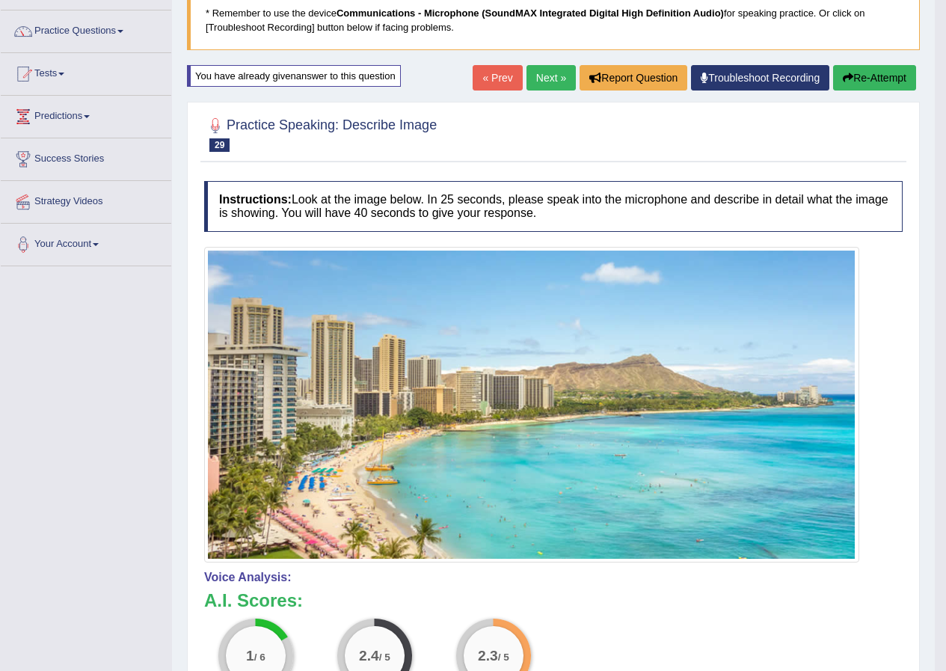
scroll to position [0, 0]
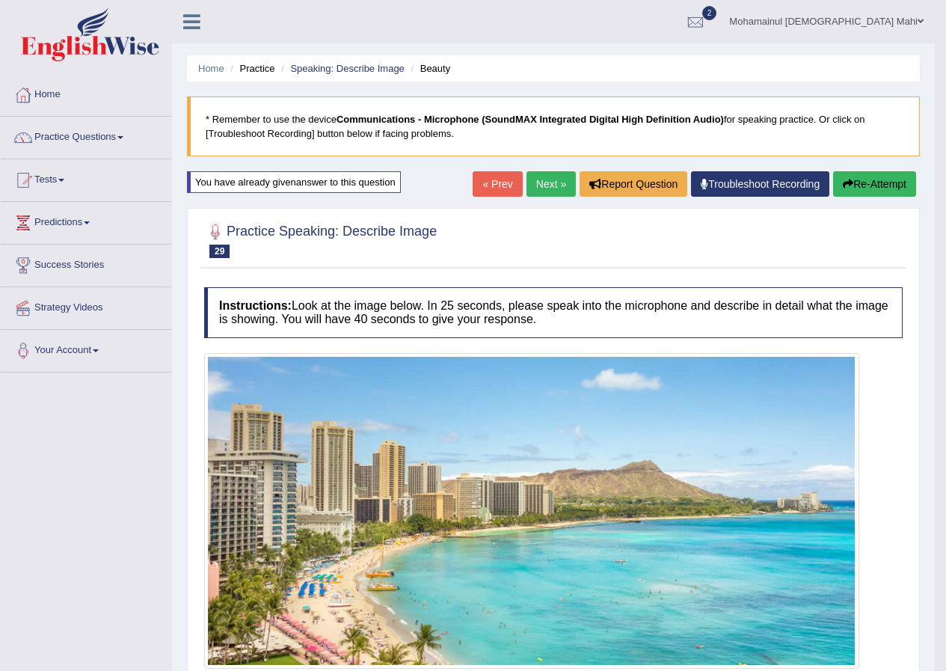
click at [549, 178] on link "Next »" at bounding box center [550, 183] width 49 height 25
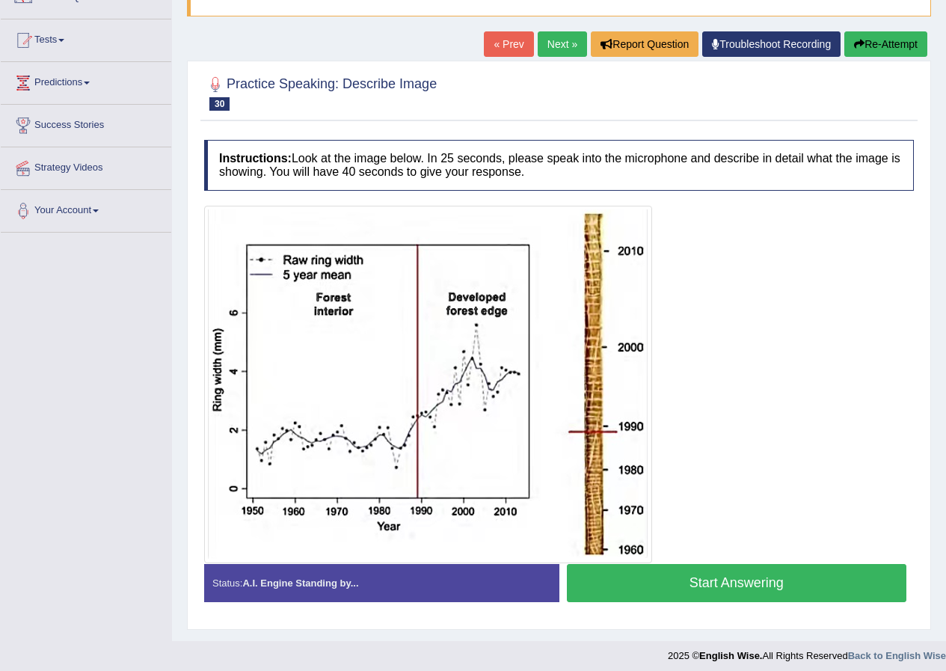
click at [666, 573] on button "Start Answering" at bounding box center [737, 583] width 340 height 38
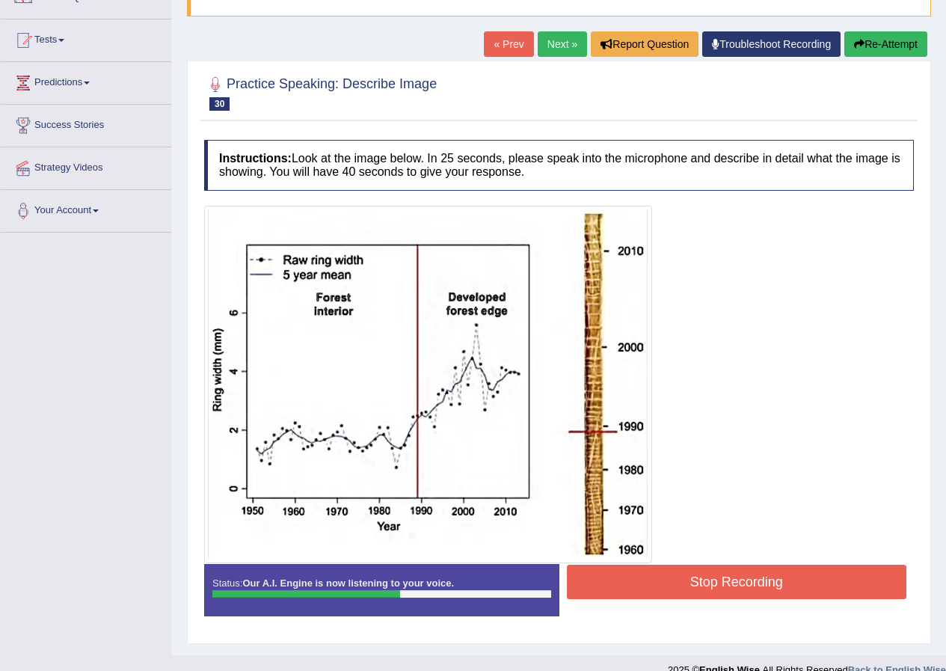
click at [711, 585] on button "Stop Recording" at bounding box center [737, 581] width 340 height 34
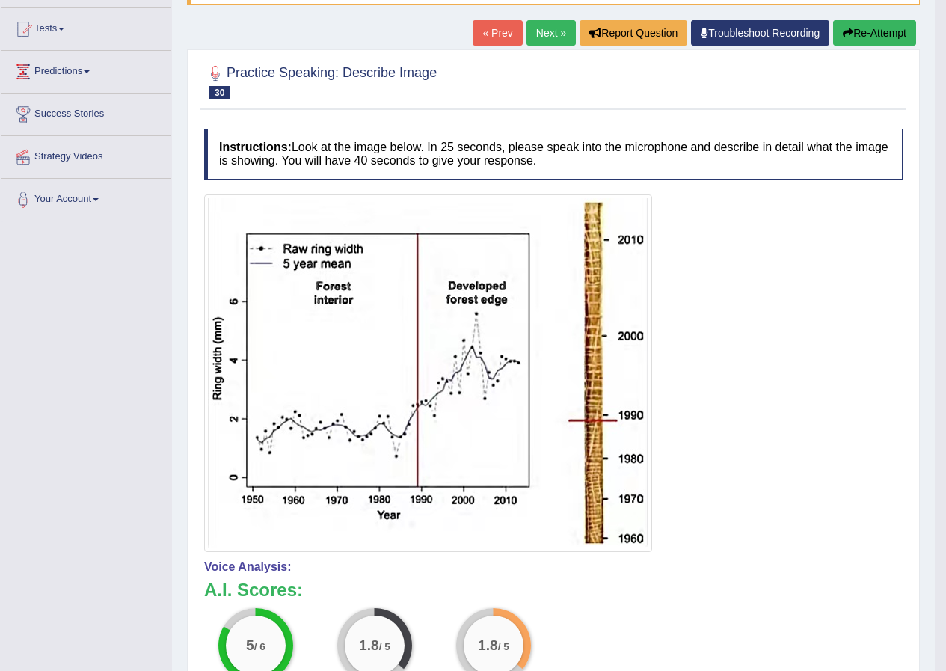
scroll to position [25, 0]
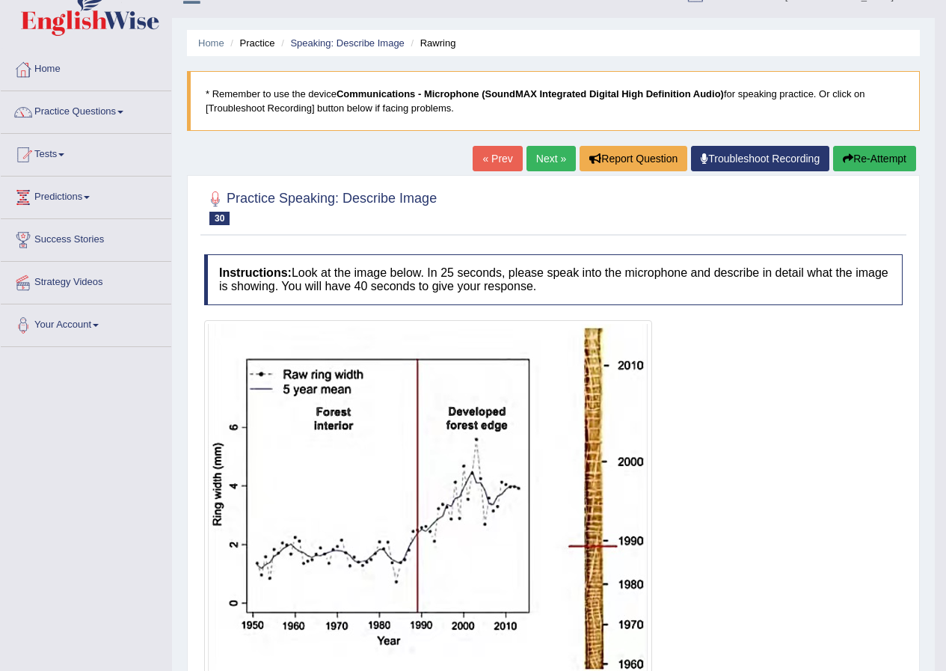
click at [550, 164] on link "Next »" at bounding box center [550, 158] width 49 height 25
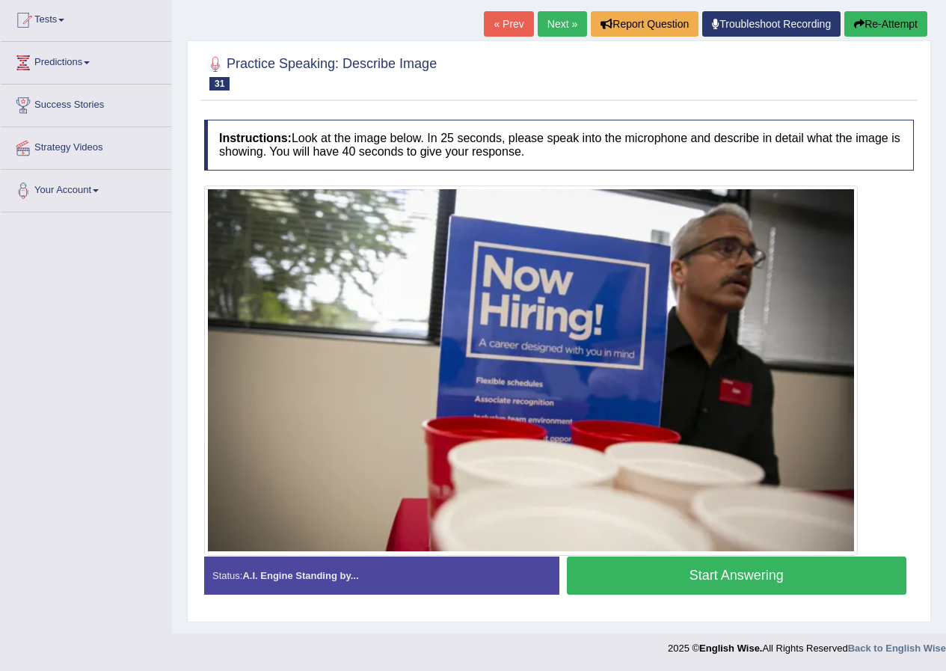
click at [636, 571] on button "Start Answering" at bounding box center [737, 575] width 340 height 38
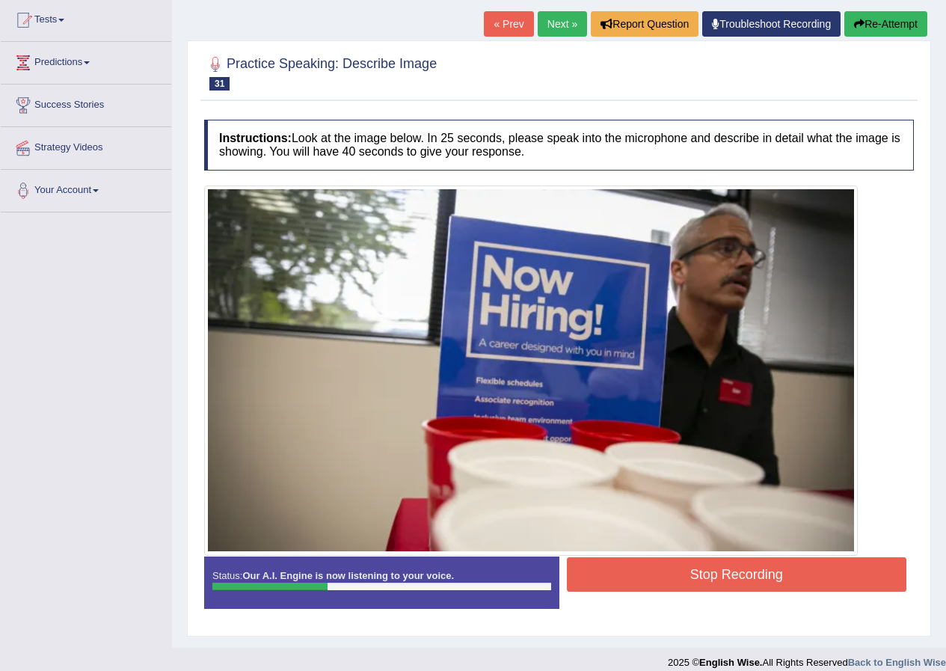
click at [601, 574] on button "Stop Recording" at bounding box center [737, 574] width 340 height 34
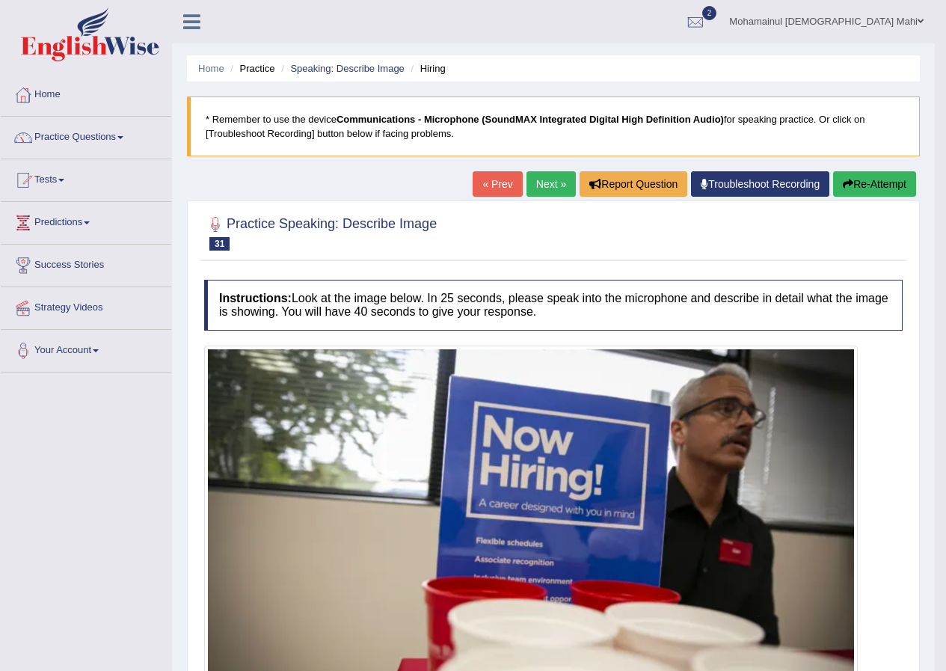
click at [547, 182] on link "Next »" at bounding box center [550, 183] width 49 height 25
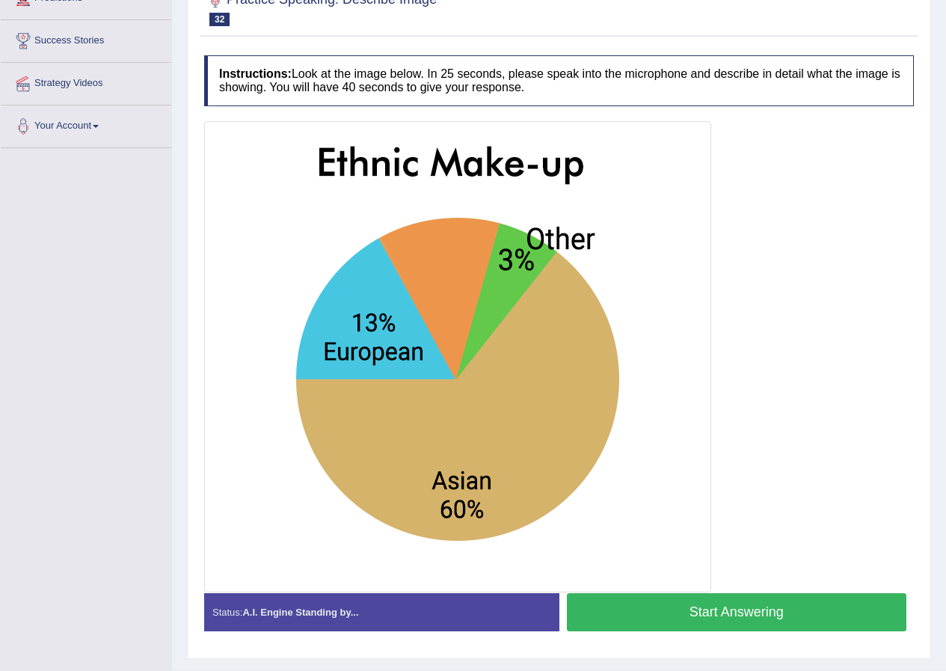
click at [593, 612] on button "Start Answering" at bounding box center [737, 612] width 340 height 38
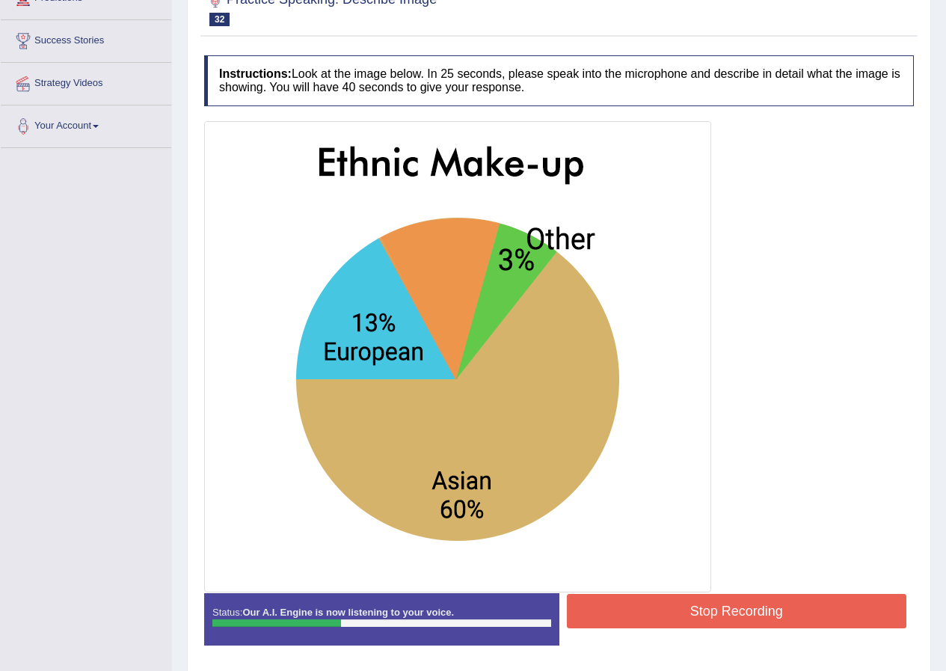
click at [743, 606] on button "Stop Recording" at bounding box center [737, 611] width 340 height 34
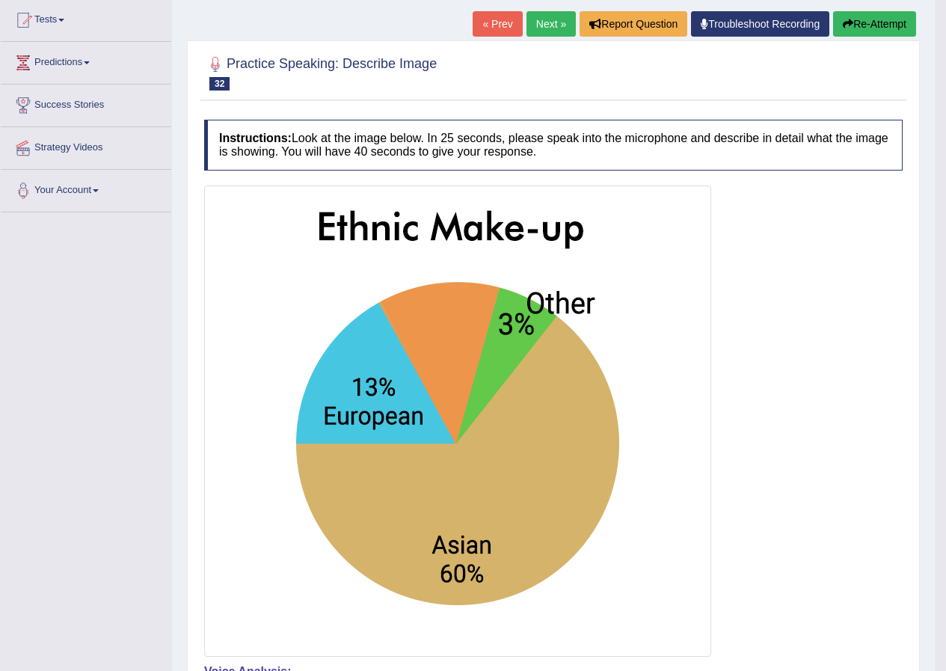
scroll to position [75, 0]
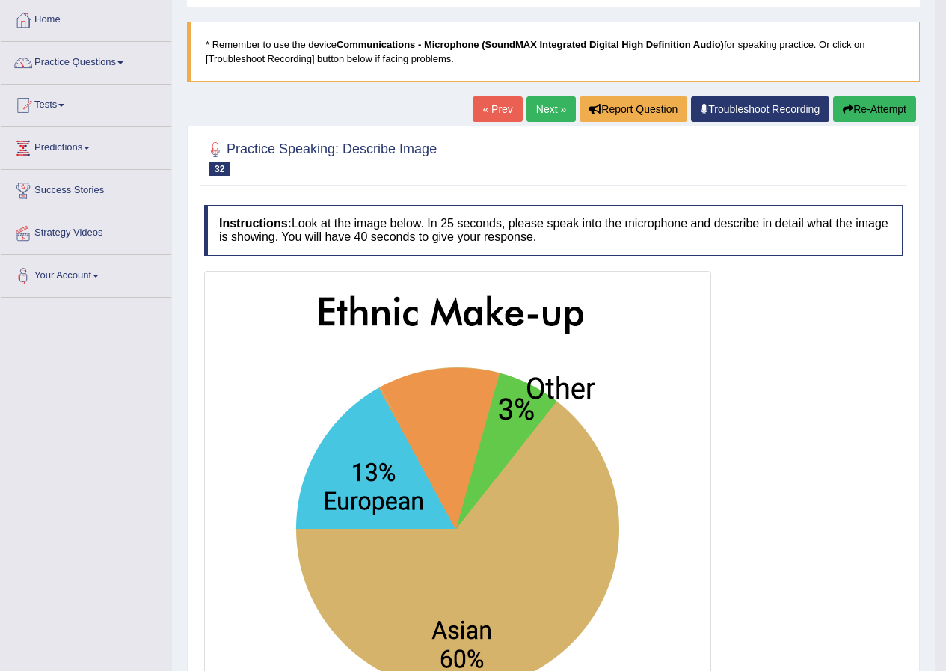
click at [530, 114] on link "Next »" at bounding box center [550, 108] width 49 height 25
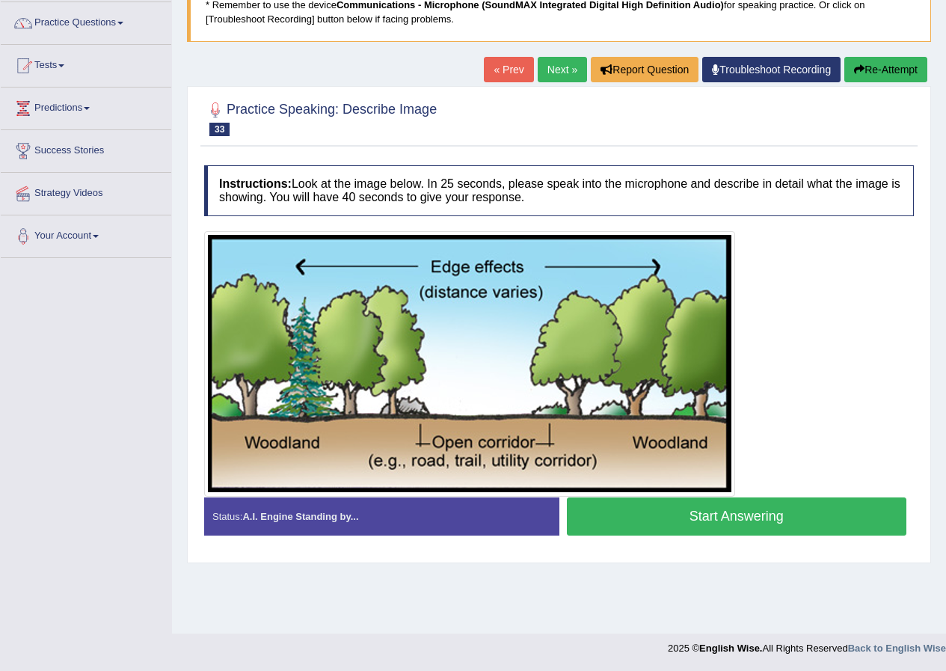
click at [647, 520] on button "Start Answering" at bounding box center [737, 516] width 340 height 38
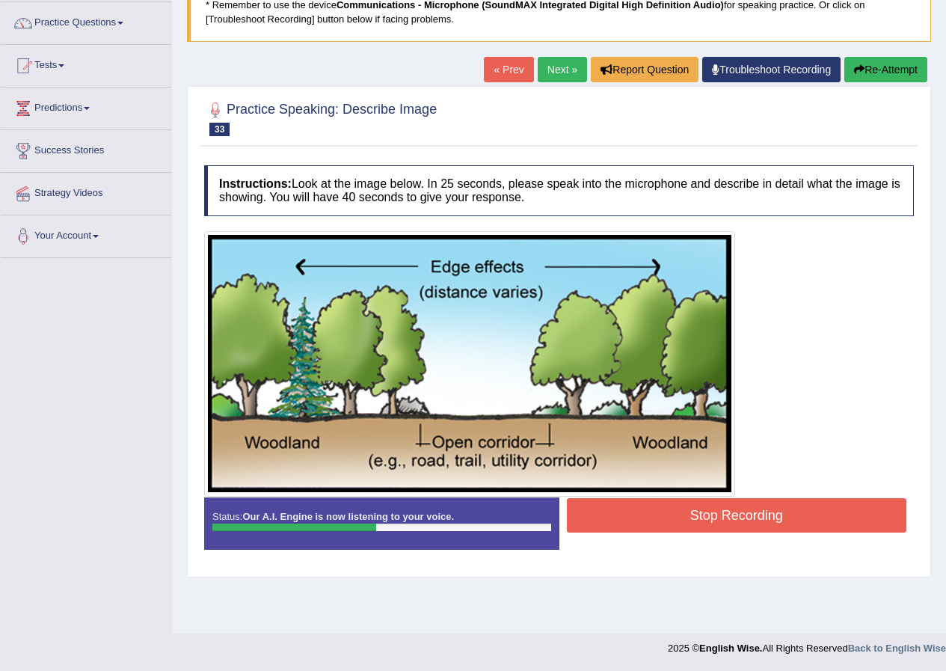
click at [645, 542] on div "Status: Our A.I. Engine is now listening to your voice. Start Answering Stop Re…" at bounding box center [559, 530] width 710 height 67
click at [648, 520] on button "Stop Recording" at bounding box center [737, 515] width 340 height 34
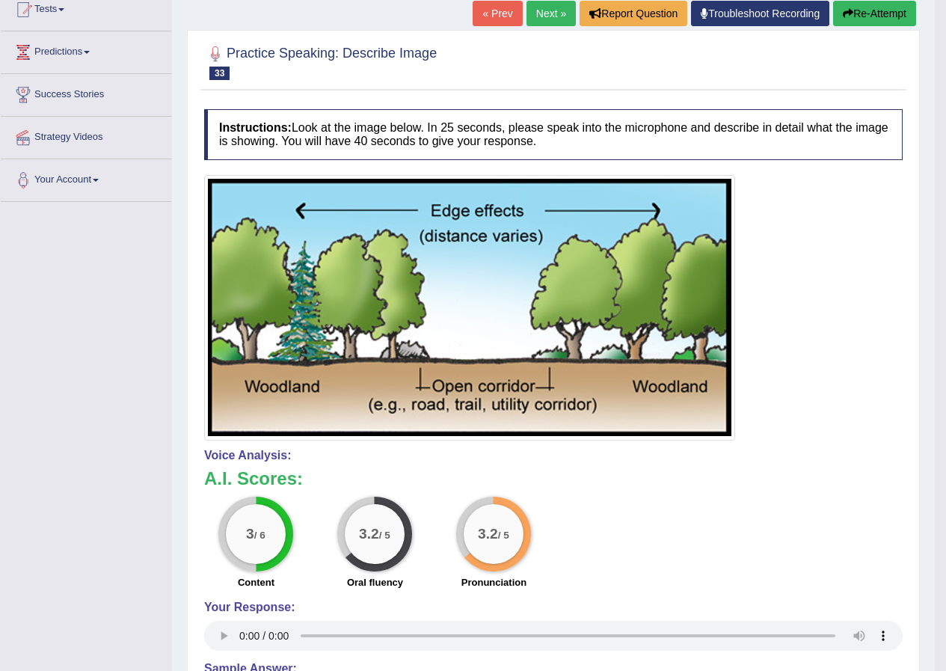
scroll to position [147, 0]
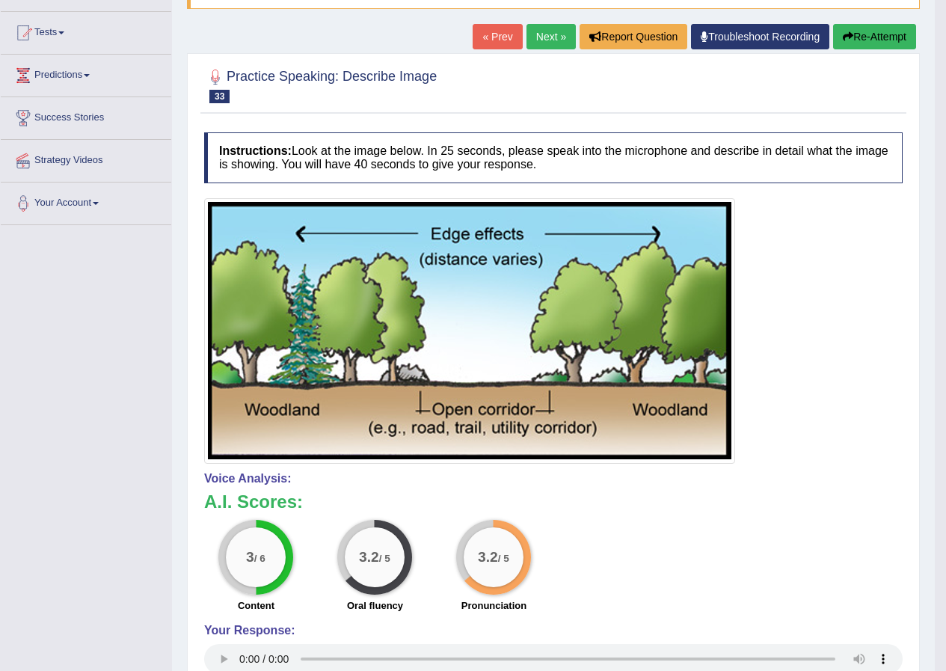
click at [545, 38] on link "Next »" at bounding box center [550, 36] width 49 height 25
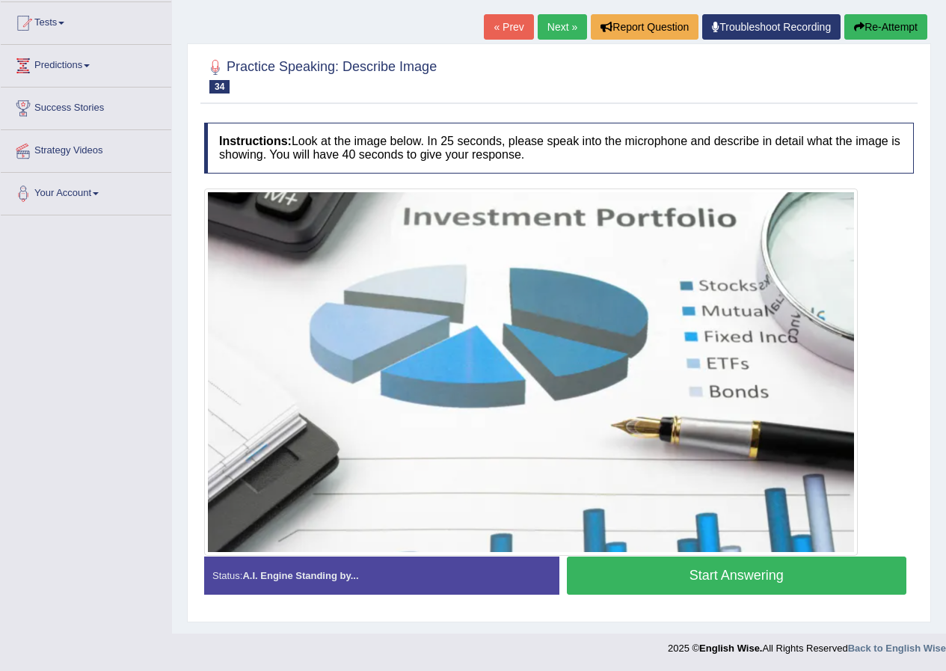
click at [582, 567] on button "Start Answering" at bounding box center [737, 575] width 340 height 38
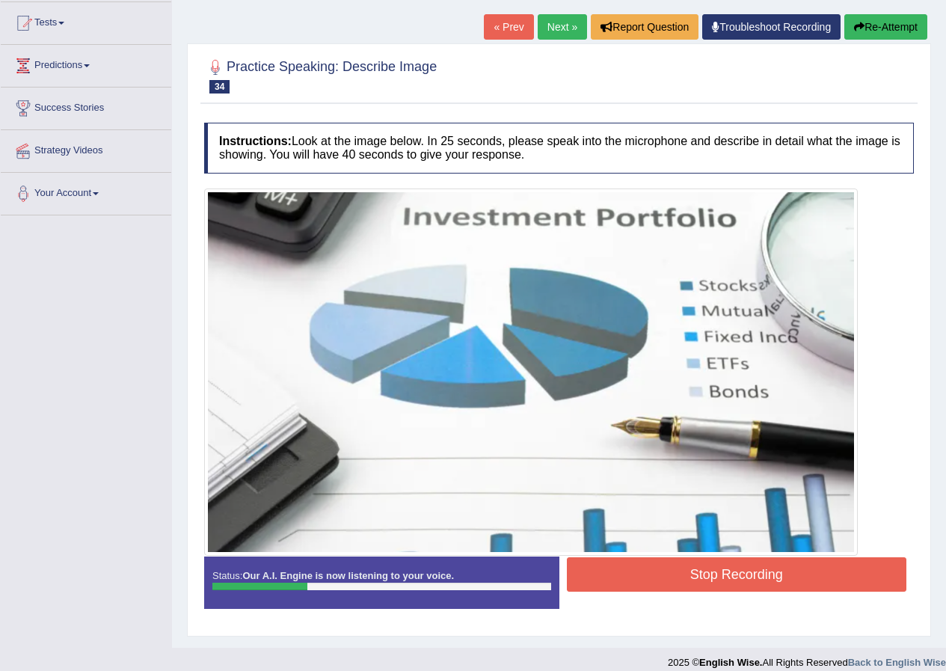
click at [896, 20] on button "Re-Attempt" at bounding box center [885, 26] width 83 height 25
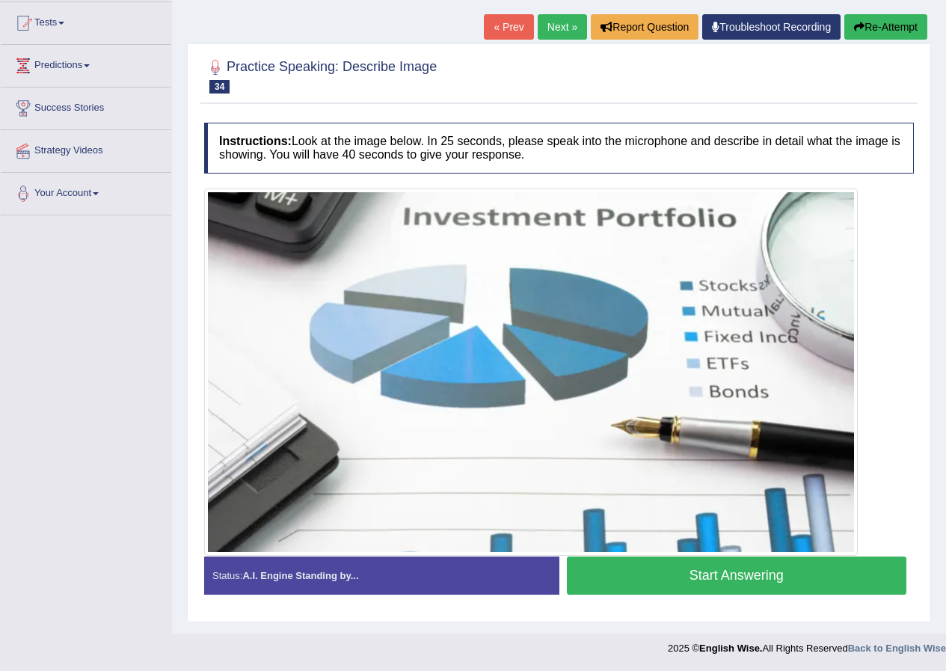
scroll to position [157, 0]
click at [745, 567] on button "Start Answering" at bounding box center [737, 575] width 340 height 38
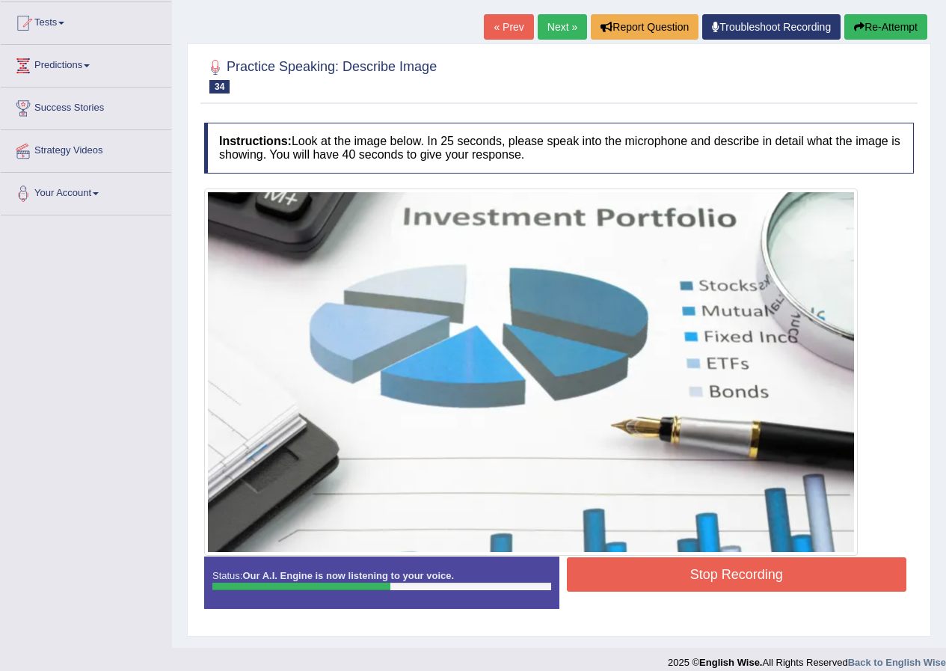
click at [653, 566] on button "Stop Recording" at bounding box center [737, 574] width 340 height 34
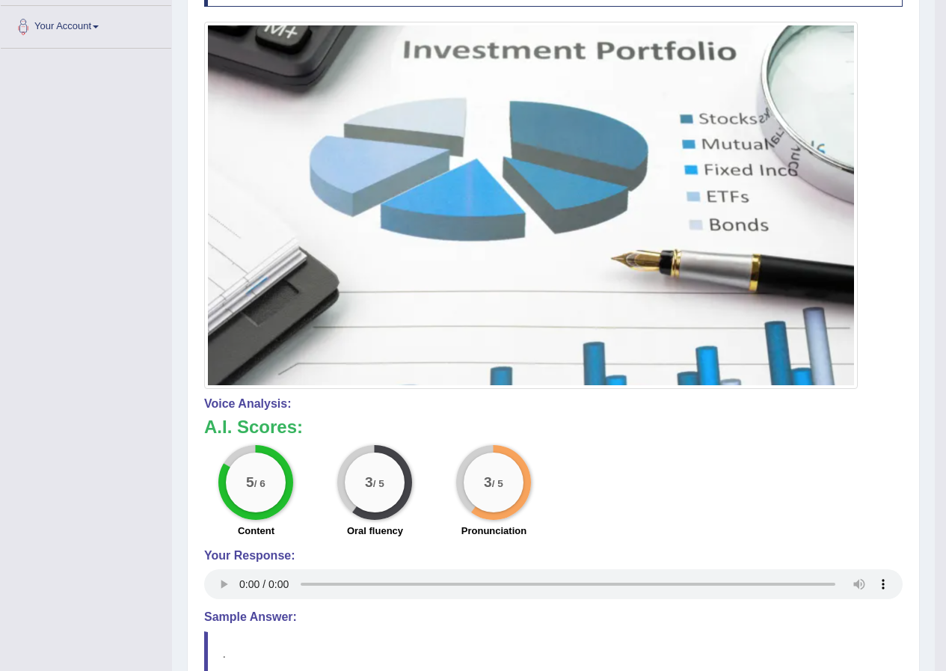
scroll to position [0, 0]
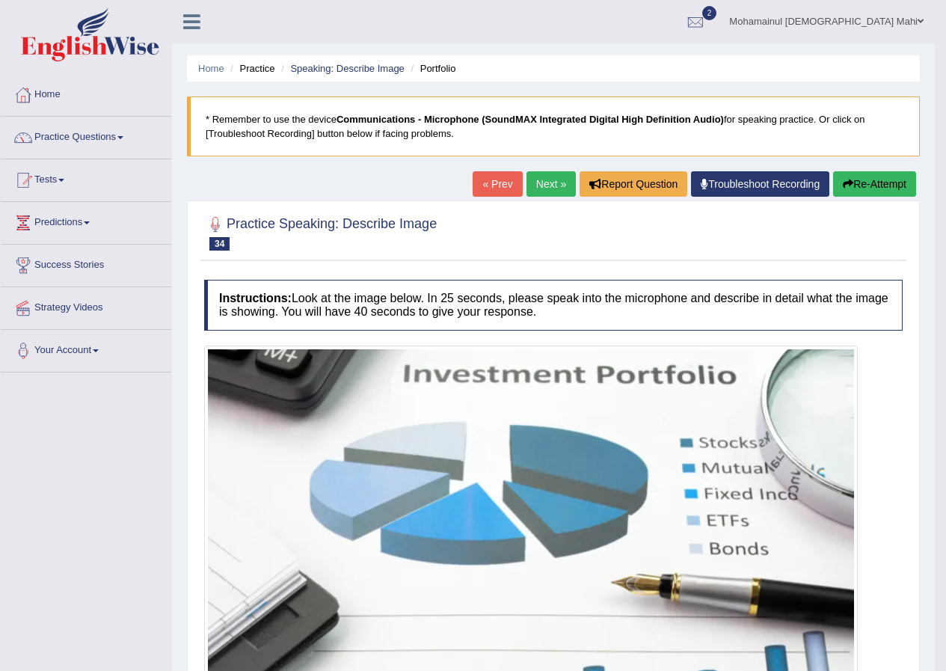
click at [536, 185] on link "Next »" at bounding box center [550, 183] width 49 height 25
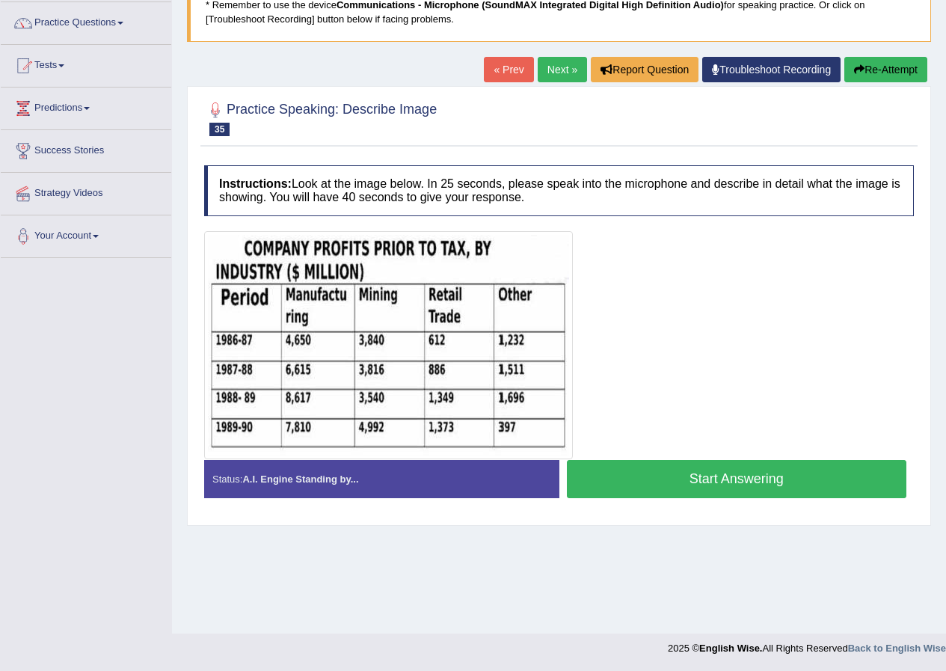
scroll to position [114, 0]
click at [615, 473] on button "Start Answering" at bounding box center [737, 479] width 340 height 38
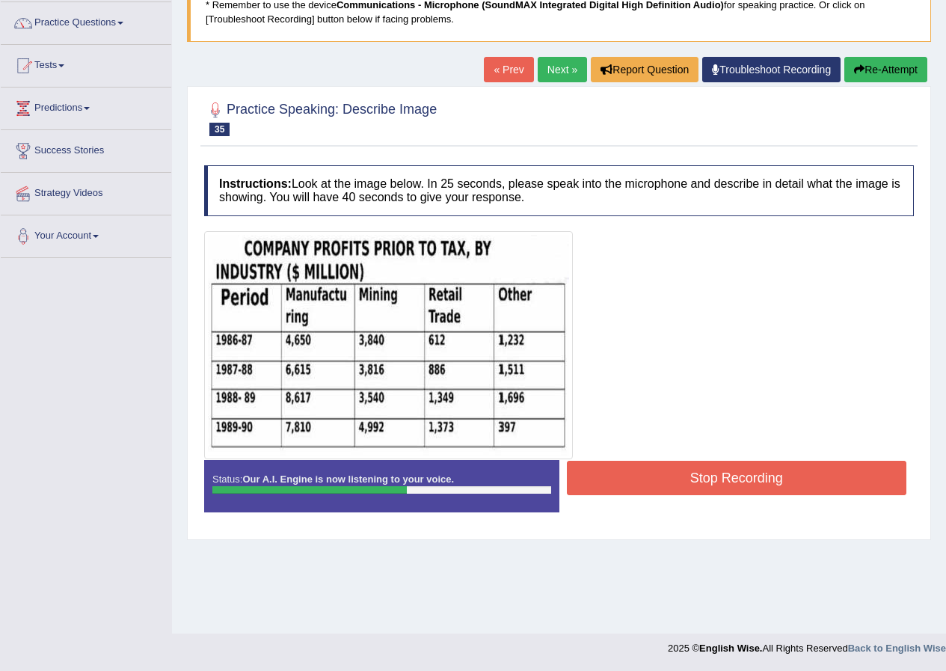
click at [790, 470] on button "Stop Recording" at bounding box center [737, 478] width 340 height 34
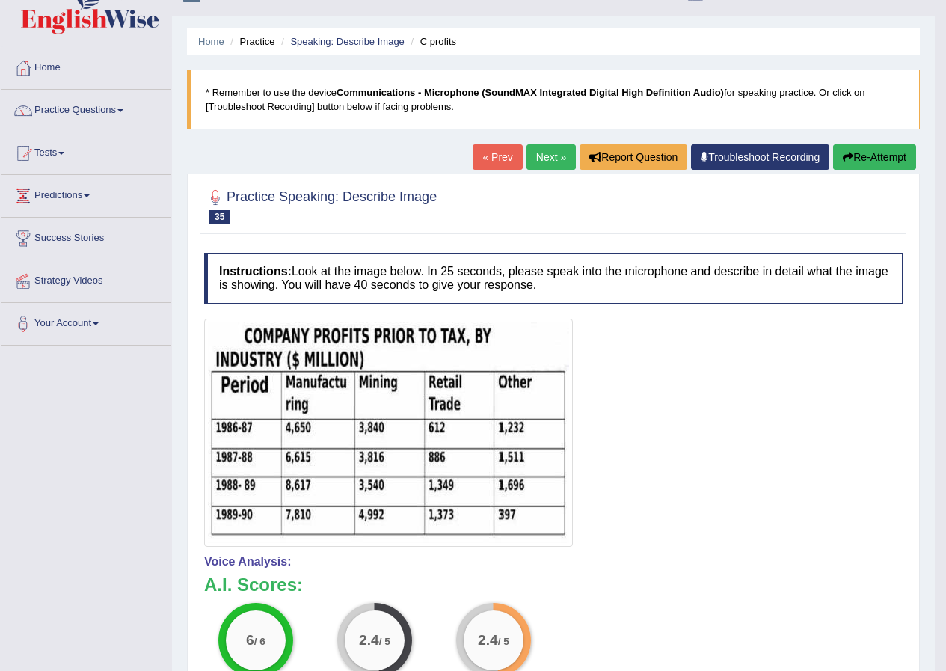
scroll to position [0, 0]
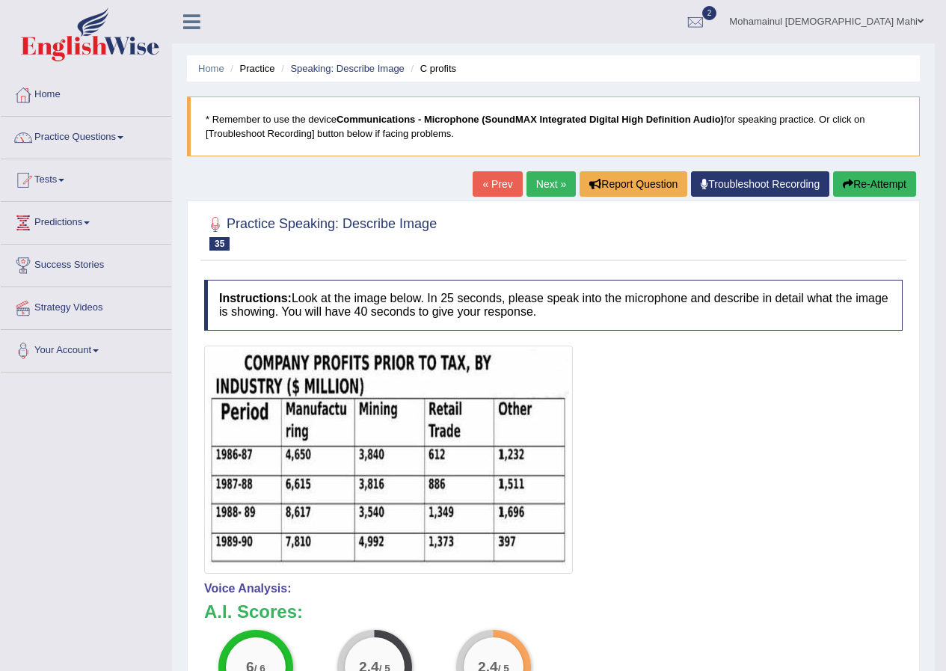
click at [871, 189] on button "Re-Attempt" at bounding box center [874, 183] width 83 height 25
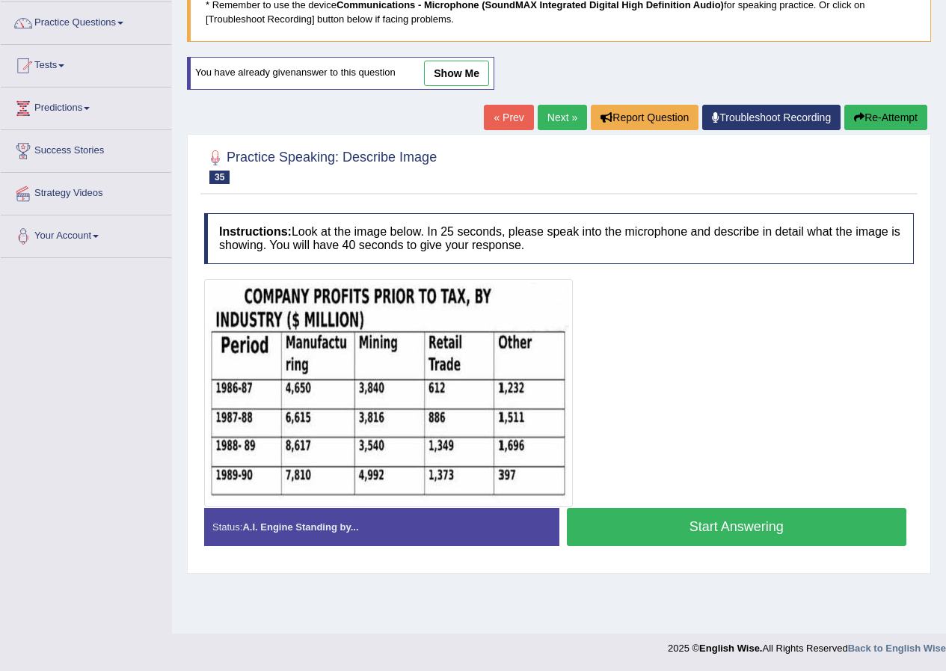
click at [733, 518] on button "Start Answering" at bounding box center [737, 527] width 340 height 38
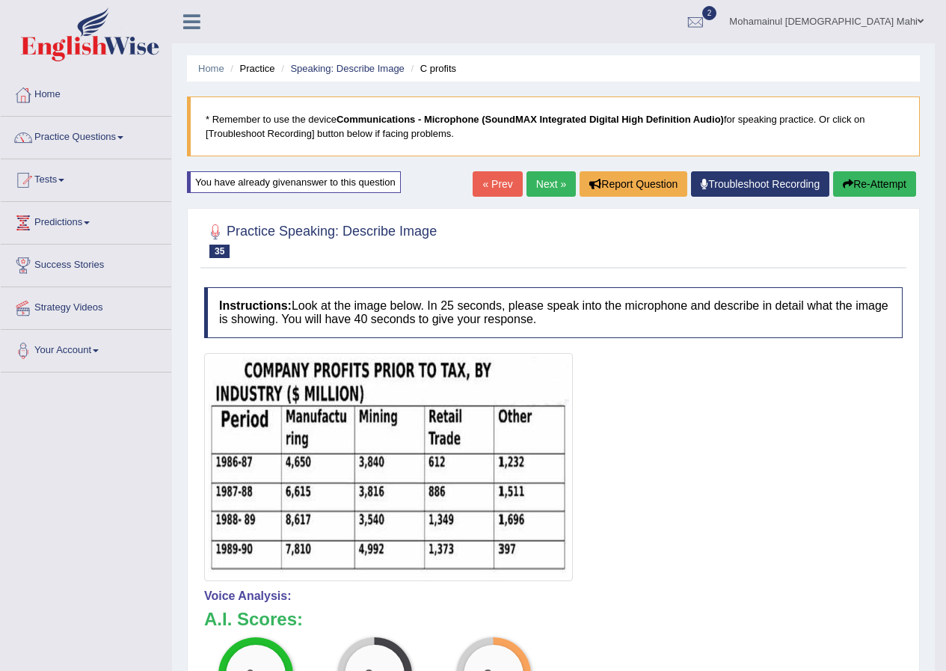
click at [553, 188] on link "Next »" at bounding box center [550, 183] width 49 height 25
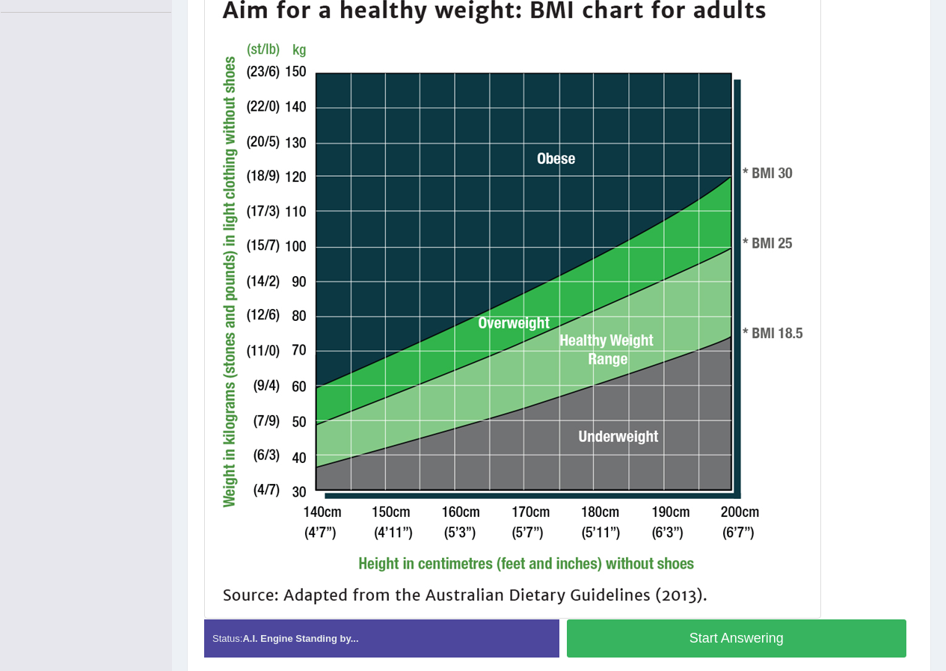
scroll to position [422, 0]
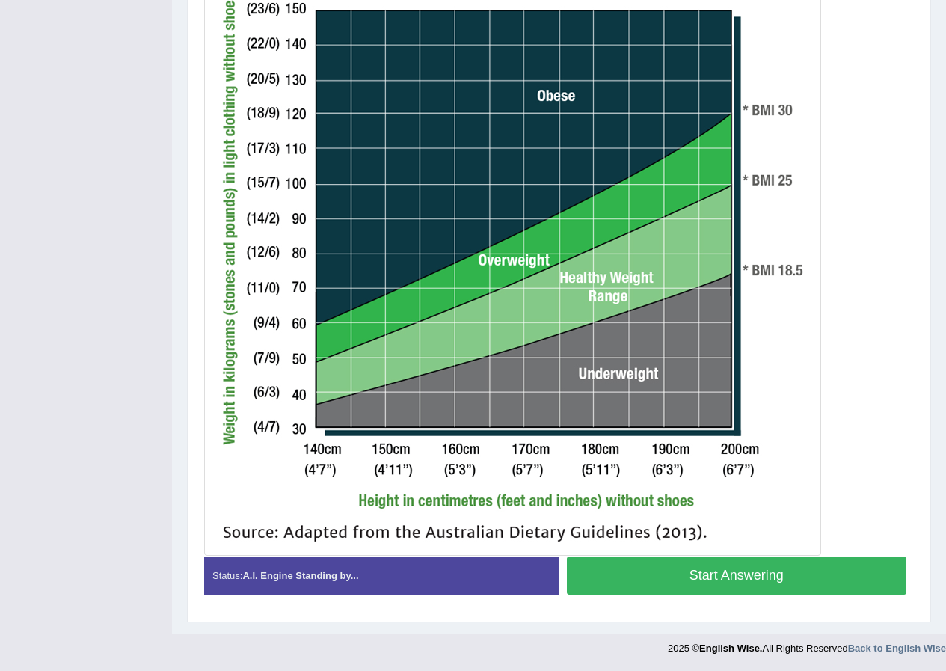
click at [659, 584] on button "Start Answering" at bounding box center [737, 575] width 340 height 38
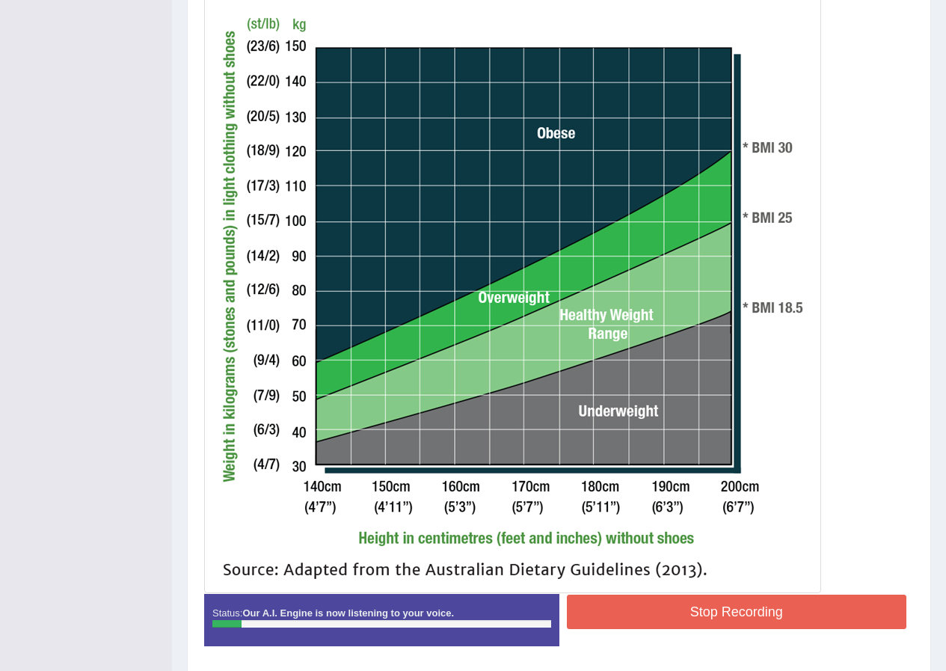
scroll to position [348, 0]
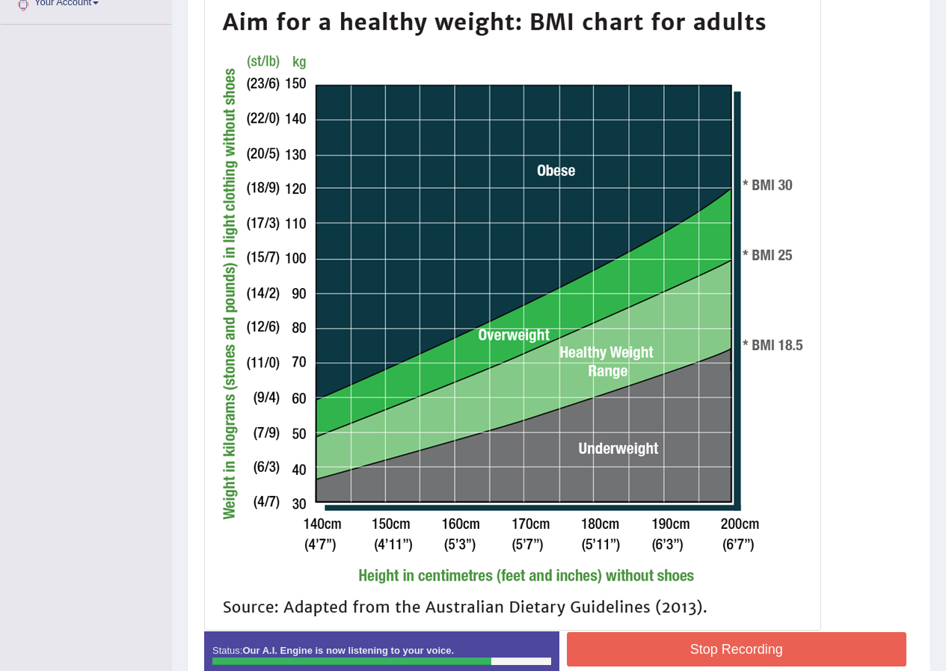
click at [734, 634] on button "Stop Recording" at bounding box center [737, 649] width 340 height 34
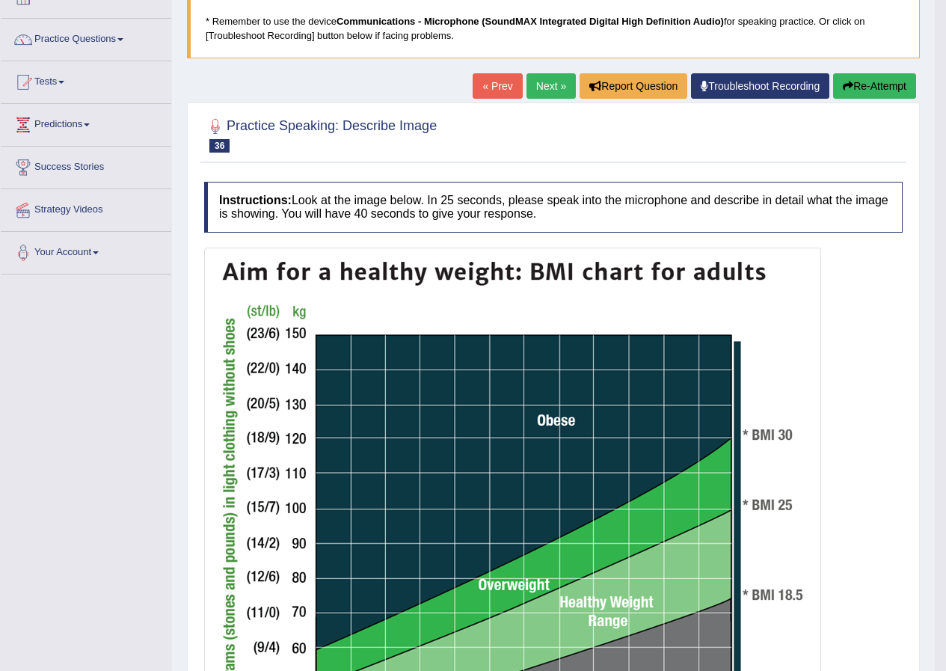
scroll to position [76, 0]
